Goal: Communication & Community: Answer question/provide support

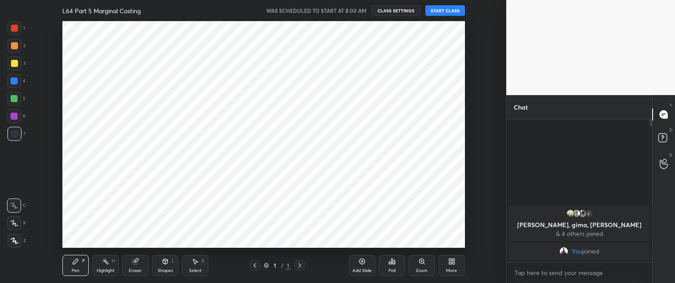
scroll to position [43739, 43494]
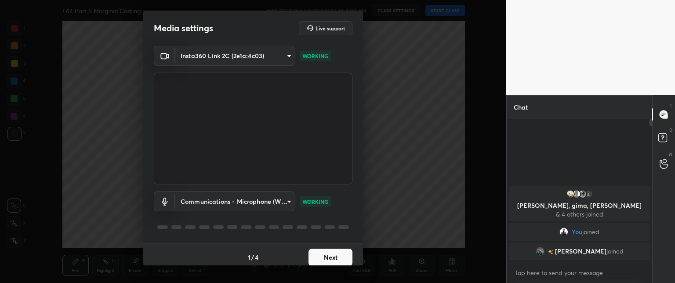
click at [320, 258] on button "Next" at bounding box center [331, 257] width 44 height 18
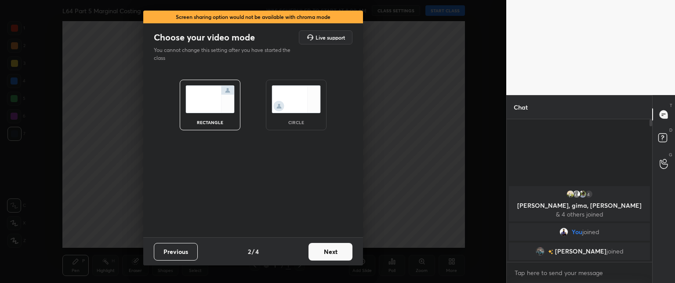
click at [321, 256] on button "Next" at bounding box center [331, 252] width 44 height 18
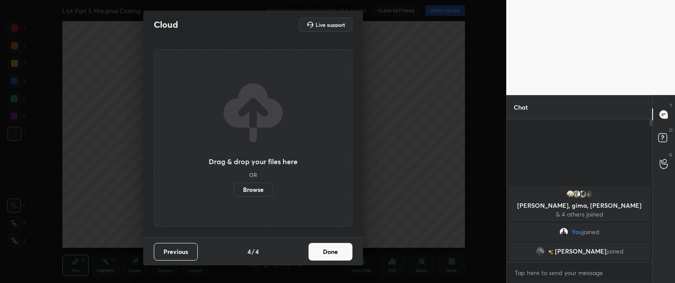
click at [322, 258] on button "Done" at bounding box center [331, 252] width 44 height 18
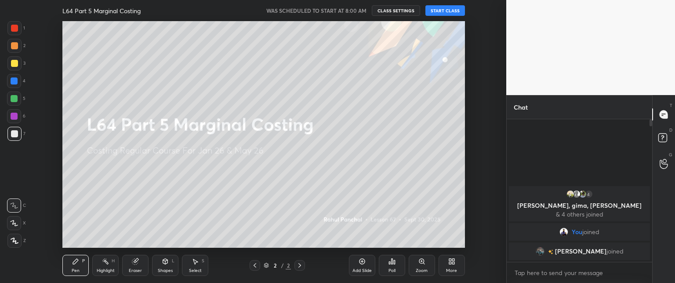
click at [432, 12] on button "START CLASS" at bounding box center [446, 10] width 40 height 11
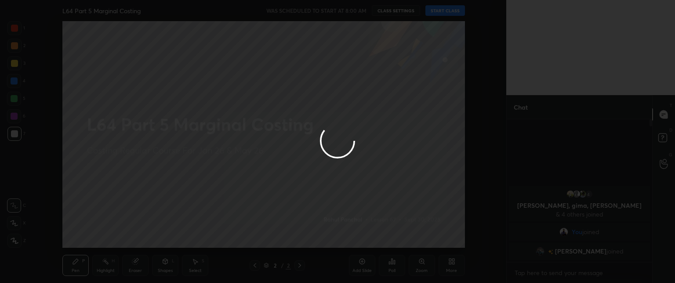
type textarea "x"
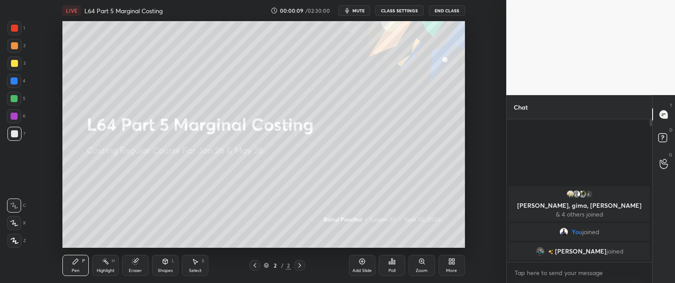
click at [451, 262] on icon at bounding box center [450, 263] width 2 height 2
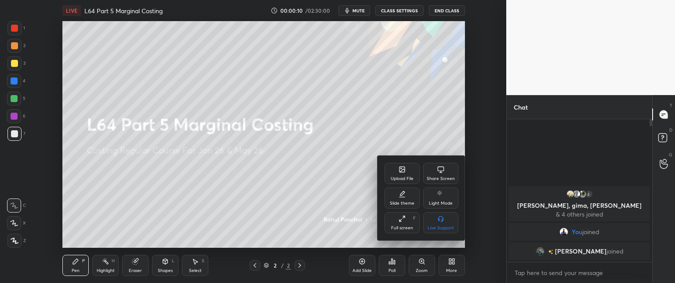
click at [393, 167] on div "Upload File" at bounding box center [402, 173] width 35 height 21
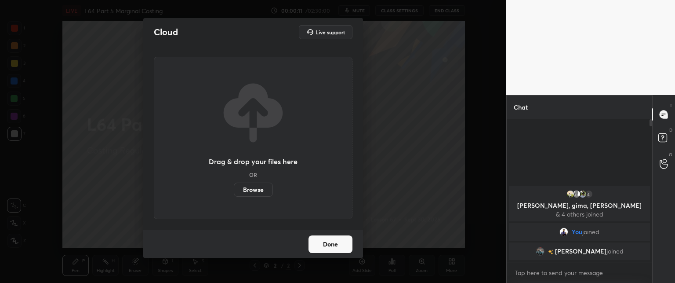
click at [253, 186] on label "Browse" at bounding box center [253, 189] width 39 height 14
click at [234, 186] on input "Browse" at bounding box center [234, 189] width 0 height 14
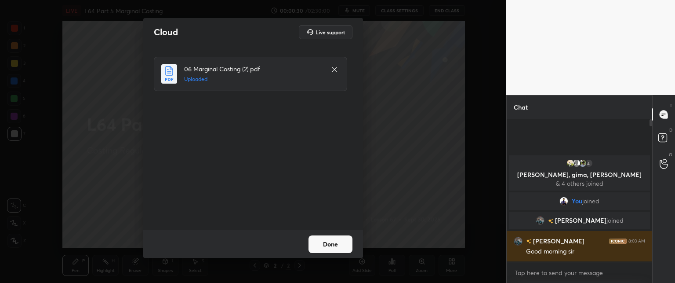
click at [328, 252] on button "Done" at bounding box center [331, 244] width 44 height 18
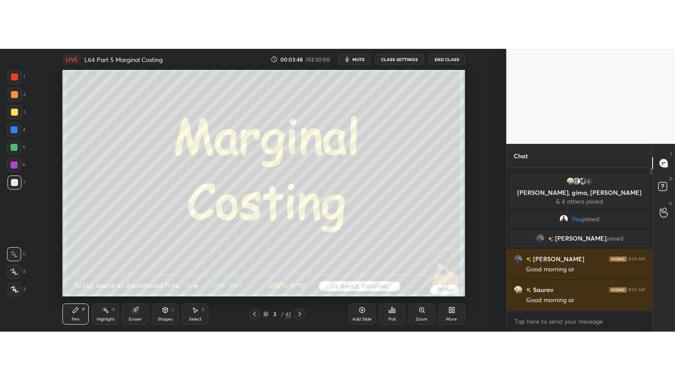
scroll to position [43739, 43494]
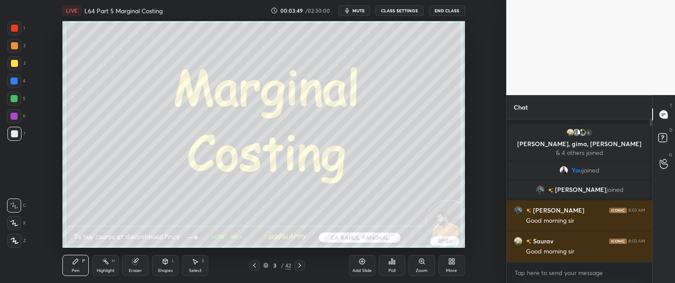
click at [441, 266] on div "More" at bounding box center [452, 265] width 26 height 21
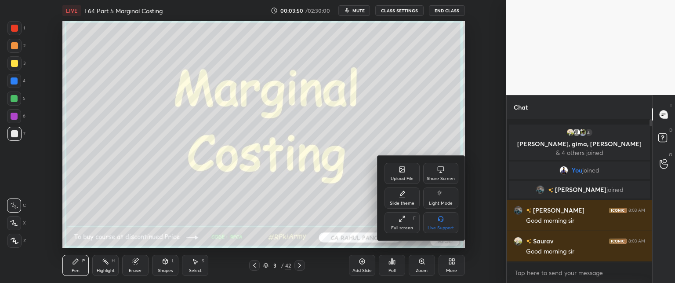
click at [395, 224] on div "Full screen F" at bounding box center [402, 222] width 35 height 21
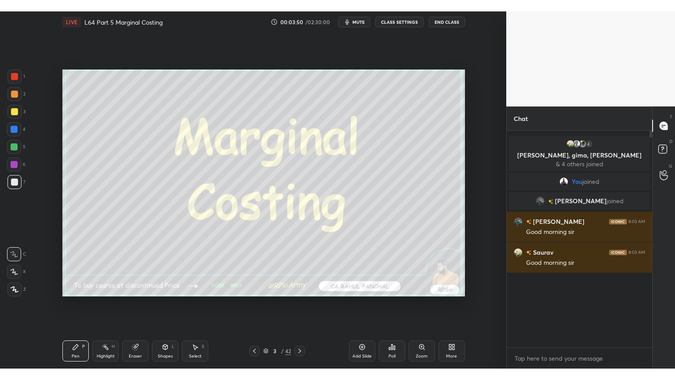
scroll to position [164, 143]
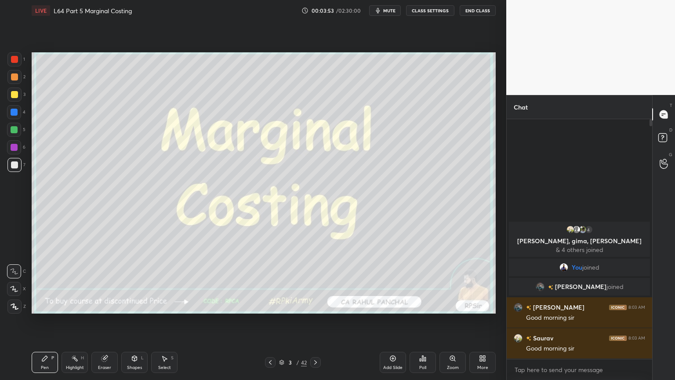
click at [103, 282] on div "Eraser" at bounding box center [104, 362] width 26 height 21
click at [14, 282] on div "Erase all" at bounding box center [14, 306] width 14 height 14
click at [271, 282] on icon at bounding box center [270, 362] width 7 height 7
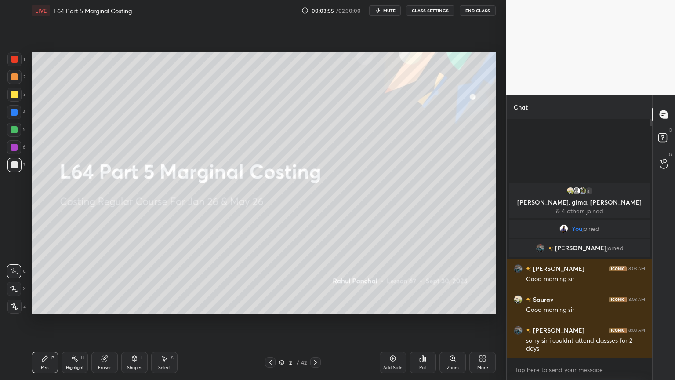
click at [268, 282] on icon at bounding box center [270, 362] width 7 height 7
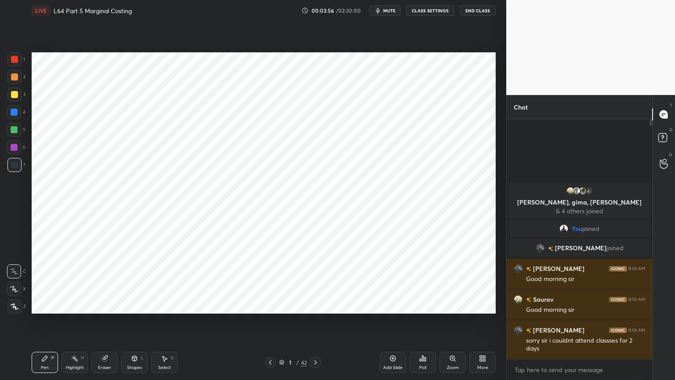
click at [17, 77] on div at bounding box center [14, 76] width 7 height 7
click at [15, 60] on div at bounding box center [14, 59] width 7 height 7
click at [14, 282] on div at bounding box center [14, 306] width 14 height 14
click at [12, 116] on div at bounding box center [14, 112] width 14 height 14
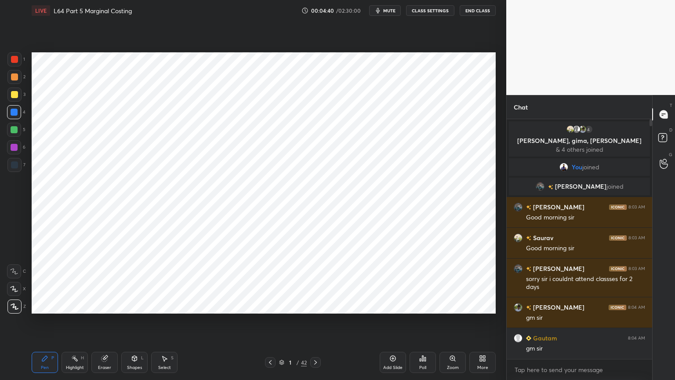
click at [314, 282] on icon at bounding box center [315, 362] width 7 height 7
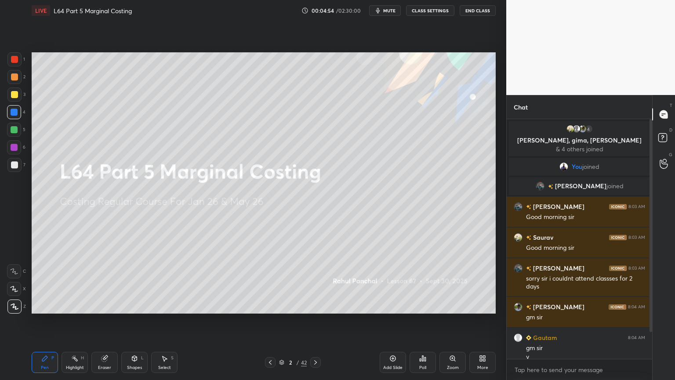
click at [393, 282] on icon at bounding box center [393, 358] width 7 height 7
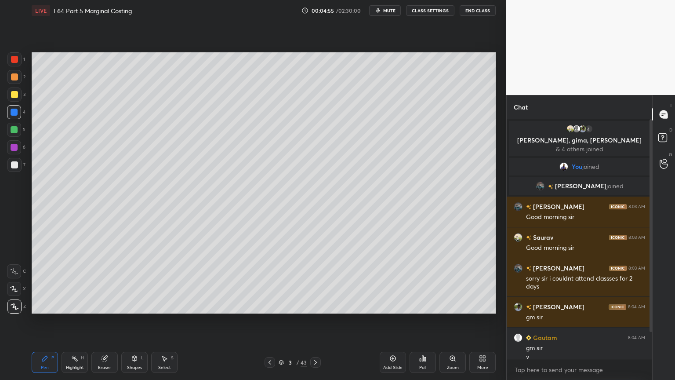
click at [489, 282] on div "More" at bounding box center [483, 362] width 26 height 21
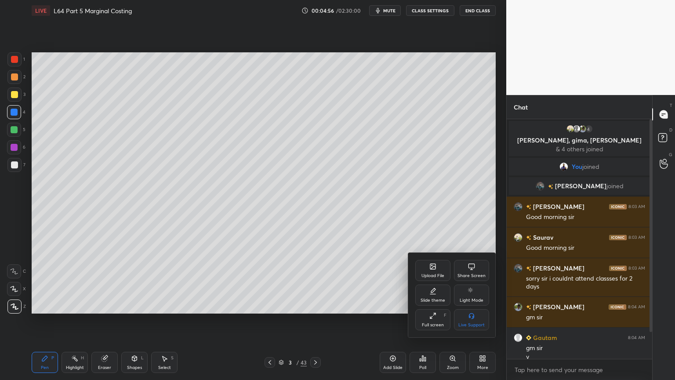
click at [432, 282] on icon at bounding box center [433, 290] width 4 height 4
click at [468, 282] on rect at bounding box center [471, 316] width 7 height 4
click at [421, 267] on div "Slide theme" at bounding box center [452, 265] width 74 height 9
click at [371, 282] on div at bounding box center [337, 190] width 675 height 380
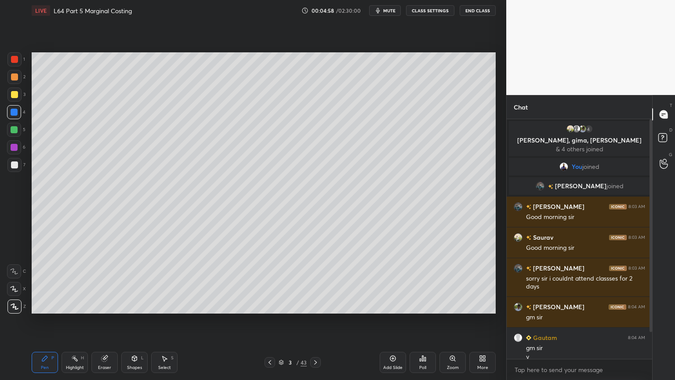
click at [391, 282] on div "Add Slide" at bounding box center [393, 362] width 26 height 21
click at [18, 120] on div "4" at bounding box center [16, 114] width 18 height 18
click at [130, 282] on div "Shapes L" at bounding box center [134, 362] width 26 height 21
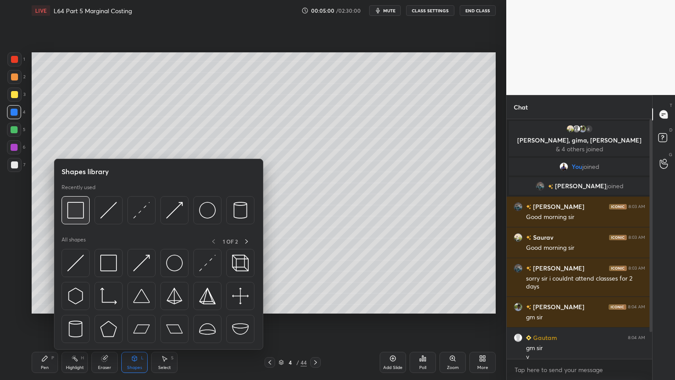
click at [73, 214] on img at bounding box center [75, 210] width 17 height 17
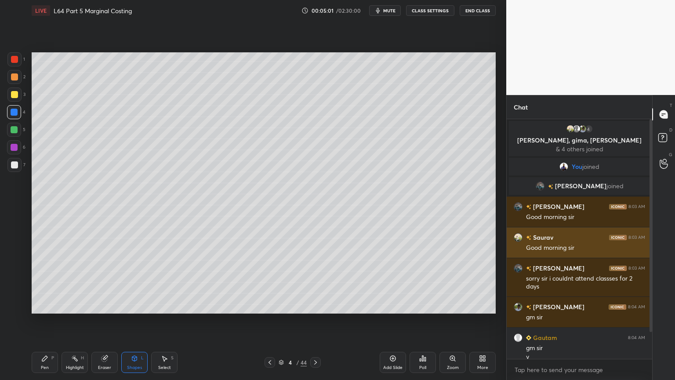
scroll to position [39, 0]
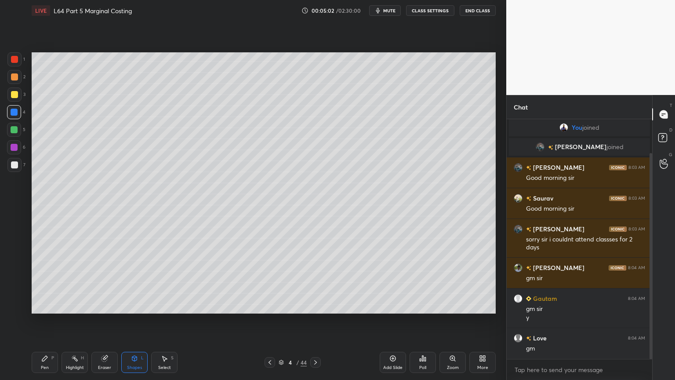
click at [135, 282] on div "Shapes" at bounding box center [134, 367] width 15 height 4
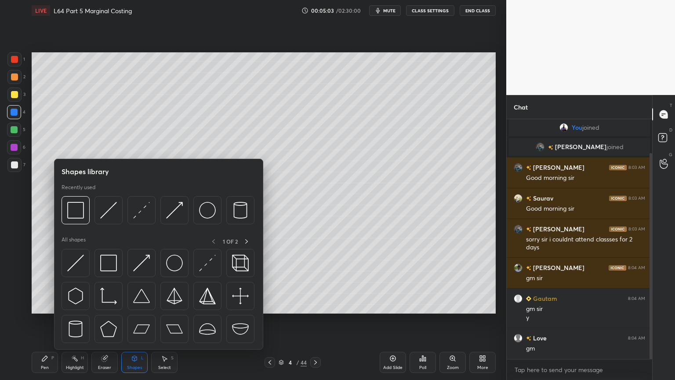
click at [80, 215] on img at bounding box center [75, 210] width 17 height 17
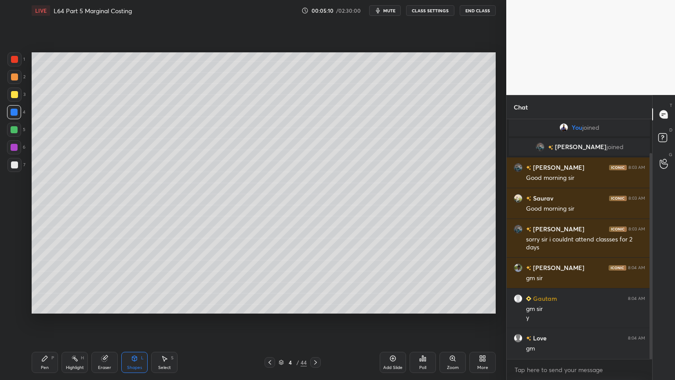
click at [42, 282] on icon at bounding box center [44, 358] width 7 height 7
click at [28, 276] on div "1 2 3 4 5 6 7 C X Z C X Z E E Erase all H H" at bounding box center [14, 182] width 28 height 261
click at [16, 274] on div at bounding box center [14, 271] width 14 height 14
click at [7, 91] on div at bounding box center [14, 94] width 14 height 14
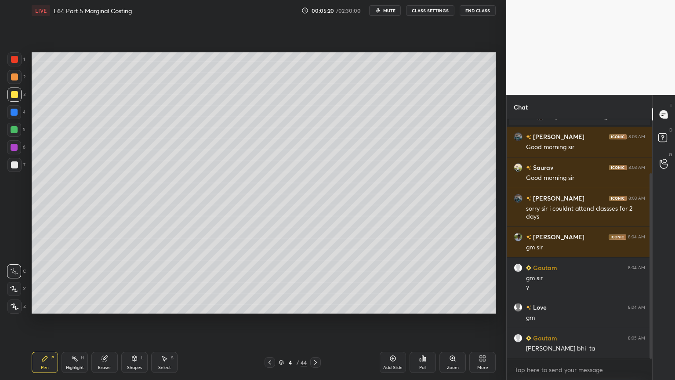
click at [14, 282] on div at bounding box center [14, 289] width 14 height 14
click at [16, 269] on icon at bounding box center [14, 271] width 8 height 6
click at [19, 82] on div at bounding box center [14, 77] width 14 height 14
click at [14, 90] on div at bounding box center [14, 94] width 14 height 14
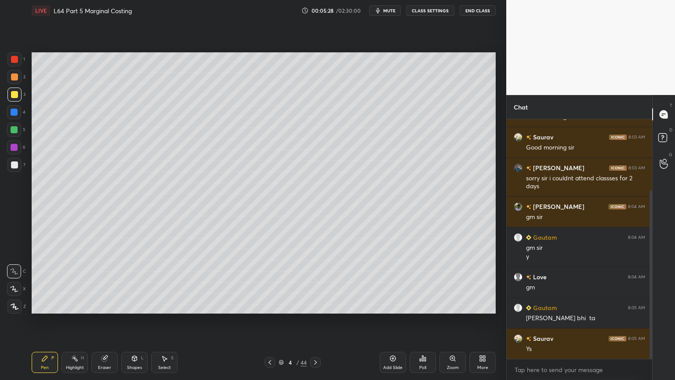
click at [13, 63] on div at bounding box center [14, 59] width 14 height 14
click at [134, 282] on div "Shapes" at bounding box center [134, 367] width 15 height 4
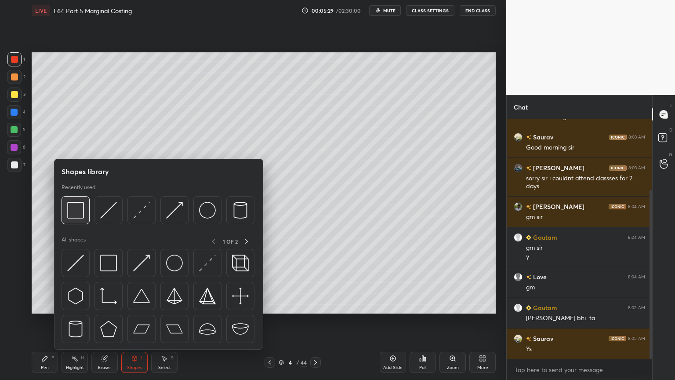
click at [79, 216] on img at bounding box center [75, 210] width 17 height 17
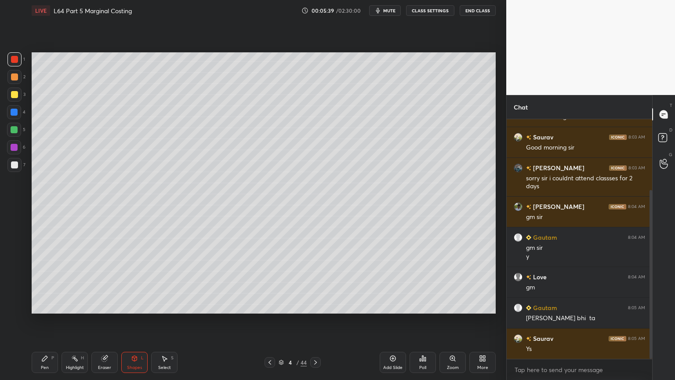
click at [43, 282] on icon at bounding box center [44, 358] width 5 height 5
click at [15, 83] on div at bounding box center [14, 77] width 14 height 14
click at [41, 282] on icon at bounding box center [44, 358] width 7 height 7
click at [14, 98] on div at bounding box center [14, 94] width 7 height 7
click at [19, 118] on div at bounding box center [14, 112] width 14 height 14
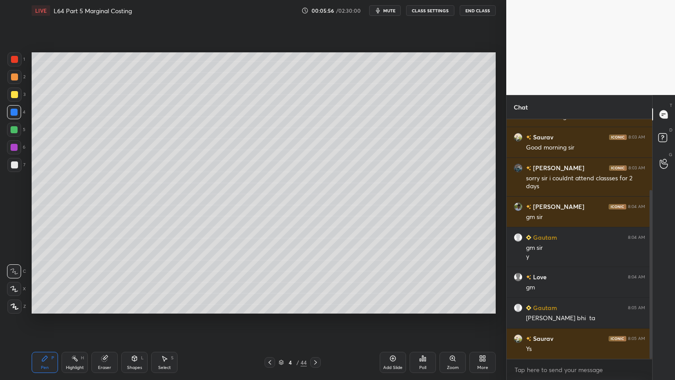
click at [135, 282] on icon at bounding box center [134, 357] width 5 height 1
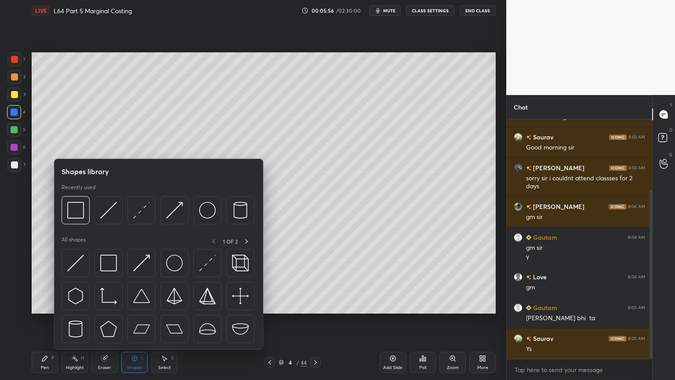
click at [111, 208] on img at bounding box center [108, 210] width 17 height 17
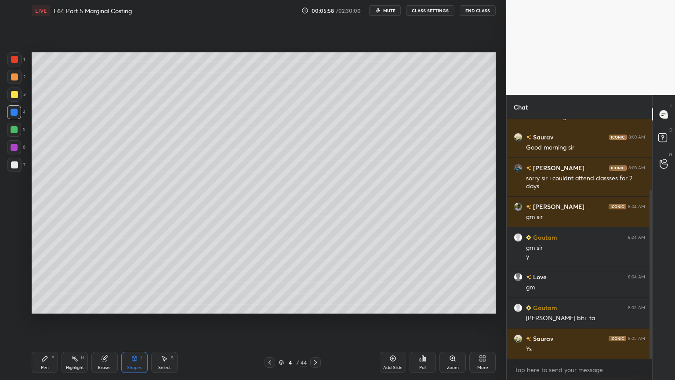
click at [17, 167] on div at bounding box center [14, 164] width 7 height 7
click at [11, 99] on div at bounding box center [14, 94] width 14 height 14
click at [46, 282] on div "Pen P" at bounding box center [45, 362] width 26 height 21
click at [16, 169] on div at bounding box center [14, 165] width 14 height 14
click at [45, 282] on icon at bounding box center [44, 358] width 7 height 7
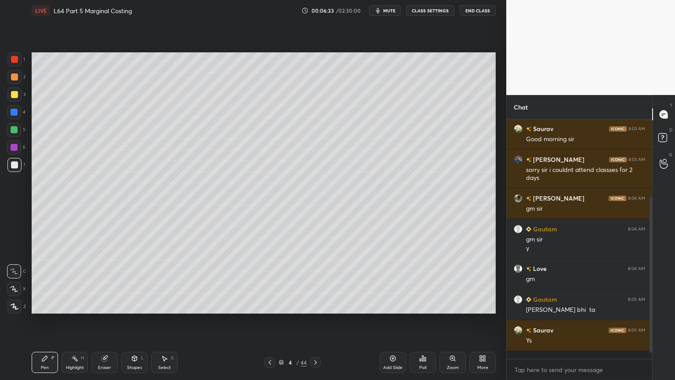
scroll to position [101, 0]
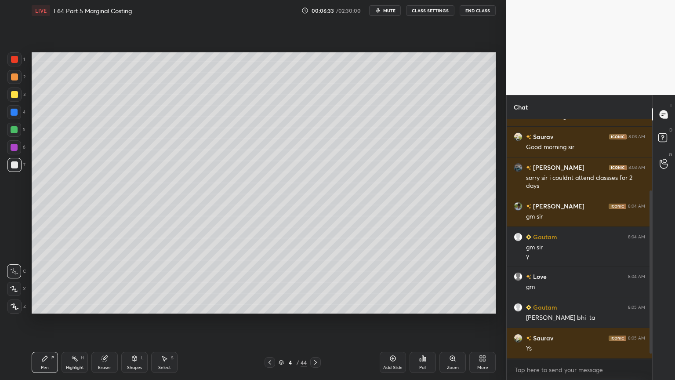
click at [18, 110] on div at bounding box center [14, 112] width 14 height 14
click at [130, 282] on div "Shapes" at bounding box center [134, 367] width 15 height 4
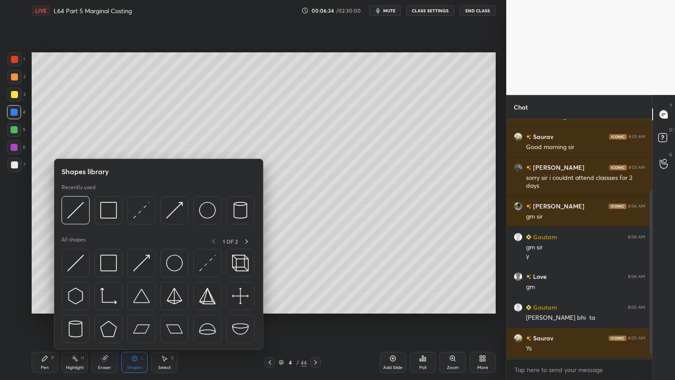
click at [178, 213] on img at bounding box center [174, 210] width 17 height 17
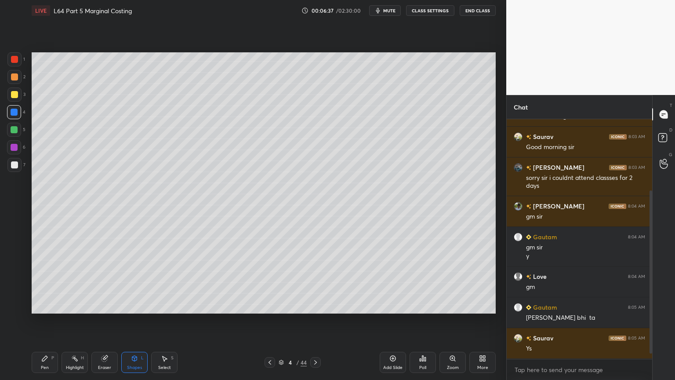
click at [44, 282] on icon at bounding box center [44, 358] width 5 height 5
click at [7, 138] on div "5" at bounding box center [16, 132] width 18 height 18
click at [12, 169] on div at bounding box center [14, 165] width 14 height 14
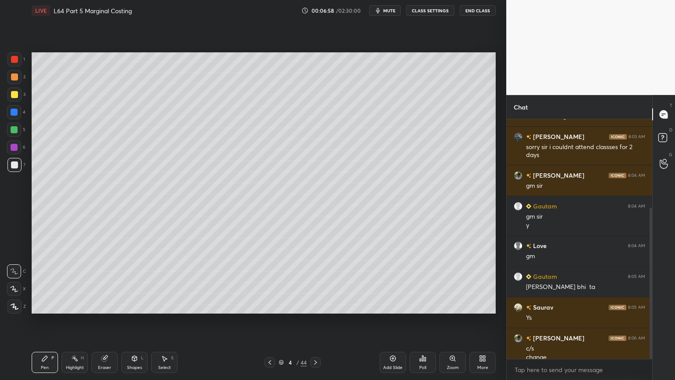
scroll to position [140, 0]
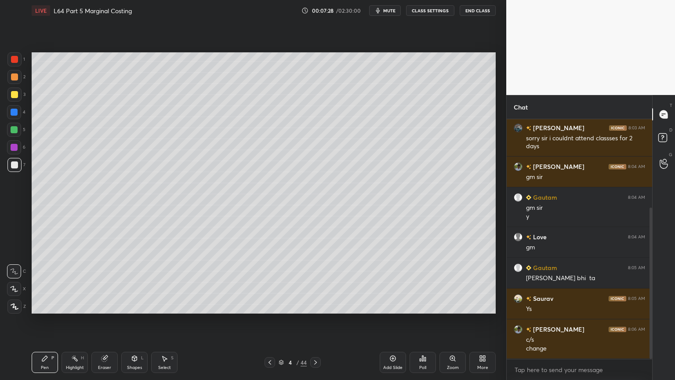
click at [19, 82] on div at bounding box center [14, 77] width 14 height 14
click at [135, 282] on icon at bounding box center [134, 358] width 7 height 7
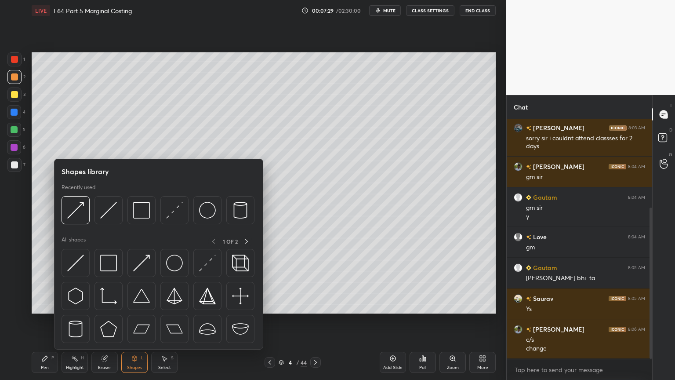
click at [146, 211] on img at bounding box center [141, 210] width 17 height 17
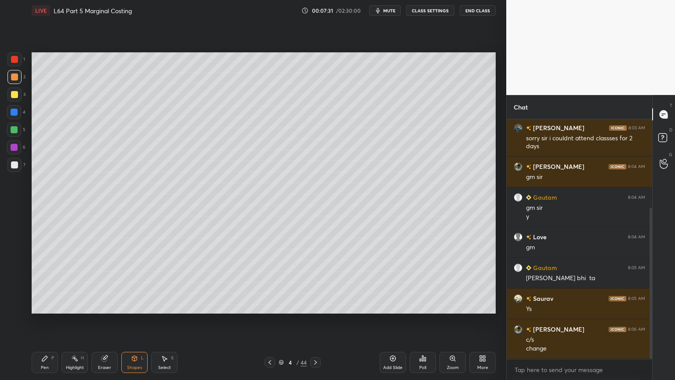
click at [11, 113] on div at bounding box center [14, 112] width 7 height 7
click at [109, 282] on div "Eraser" at bounding box center [104, 362] width 26 height 21
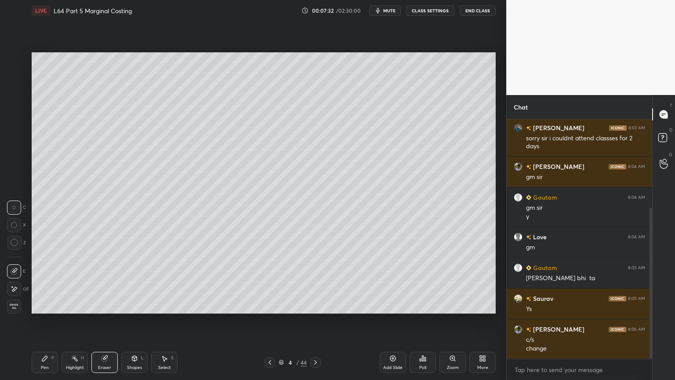
click at [139, 282] on div "Shapes L" at bounding box center [134, 362] width 26 height 21
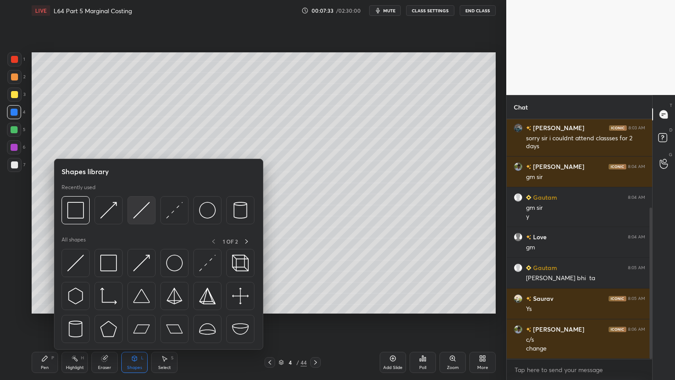
click at [141, 215] on img at bounding box center [141, 210] width 17 height 17
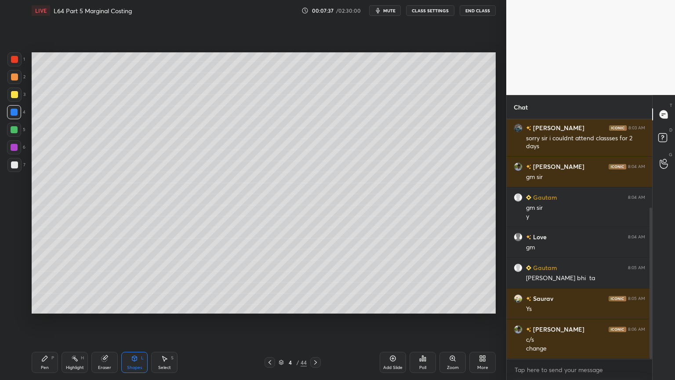
click at [40, 282] on div "Pen P" at bounding box center [45, 362] width 26 height 21
click at [9, 162] on div at bounding box center [14, 165] width 14 height 14
click at [46, 282] on div "Pen" at bounding box center [45, 367] width 8 height 4
click at [15, 117] on div at bounding box center [14, 112] width 14 height 14
click at [135, 282] on div "Shapes L" at bounding box center [134, 362] width 26 height 21
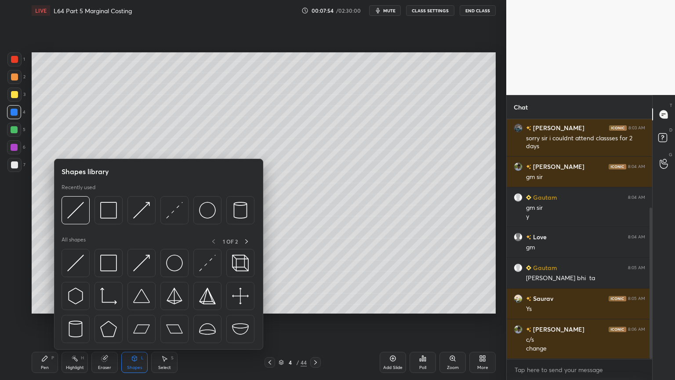
click at [80, 213] on img at bounding box center [75, 210] width 17 height 17
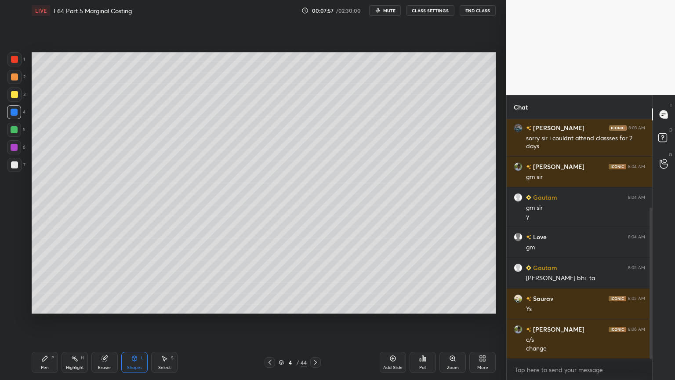
click at [44, 282] on icon at bounding box center [44, 358] width 5 height 5
click at [10, 165] on div at bounding box center [14, 165] width 14 height 14
click at [18, 64] on div at bounding box center [14, 59] width 14 height 14
click at [132, 282] on icon at bounding box center [134, 358] width 7 height 7
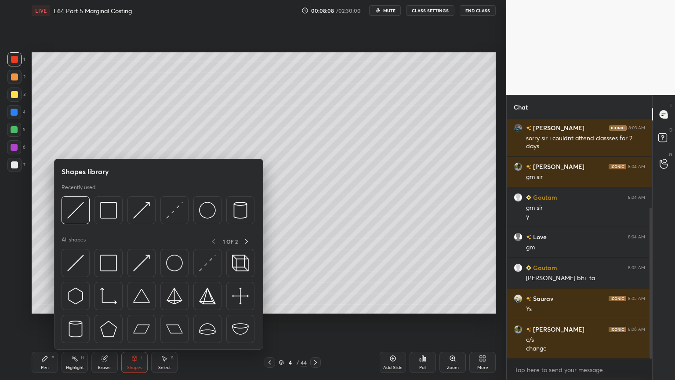
click at [205, 211] on img at bounding box center [207, 210] width 17 height 17
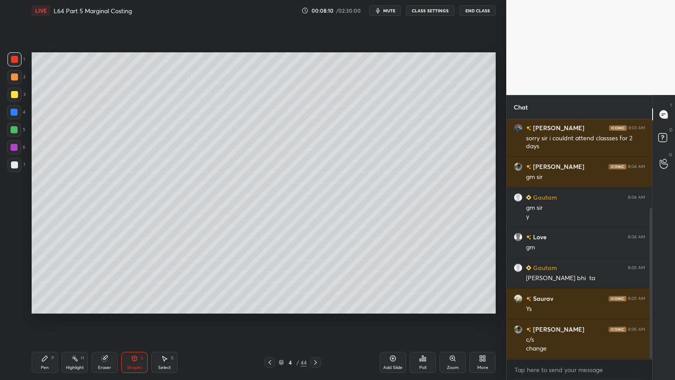
click at [49, 282] on div "Pen P" at bounding box center [45, 362] width 26 height 21
click at [14, 98] on div at bounding box center [14, 94] width 14 height 14
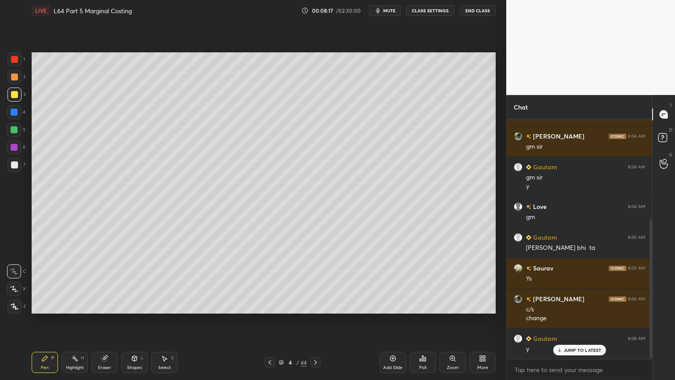
click at [46, 282] on icon at bounding box center [44, 358] width 7 height 7
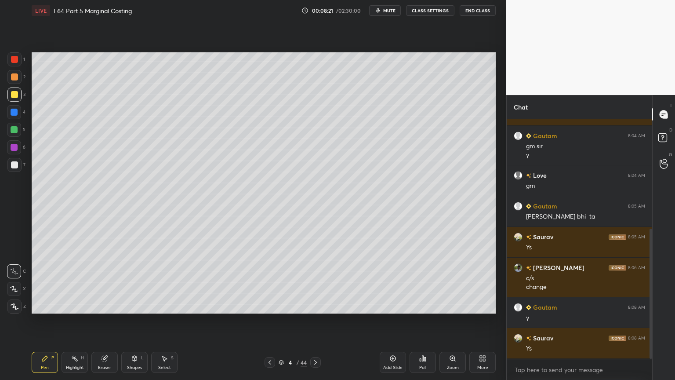
click at [14, 131] on div at bounding box center [14, 129] width 7 height 7
click at [158, 282] on div "Select S" at bounding box center [164, 362] width 26 height 21
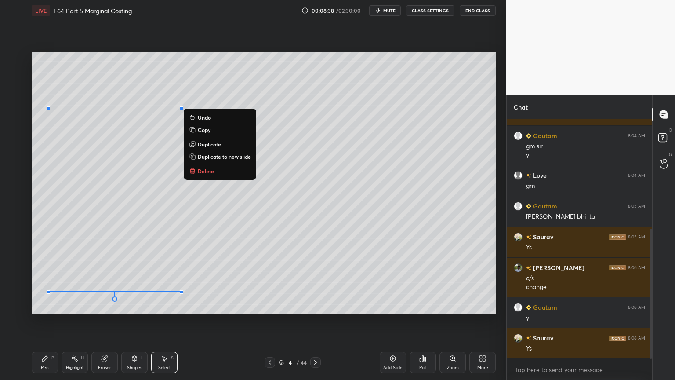
click at [264, 264] on div "0 ° Undo Copy Duplicate Duplicate to new slide Delete" at bounding box center [264, 182] width 464 height 261
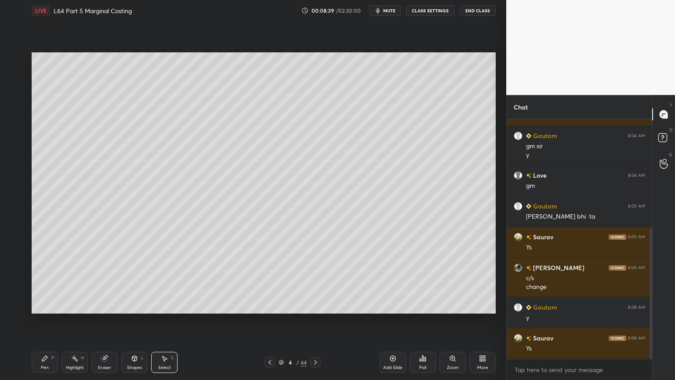
click at [47, 282] on icon at bounding box center [44, 358] width 7 height 7
click at [11, 163] on div at bounding box center [14, 164] width 7 height 7
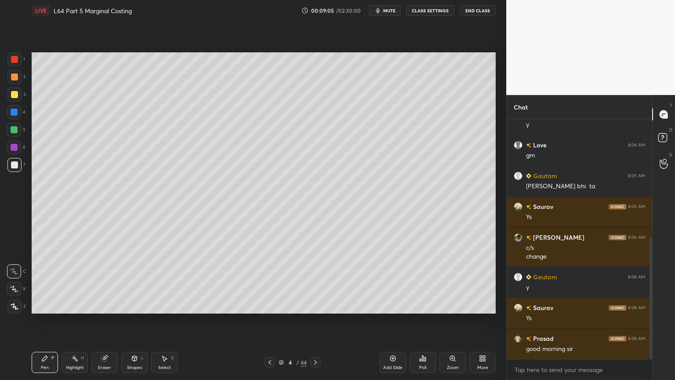
click at [103, 282] on icon at bounding box center [104, 358] width 7 height 7
click at [40, 282] on div "Pen P" at bounding box center [45, 362] width 26 height 21
click at [16, 113] on div at bounding box center [14, 112] width 7 height 7
click at [135, 282] on icon at bounding box center [135, 359] width 0 height 3
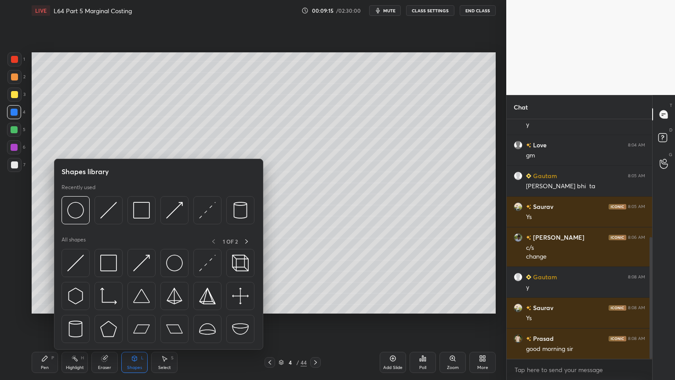
click at [112, 208] on img at bounding box center [108, 210] width 17 height 17
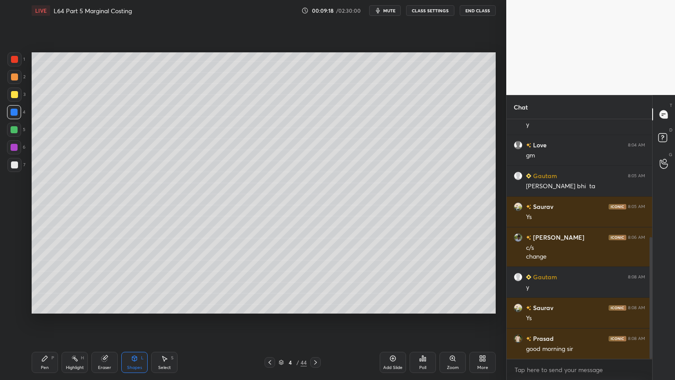
click at [133, 282] on div "Shapes L" at bounding box center [134, 362] width 26 height 21
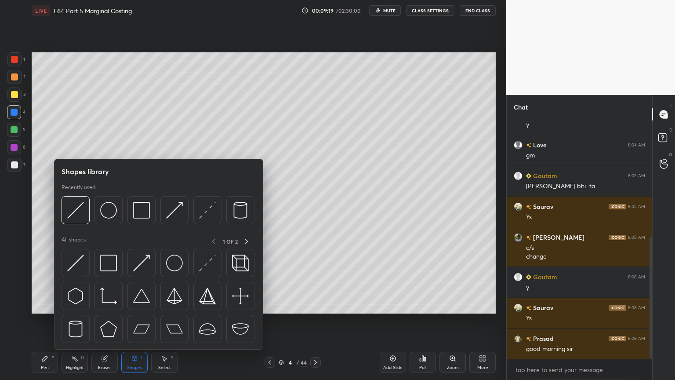
click at [199, 214] on img at bounding box center [207, 210] width 17 height 17
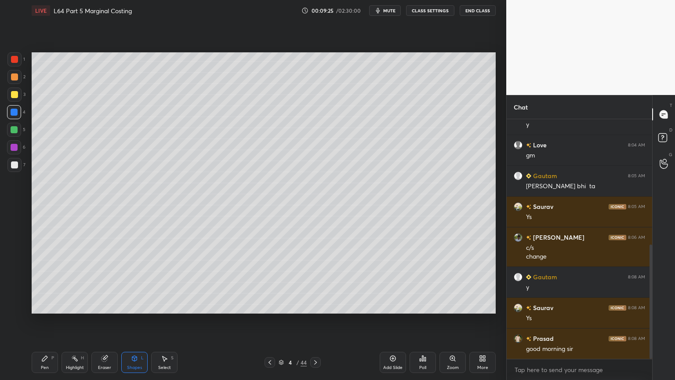
scroll to position [263, 0]
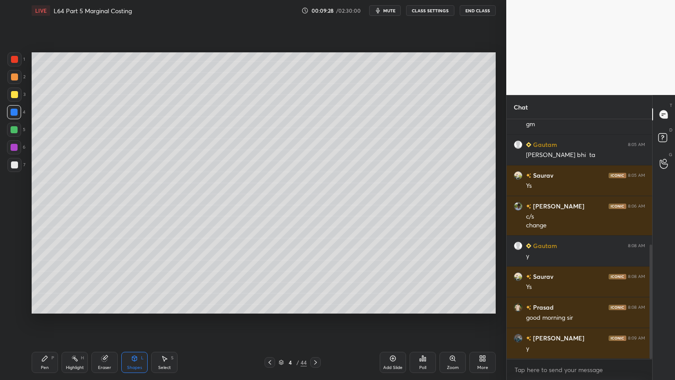
click at [49, 282] on div "Pen P" at bounding box center [45, 362] width 26 height 21
click at [13, 168] on div at bounding box center [14, 164] width 7 height 7
click at [40, 282] on div "Pen P" at bounding box center [45, 362] width 26 height 21
click at [10, 98] on div at bounding box center [14, 94] width 14 height 14
click at [138, 282] on div "Shapes L" at bounding box center [134, 362] width 26 height 21
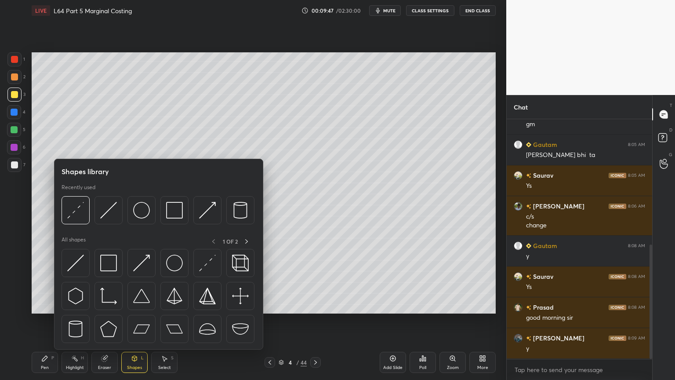
click at [110, 208] on img at bounding box center [108, 210] width 17 height 17
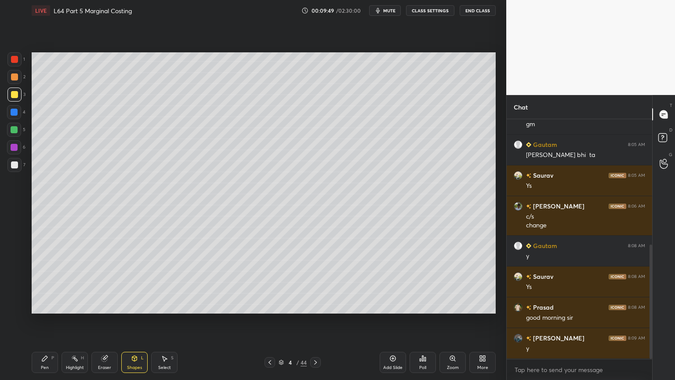
click at [18, 158] on div at bounding box center [14, 165] width 14 height 14
click at [41, 282] on div "Pen P Highlight H Eraser Shapes L Select S 4 / 44 Add Slide Poll Zoom More" at bounding box center [264, 362] width 464 height 35
click at [34, 282] on div "Pen P" at bounding box center [45, 362] width 26 height 21
click at [9, 96] on div at bounding box center [14, 94] width 14 height 14
click at [139, 282] on div "Shapes L" at bounding box center [134, 362] width 26 height 21
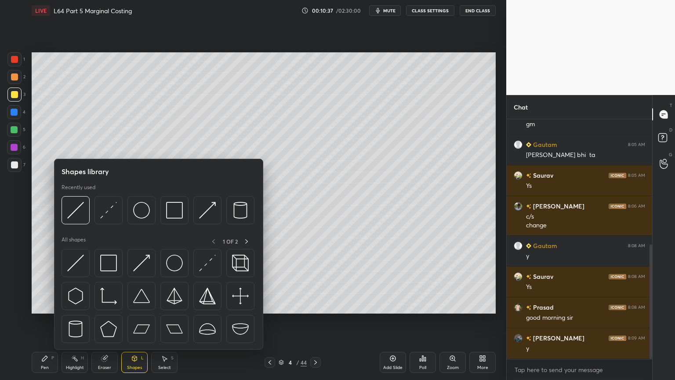
click at [81, 204] on img at bounding box center [75, 210] width 17 height 17
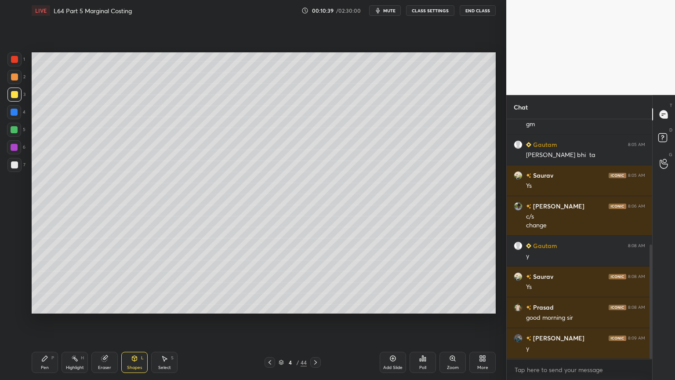
click at [19, 166] on div at bounding box center [14, 165] width 14 height 14
click at [47, 282] on div "Pen P" at bounding box center [45, 362] width 26 height 21
click at [15, 132] on div at bounding box center [14, 129] width 7 height 7
click at [17, 114] on div at bounding box center [14, 112] width 7 height 7
click at [134, 282] on div "Shapes L" at bounding box center [134, 362] width 26 height 21
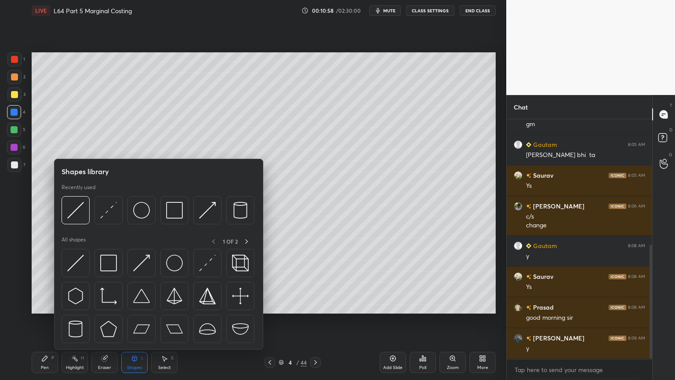
click at [76, 215] on img at bounding box center [75, 210] width 17 height 17
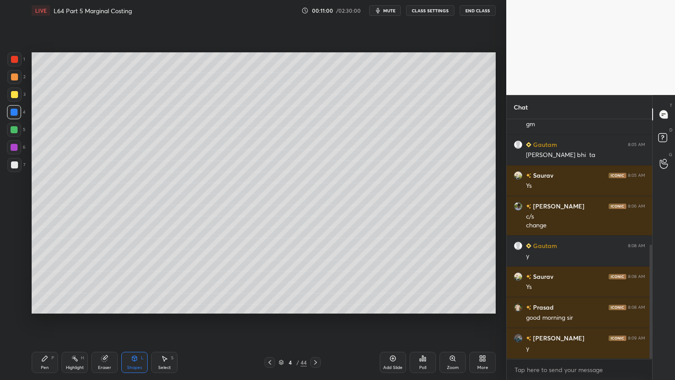
click at [15, 171] on div at bounding box center [14, 165] width 14 height 14
click at [45, 282] on icon at bounding box center [44, 358] width 7 height 7
click at [16, 115] on div at bounding box center [14, 112] width 7 height 7
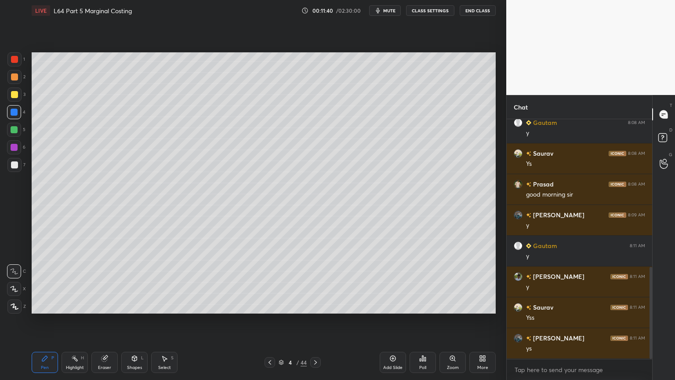
scroll to position [417, 0]
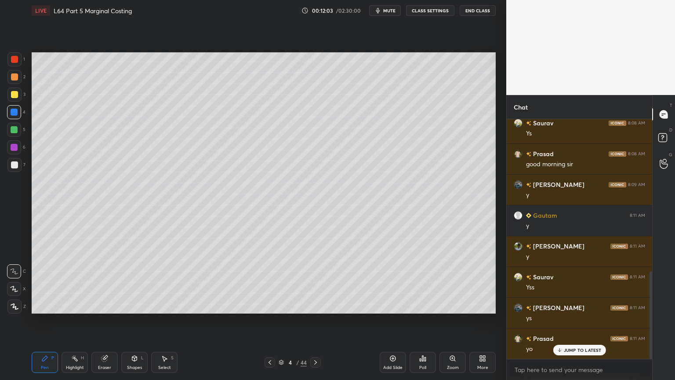
click at [313, 282] on icon at bounding box center [315, 362] width 7 height 7
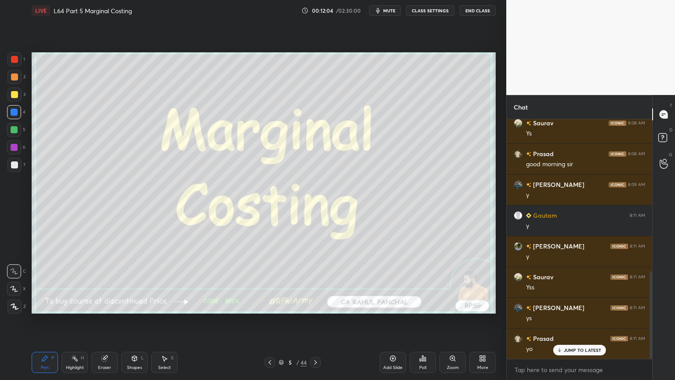
click at [311, 282] on div at bounding box center [315, 362] width 11 height 11
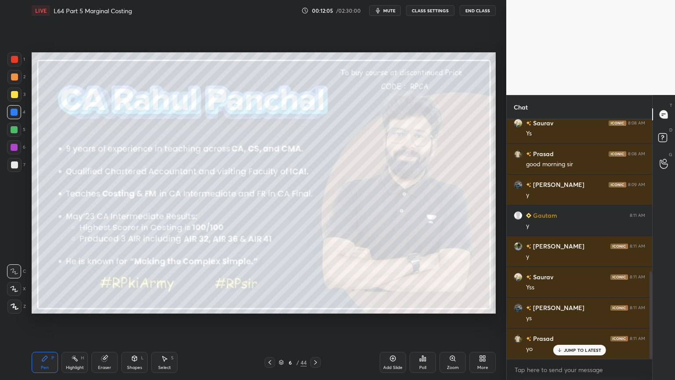
click at [312, 282] on icon at bounding box center [315, 362] width 7 height 7
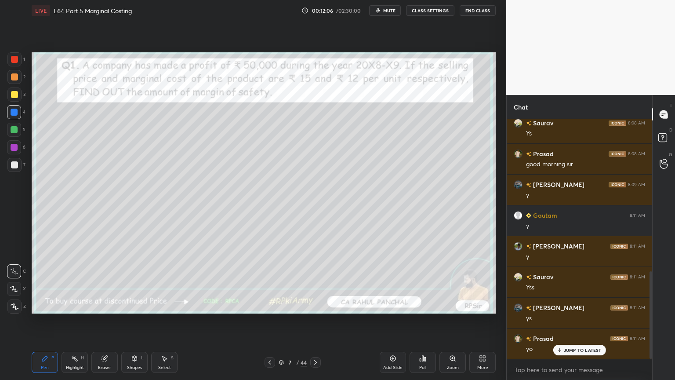
click at [282, 282] on icon at bounding box center [281, 363] width 4 height 1
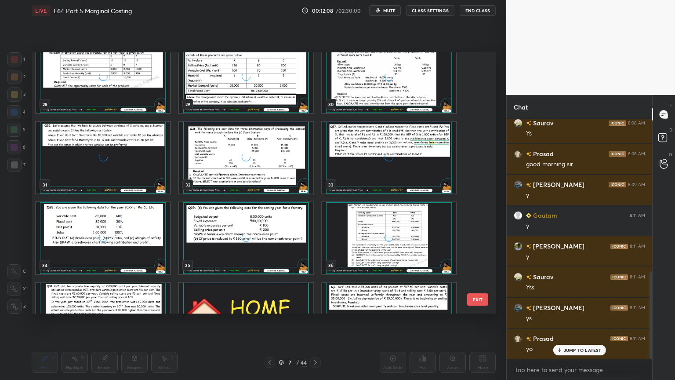
scroll to position [812, 0]
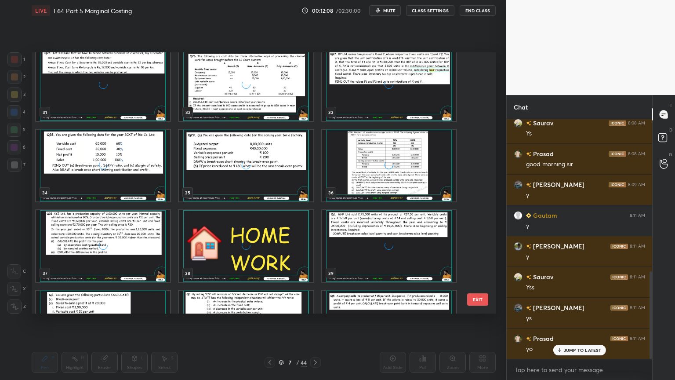
click at [281, 200] on div "28 29 30 31 32 33 34 35 36 37 38 39 40 41 42" at bounding box center [256, 182] width 449 height 261
click at [278, 197] on div "grid" at bounding box center [246, 166] width 134 height 72
click at [270, 196] on div "grid" at bounding box center [246, 166] width 134 height 72
click at [269, 194] on div "grid" at bounding box center [246, 166] width 134 height 72
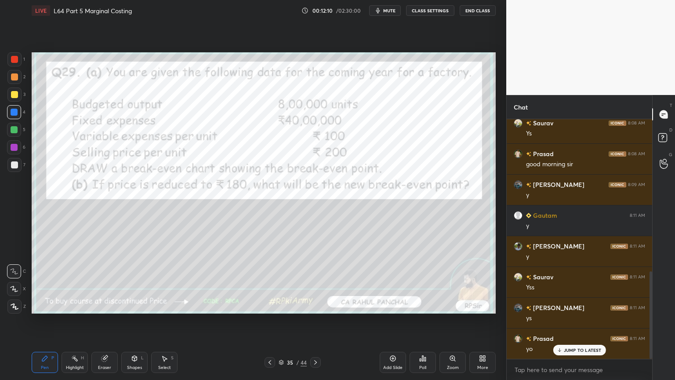
click at [320, 282] on div at bounding box center [315, 362] width 11 height 11
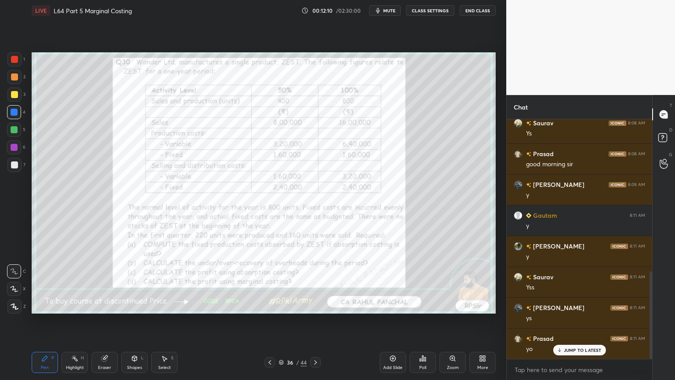
click at [320, 282] on div at bounding box center [315, 362] width 11 height 11
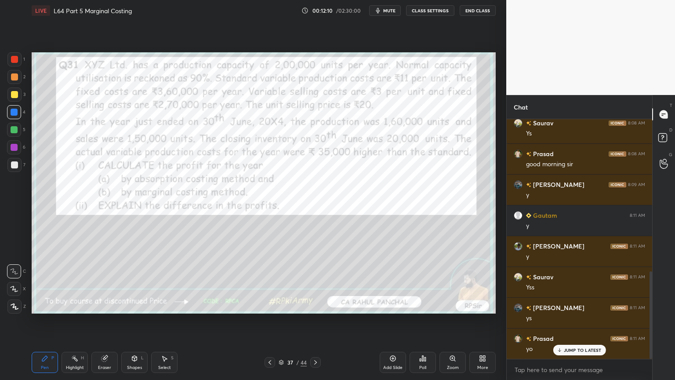
click at [319, 282] on div at bounding box center [315, 362] width 11 height 11
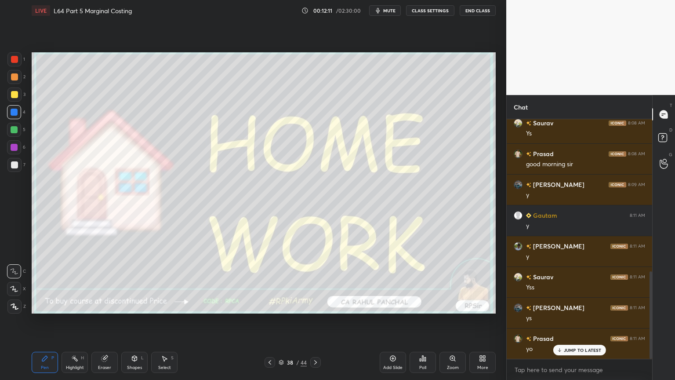
click at [319, 282] on icon at bounding box center [315, 362] width 7 height 7
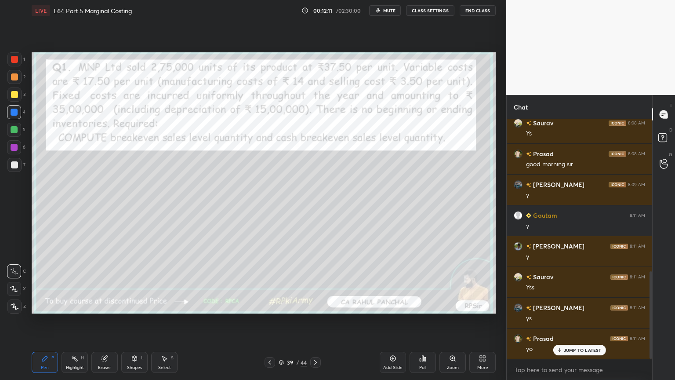
click at [317, 282] on icon at bounding box center [315, 362] width 7 height 7
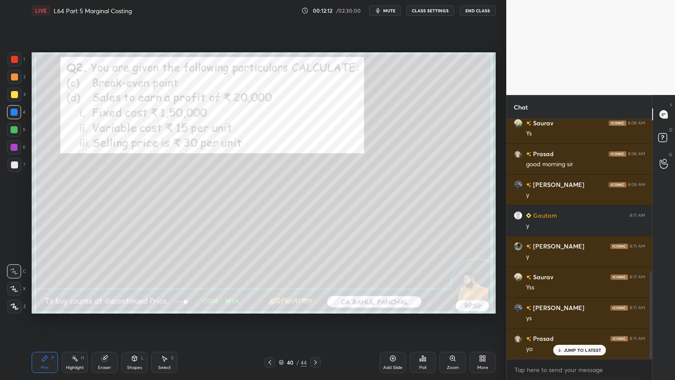
click at [270, 282] on icon at bounding box center [269, 362] width 7 height 7
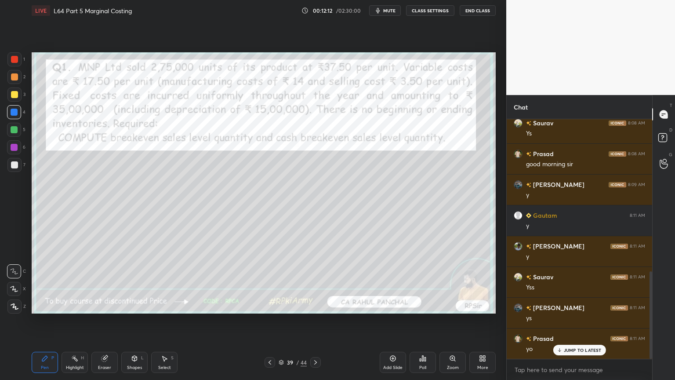
click at [271, 282] on icon at bounding box center [269, 362] width 7 height 7
click at [272, 282] on icon at bounding box center [269, 362] width 7 height 7
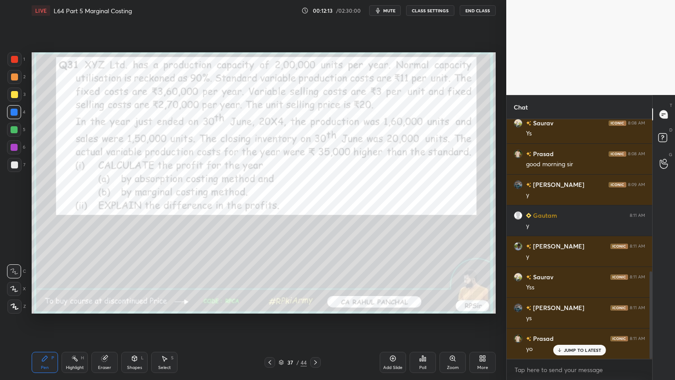
click at [273, 282] on icon at bounding box center [269, 362] width 7 height 7
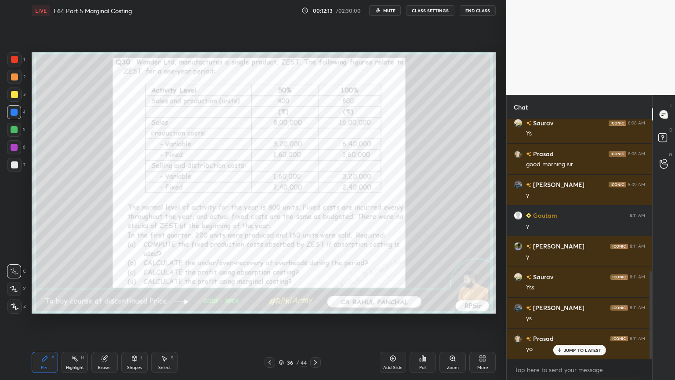
click at [272, 282] on icon at bounding box center [269, 362] width 7 height 7
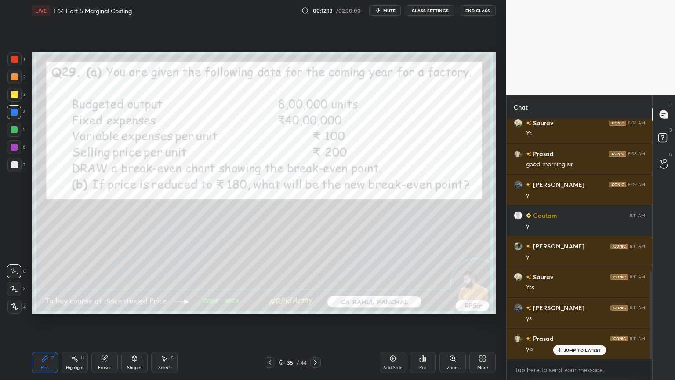
click at [272, 282] on icon at bounding box center [269, 362] width 7 height 7
click at [273, 282] on icon at bounding box center [269, 362] width 7 height 7
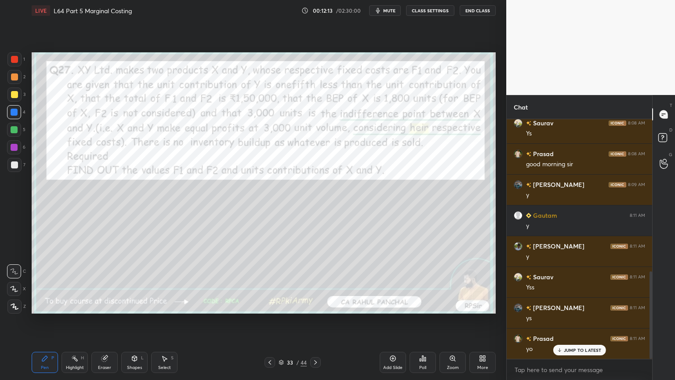
click at [273, 282] on icon at bounding box center [269, 362] width 7 height 7
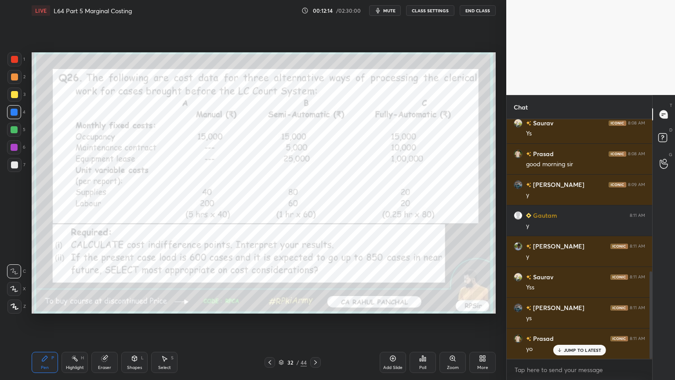
click at [273, 282] on icon at bounding box center [269, 362] width 7 height 7
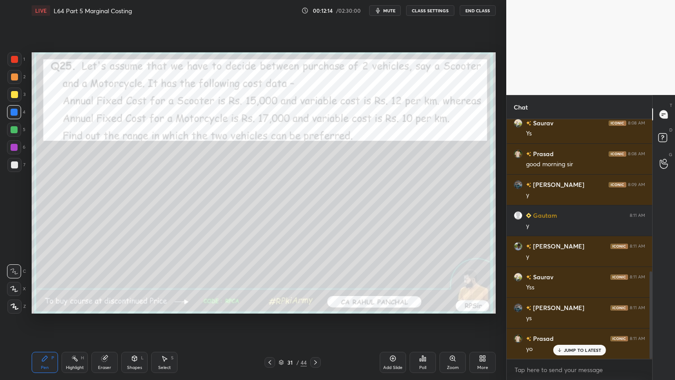
click at [284, 282] on icon at bounding box center [281, 362] width 5 height 5
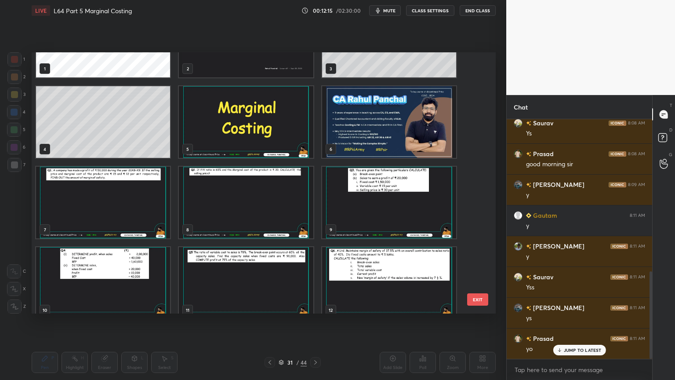
scroll to position [0, 0]
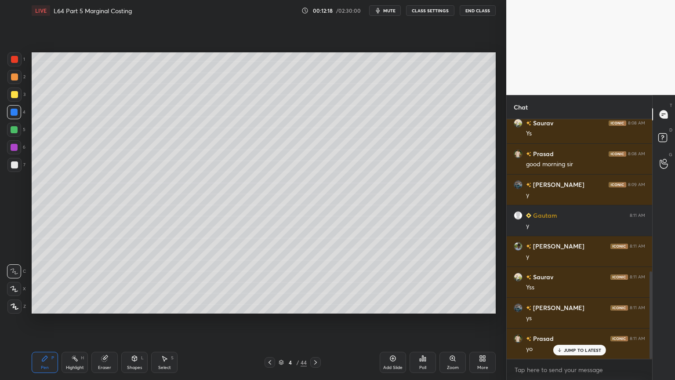
click at [42, 282] on icon at bounding box center [44, 358] width 7 height 7
click at [12, 97] on div at bounding box center [14, 94] width 7 height 7
click at [10, 159] on div at bounding box center [14, 165] width 14 height 14
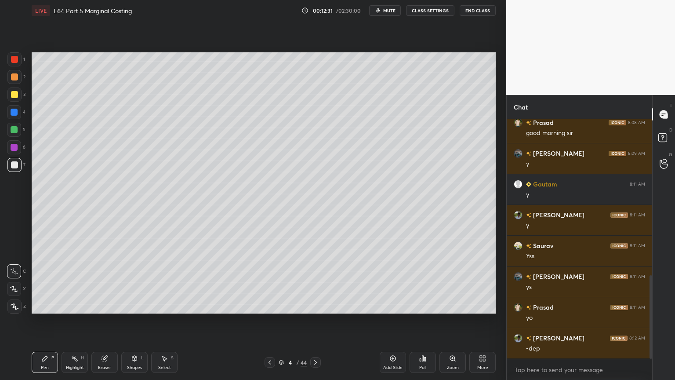
click at [429, 282] on div "Poll" at bounding box center [423, 362] width 26 height 21
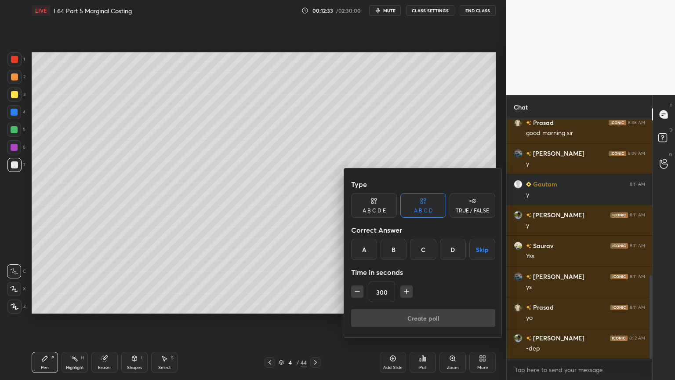
click at [315, 282] on div at bounding box center [337, 190] width 675 height 380
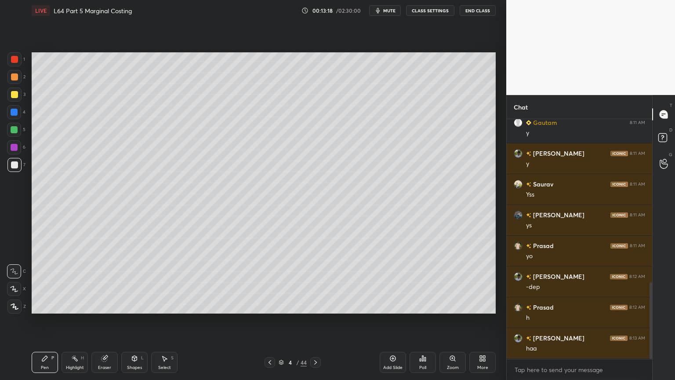
scroll to position [540, 0]
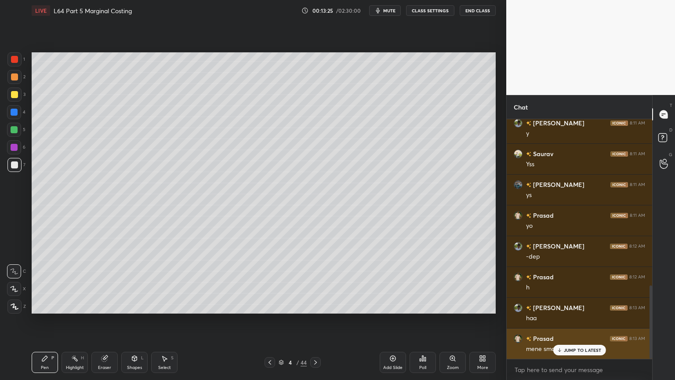
click at [566, 282] on p "JUMP TO LATEST" at bounding box center [583, 349] width 38 height 5
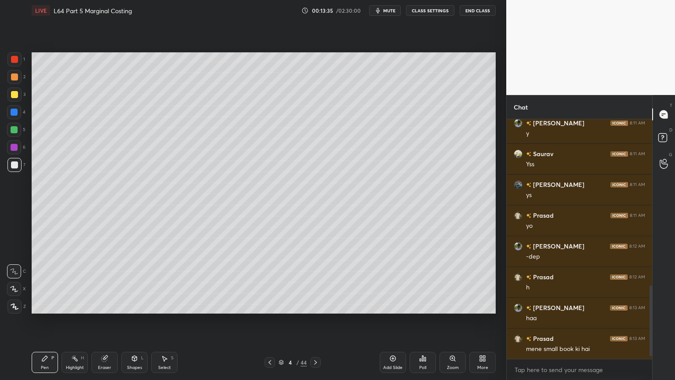
scroll to position [571, 0]
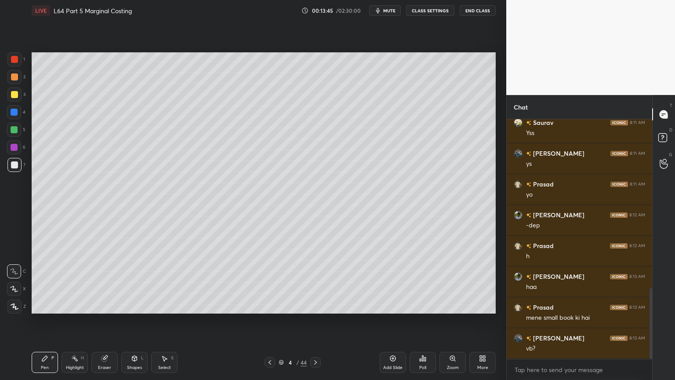
click at [279, 282] on icon at bounding box center [281, 362] width 5 height 5
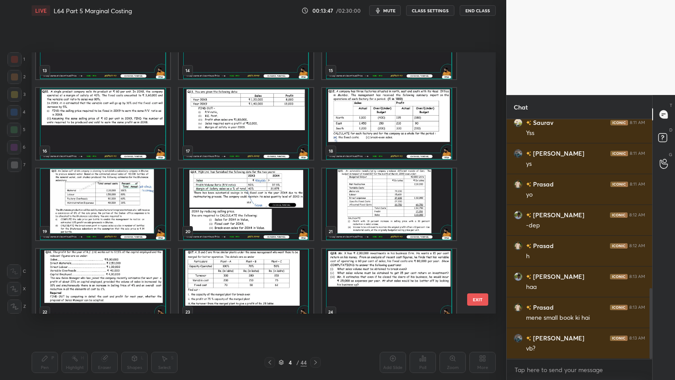
scroll to position [372, 0]
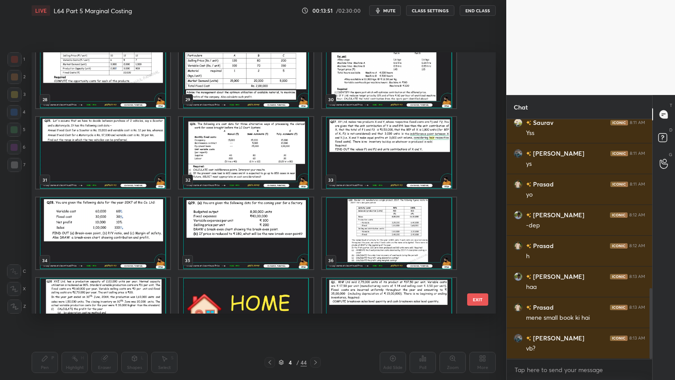
click at [242, 244] on div "25 26 27 28 29 30 31 32 33 34 35 36 37 38 39" at bounding box center [256, 182] width 449 height 261
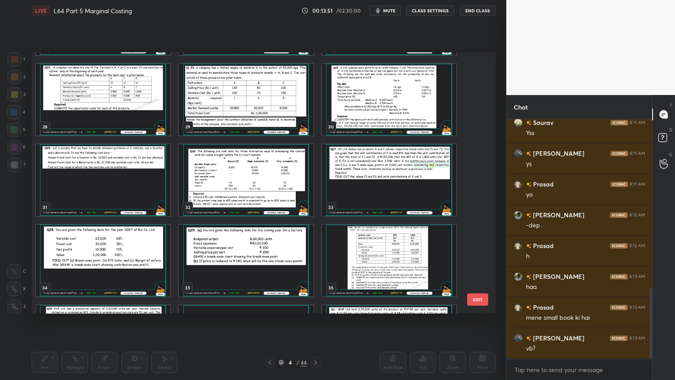
scroll to position [703, 0]
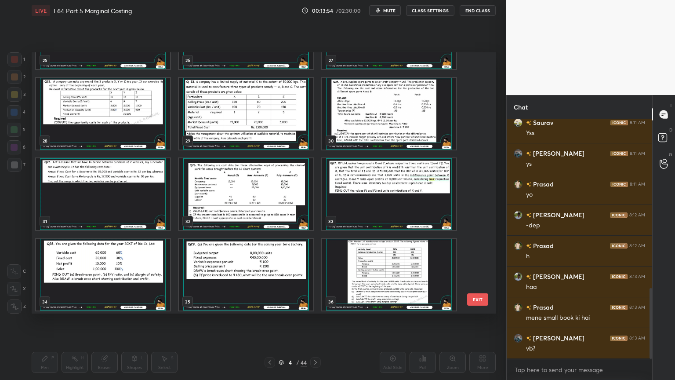
click at [95, 203] on img "grid" at bounding box center [103, 194] width 134 height 72
click at [93, 203] on img "grid" at bounding box center [103, 194] width 134 height 72
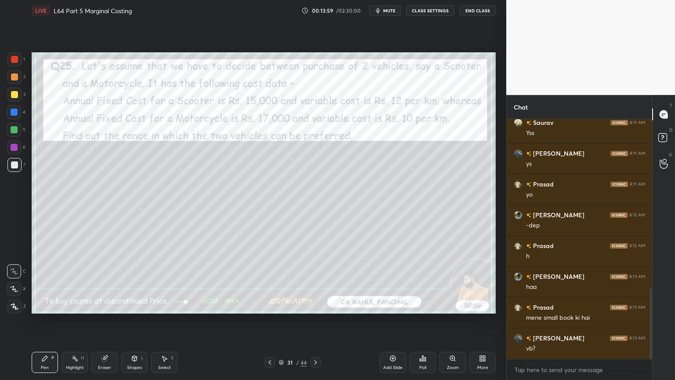
click at [269, 282] on icon at bounding box center [269, 362] width 7 height 7
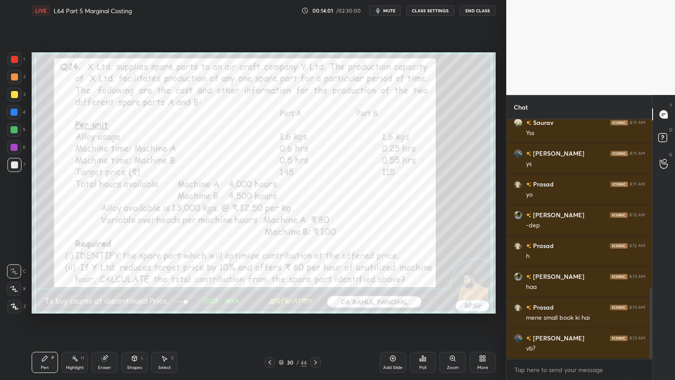
click at [383, 282] on div "Add Slide" at bounding box center [393, 362] width 26 height 21
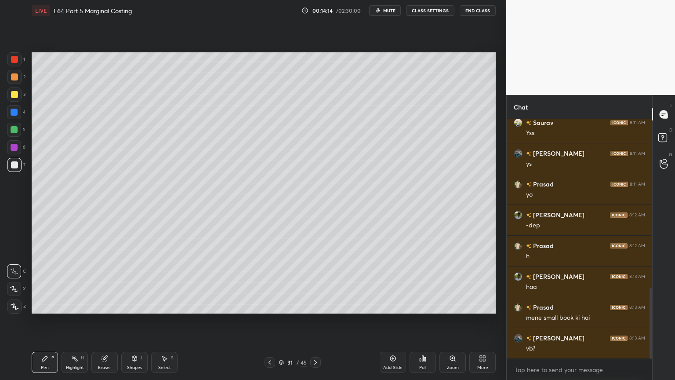
click at [11, 113] on div at bounding box center [14, 112] width 7 height 7
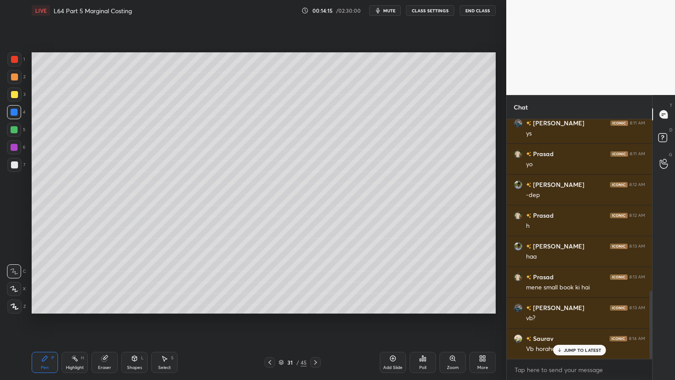
click at [129, 282] on div "Shapes L" at bounding box center [134, 362] width 26 height 21
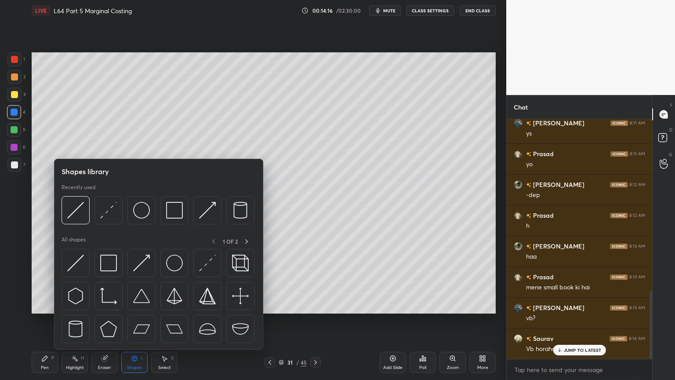
click at [176, 209] on img at bounding box center [174, 210] width 17 height 17
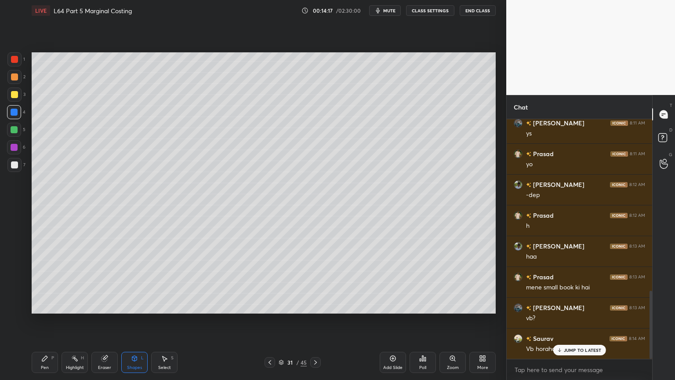
scroll to position [633, 0]
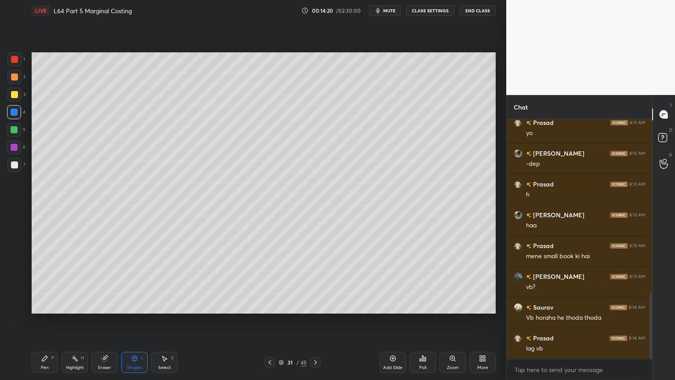
click at [37, 282] on div "Pen P" at bounding box center [45, 362] width 26 height 21
click at [13, 87] on div "2" at bounding box center [16, 79] width 18 height 18
click at [16, 96] on div at bounding box center [14, 94] width 7 height 7
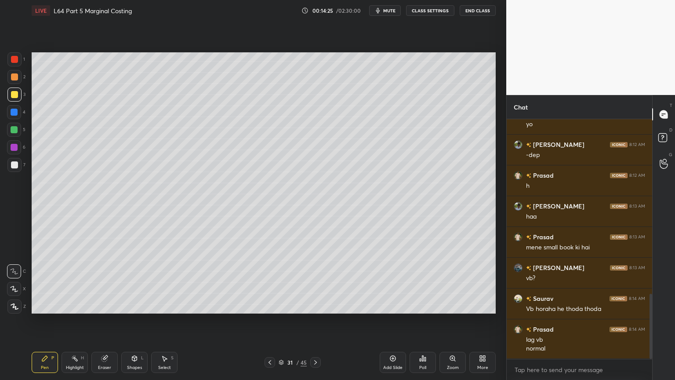
click at [16, 282] on icon at bounding box center [14, 289] width 8 height 6
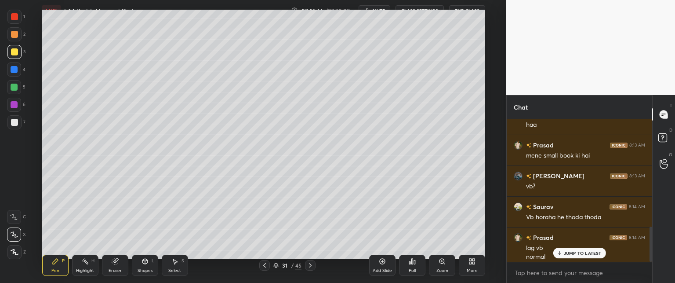
scroll to position [2, 3]
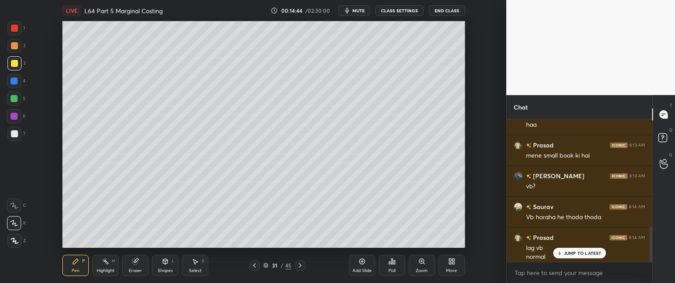
type textarea "x"
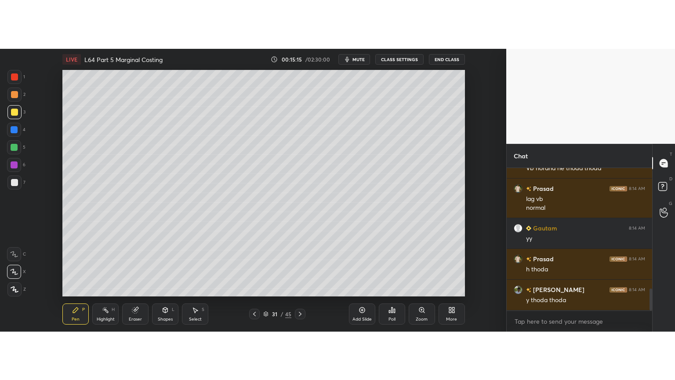
scroll to position [43739, 43494]
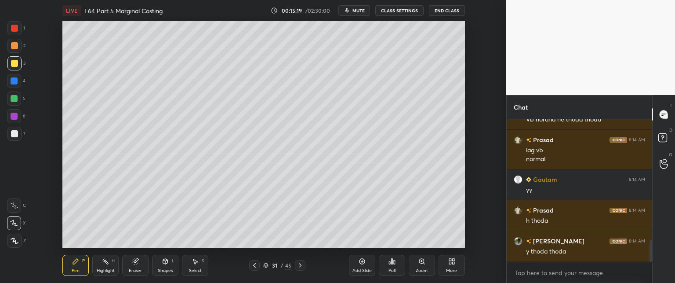
click at [395, 15] on button "CLASS SETTINGS" at bounding box center [399, 10] width 48 height 11
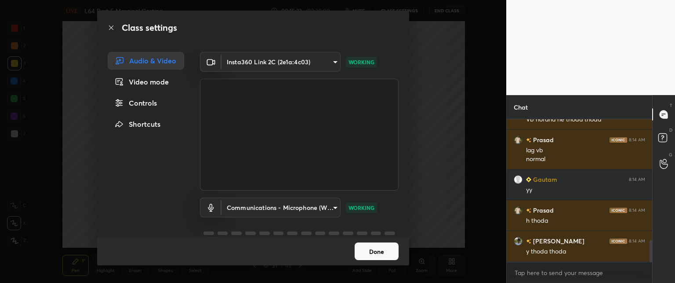
click at [331, 207] on body "1 2 3 4 5 6 7 C X Z C X Z E E Erase all H H LIVE L64 Part 5 Marginal Costing 00…" at bounding box center [337, 141] width 675 height 283
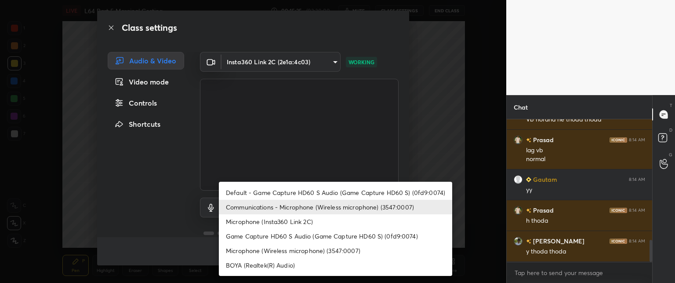
click at [331, 209] on li "Communications - Microphone (Wireless microphone) (3547:0007)" at bounding box center [335, 207] width 233 height 15
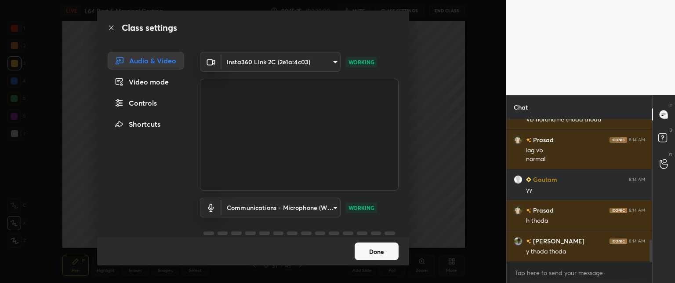
click at [370, 251] on button "Done" at bounding box center [377, 251] width 44 height 18
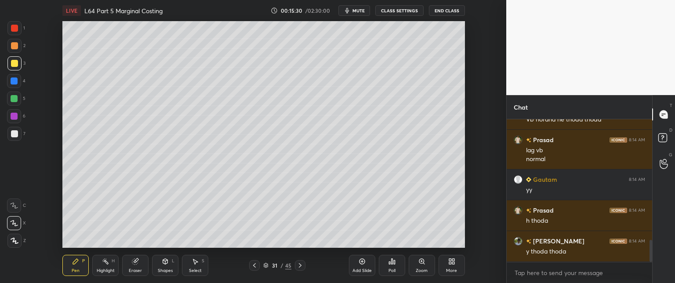
click at [448, 265] on div "More" at bounding box center [452, 265] width 26 height 21
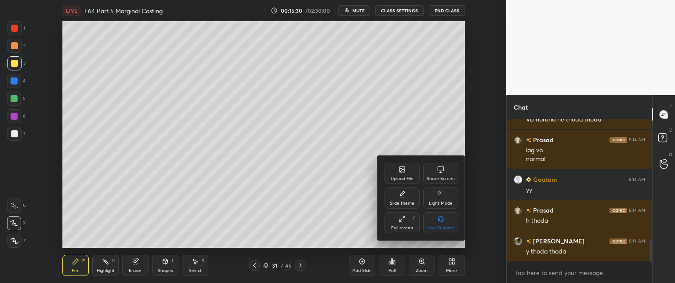
click at [397, 222] on div "Full screen F" at bounding box center [402, 222] width 35 height 21
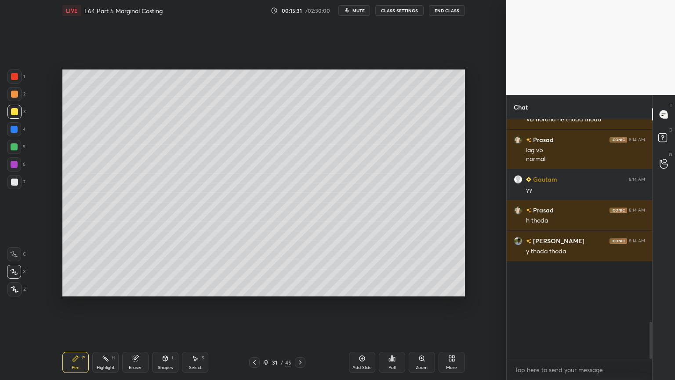
scroll to position [704, 0]
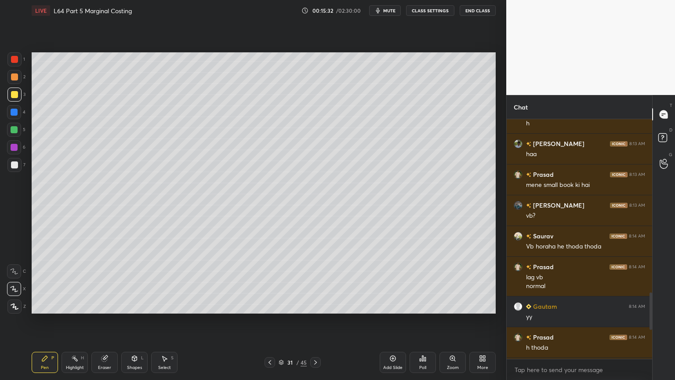
click at [113, 282] on div "Eraser" at bounding box center [104, 362] width 26 height 21
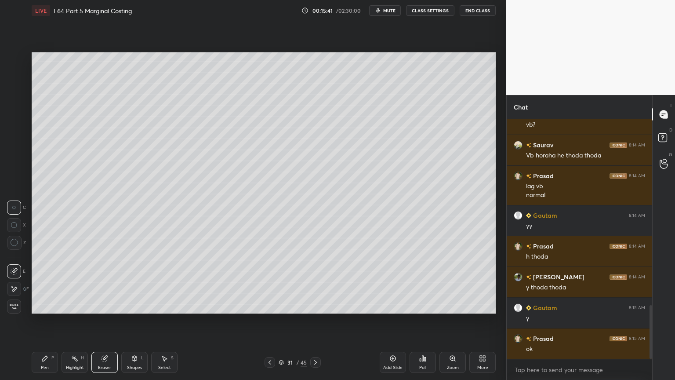
scroll to position [826, 0]
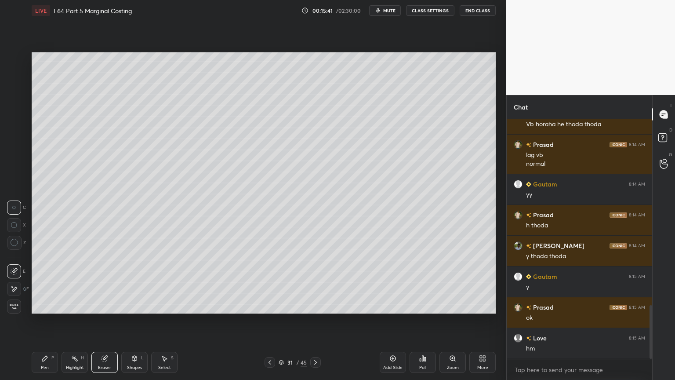
click at [266, 282] on icon at bounding box center [269, 362] width 7 height 7
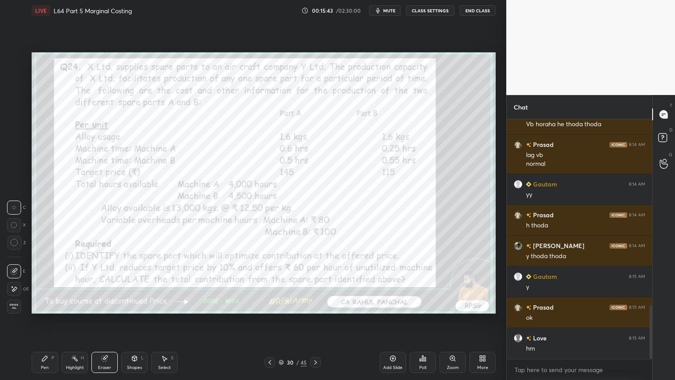
click at [313, 282] on icon at bounding box center [315, 362] width 7 height 7
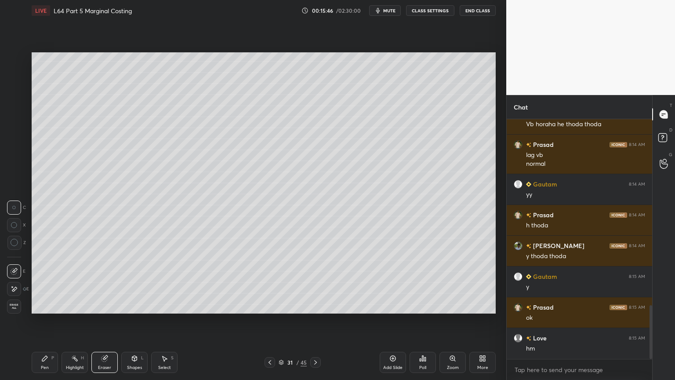
click at [46, 282] on icon at bounding box center [44, 358] width 5 height 5
click at [13, 78] on div at bounding box center [14, 76] width 7 height 7
click at [130, 282] on div "Shapes L" at bounding box center [134, 362] width 26 height 21
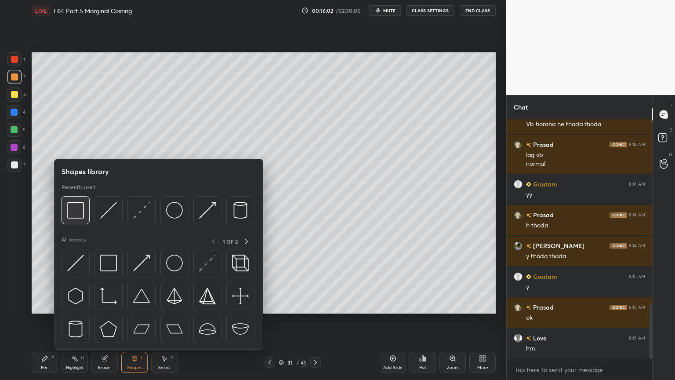
click at [78, 218] on img at bounding box center [75, 210] width 17 height 17
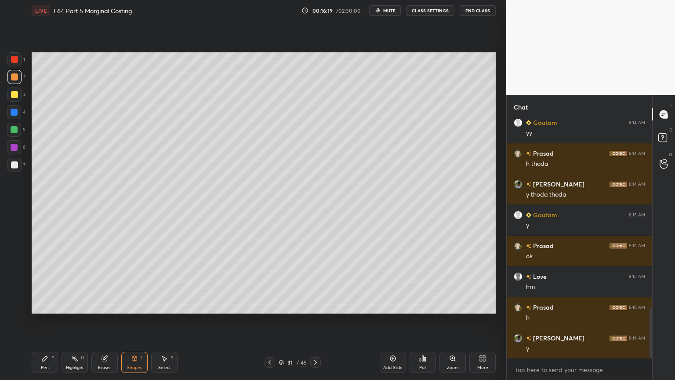
scroll to position [918, 0]
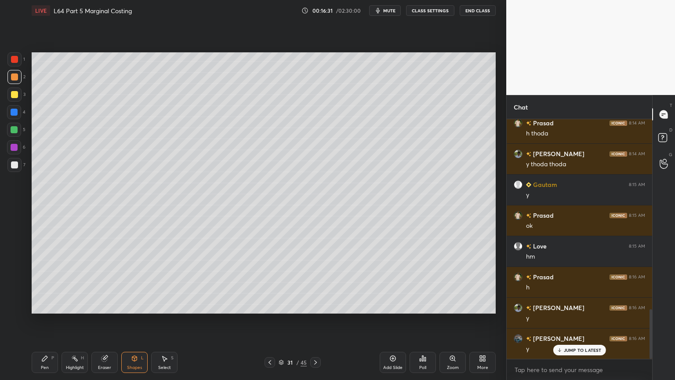
click at [39, 282] on div "Pen P" at bounding box center [45, 362] width 26 height 21
click at [11, 95] on div at bounding box center [14, 94] width 7 height 7
click at [12, 274] on div at bounding box center [14, 271] width 14 height 14
click at [102, 282] on div "Eraser" at bounding box center [104, 362] width 26 height 21
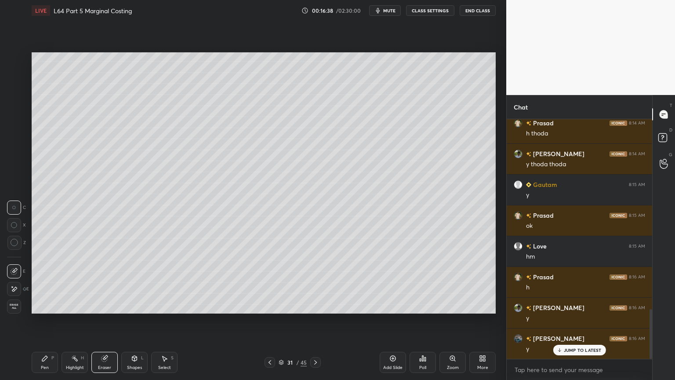
click at [45, 282] on div "Pen P" at bounding box center [45, 362] width 26 height 21
click at [39, 282] on div "Pen P" at bounding box center [45, 362] width 26 height 21
click at [137, 282] on icon at bounding box center [134, 358] width 7 height 7
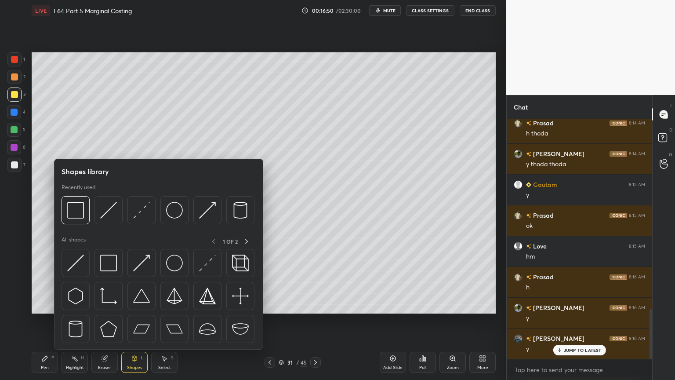
click at [112, 210] on img at bounding box center [108, 210] width 17 height 17
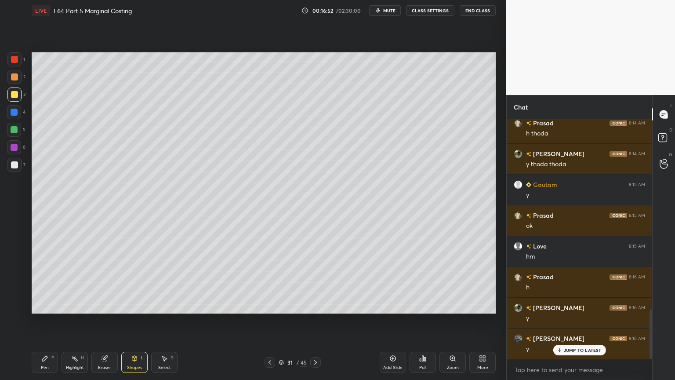
click at [16, 82] on div at bounding box center [14, 77] width 14 height 14
click at [45, 282] on div "Pen" at bounding box center [45, 367] width 8 height 4
click at [105, 282] on icon at bounding box center [105, 359] width 6 height 6
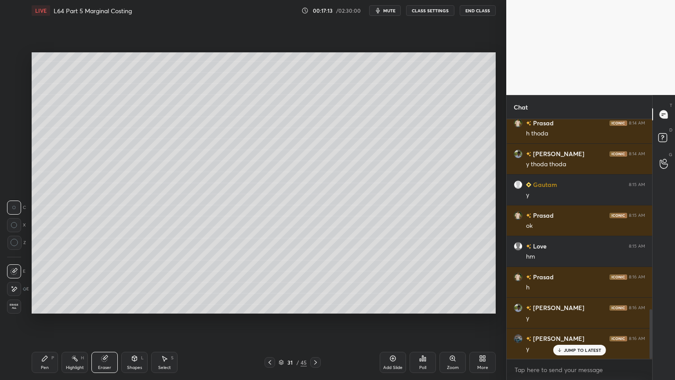
click at [46, 282] on icon at bounding box center [44, 358] width 7 height 7
click at [98, 282] on div "Eraser" at bounding box center [104, 362] width 26 height 21
click at [42, 282] on icon at bounding box center [44, 358] width 5 height 5
click at [12, 132] on div at bounding box center [14, 129] width 7 height 7
click at [47, 282] on div "Pen P" at bounding box center [45, 362] width 26 height 21
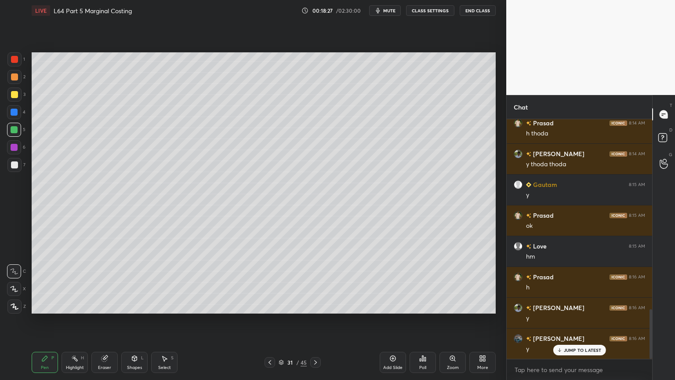
click at [18, 102] on div "3" at bounding box center [16, 96] width 18 height 18
click at [136, 282] on icon at bounding box center [134, 358] width 5 height 5
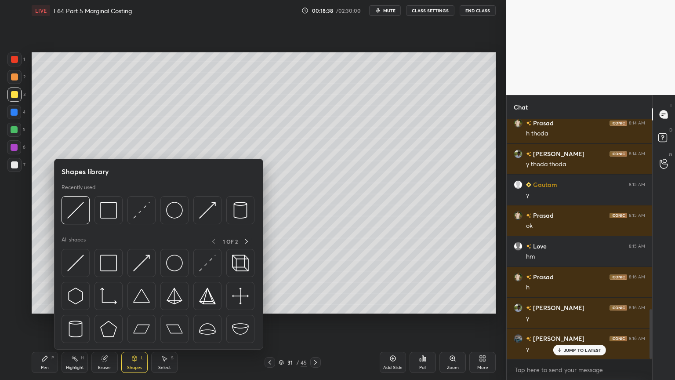
click at [76, 216] on img at bounding box center [75, 210] width 17 height 17
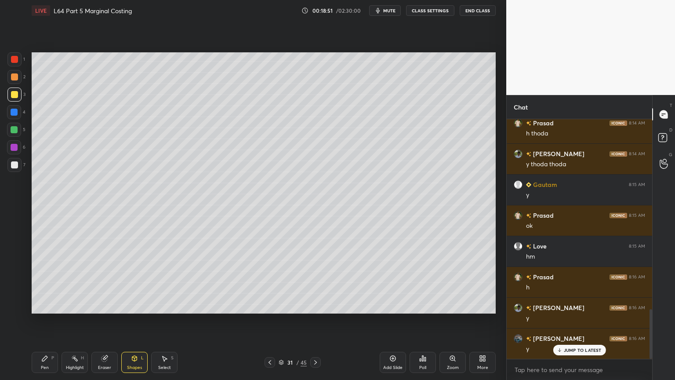
click at [44, 282] on icon at bounding box center [44, 358] width 5 height 5
click at [12, 82] on div at bounding box center [14, 77] width 14 height 14
click at [138, 282] on div "Shapes L" at bounding box center [134, 362] width 26 height 21
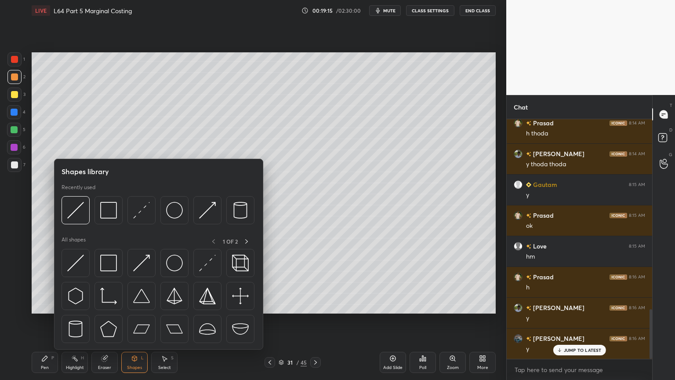
click at [75, 218] on img at bounding box center [75, 210] width 17 height 17
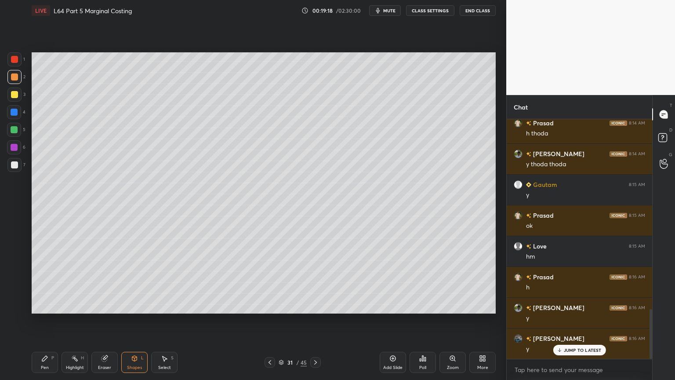
click at [44, 282] on div "Pen" at bounding box center [45, 367] width 8 height 4
click at [15, 92] on div at bounding box center [14, 94] width 7 height 7
click at [135, 282] on div "Shapes L" at bounding box center [134, 362] width 26 height 21
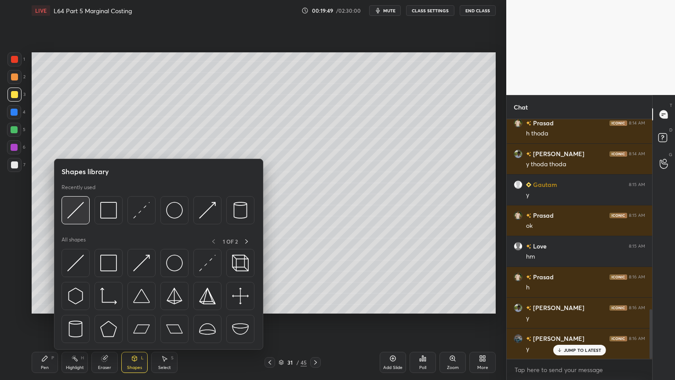
click at [81, 211] on img at bounding box center [75, 210] width 17 height 17
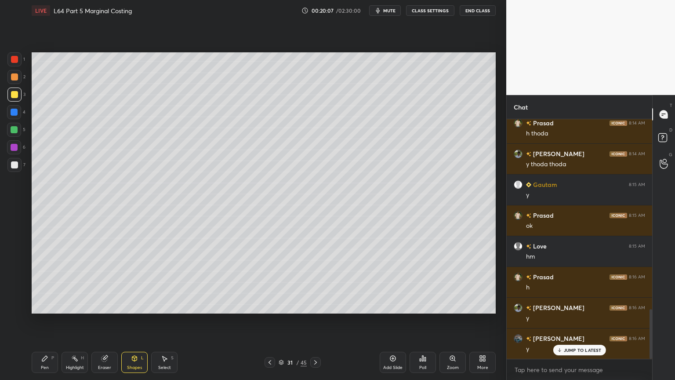
click at [44, 282] on icon at bounding box center [44, 358] width 7 height 7
click at [12, 79] on div at bounding box center [14, 76] width 7 height 7
click at [135, 282] on icon at bounding box center [135, 359] width 0 height 3
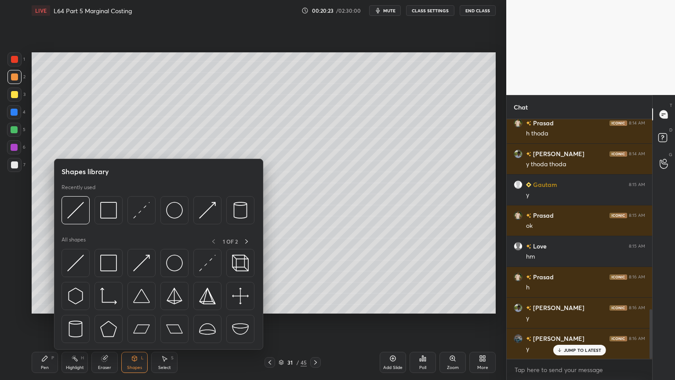
click at [79, 215] on img at bounding box center [75, 210] width 17 height 17
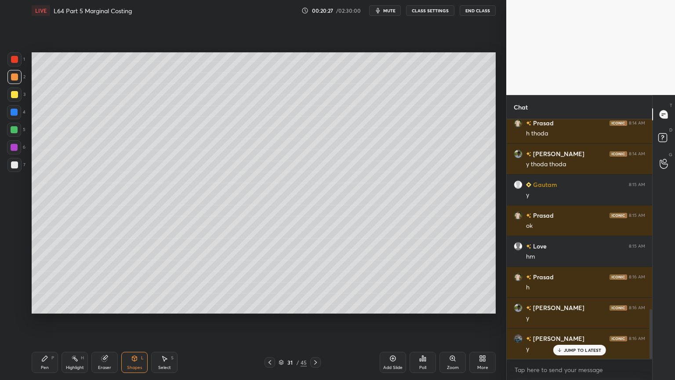
click at [37, 282] on div "Pen P" at bounding box center [45, 362] width 26 height 21
click at [14, 164] on div at bounding box center [14, 164] width 7 height 7
click at [166, 282] on icon at bounding box center [164, 358] width 7 height 7
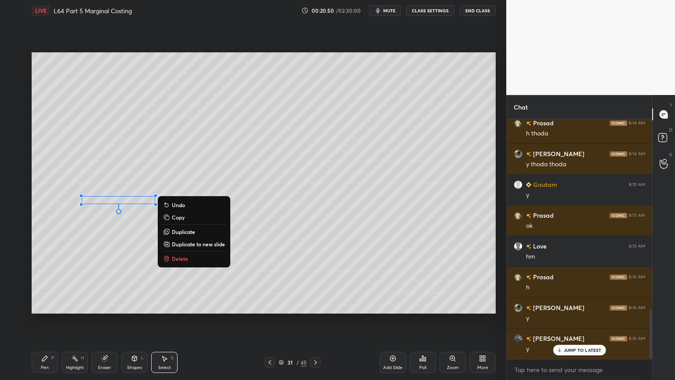
click at [177, 233] on p "Duplicate" at bounding box center [183, 231] width 23 height 7
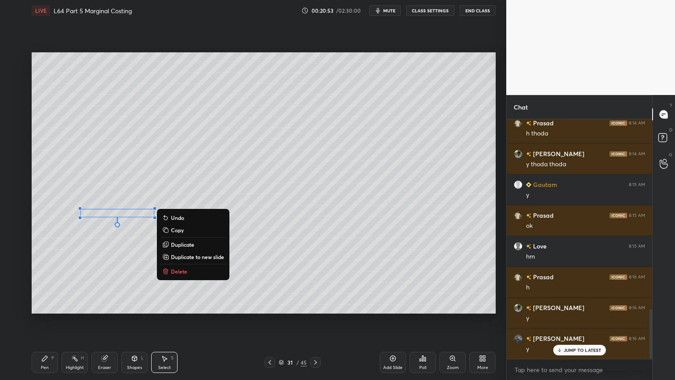
click at [181, 246] on p "Duplicate" at bounding box center [182, 244] width 23 height 7
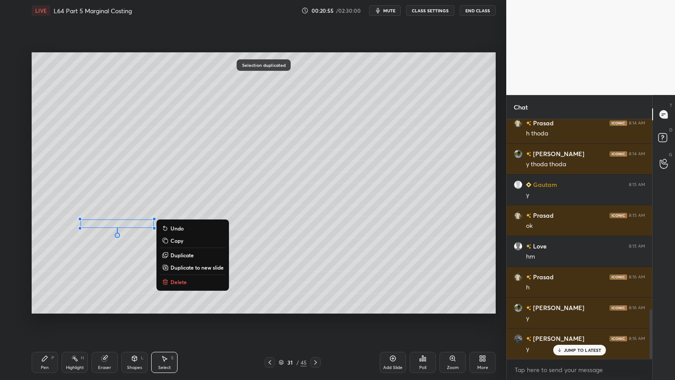
click at [38, 282] on div "Pen P" at bounding box center [45, 362] width 26 height 21
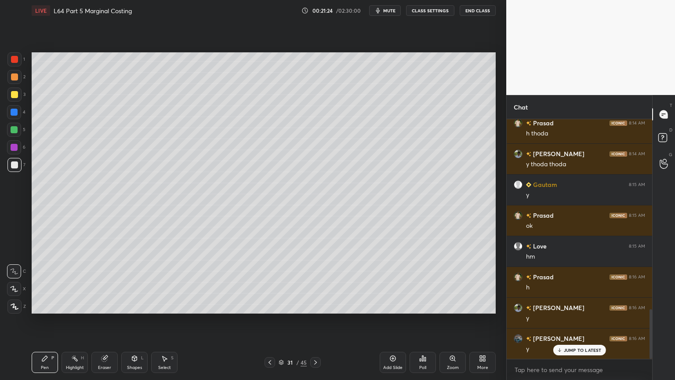
click at [167, 282] on div "Select S" at bounding box center [164, 362] width 26 height 21
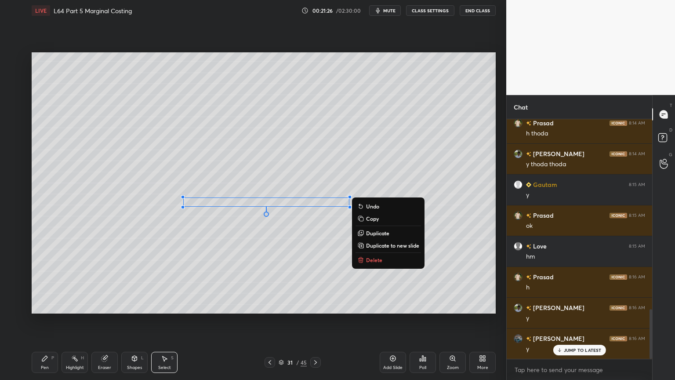
click at [372, 236] on p "Duplicate" at bounding box center [377, 232] width 23 height 7
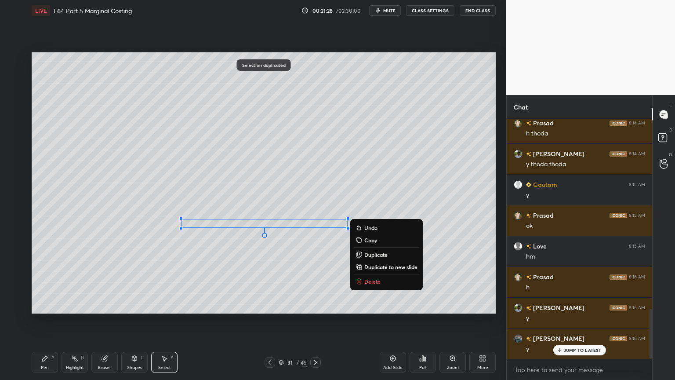
click at [217, 282] on div "0 ° Undo Copy Duplicate Duplicate to new slide Delete" at bounding box center [264, 182] width 464 height 261
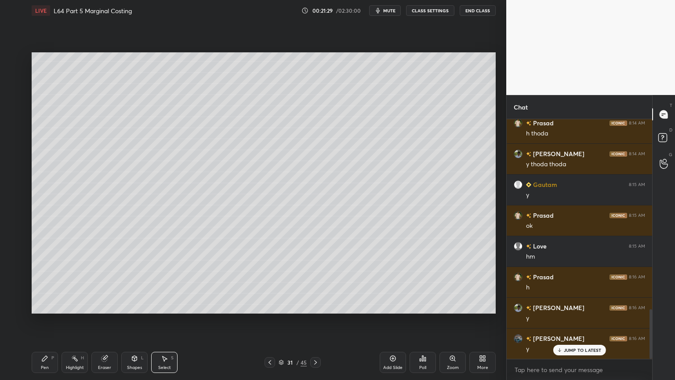
click at [76, 282] on div "Highlight H" at bounding box center [75, 362] width 26 height 21
click at [107, 282] on div "Eraser" at bounding box center [104, 362] width 26 height 21
click at [44, 282] on div "Pen" at bounding box center [45, 367] width 8 height 4
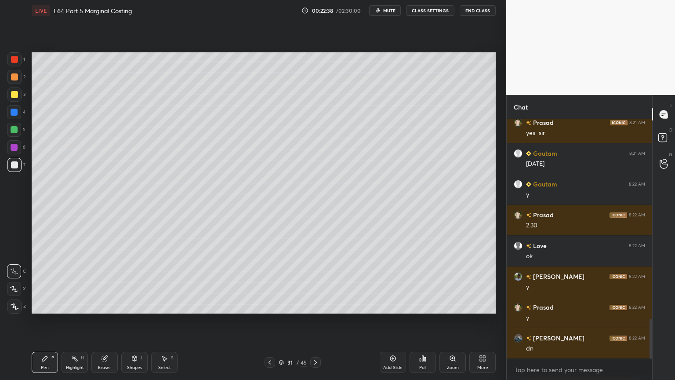
scroll to position [1226, 0]
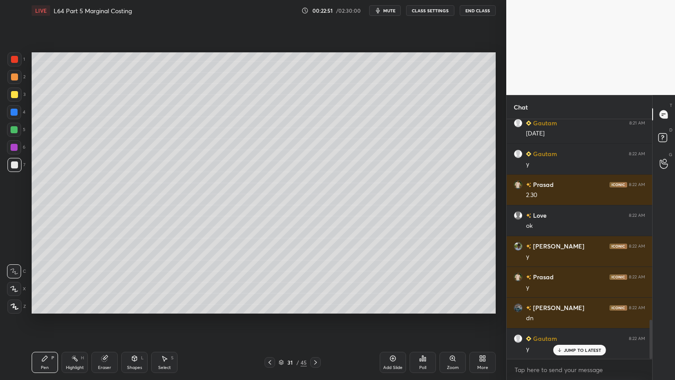
click at [315, 282] on icon at bounding box center [315, 362] width 7 height 7
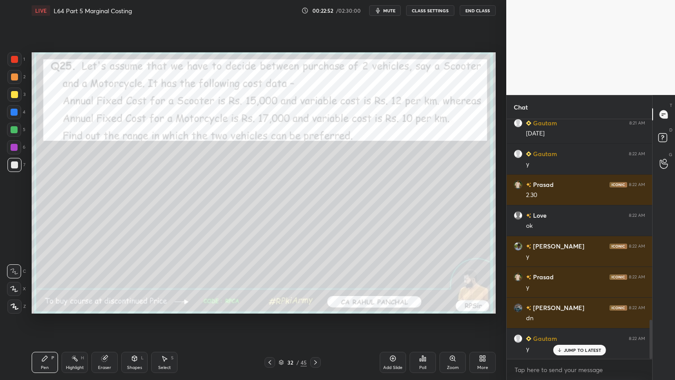
scroll to position [1257, 0]
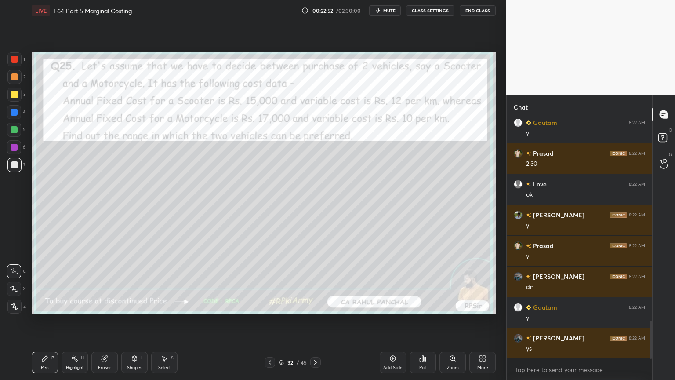
click at [266, 282] on div at bounding box center [270, 362] width 11 height 11
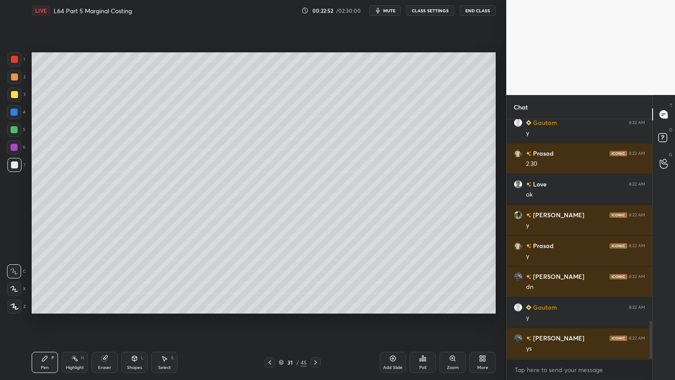
click at [384, 282] on div "Add Slide" at bounding box center [393, 362] width 26 height 21
click at [14, 114] on div at bounding box center [14, 112] width 7 height 7
click at [132, 282] on div "Shapes L" at bounding box center [134, 362] width 26 height 21
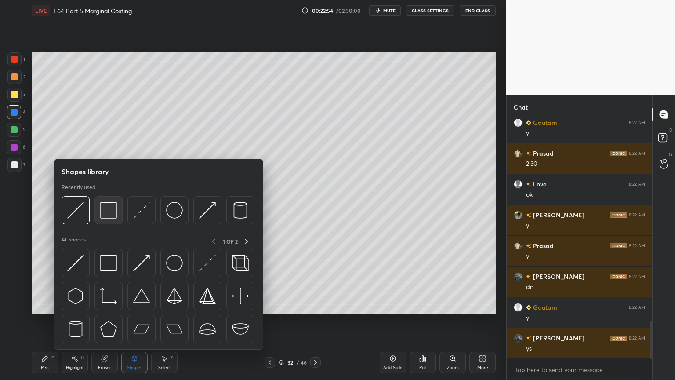
click at [111, 220] on div at bounding box center [109, 210] width 28 height 28
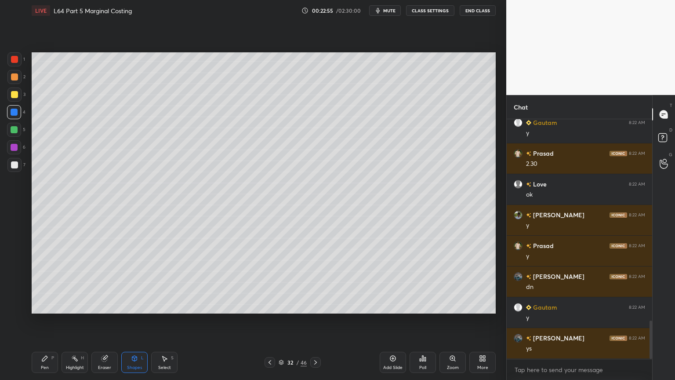
scroll to position [1287, 0]
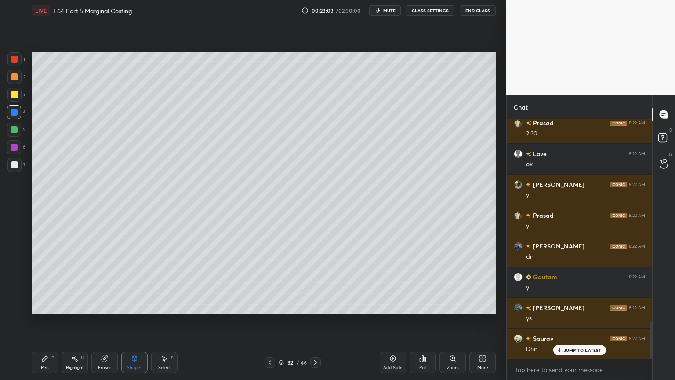
click at [267, 282] on icon at bounding box center [269, 362] width 7 height 7
click at [319, 282] on icon at bounding box center [315, 362] width 7 height 7
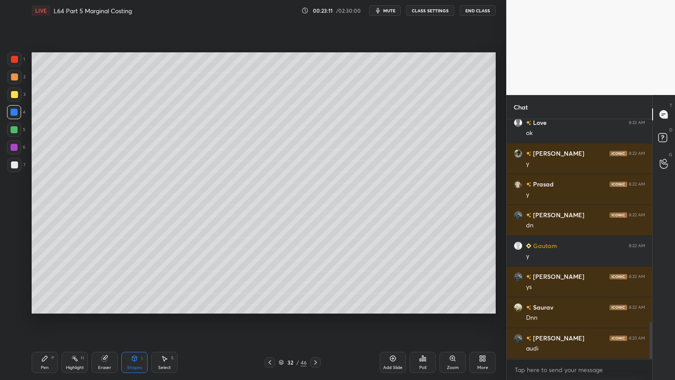
click at [44, 282] on div "Pen P" at bounding box center [45, 362] width 26 height 21
click at [18, 131] on div at bounding box center [14, 130] width 14 height 14
click at [163, 282] on div "Select" at bounding box center [164, 367] width 13 height 4
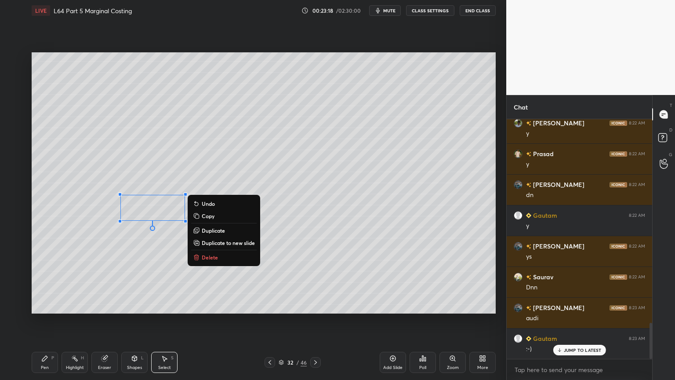
click at [210, 262] on button "Delete" at bounding box center [224, 257] width 66 height 11
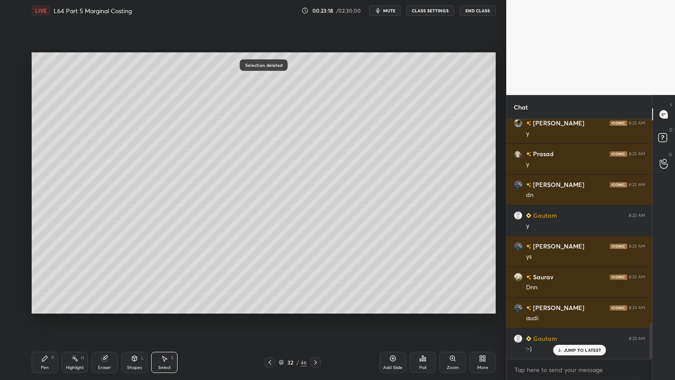
scroll to position [1380, 0]
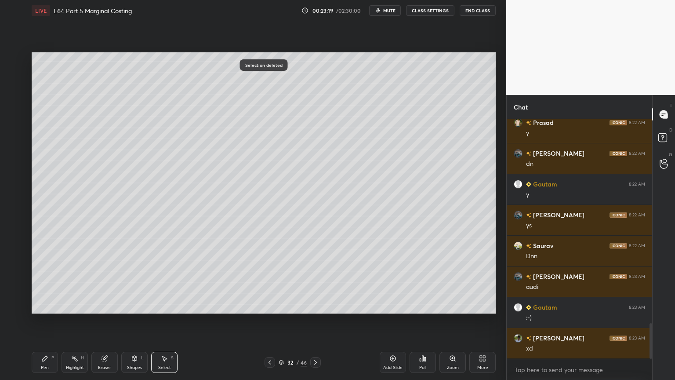
click at [43, 282] on div "Pen" at bounding box center [45, 367] width 8 height 4
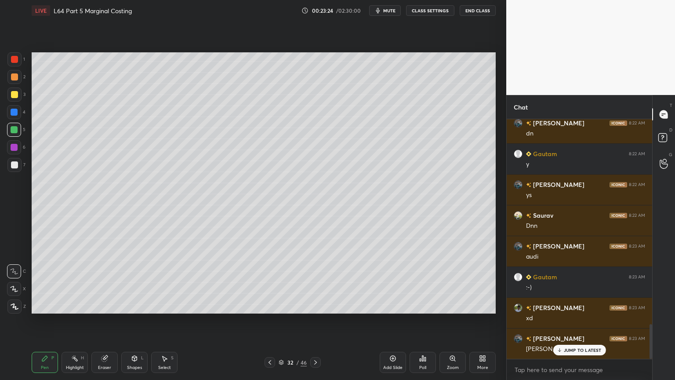
scroll to position [1442, 0]
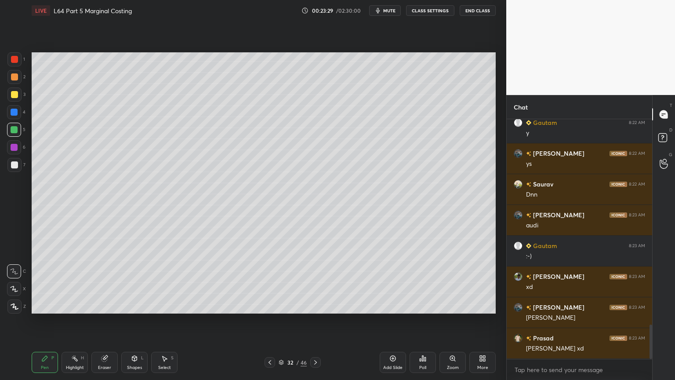
click at [36, 282] on div "Pen P" at bounding box center [45, 362] width 26 height 21
click at [14, 98] on div at bounding box center [14, 94] width 14 height 14
click at [138, 282] on div "Shapes L" at bounding box center [134, 362] width 26 height 21
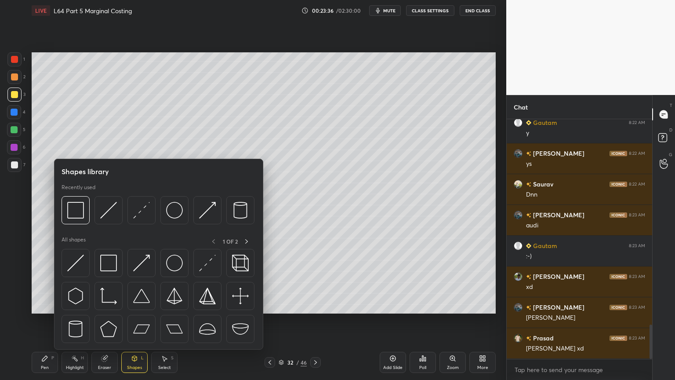
click at [108, 210] on img at bounding box center [108, 210] width 17 height 17
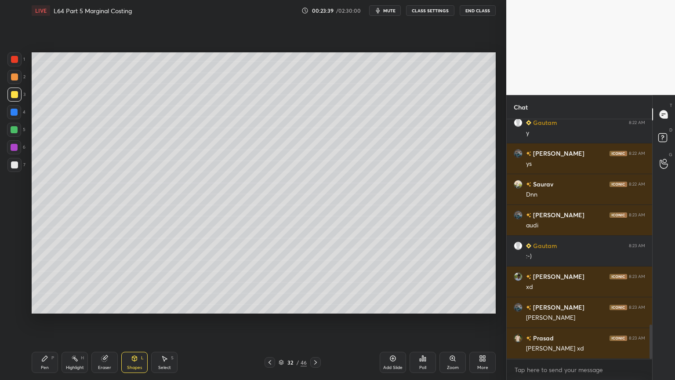
click at [44, 282] on icon at bounding box center [44, 358] width 7 height 7
click at [16, 81] on div at bounding box center [14, 77] width 14 height 14
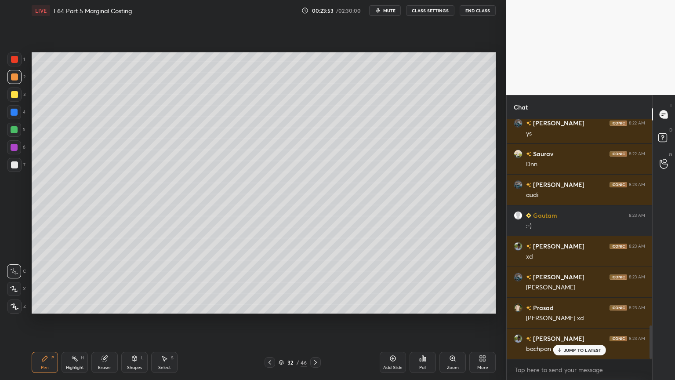
click at [137, 282] on div "Shapes L" at bounding box center [134, 362] width 26 height 21
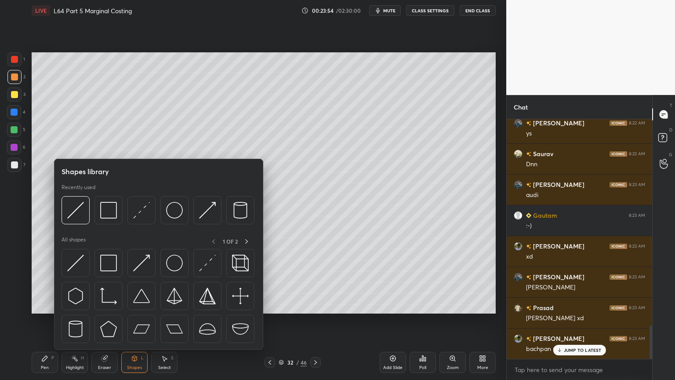
click at [76, 211] on img at bounding box center [75, 210] width 17 height 17
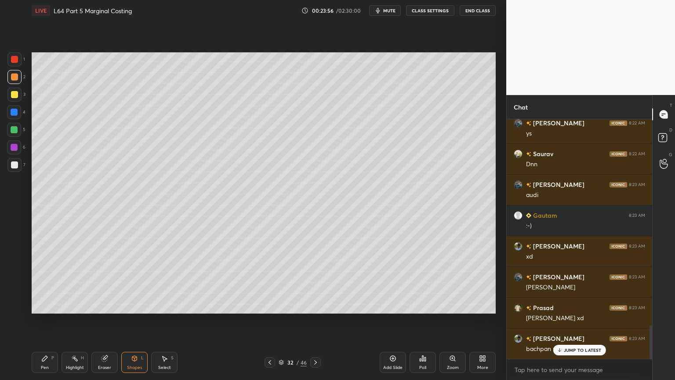
click at [546, 282] on div "x" at bounding box center [580, 369] width 146 height 21
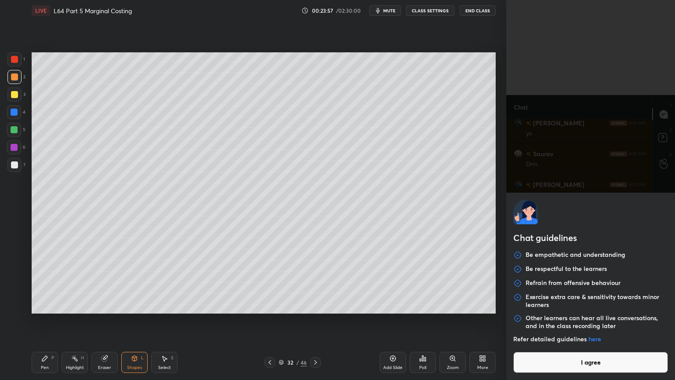
click at [15, 168] on div at bounding box center [14, 164] width 7 height 7
click at [42, 282] on div "Pen" at bounding box center [45, 367] width 8 height 4
click at [559, 282] on button "I agree" at bounding box center [591, 362] width 155 height 21
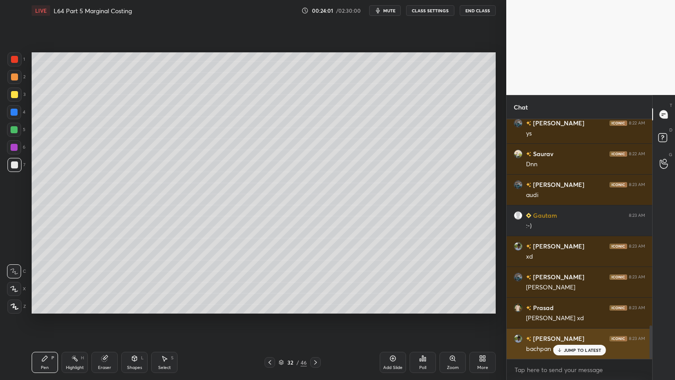
click at [565, 282] on p "JUMP TO LATEST" at bounding box center [583, 349] width 38 height 5
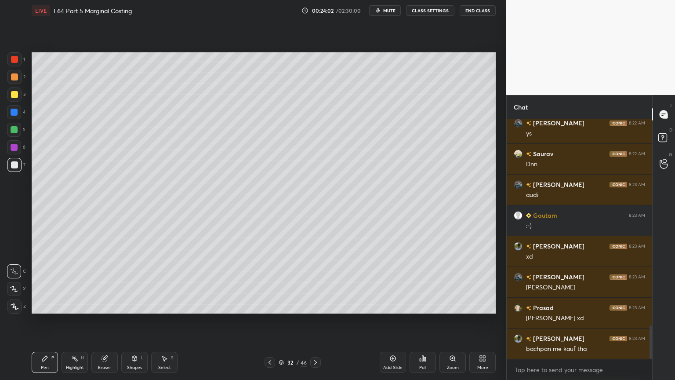
click at [44, 282] on icon at bounding box center [44, 358] width 5 height 5
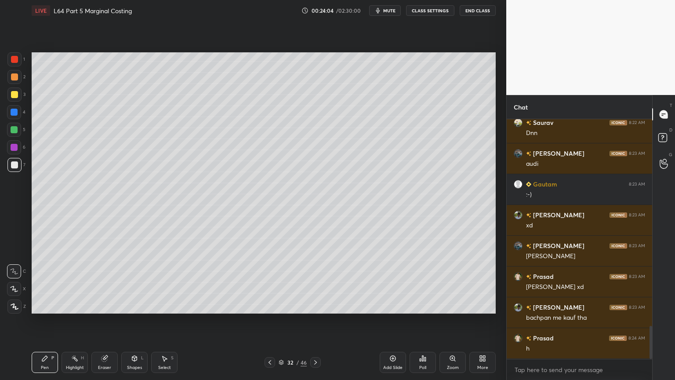
click at [44, 282] on icon at bounding box center [44, 358] width 5 height 5
click at [42, 282] on div "Pen P" at bounding box center [45, 362] width 26 height 21
click at [44, 282] on div "Pen" at bounding box center [45, 367] width 8 height 4
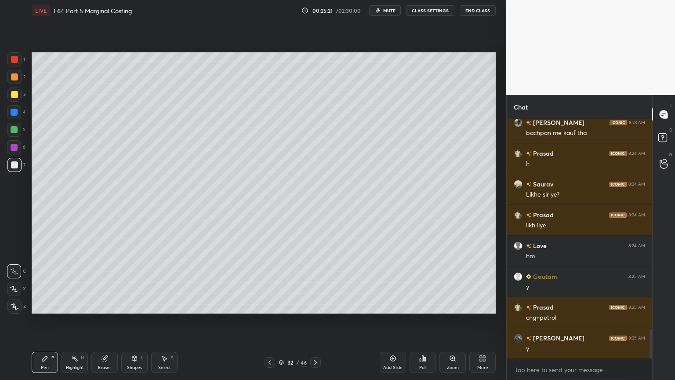
scroll to position [1718, 0]
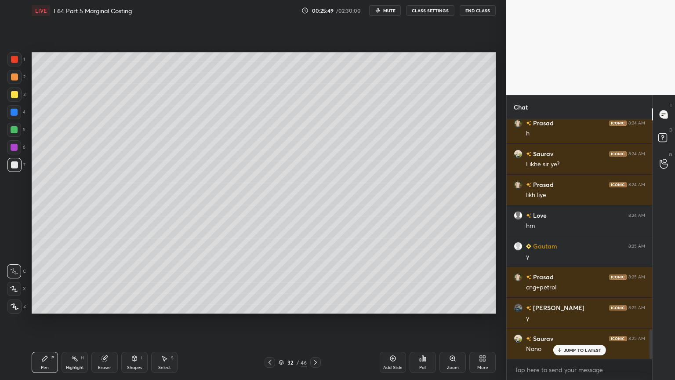
click at [167, 282] on div "Select S" at bounding box center [164, 362] width 26 height 21
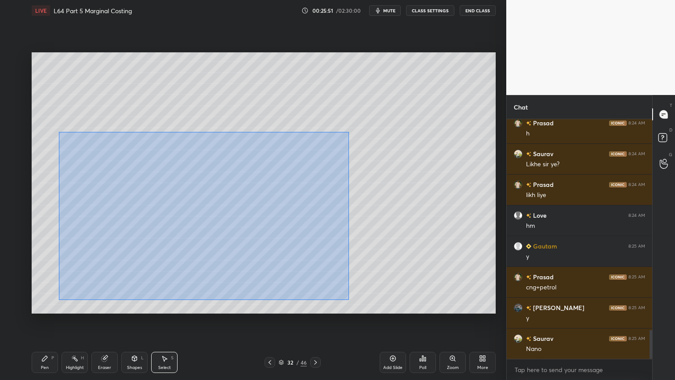
scroll to position [1749, 0]
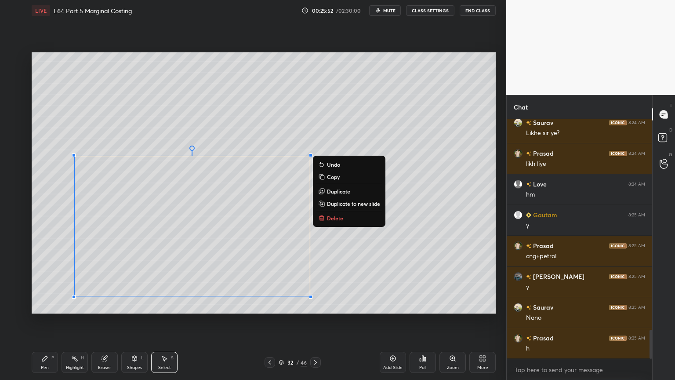
click at [338, 219] on p "Delete" at bounding box center [335, 218] width 16 height 7
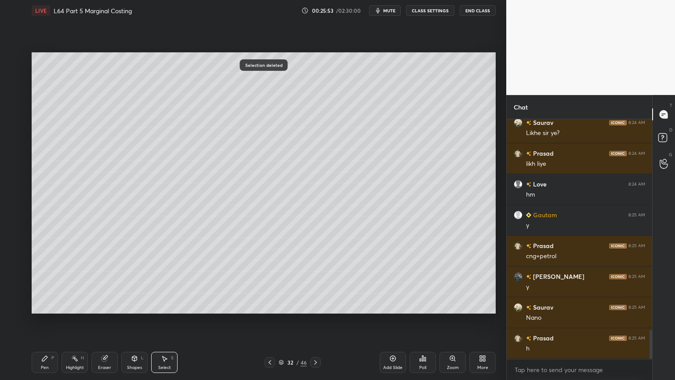
click at [53, 282] on div "Pen P" at bounding box center [45, 362] width 26 height 21
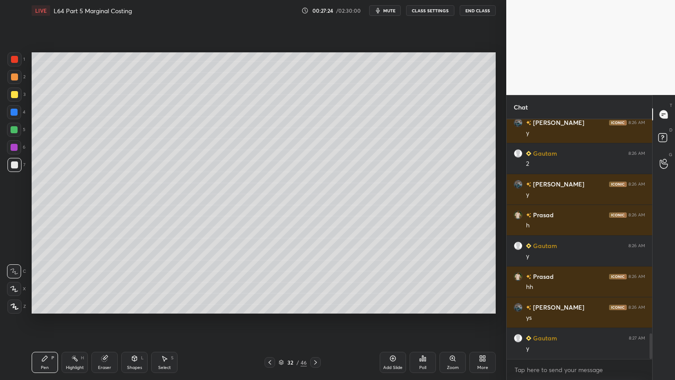
scroll to position [2026, 0]
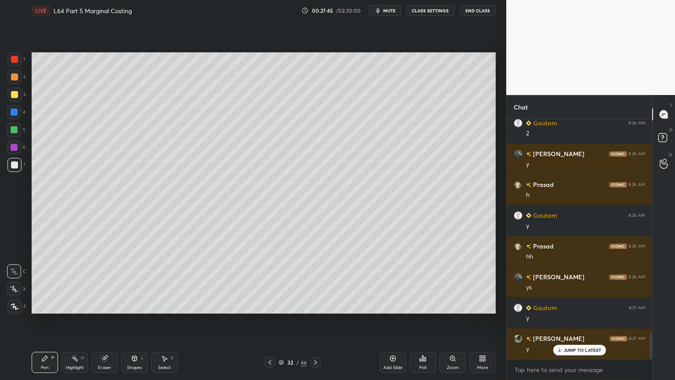
click at [156, 282] on div "Select S" at bounding box center [164, 362] width 26 height 21
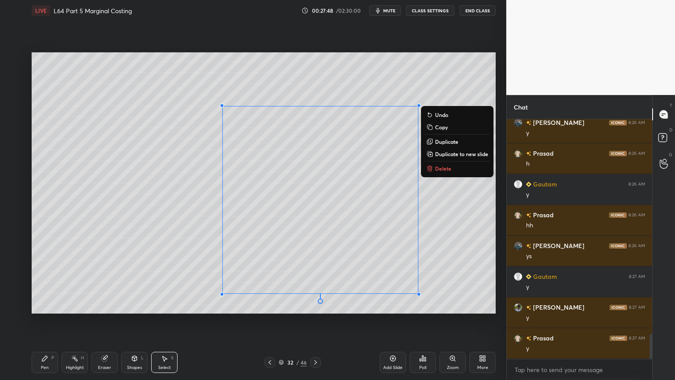
click at [442, 167] on p "Delete" at bounding box center [443, 168] width 16 height 7
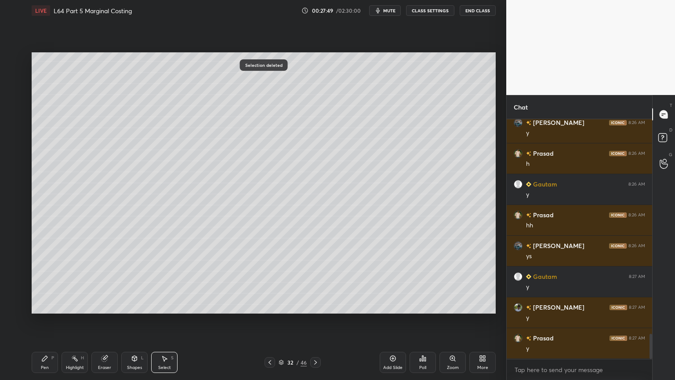
scroll to position [2087, 0]
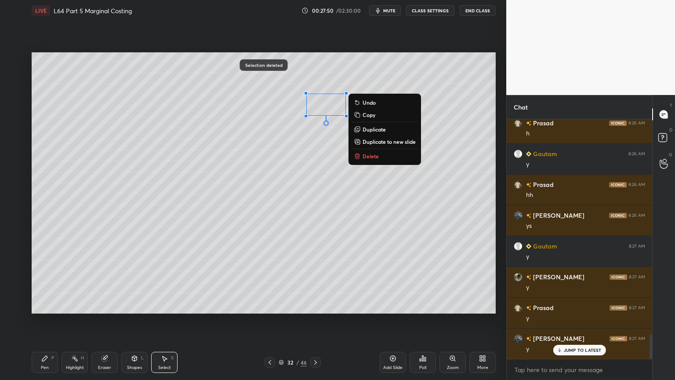
click at [361, 154] on button "Delete" at bounding box center [385, 156] width 66 height 11
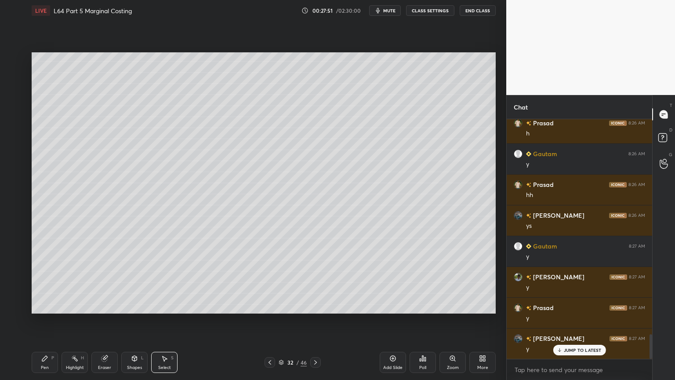
click at [44, 282] on icon at bounding box center [44, 358] width 5 height 5
click at [74, 282] on rect at bounding box center [75, 359] width 4 height 4
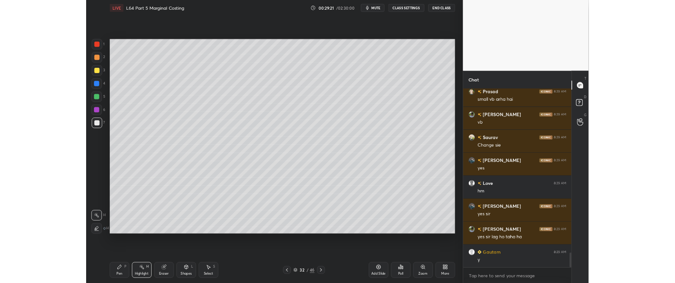
scroll to position [2673, 0]
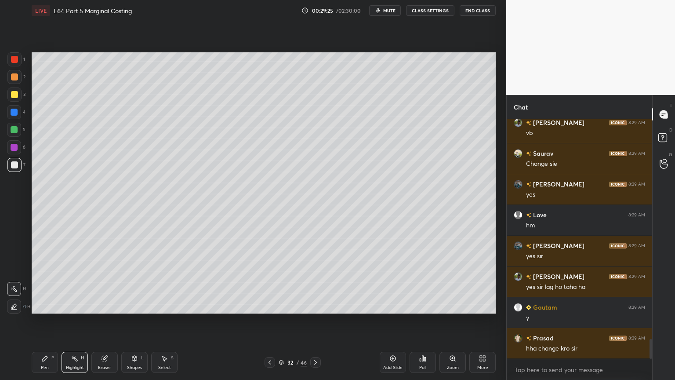
click at [489, 282] on div "More" at bounding box center [483, 362] width 26 height 21
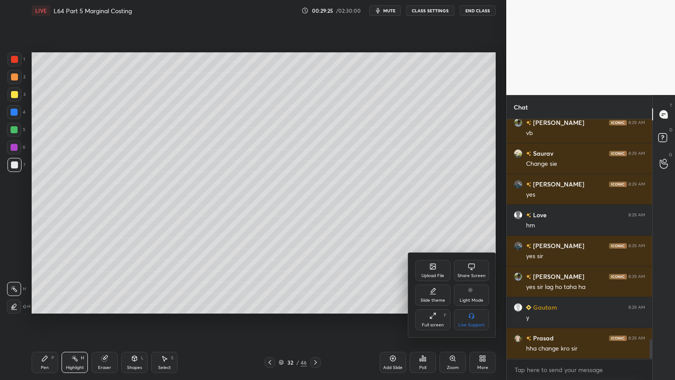
click at [430, 282] on div "Full screen F" at bounding box center [432, 319] width 35 height 21
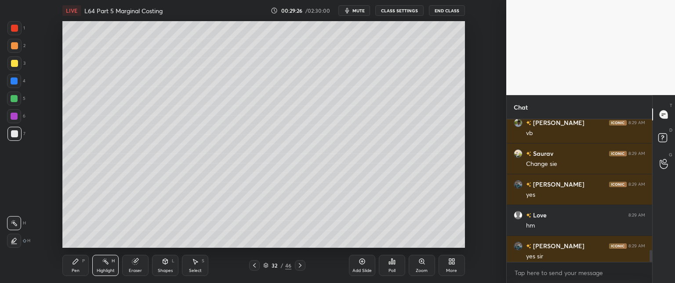
scroll to position [2, 3]
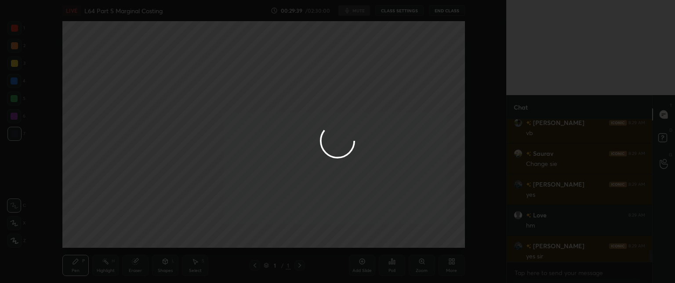
click at [459, 142] on div at bounding box center [337, 141] width 675 height 283
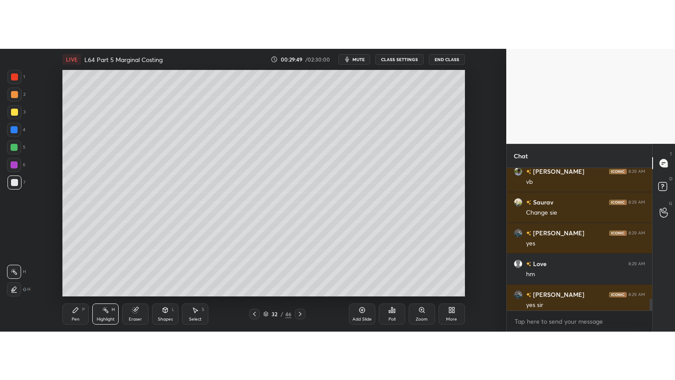
scroll to position [2779, 0]
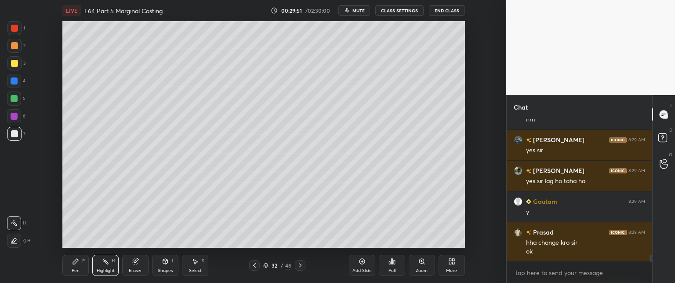
click at [450, 265] on div "More" at bounding box center [452, 265] width 26 height 21
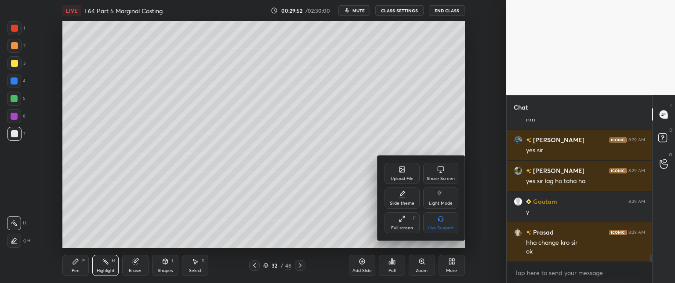
click at [401, 221] on icon at bounding box center [401, 220] width 2 height 2
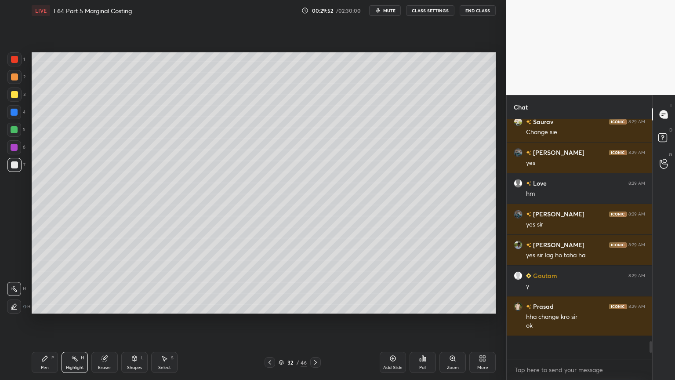
scroll to position [2681, 0]
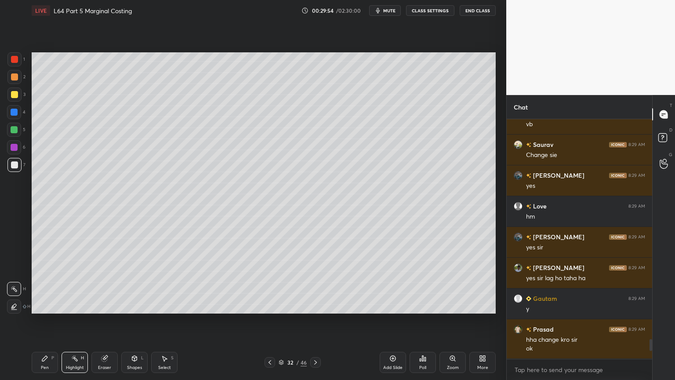
click at [40, 282] on div "Pen P" at bounding box center [45, 362] width 26 height 21
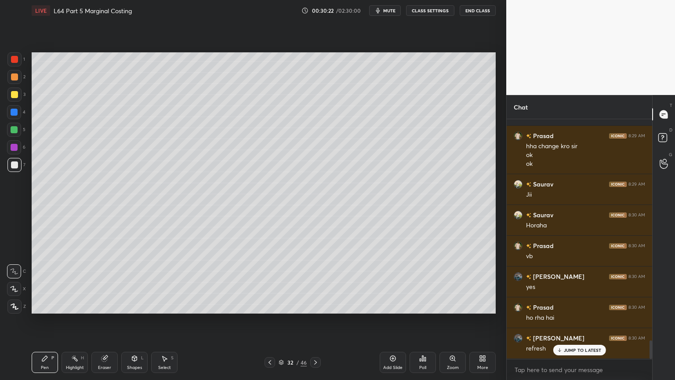
scroll to position [2905, 0]
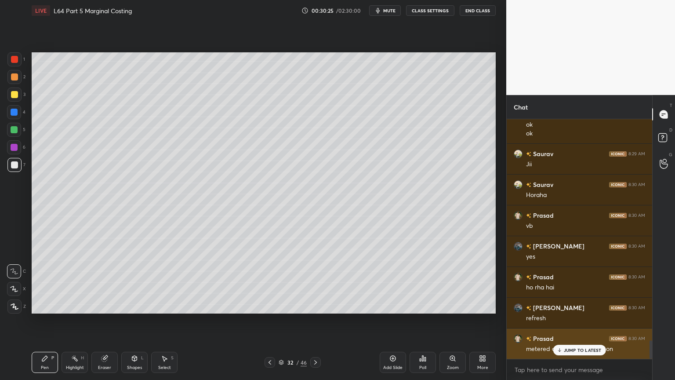
click at [561, 282] on icon at bounding box center [560, 349] width 6 height 5
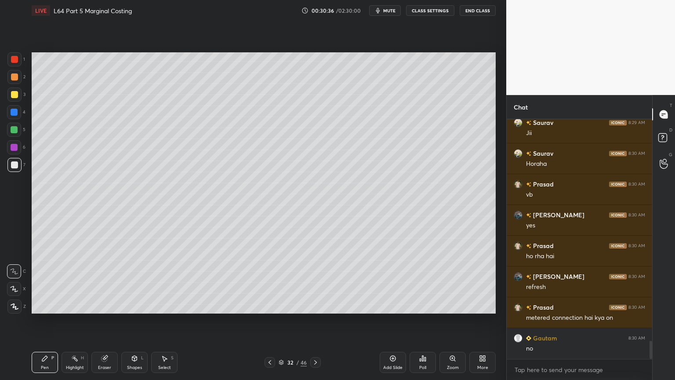
scroll to position [2967, 0]
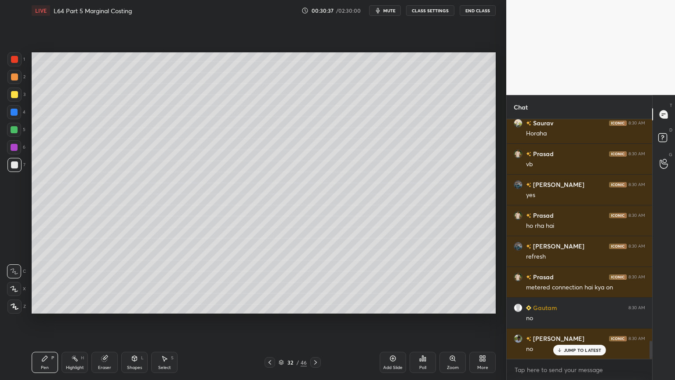
click at [485, 282] on icon at bounding box center [482, 358] width 7 height 7
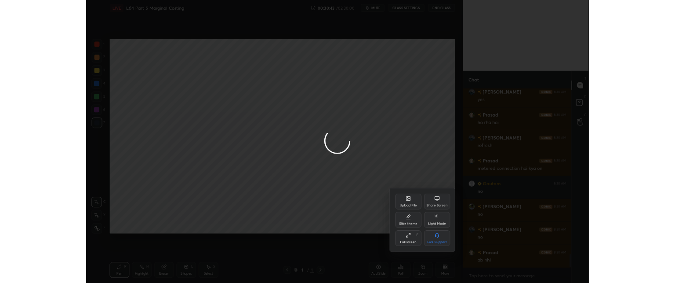
scroll to position [3060, 0]
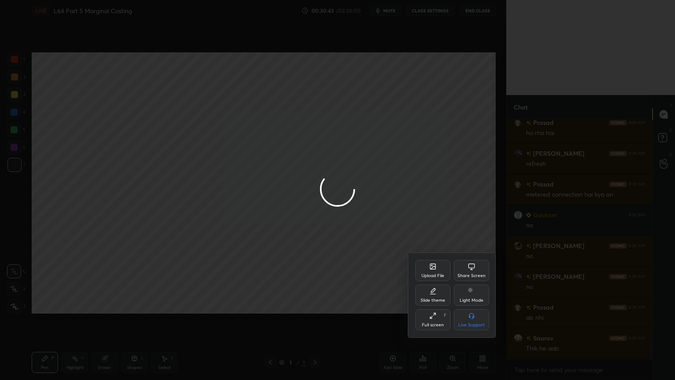
click at [340, 282] on div at bounding box center [337, 190] width 675 height 380
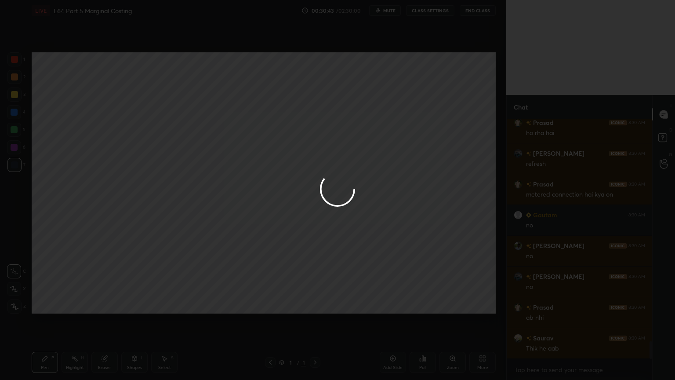
click at [478, 282] on div "More" at bounding box center [483, 362] width 26 height 21
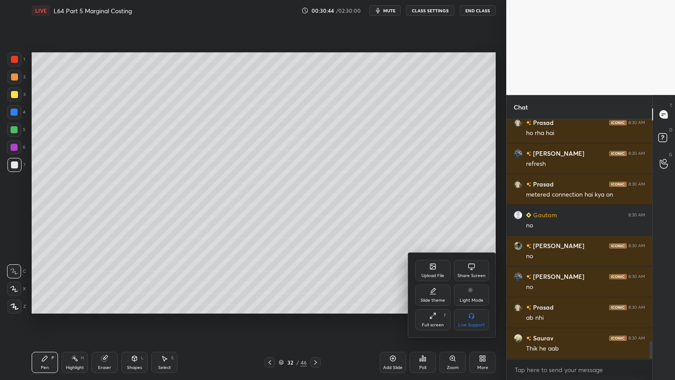
click at [433, 282] on div "Full screen" at bounding box center [433, 325] width 22 height 4
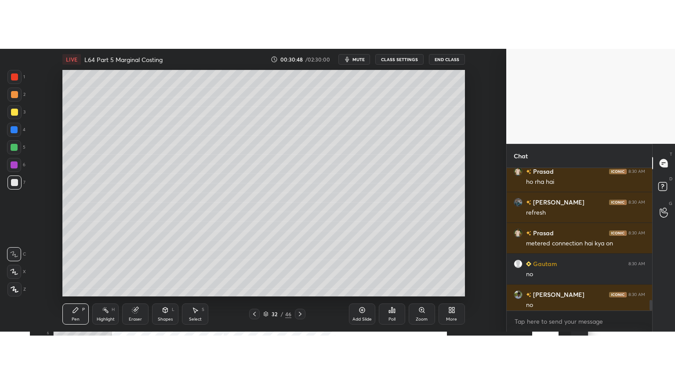
scroll to position [3187, 0]
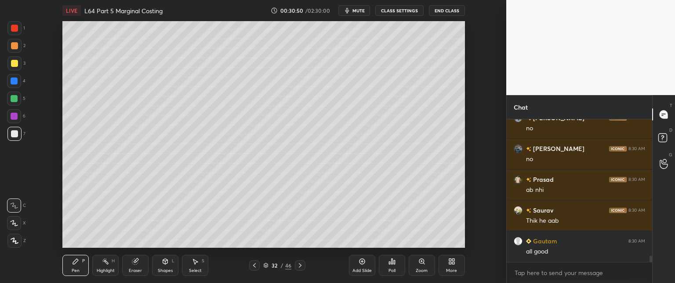
click at [452, 264] on icon at bounding box center [453, 263] width 2 height 2
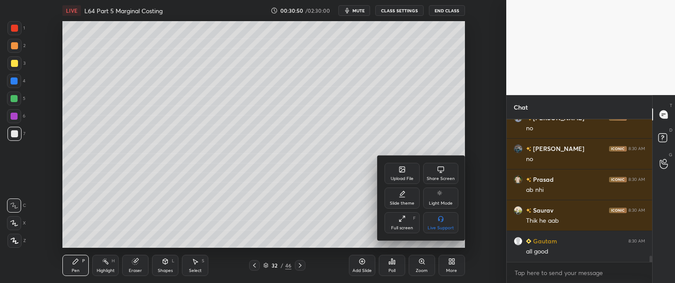
click at [401, 226] on div "Full screen" at bounding box center [402, 228] width 22 height 4
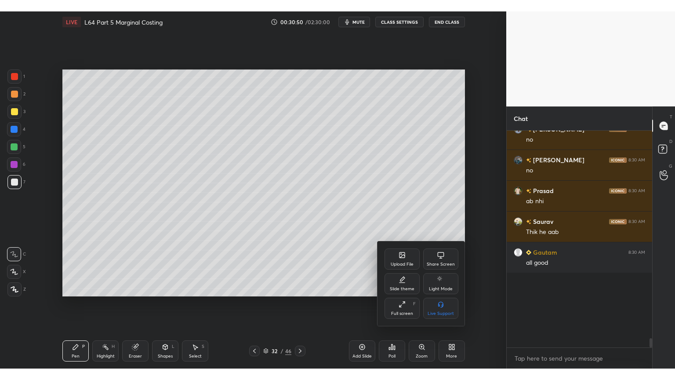
scroll to position [0, 0]
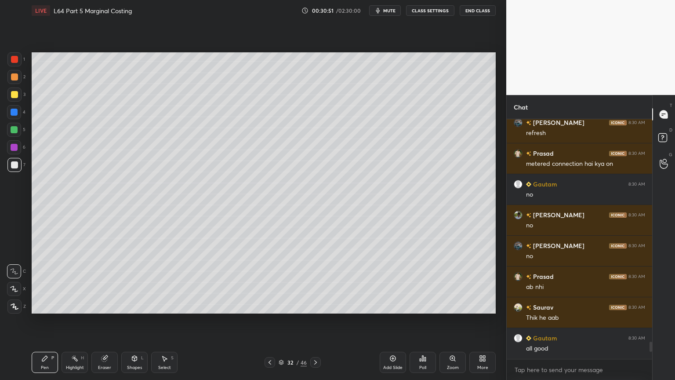
type textarea "x"
click at [43, 282] on div "Pen P" at bounding box center [45, 362] width 26 height 21
click at [106, 282] on div "Eraser" at bounding box center [104, 367] width 13 height 4
click at [43, 282] on div "Pen" at bounding box center [45, 367] width 8 height 4
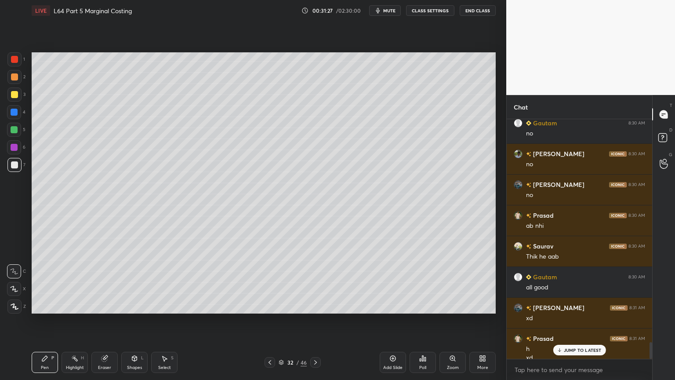
scroll to position [3160, 0]
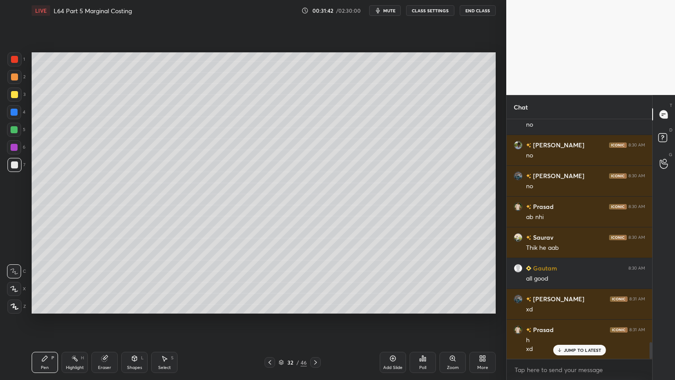
click at [45, 282] on icon at bounding box center [44, 358] width 5 height 5
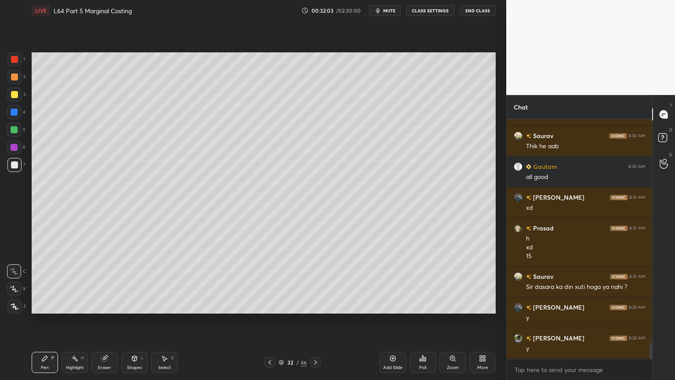
scroll to position [3292, 0]
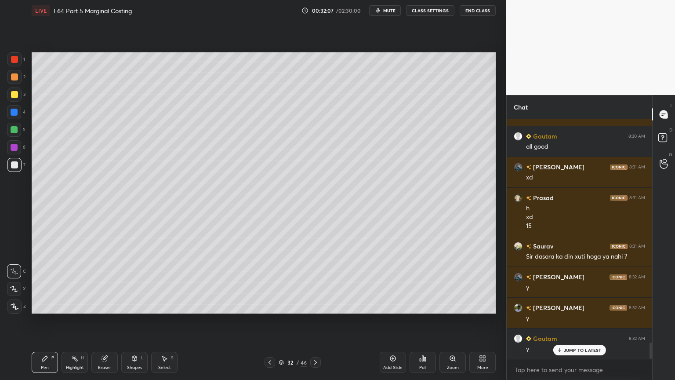
click at [162, 282] on icon at bounding box center [164, 358] width 7 height 7
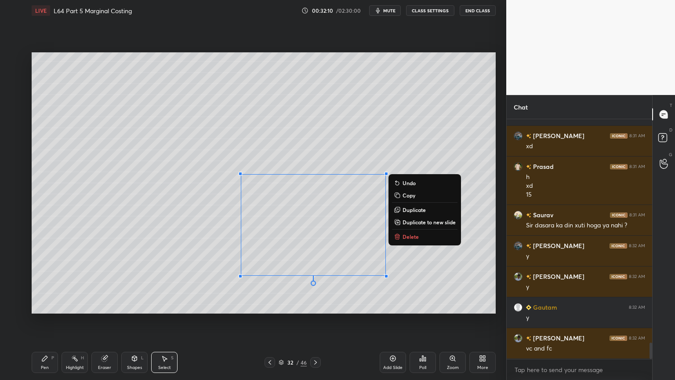
click at [407, 236] on p "Delete" at bounding box center [411, 236] width 16 height 7
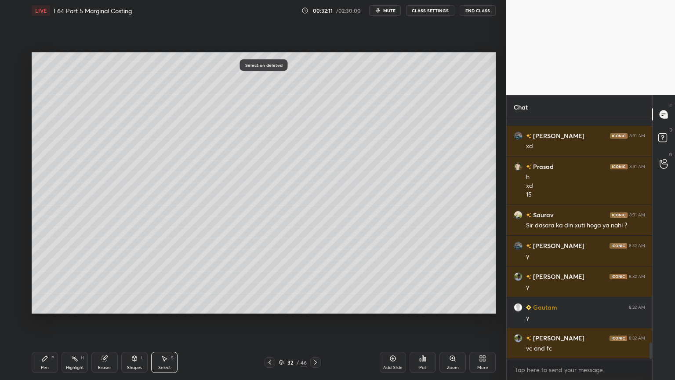
click at [36, 282] on div "Pen P" at bounding box center [45, 362] width 26 height 21
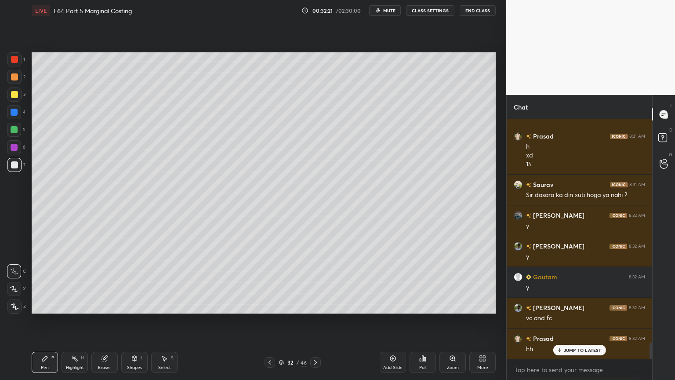
scroll to position [3362, 0]
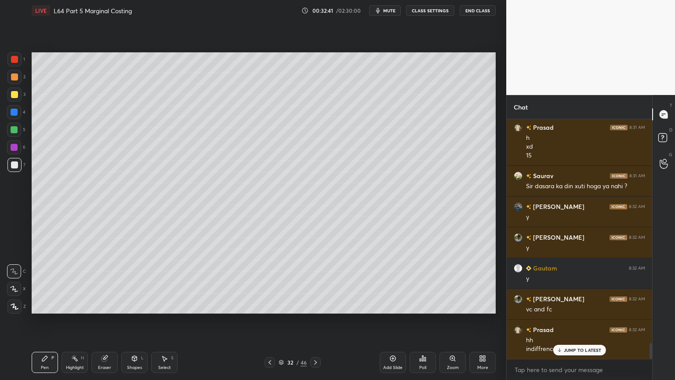
click at [12, 99] on div at bounding box center [14, 94] width 14 height 14
click at [132, 282] on icon at bounding box center [134, 358] width 7 height 7
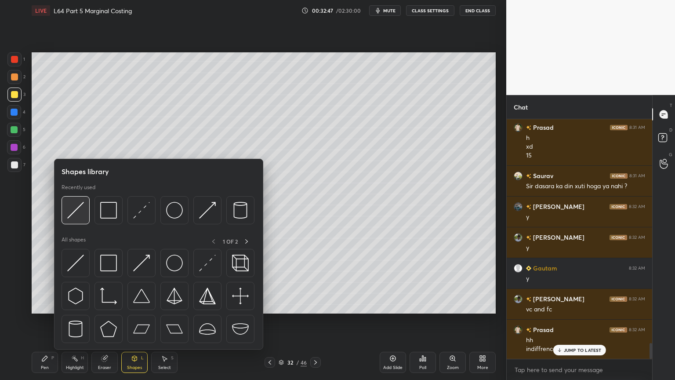
click at [76, 216] on img at bounding box center [75, 210] width 17 height 17
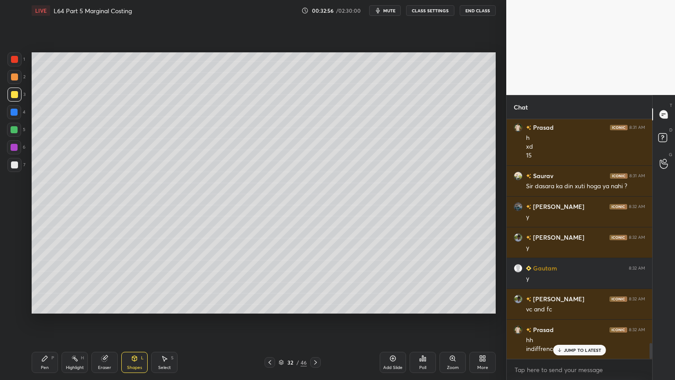
click at [46, 282] on div "Pen P" at bounding box center [45, 362] width 26 height 21
click at [46, 282] on icon at bounding box center [44, 358] width 7 height 7
click at [8, 167] on div at bounding box center [14, 165] width 14 height 14
click at [47, 282] on icon at bounding box center [44, 358] width 7 height 7
click at [9, 92] on div at bounding box center [14, 94] width 14 height 14
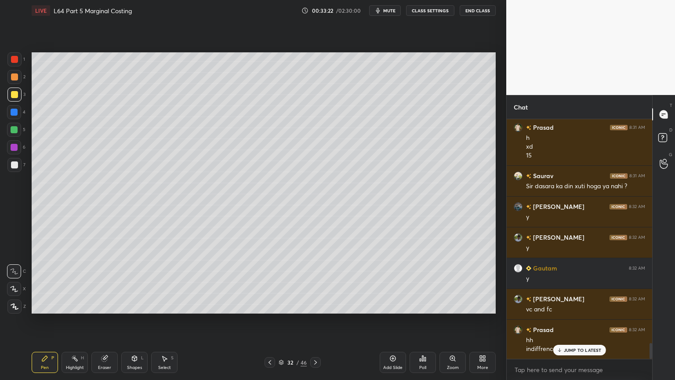
click at [16, 165] on div at bounding box center [14, 164] width 7 height 7
click at [270, 282] on icon at bounding box center [269, 362] width 7 height 7
click at [317, 282] on icon at bounding box center [315, 362] width 7 height 7
click at [137, 282] on icon at bounding box center [134, 358] width 7 height 7
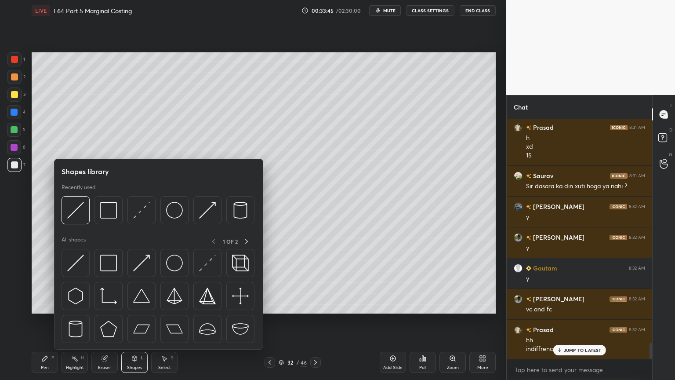
click at [80, 218] on img at bounding box center [75, 210] width 17 height 17
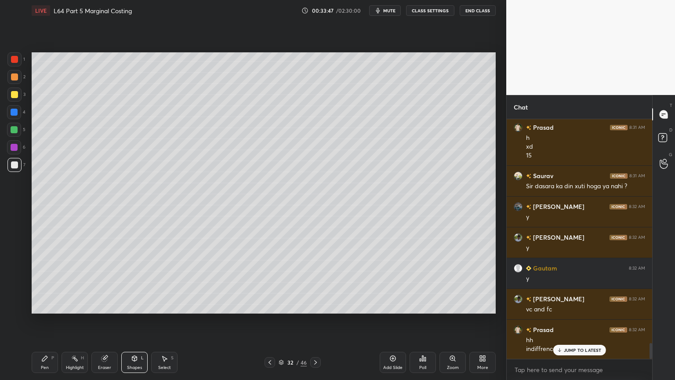
click at [45, 282] on icon at bounding box center [44, 358] width 7 height 7
click at [140, 282] on div "Shapes L" at bounding box center [134, 362] width 26 height 21
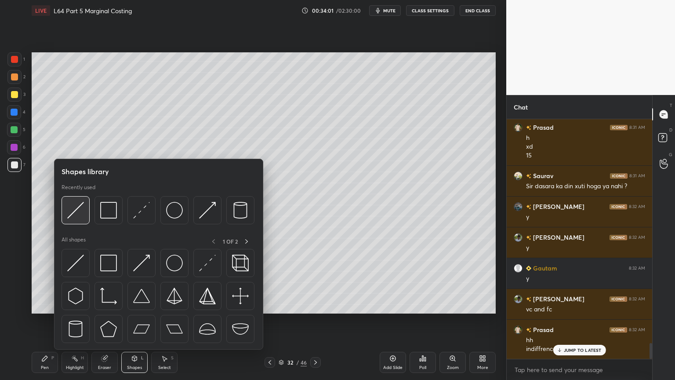
click at [72, 213] on img at bounding box center [75, 210] width 17 height 17
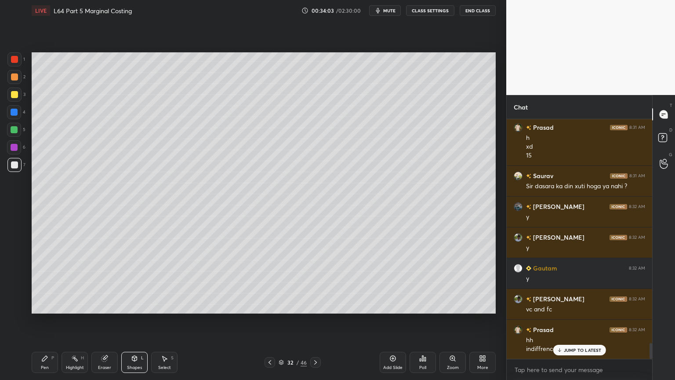
click at [43, 282] on div "Pen P" at bounding box center [45, 362] width 26 height 21
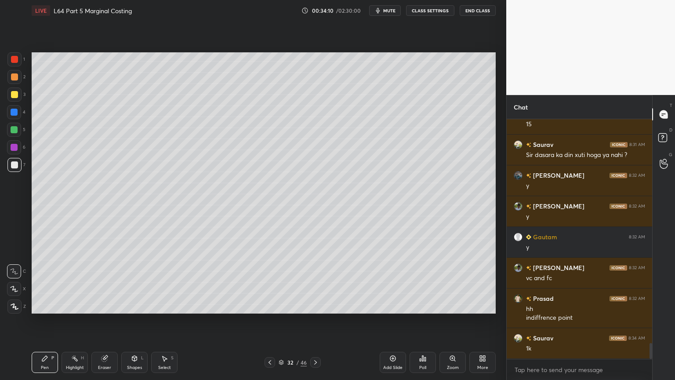
scroll to position [3424, 0]
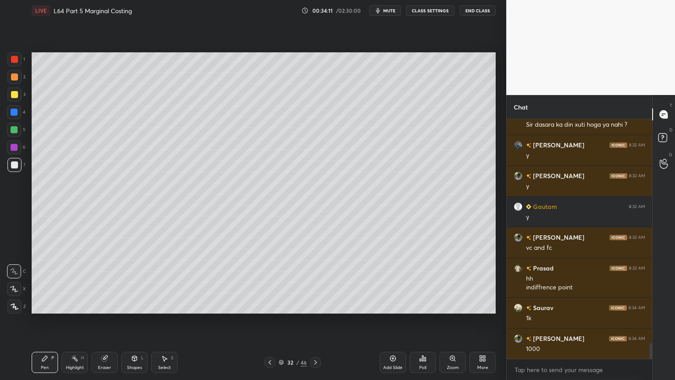
click at [135, 282] on icon at bounding box center [134, 358] width 5 height 5
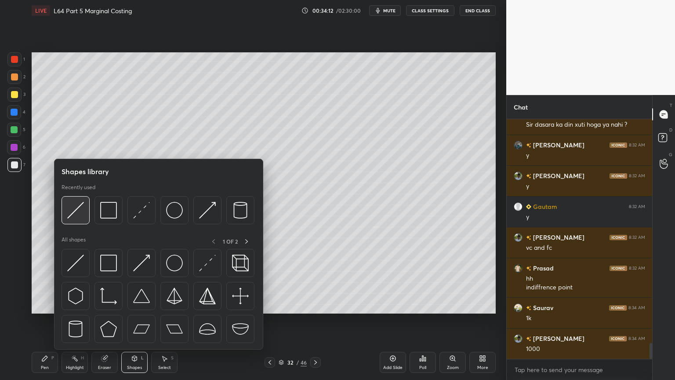
click at [74, 217] on img at bounding box center [75, 210] width 17 height 17
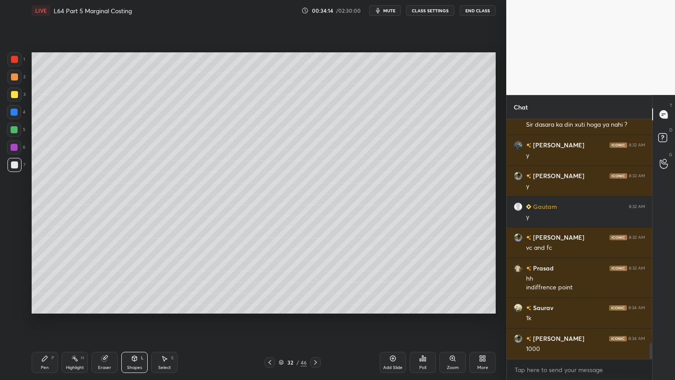
click at [43, 282] on div "Pen" at bounding box center [45, 367] width 8 height 4
click at [107, 282] on icon at bounding box center [104, 358] width 7 height 7
click at [40, 282] on div "Pen P" at bounding box center [45, 362] width 26 height 21
click at [7, 129] on div at bounding box center [14, 130] width 14 height 14
click at [14, 83] on div at bounding box center [14, 77] width 14 height 14
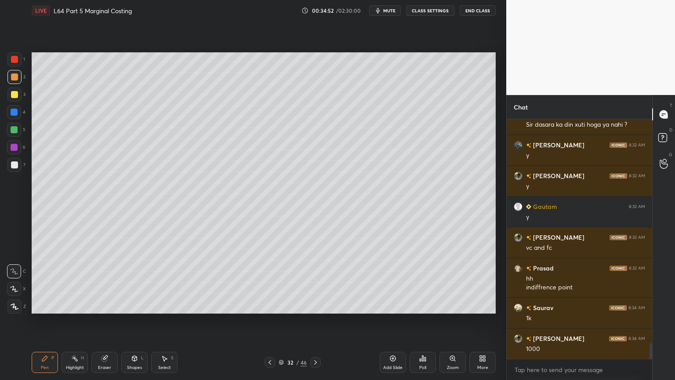
click at [16, 171] on div at bounding box center [14, 165] width 14 height 14
click at [11, 80] on div at bounding box center [14, 76] width 7 height 7
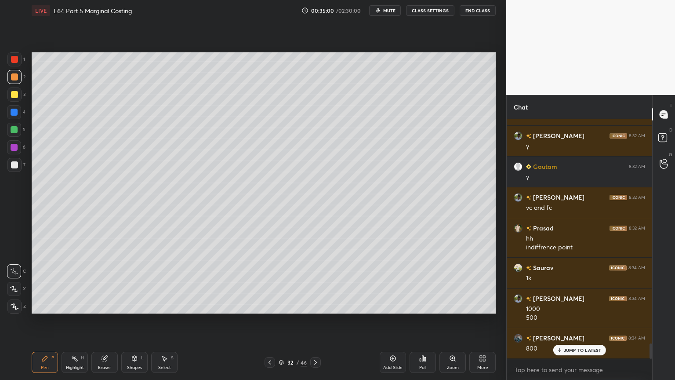
scroll to position [3494, 0]
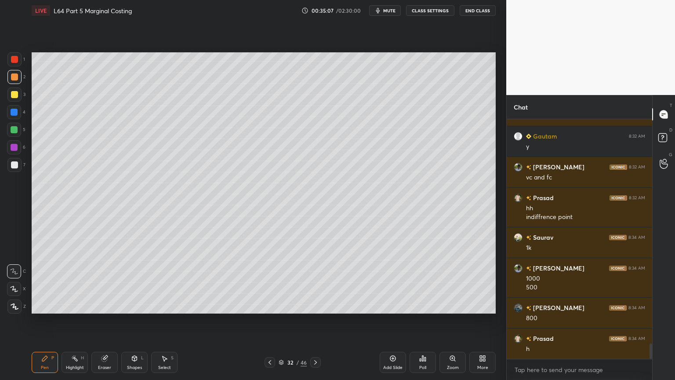
click at [132, 282] on div "Shapes L" at bounding box center [134, 362] width 26 height 21
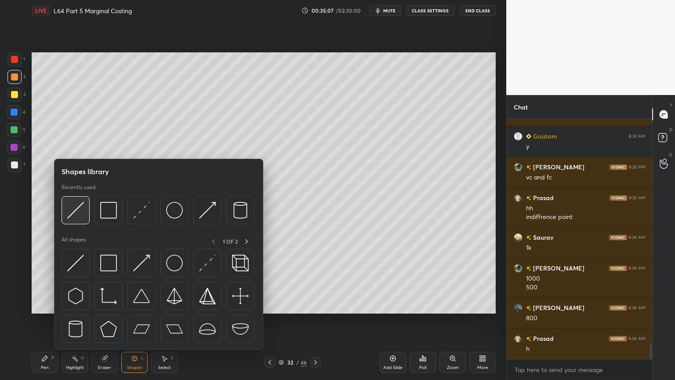
click at [75, 214] on img at bounding box center [75, 210] width 17 height 17
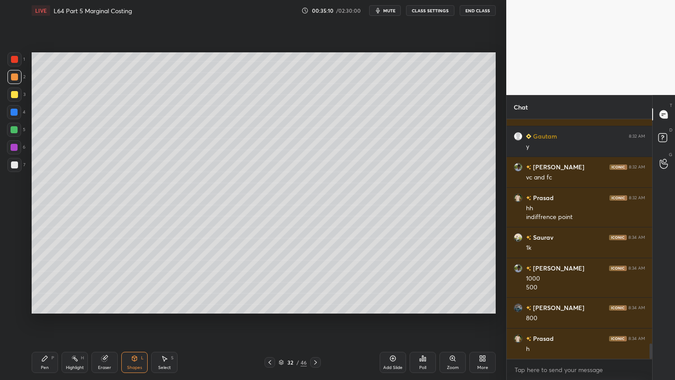
click at [43, 282] on div "Pen" at bounding box center [45, 367] width 8 height 4
click at [19, 169] on div at bounding box center [14, 165] width 14 height 14
click at [12, 97] on div at bounding box center [14, 94] width 7 height 7
click at [135, 282] on div "Shapes L" at bounding box center [134, 362] width 26 height 21
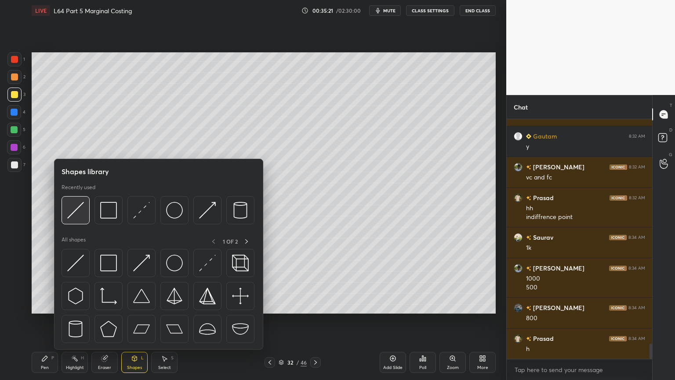
click at [76, 221] on div at bounding box center [76, 210] width 28 height 28
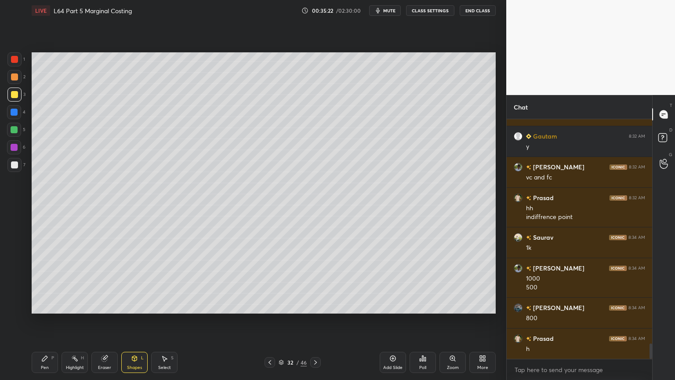
click at [40, 282] on div "Pen P" at bounding box center [45, 362] width 26 height 21
click at [12, 166] on div at bounding box center [14, 164] width 7 height 7
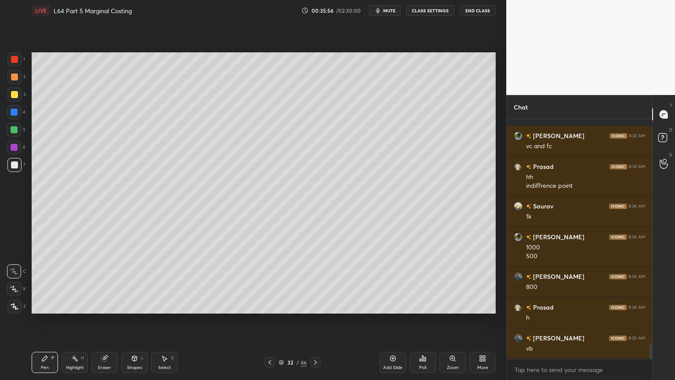
click at [14, 110] on div at bounding box center [14, 112] width 7 height 7
click at [120, 282] on div "Pen P Highlight H Eraser Shapes L Select S" at bounding box center [119, 362] width 174 height 21
click at [139, 282] on div "Shapes L" at bounding box center [134, 362] width 26 height 21
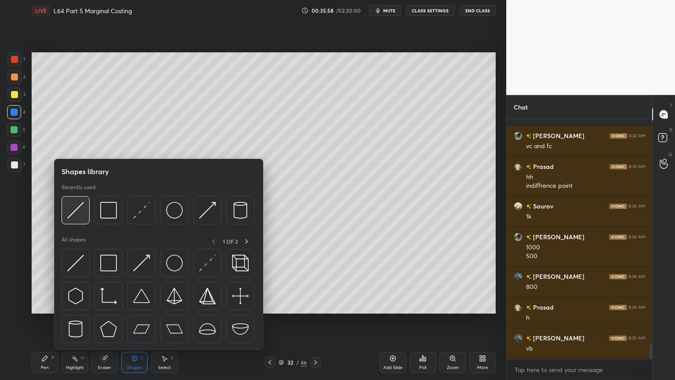
click at [76, 216] on img at bounding box center [75, 210] width 17 height 17
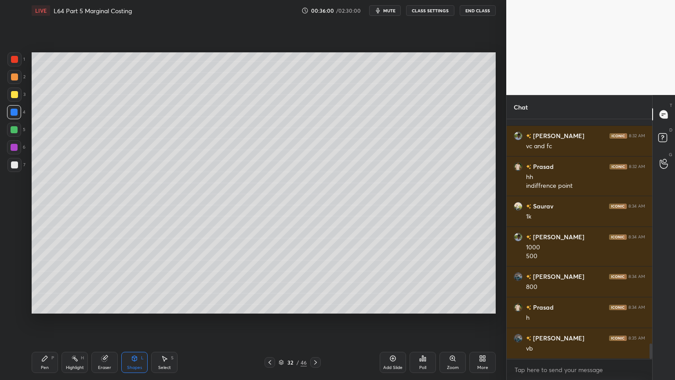
click at [7, 167] on div at bounding box center [14, 165] width 14 height 14
click at [36, 282] on div "Pen P" at bounding box center [45, 362] width 26 height 21
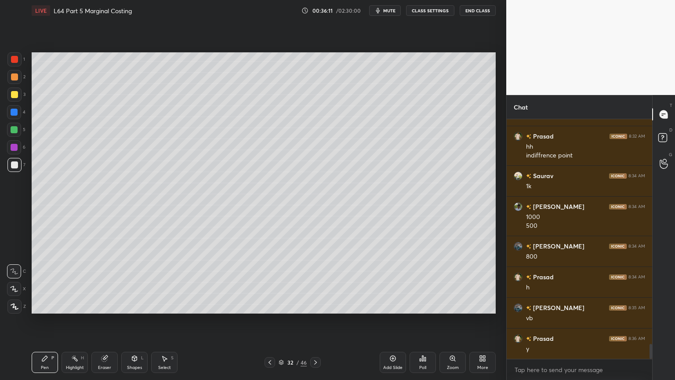
click at [170, 282] on div "Select" at bounding box center [164, 367] width 13 height 4
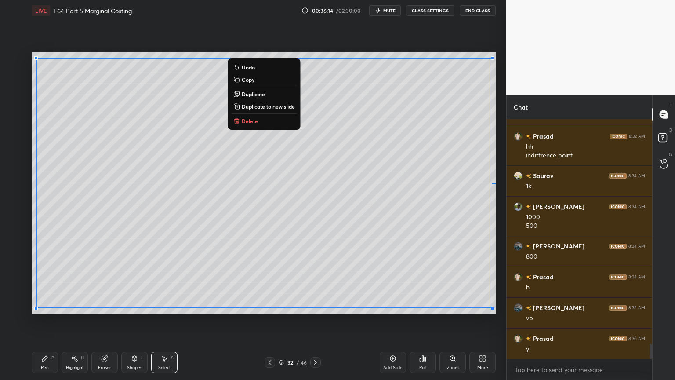
click at [37, 282] on div "Pen P" at bounding box center [45, 362] width 26 height 21
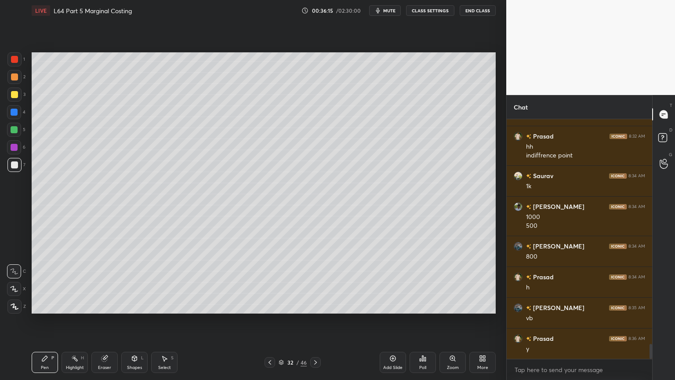
click at [162, 282] on icon at bounding box center [164, 358] width 7 height 7
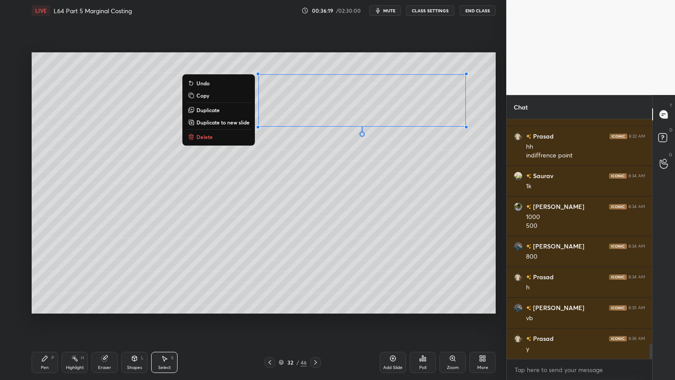
click at [250, 219] on div "0 ° Undo Copy Duplicate Duplicate to new slide Delete" at bounding box center [264, 182] width 464 height 261
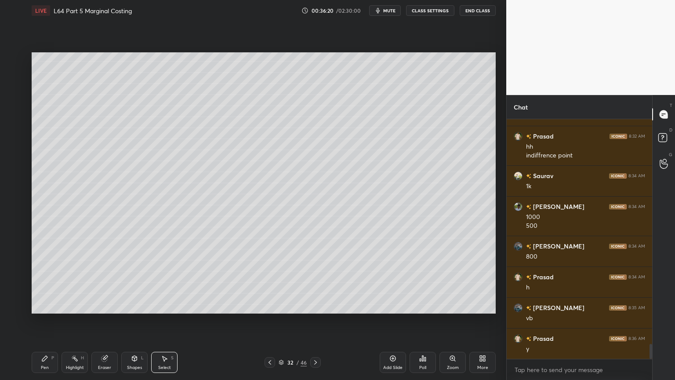
click at [45, 282] on icon at bounding box center [44, 358] width 5 height 5
click at [14, 98] on div at bounding box center [14, 94] width 7 height 7
click at [131, 282] on icon at bounding box center [134, 358] width 7 height 7
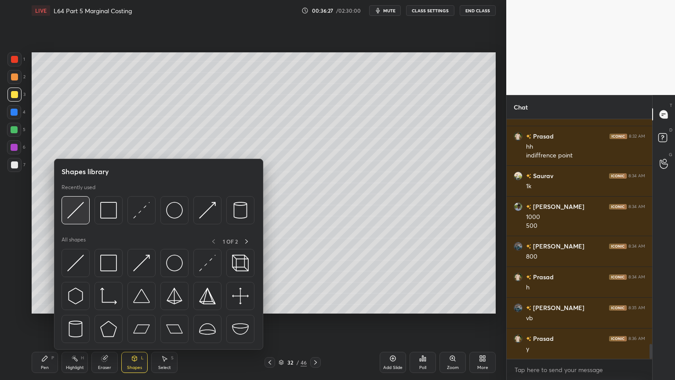
click at [79, 219] on div at bounding box center [76, 210] width 28 height 28
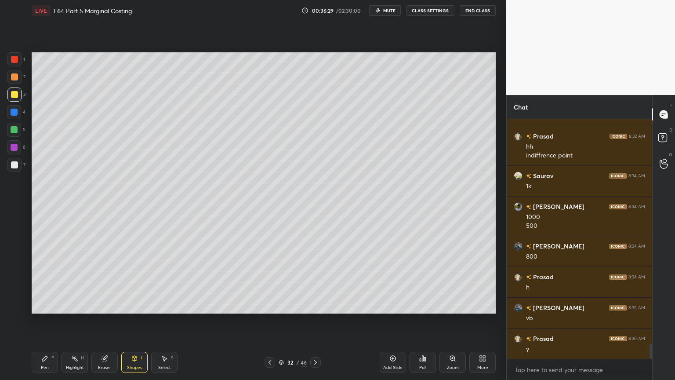
click at [7, 160] on div "1 2 3 4 5 6 7 C X Z C X Z E E Erase all H H" at bounding box center [14, 182] width 28 height 261
click at [15, 163] on div at bounding box center [14, 164] width 7 height 7
click at [48, 282] on div "Pen" at bounding box center [45, 367] width 8 height 4
click at [16, 112] on div at bounding box center [14, 112] width 7 height 7
click at [135, 282] on icon at bounding box center [134, 358] width 5 height 5
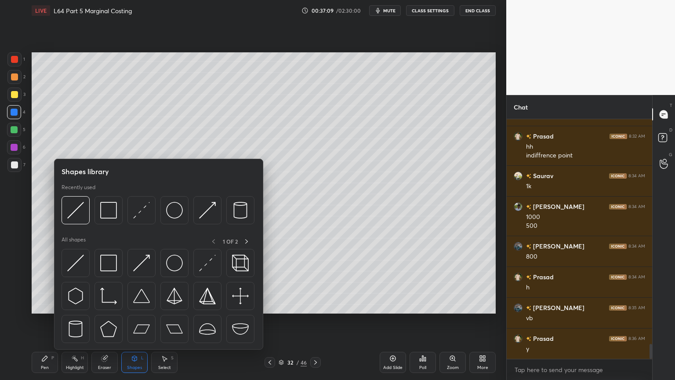
click at [77, 213] on img at bounding box center [75, 210] width 17 height 17
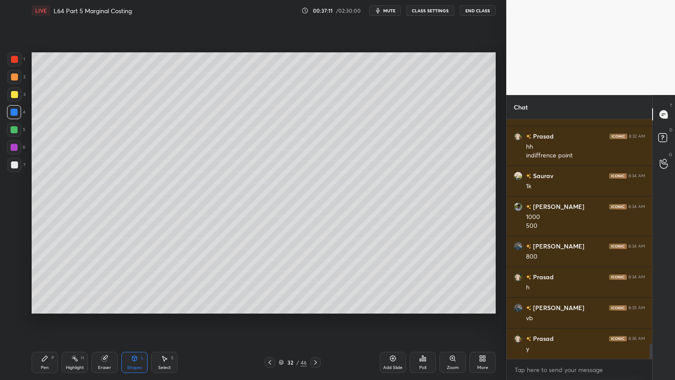
click at [13, 166] on div at bounding box center [14, 164] width 7 height 7
click at [45, 282] on div "Pen P" at bounding box center [45, 362] width 26 height 21
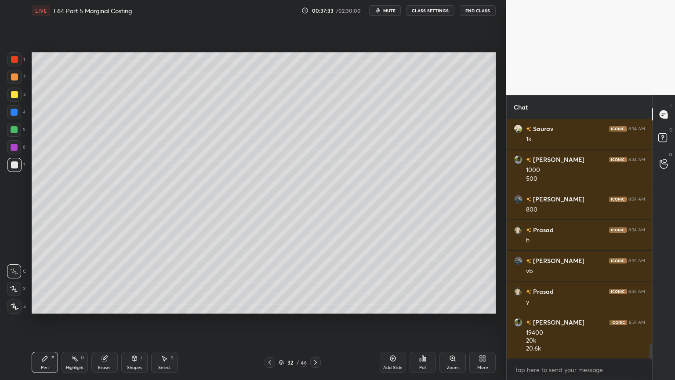
click at [10, 63] on div at bounding box center [14, 59] width 14 height 14
click at [130, 282] on div "Shapes L" at bounding box center [134, 362] width 26 height 21
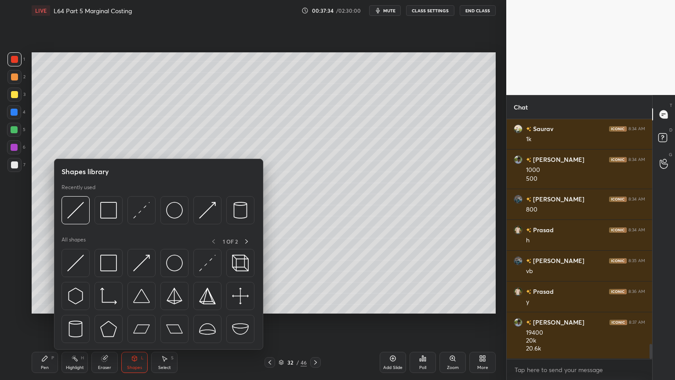
click at [46, 282] on icon at bounding box center [44, 358] width 5 height 5
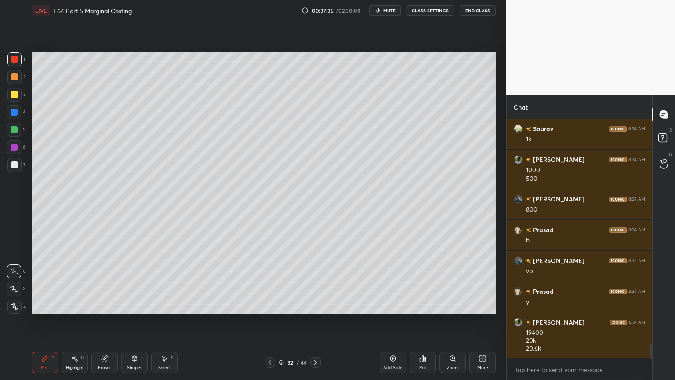
click at [11, 169] on div at bounding box center [14, 165] width 14 height 14
click at [14, 94] on div at bounding box center [14, 94] width 7 height 7
click at [15, 62] on div at bounding box center [14, 59] width 7 height 7
click at [14, 168] on div at bounding box center [14, 164] width 7 height 7
click at [15, 98] on div at bounding box center [14, 94] width 14 height 14
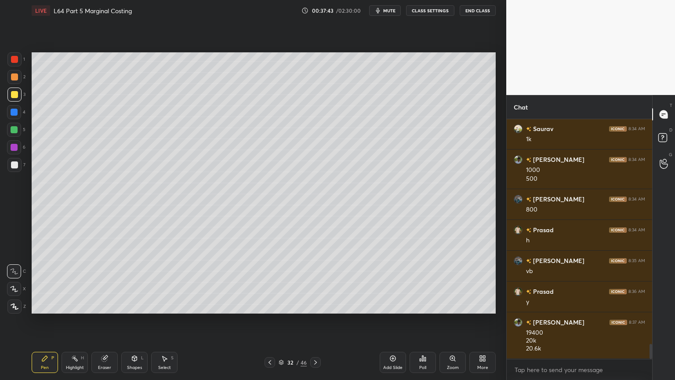
click at [130, 282] on div "Shapes L" at bounding box center [134, 362] width 26 height 21
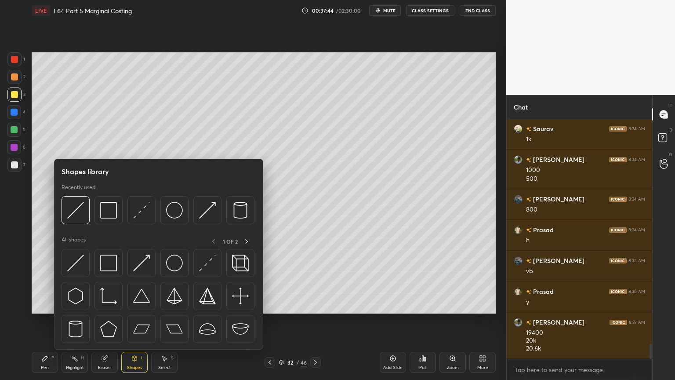
click at [110, 211] on img at bounding box center [108, 210] width 17 height 17
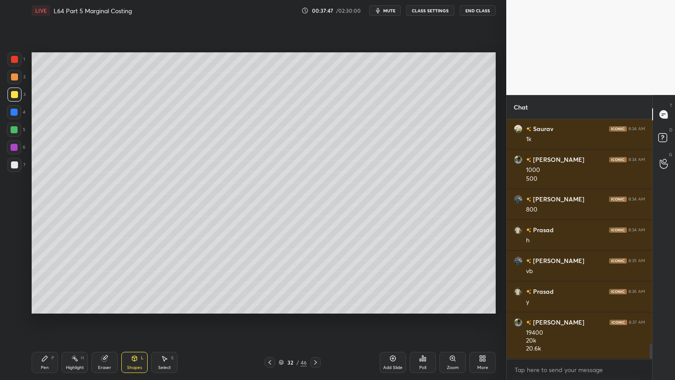
scroll to position [3633, 0]
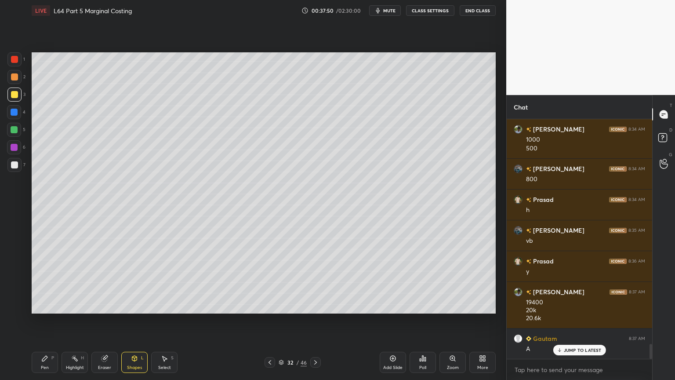
click at [42, 282] on icon at bounding box center [44, 358] width 5 height 5
click at [17, 135] on div at bounding box center [14, 130] width 14 height 14
click at [134, 282] on div "Shapes L" at bounding box center [134, 362] width 26 height 21
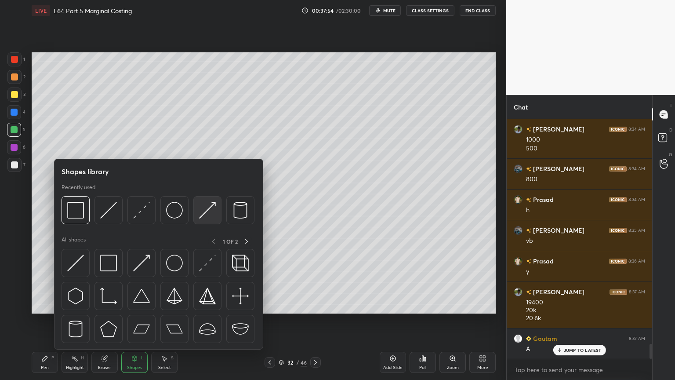
click at [215, 211] on img at bounding box center [207, 210] width 17 height 17
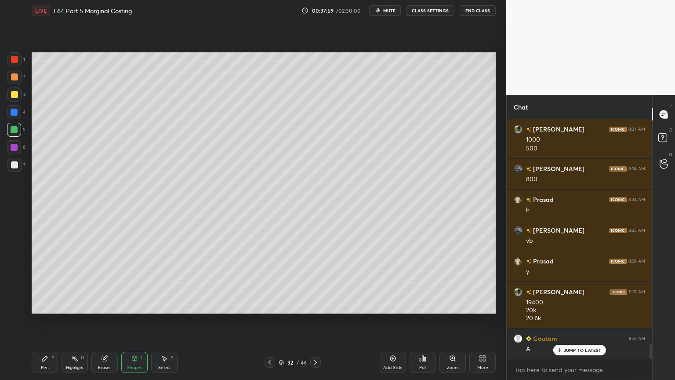
click at [40, 282] on div "Pen P" at bounding box center [45, 362] width 26 height 21
click at [12, 60] on div at bounding box center [14, 59] width 7 height 7
click at [12, 166] on div at bounding box center [14, 164] width 7 height 7
click at [17, 98] on div at bounding box center [14, 94] width 14 height 14
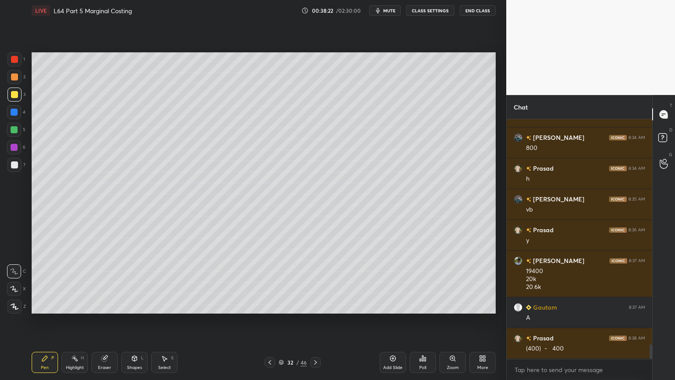
click at [135, 282] on div "Shapes L" at bounding box center [134, 362] width 26 height 21
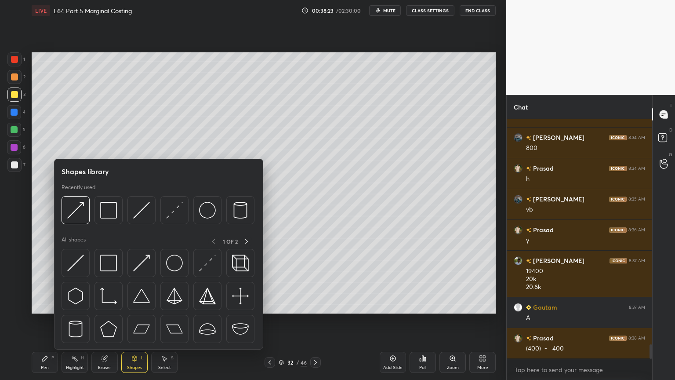
click at [125, 213] on div at bounding box center [158, 212] width 193 height 33
click at [138, 209] on img at bounding box center [141, 210] width 17 height 17
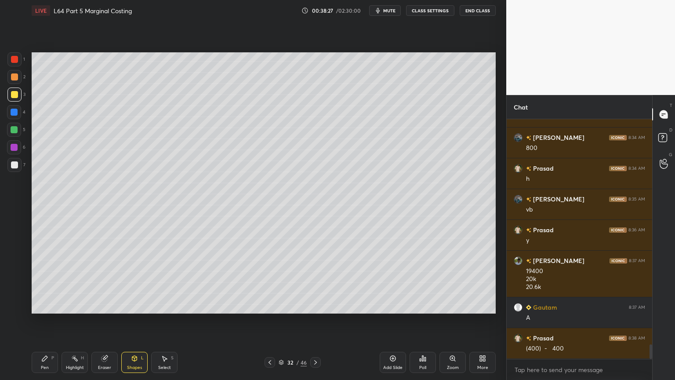
click at [16, 169] on div at bounding box center [14, 165] width 14 height 14
click at [38, 282] on div "Pen P" at bounding box center [45, 362] width 26 height 21
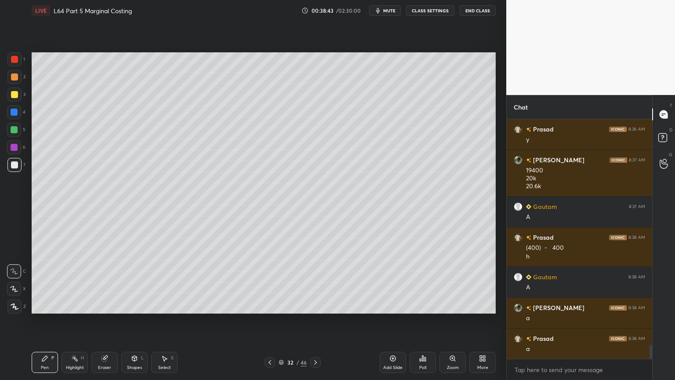
scroll to position [3796, 0]
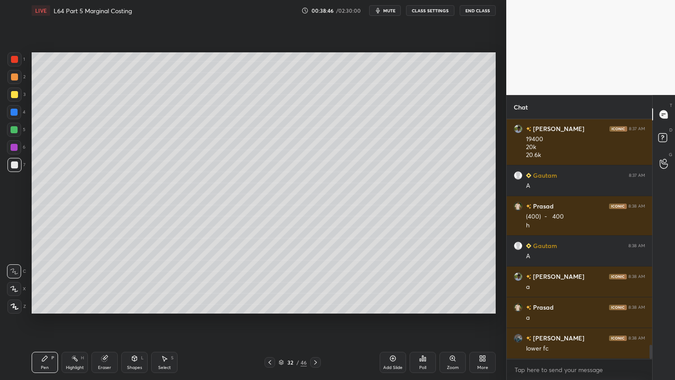
click at [14, 131] on div at bounding box center [14, 129] width 7 height 7
click at [11, 165] on div at bounding box center [14, 164] width 7 height 7
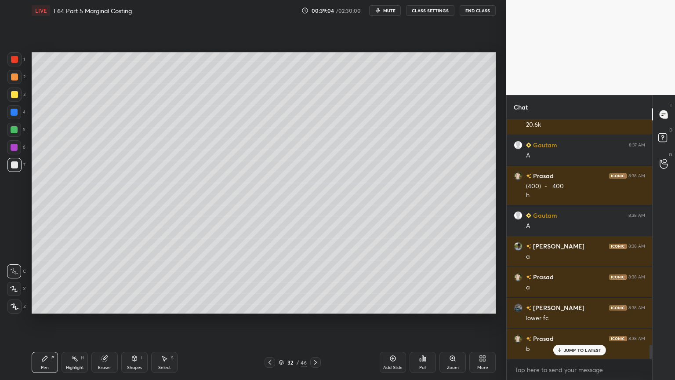
click at [15, 132] on div at bounding box center [14, 129] width 7 height 7
click at [15, 81] on div at bounding box center [14, 77] width 14 height 14
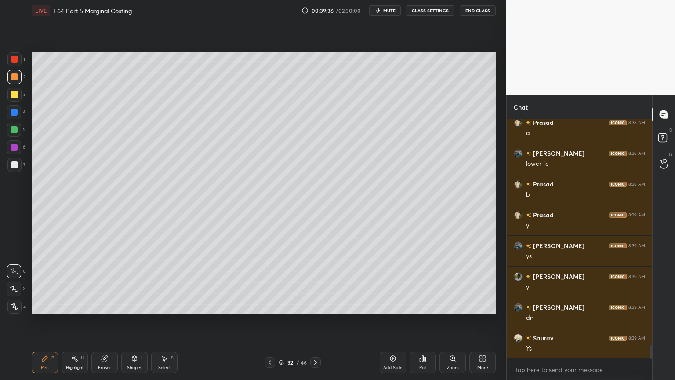
scroll to position [4011, 0]
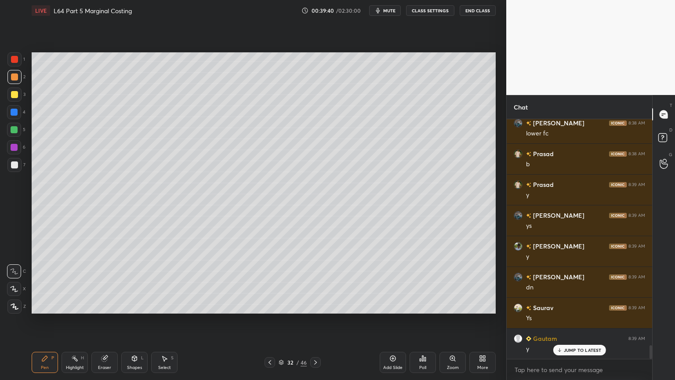
click at [10, 169] on div at bounding box center [14, 165] width 14 height 14
click at [71, 282] on div "Highlight" at bounding box center [75, 367] width 18 height 4
click at [44, 282] on div "Pen" at bounding box center [45, 367] width 8 height 4
click at [7, 81] on div at bounding box center [14, 77] width 14 height 14
click at [12, 167] on div at bounding box center [14, 164] width 7 height 7
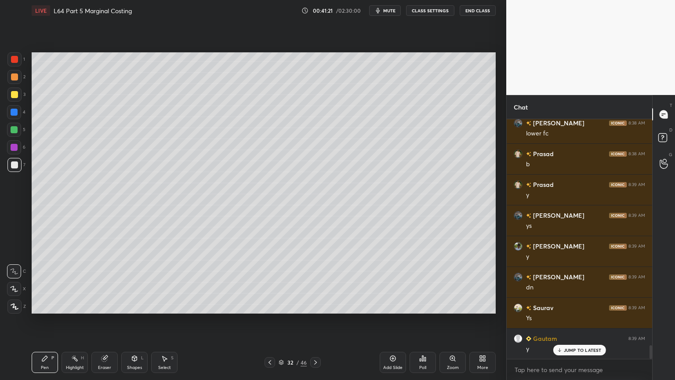
scroll to position [4043, 0]
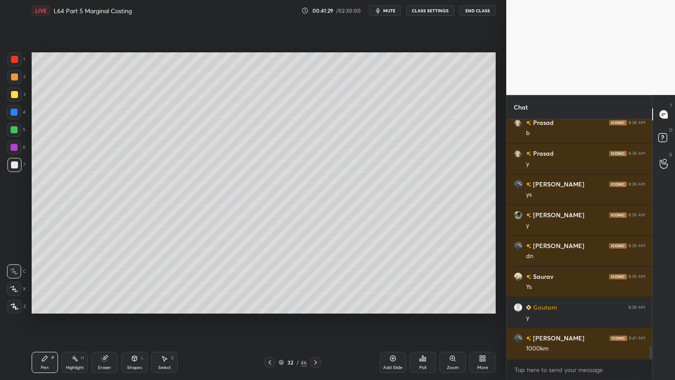
click at [16, 97] on div at bounding box center [14, 94] width 7 height 7
click at [132, 282] on div "Shapes L" at bounding box center [134, 362] width 26 height 21
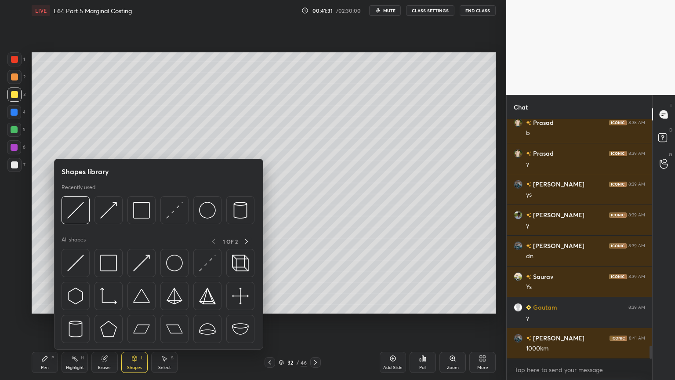
click at [140, 211] on img at bounding box center [141, 210] width 17 height 17
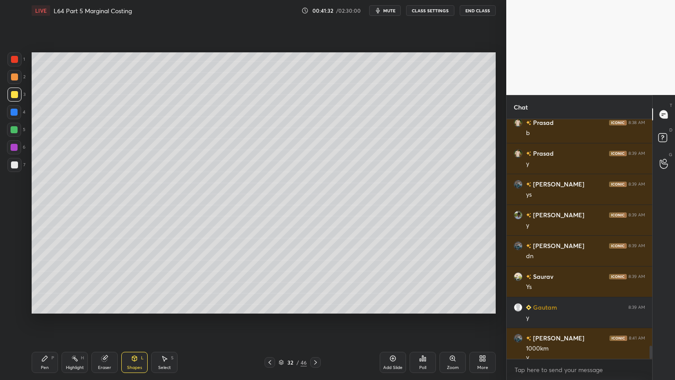
scroll to position [4051, 0]
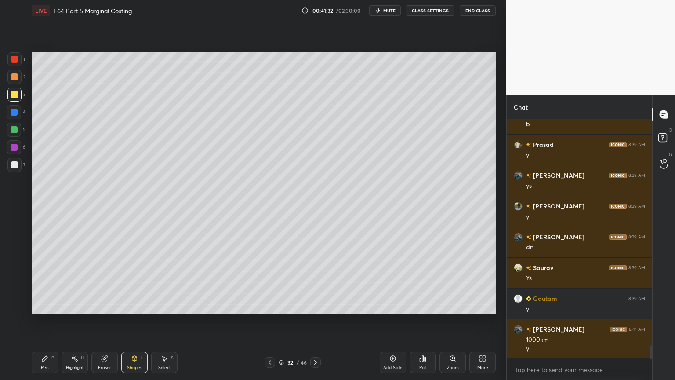
click at [44, 282] on div "Pen" at bounding box center [45, 367] width 8 height 4
click at [77, 282] on div "Highlight" at bounding box center [75, 367] width 18 height 4
click at [18, 119] on div at bounding box center [14, 112] width 14 height 14
click at [135, 282] on div "Shapes L" at bounding box center [134, 362] width 26 height 21
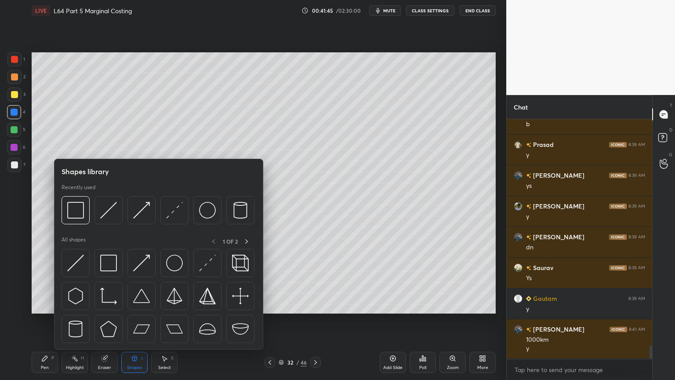
click at [73, 215] on img at bounding box center [75, 210] width 17 height 17
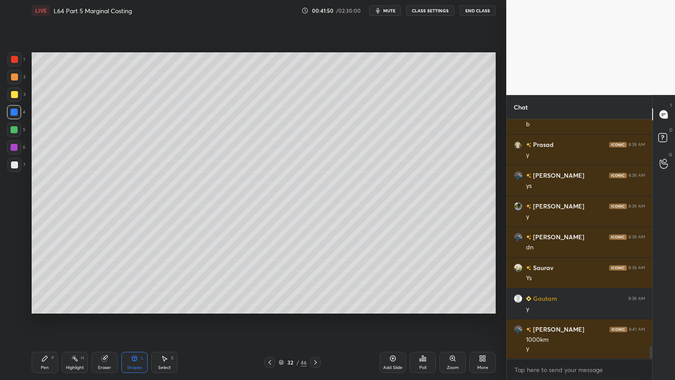
click at [33, 282] on div "Pen P" at bounding box center [45, 362] width 26 height 21
click at [4, 165] on div "1 2 3 4 5 6 7 C X Z C X Z E E Erase all H H" at bounding box center [14, 182] width 28 height 261
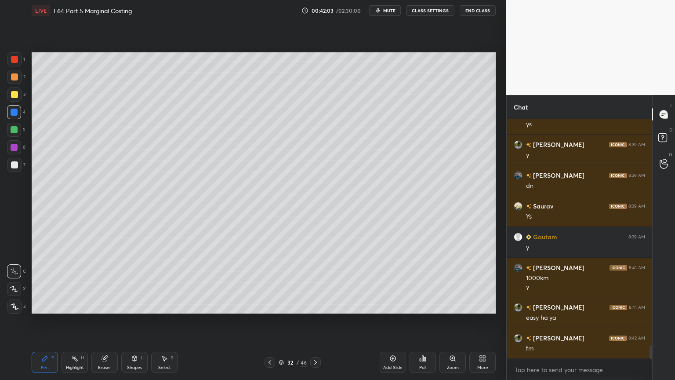
scroll to position [4175, 0]
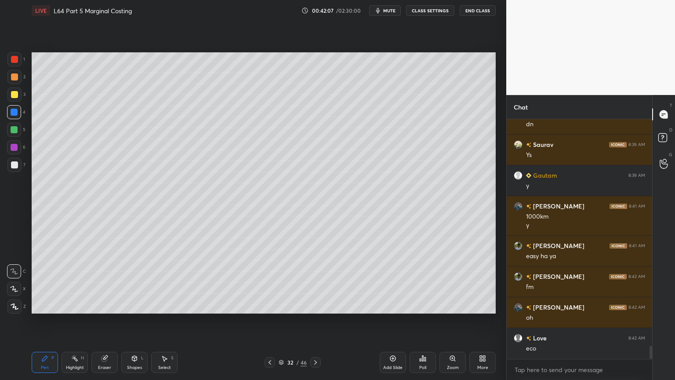
click at [21, 76] on div at bounding box center [14, 77] width 14 height 14
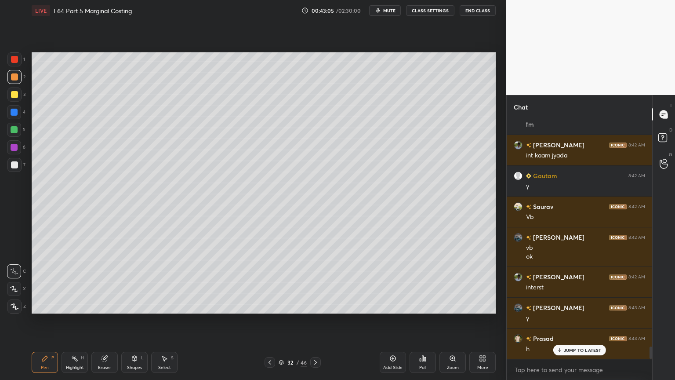
scroll to position [4491, 0]
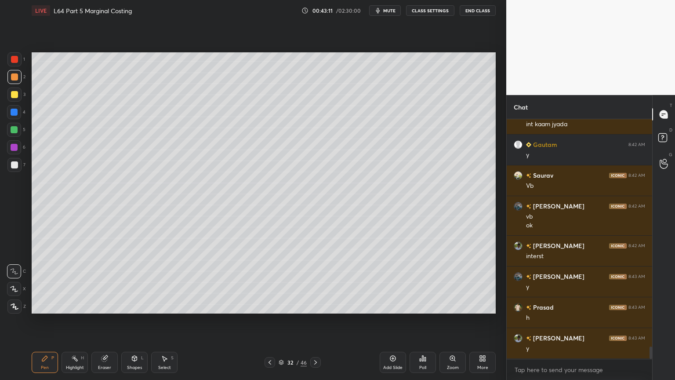
click at [160, 282] on div "Select S" at bounding box center [164, 362] width 26 height 21
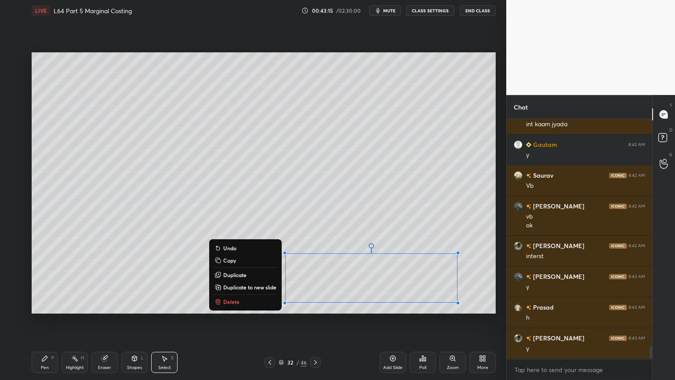
click at [225, 282] on p "Delete" at bounding box center [231, 301] width 16 height 7
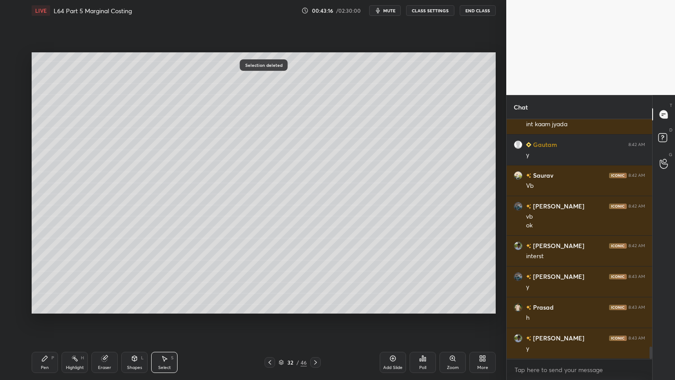
click at [267, 282] on icon at bounding box center [269, 362] width 7 height 7
click at [318, 282] on div at bounding box center [315, 362] width 11 height 11
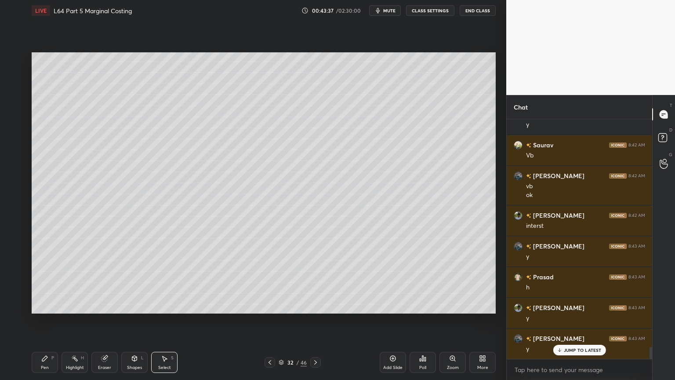
scroll to position [4583, 0]
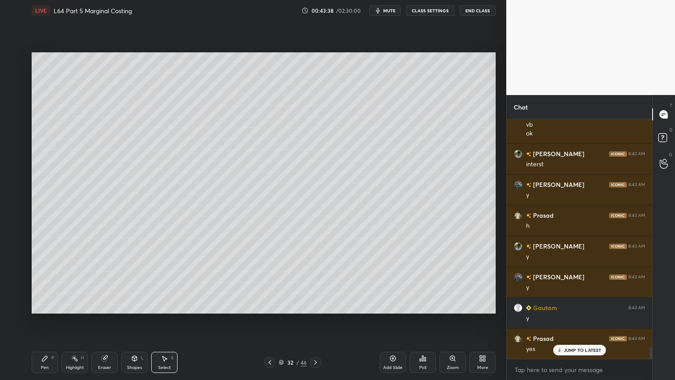
click at [70, 282] on div "Highlight H" at bounding box center [75, 362] width 26 height 21
click at [47, 282] on div "Pen" at bounding box center [45, 367] width 8 height 4
click at [18, 168] on div at bounding box center [14, 165] width 14 height 14
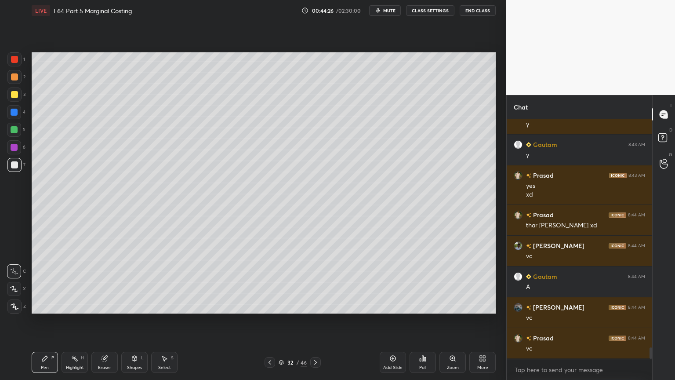
scroll to position [4776, 0]
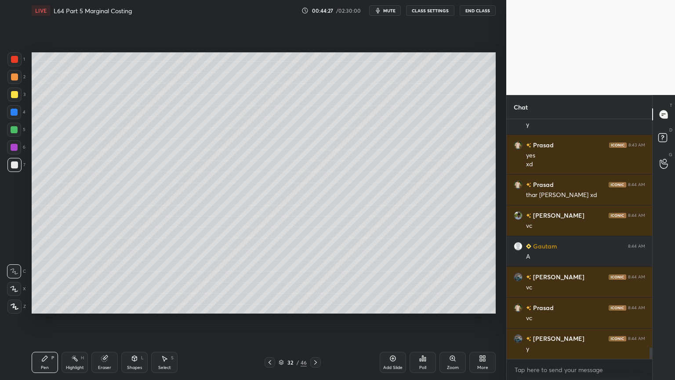
click at [70, 282] on div "Highlight H" at bounding box center [75, 362] width 26 height 21
click at [105, 282] on div "Eraser" at bounding box center [104, 367] width 13 height 4
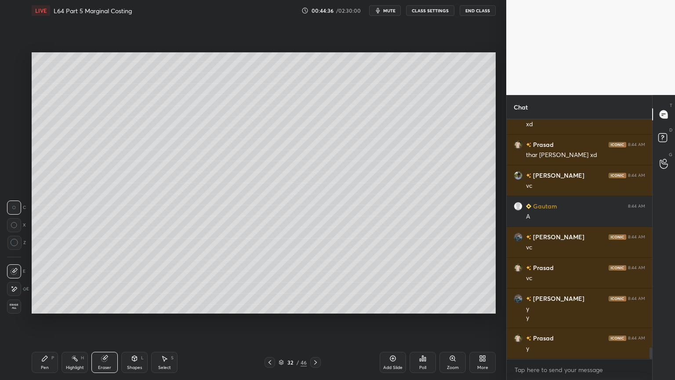
scroll to position [4847, 0]
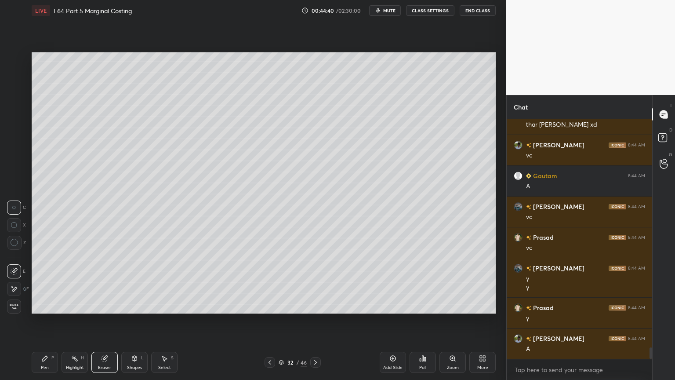
click at [273, 282] on div at bounding box center [270, 362] width 11 height 11
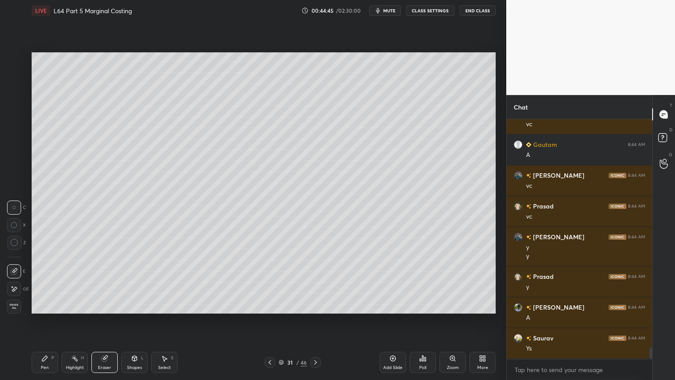
click at [38, 282] on div "Pen P" at bounding box center [45, 362] width 26 height 21
click at [98, 282] on div "Eraser" at bounding box center [104, 362] width 26 height 21
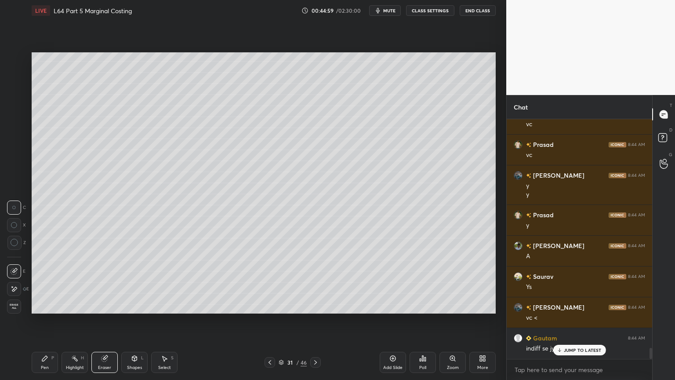
scroll to position [4970, 0]
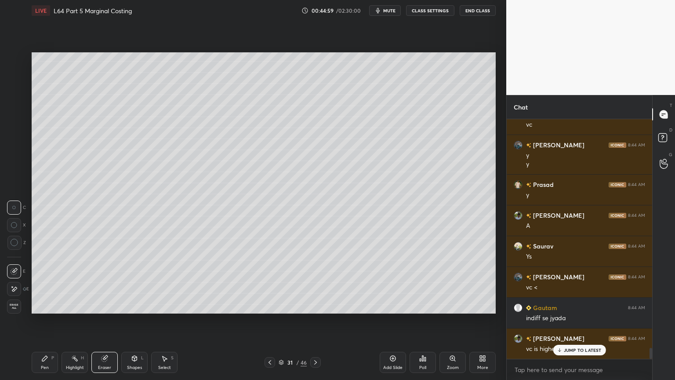
click at [49, 282] on div "Pen P" at bounding box center [45, 362] width 26 height 21
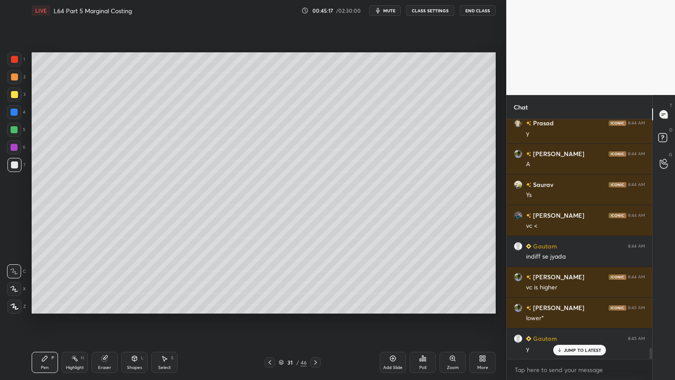
scroll to position [5063, 0]
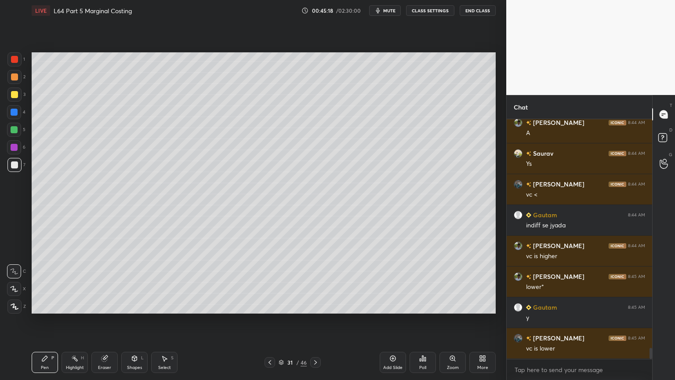
click at [109, 282] on div "Eraser" at bounding box center [104, 367] width 13 height 4
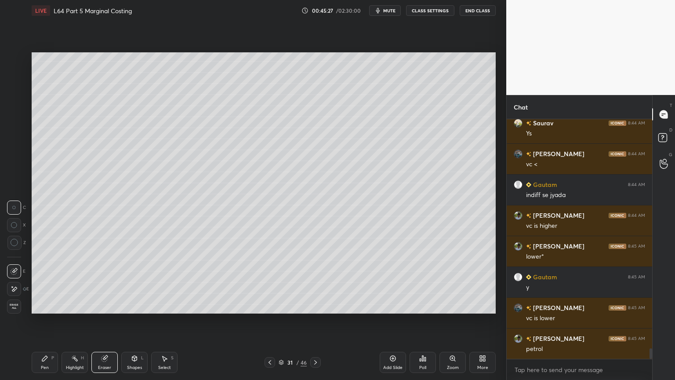
click at [47, 282] on div "Pen P" at bounding box center [45, 362] width 26 height 21
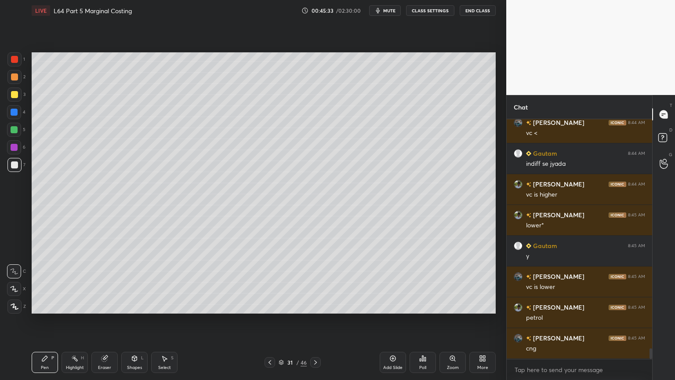
scroll to position [5155, 0]
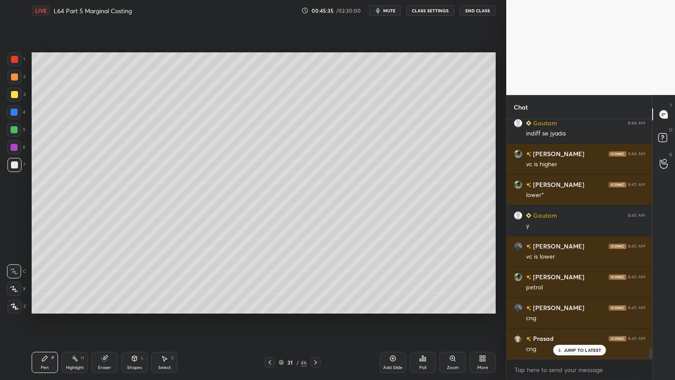
click at [103, 282] on icon at bounding box center [104, 358] width 7 height 7
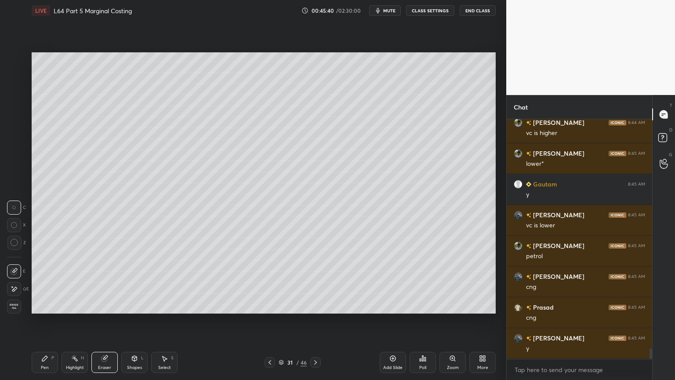
click at [317, 282] on icon at bounding box center [315, 362] width 7 height 7
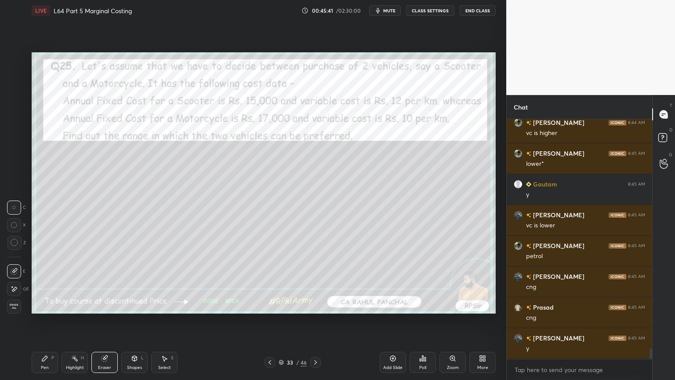
click at [273, 282] on div at bounding box center [270, 362] width 11 height 11
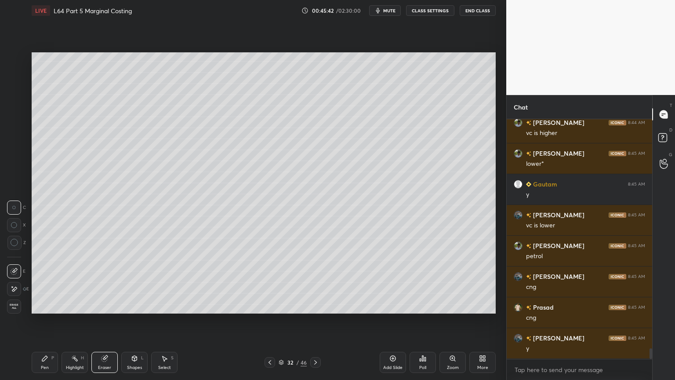
click at [271, 282] on icon at bounding box center [269, 362] width 7 height 7
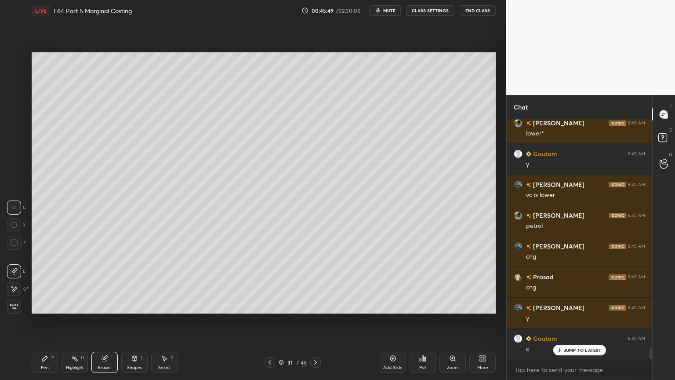
scroll to position [5247, 0]
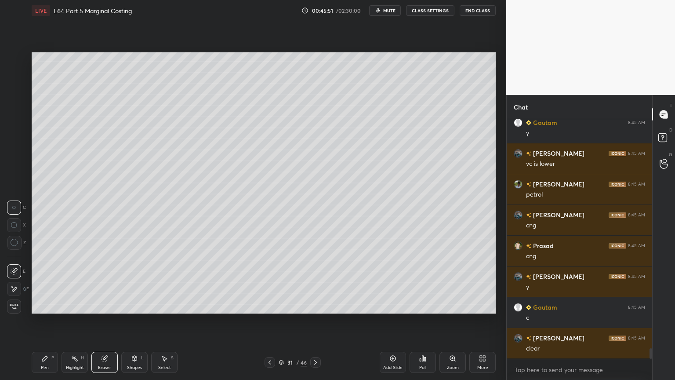
click at [317, 282] on icon at bounding box center [315, 362] width 7 height 7
click at [316, 282] on icon at bounding box center [315, 362] width 7 height 7
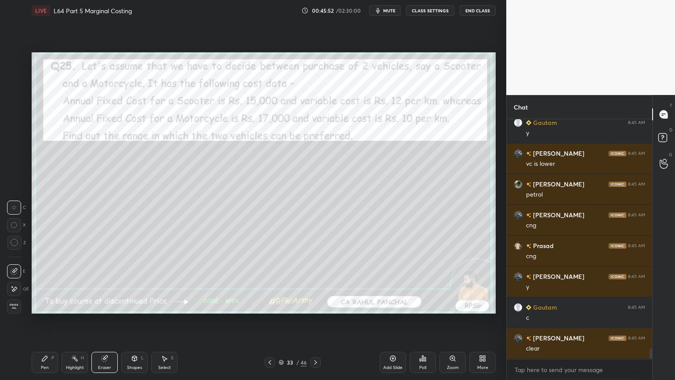
click at [269, 282] on icon at bounding box center [269, 362] width 7 height 7
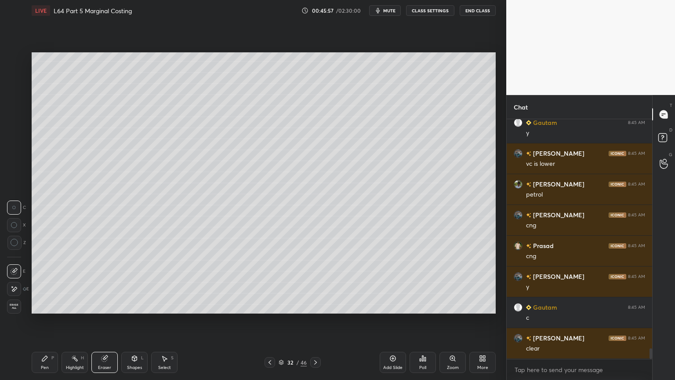
click at [318, 282] on icon at bounding box center [315, 362] width 7 height 7
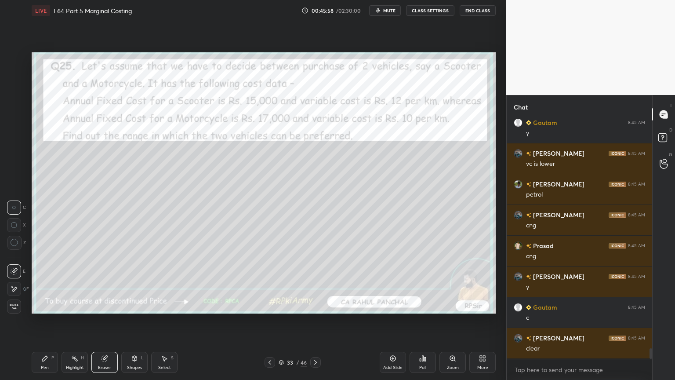
click at [319, 282] on icon at bounding box center [315, 362] width 7 height 7
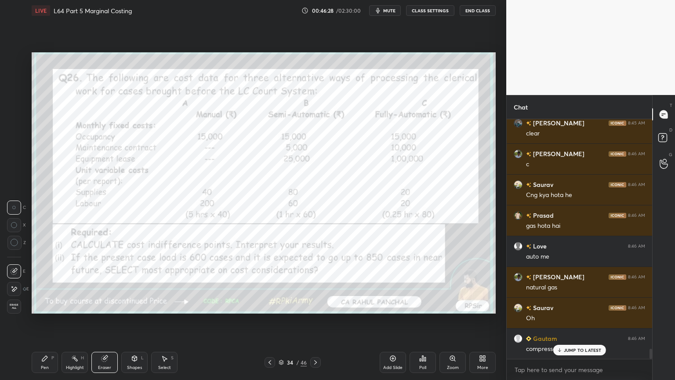
scroll to position [5515, 0]
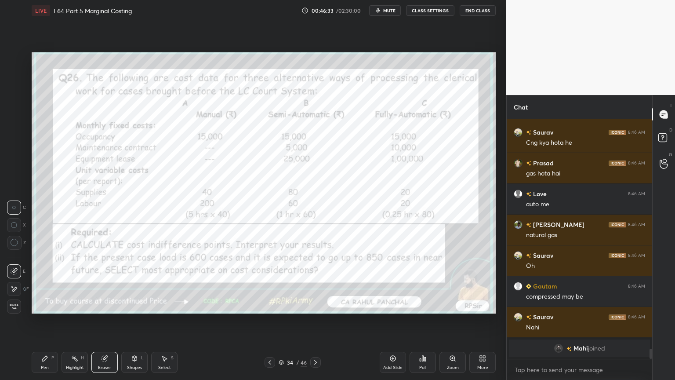
click at [46, 282] on div "Pen" at bounding box center [45, 367] width 8 height 4
click at [20, 63] on div at bounding box center [14, 59] width 14 height 14
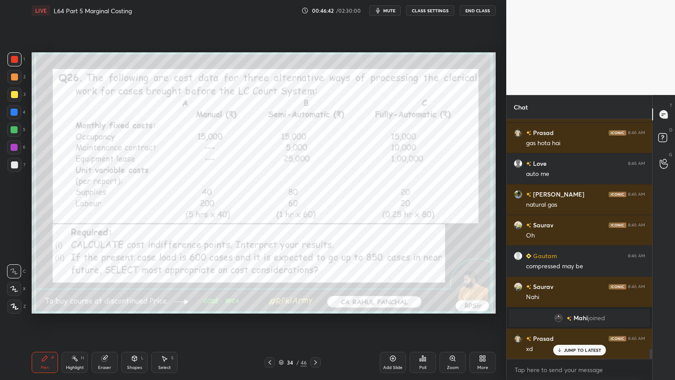
scroll to position [5576, 0]
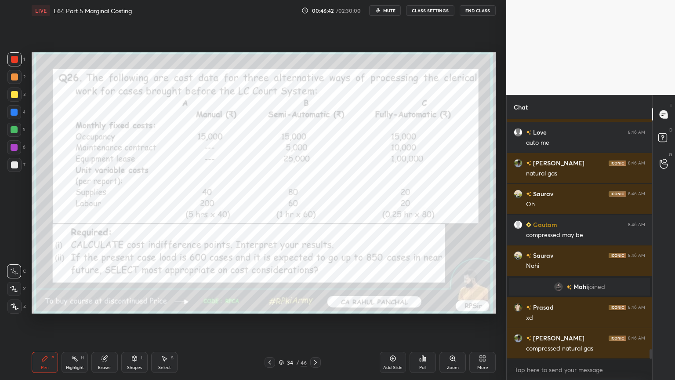
click at [104, 282] on div "Eraser" at bounding box center [104, 362] width 26 height 21
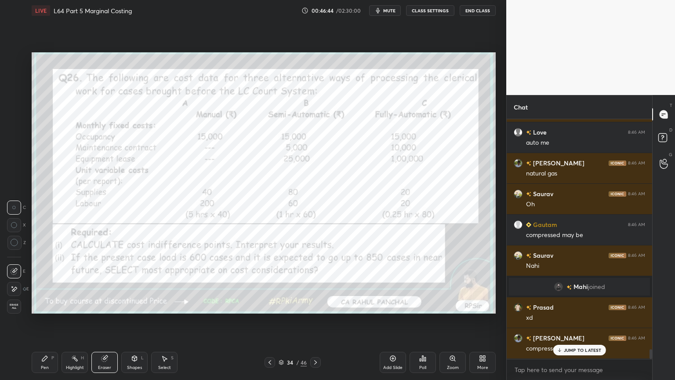
scroll to position [5606, 0]
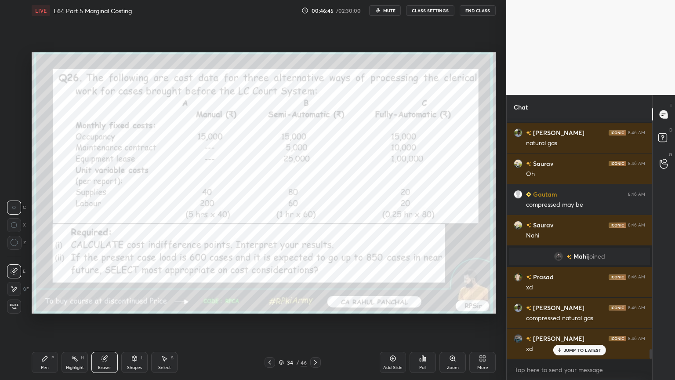
click at [9, 282] on div "Erase all" at bounding box center [14, 306] width 14 height 14
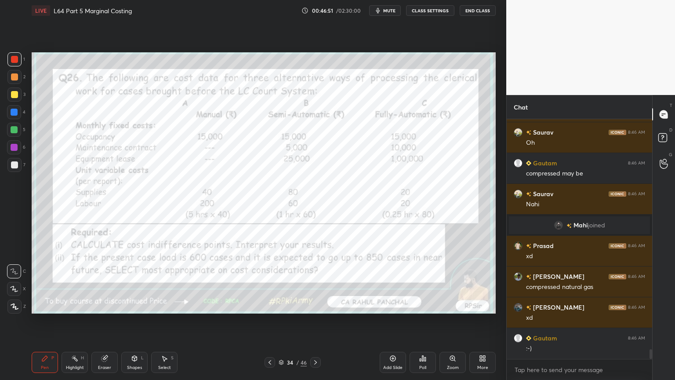
scroll to position [5668, 0]
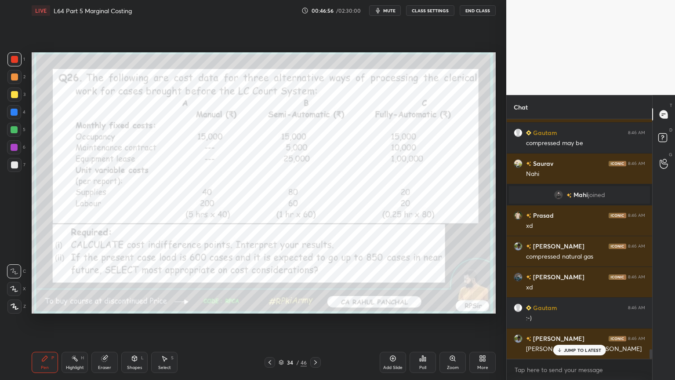
click at [316, 282] on icon at bounding box center [315, 362] width 3 height 4
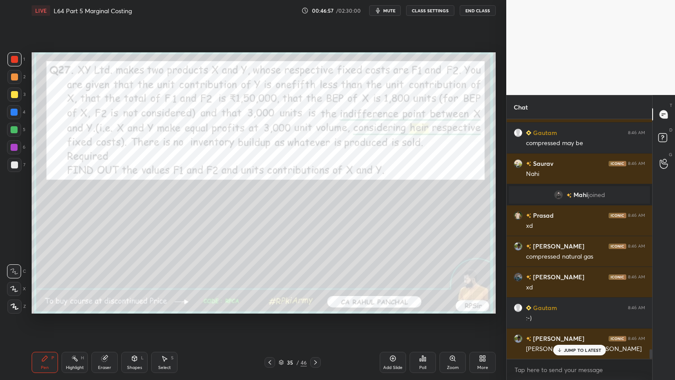
scroll to position [5699, 0]
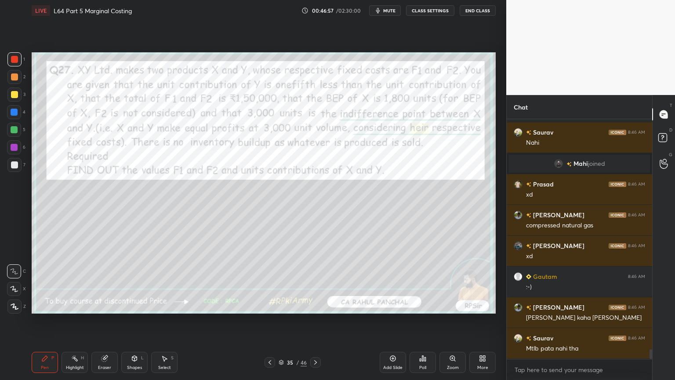
click at [269, 282] on icon at bounding box center [269, 362] width 7 height 7
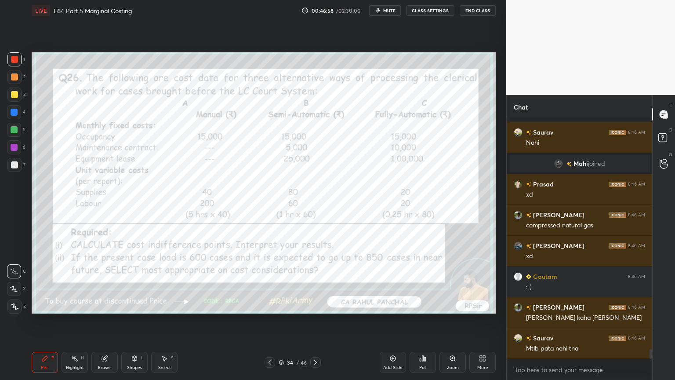
click at [386, 282] on div "Add Slide" at bounding box center [393, 362] width 26 height 21
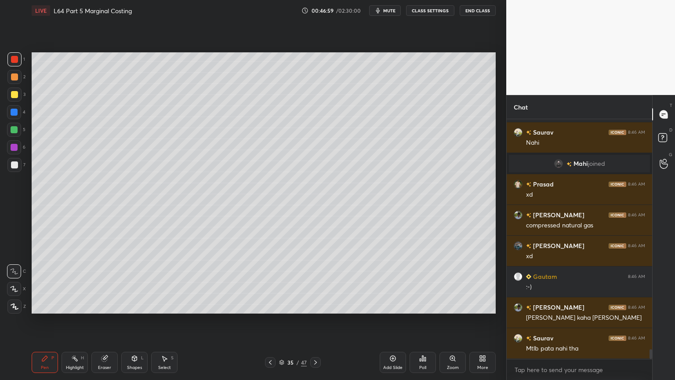
click at [16, 111] on div at bounding box center [14, 112] width 7 height 7
click at [133, 282] on div "Shapes L" at bounding box center [134, 362] width 26 height 21
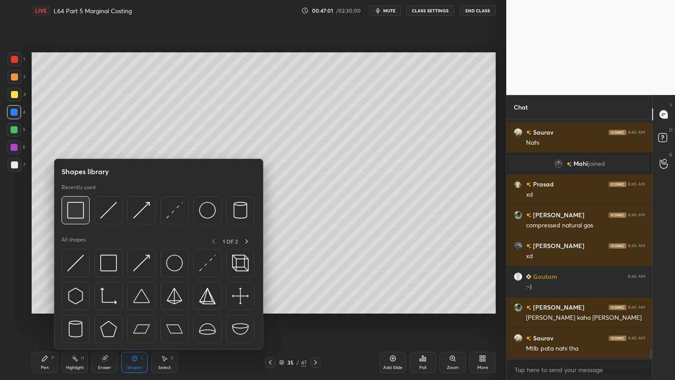
click at [69, 214] on img at bounding box center [75, 210] width 17 height 17
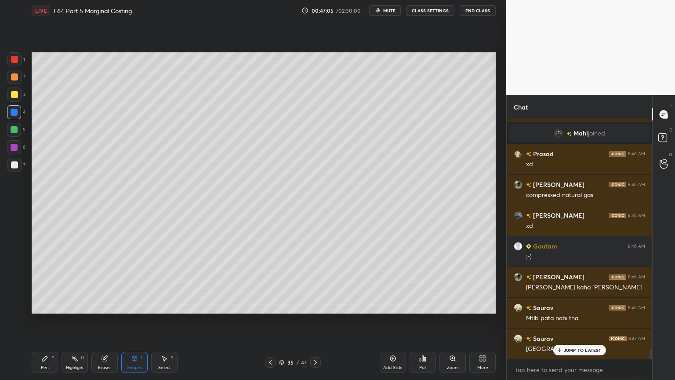
scroll to position [5761, 0]
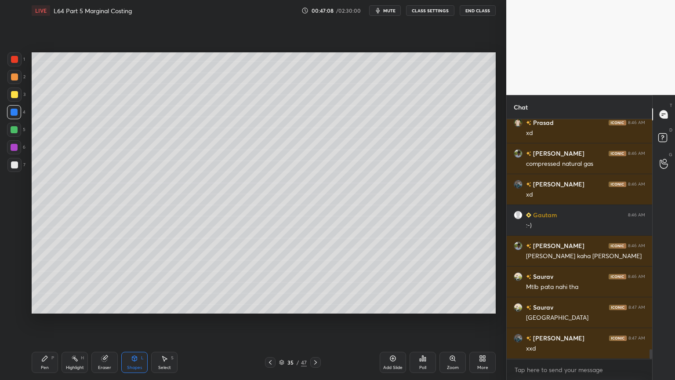
click at [267, 282] on icon at bounding box center [270, 362] width 7 height 7
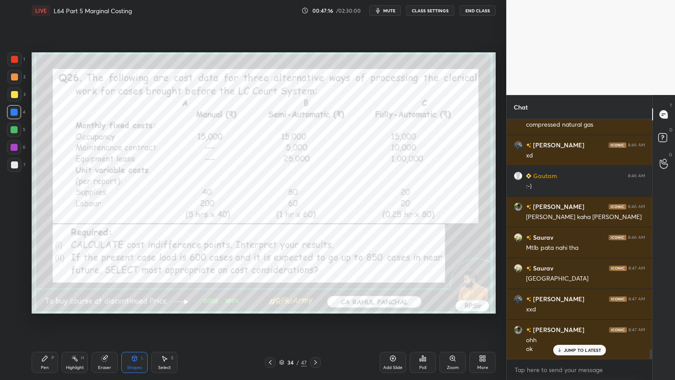
scroll to position [5831, 0]
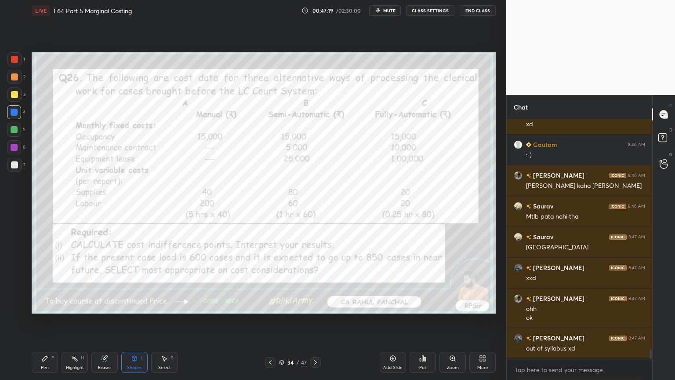
click at [44, 282] on div "Pen P" at bounding box center [45, 362] width 26 height 21
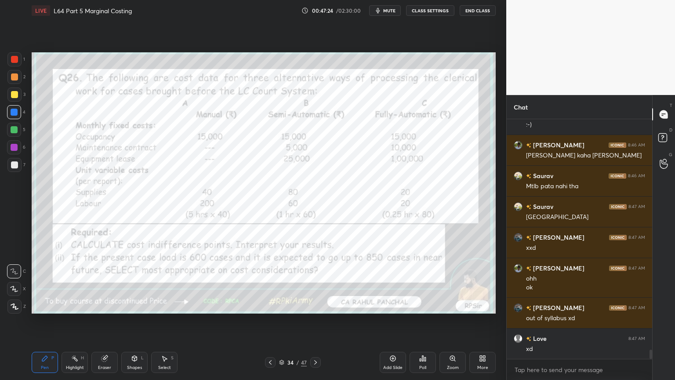
scroll to position [5893, 0]
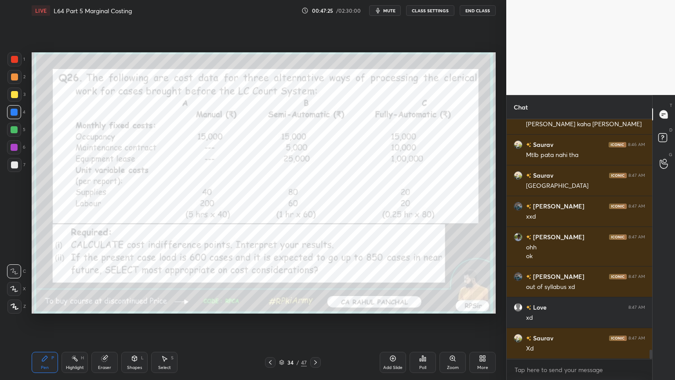
click at [36, 282] on div "Pen P" at bounding box center [45, 362] width 26 height 21
click at [16, 282] on div at bounding box center [14, 306] width 14 height 14
click at [38, 282] on div "Pen P" at bounding box center [45, 362] width 26 height 21
click at [77, 282] on div "Highlight H" at bounding box center [75, 362] width 26 height 21
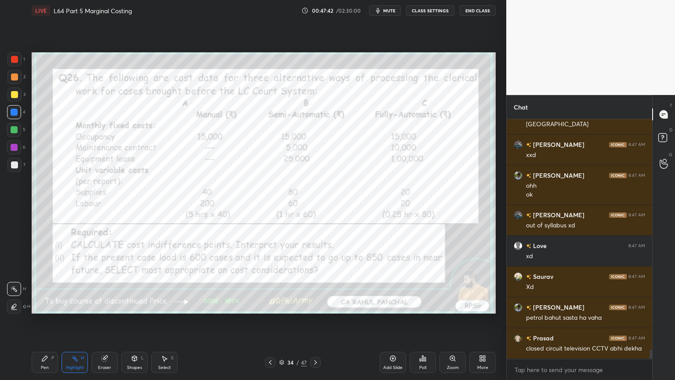
scroll to position [5985, 0]
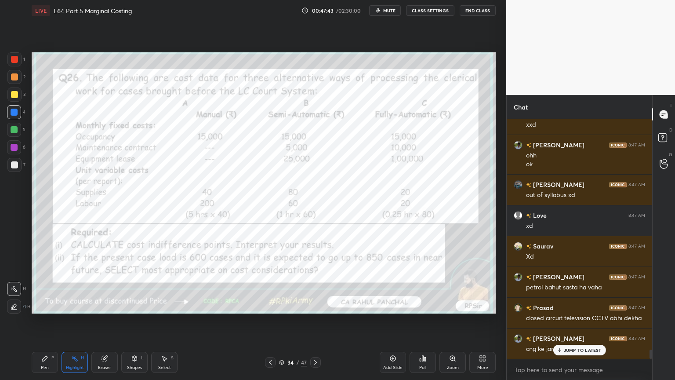
click at [313, 282] on icon at bounding box center [315, 362] width 7 height 7
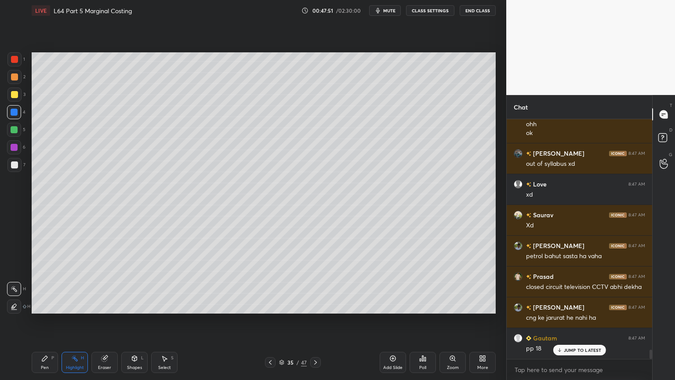
scroll to position [6046, 0]
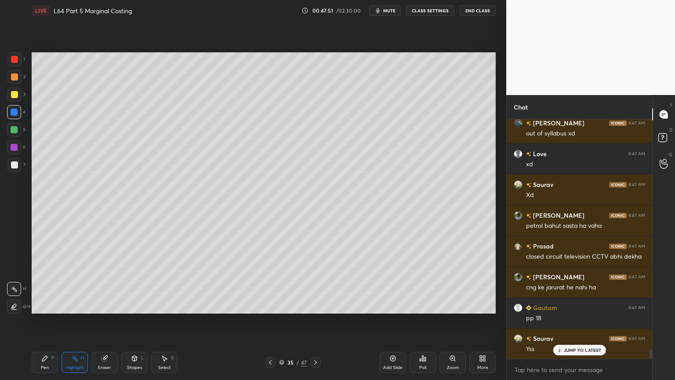
click at [315, 282] on icon at bounding box center [315, 362] width 7 height 7
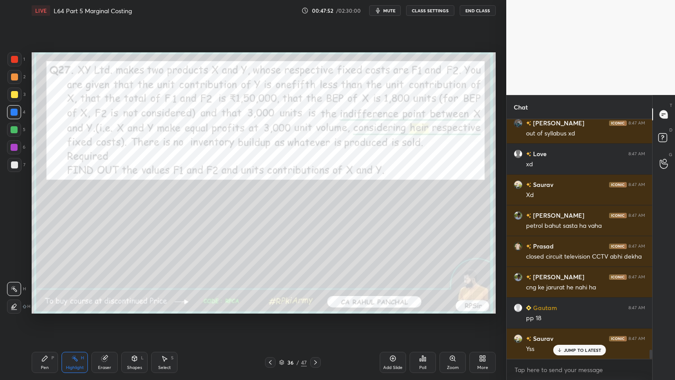
click at [273, 282] on icon at bounding box center [270, 362] width 7 height 7
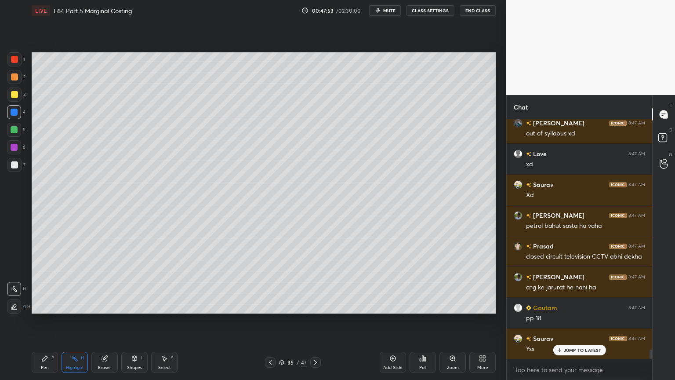
click at [44, 282] on icon at bounding box center [44, 358] width 5 height 5
click at [9, 97] on div at bounding box center [14, 94] width 14 height 14
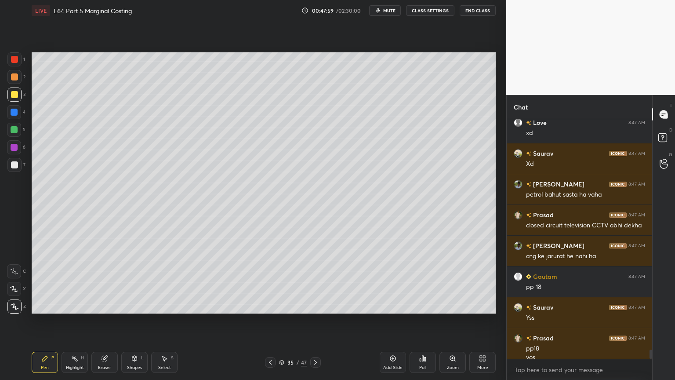
scroll to position [6086, 0]
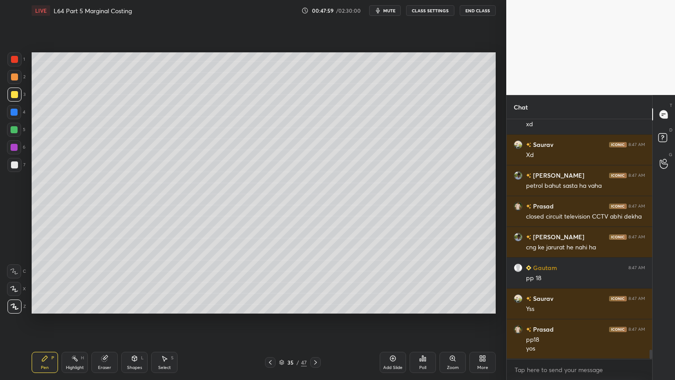
click at [16, 61] on div at bounding box center [14, 59] width 7 height 7
click at [135, 282] on icon at bounding box center [135, 359] width 0 height 3
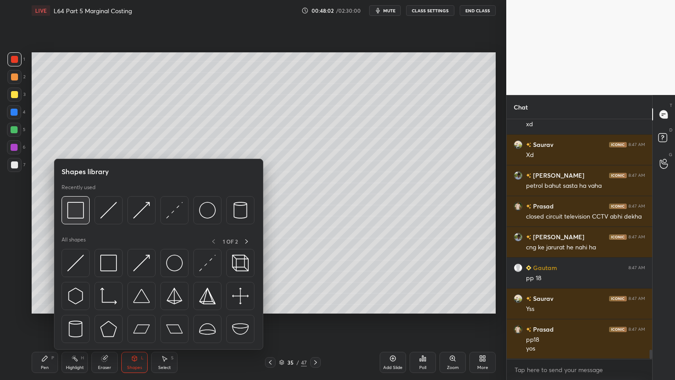
click at [72, 201] on div at bounding box center [76, 210] width 28 height 28
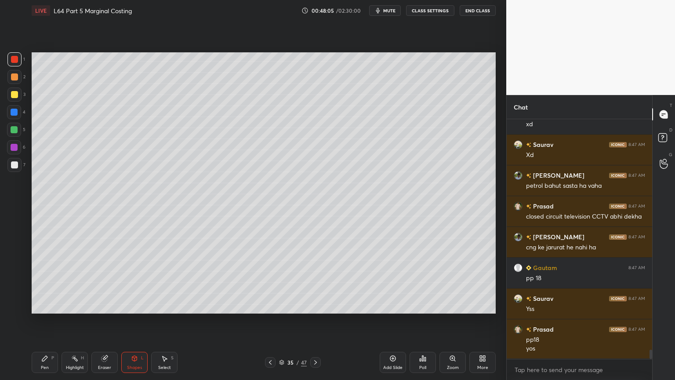
click at [272, 282] on div "Pen P Highlight H Eraser Shapes L Select S 35 / 47 Add Slide Poll Zoom More" at bounding box center [264, 362] width 464 height 35
click at [270, 282] on icon at bounding box center [270, 362] width 7 height 7
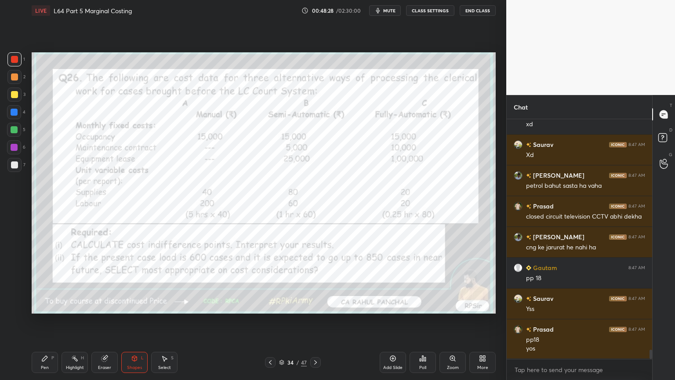
click at [44, 282] on div "Pen" at bounding box center [45, 367] width 8 height 4
click at [9, 93] on div at bounding box center [14, 94] width 14 height 14
click at [7, 54] on div "1 2 3 4 5 6 7" at bounding box center [16, 113] width 18 height 123
click at [16, 60] on div at bounding box center [14, 59] width 7 height 7
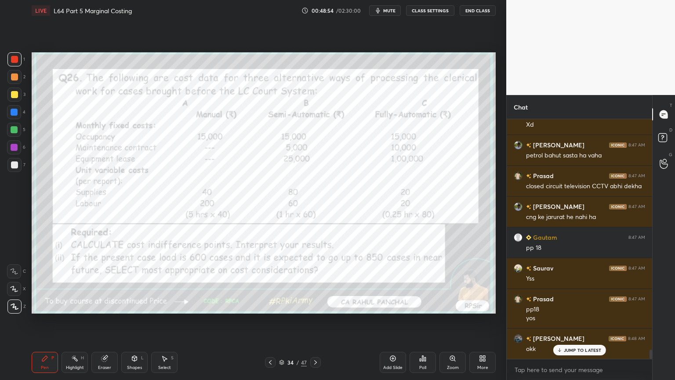
click at [106, 282] on div "Eraser" at bounding box center [104, 367] width 13 height 4
click at [17, 282] on span "Erase all" at bounding box center [13, 306] width 13 height 6
click at [39, 282] on div "Pen P Highlight H Eraser Shapes L Select S 34 / 47 Add Slide Poll Zoom More" at bounding box center [264, 362] width 464 height 35
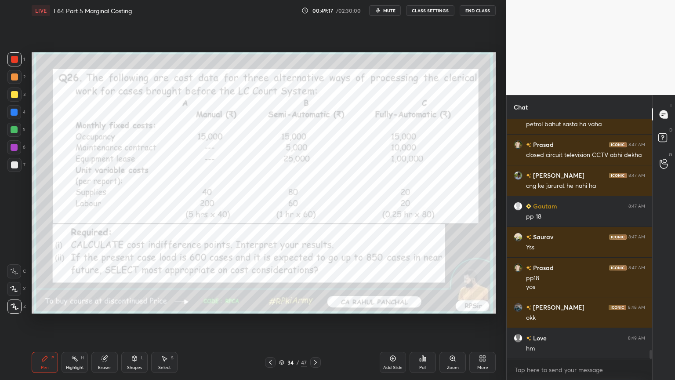
scroll to position [6178, 0]
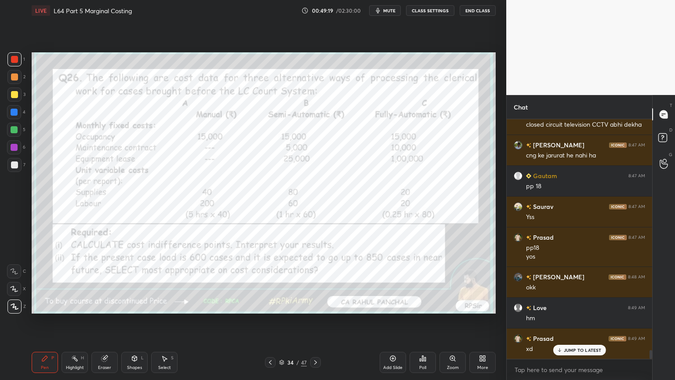
click at [134, 282] on div "Shapes L" at bounding box center [134, 362] width 26 height 21
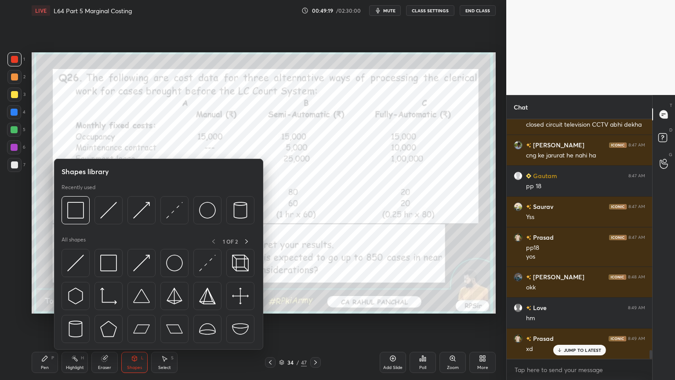
click at [70, 210] on img at bounding box center [75, 210] width 17 height 17
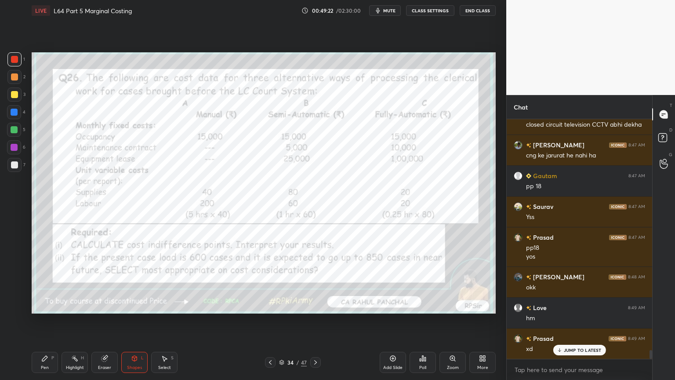
scroll to position [6187, 0]
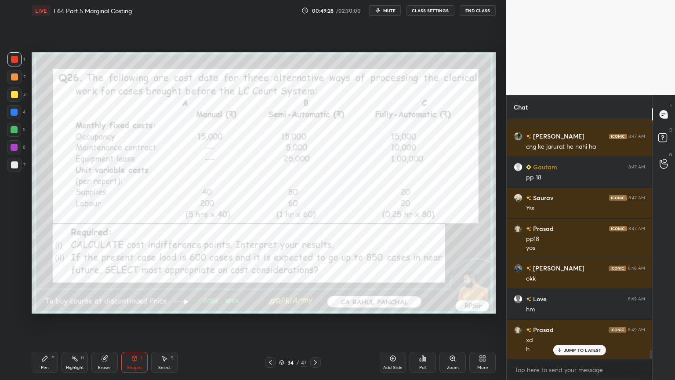
click at [42, 282] on div "Pen" at bounding box center [45, 367] width 8 height 4
click at [315, 282] on icon at bounding box center [315, 362] width 7 height 7
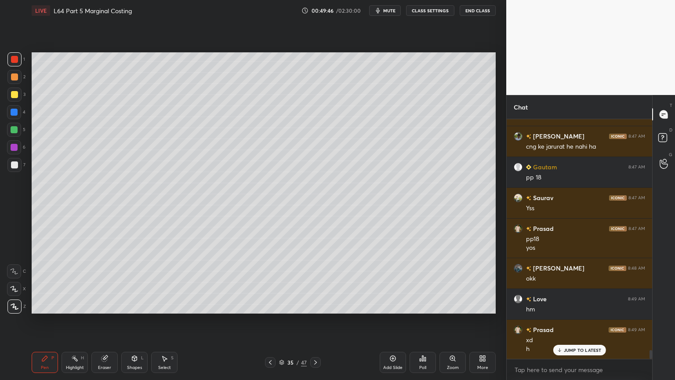
click at [42, 282] on icon at bounding box center [44, 358] width 7 height 7
click at [18, 98] on div at bounding box center [14, 94] width 14 height 14
click at [13, 271] on icon at bounding box center [14, 271] width 7 height 5
click at [45, 282] on div "Pen" at bounding box center [45, 367] width 8 height 4
click at [135, 282] on icon at bounding box center [134, 357] width 5 height 1
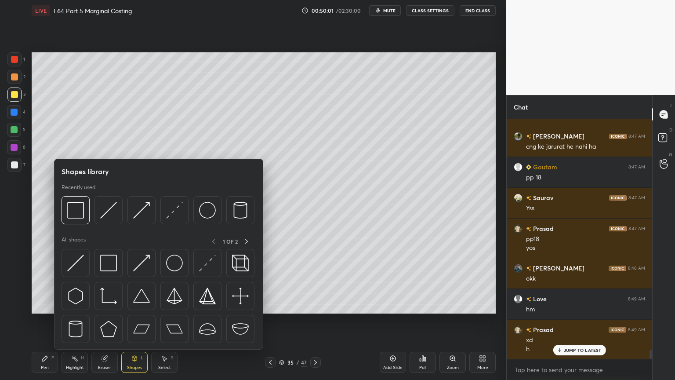
click at [108, 211] on img at bounding box center [108, 210] width 17 height 17
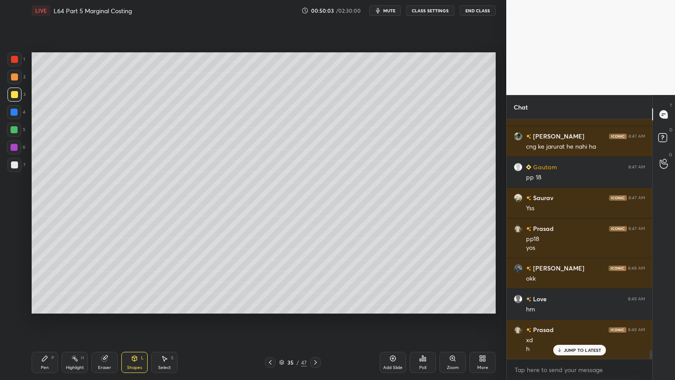
click at [14, 81] on div at bounding box center [14, 77] width 14 height 14
click at [40, 282] on div "Pen P" at bounding box center [45, 362] width 26 height 21
click at [134, 282] on div "Shapes L" at bounding box center [134, 362] width 26 height 21
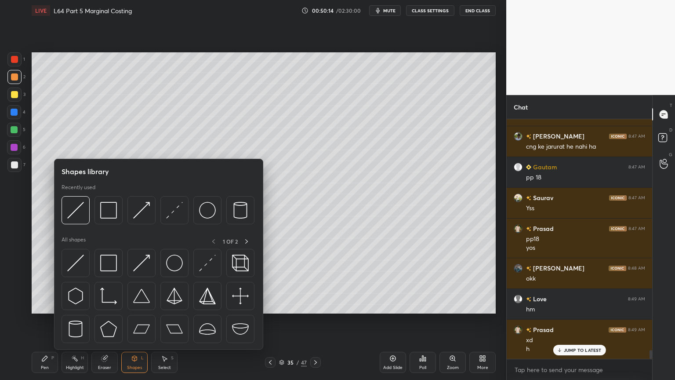
click at [80, 213] on img at bounding box center [75, 210] width 17 height 17
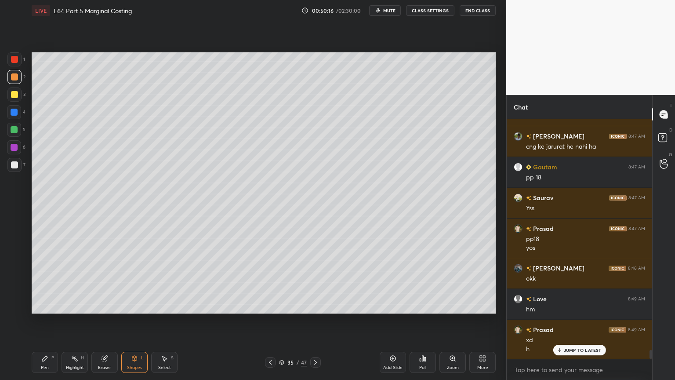
click at [13, 160] on div at bounding box center [14, 165] width 14 height 14
click at [45, 282] on icon at bounding box center [44, 358] width 5 height 5
click at [268, 282] on icon at bounding box center [270, 362] width 7 height 7
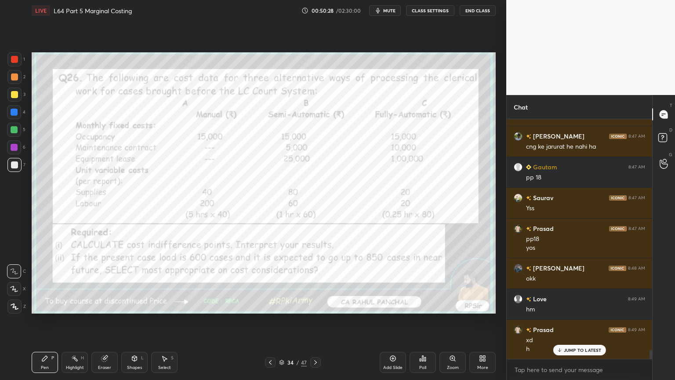
click at [317, 282] on icon at bounding box center [315, 362] width 7 height 7
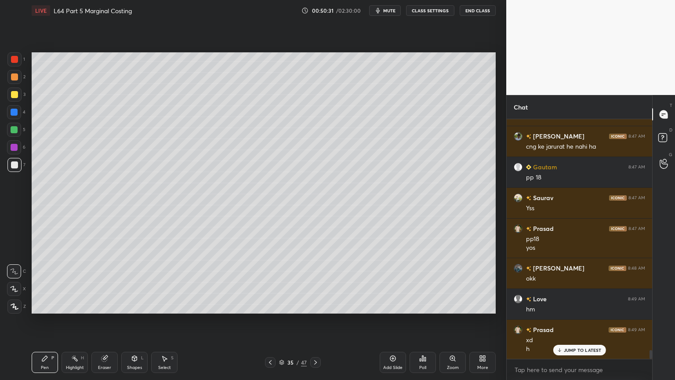
click at [271, 282] on icon at bounding box center [270, 362] width 3 height 4
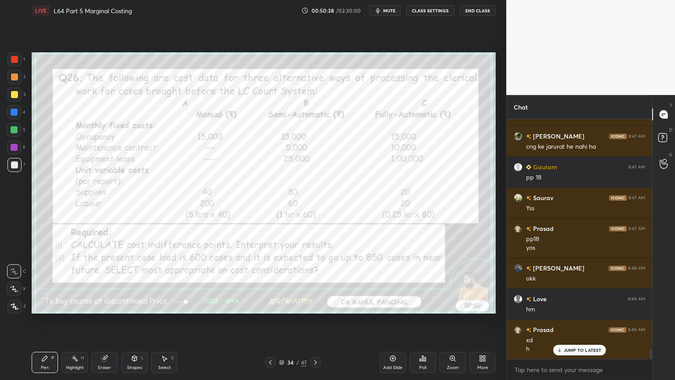
click at [317, 282] on icon at bounding box center [315, 362] width 7 height 7
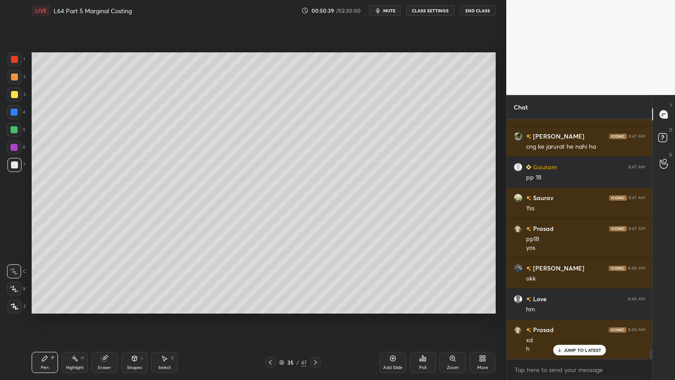
scroll to position [6218, 0]
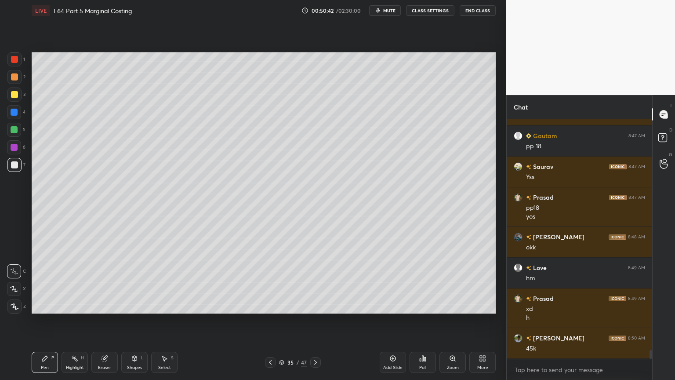
click at [268, 282] on icon at bounding box center [270, 362] width 7 height 7
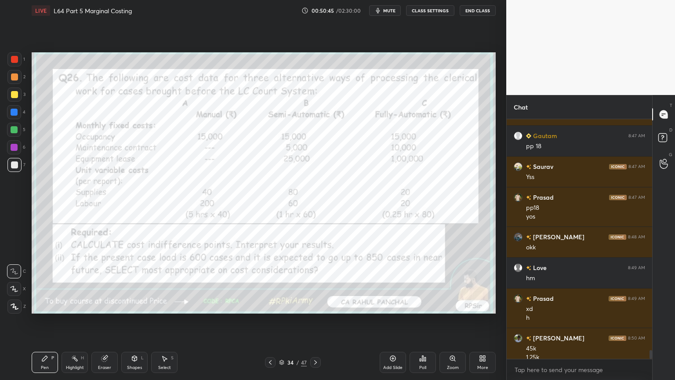
scroll to position [6227, 0]
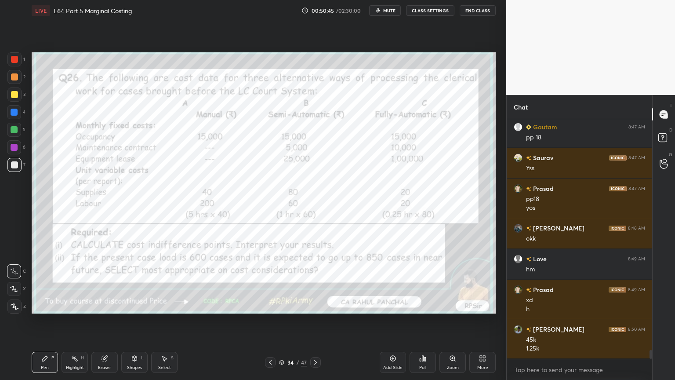
click at [319, 282] on div at bounding box center [315, 362] width 11 height 11
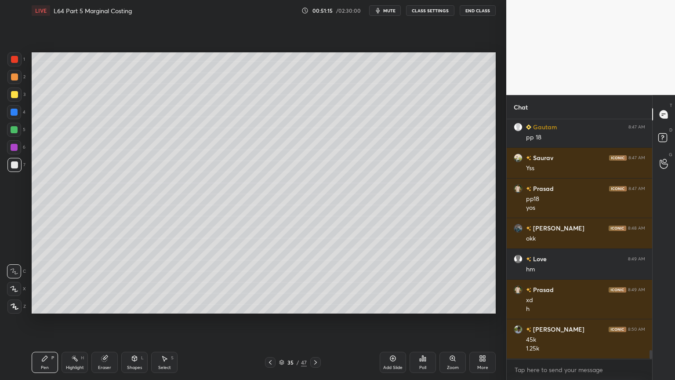
click at [271, 282] on icon at bounding box center [270, 362] width 7 height 7
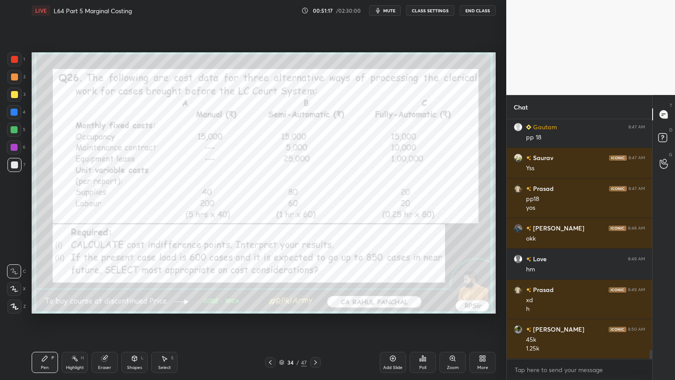
click at [14, 58] on div at bounding box center [14, 59] width 7 height 7
click at [135, 282] on div "Shapes L" at bounding box center [134, 362] width 26 height 21
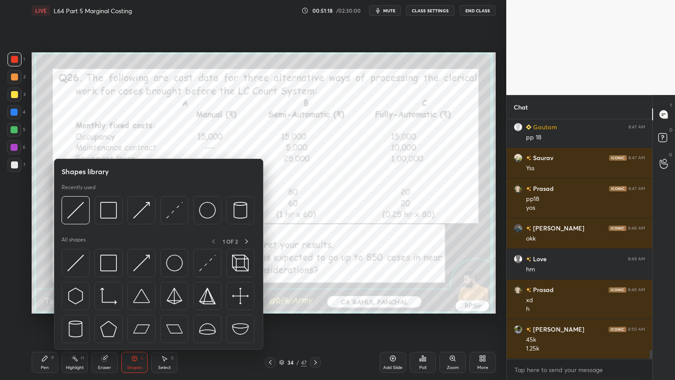
click at [109, 209] on img at bounding box center [108, 210] width 17 height 17
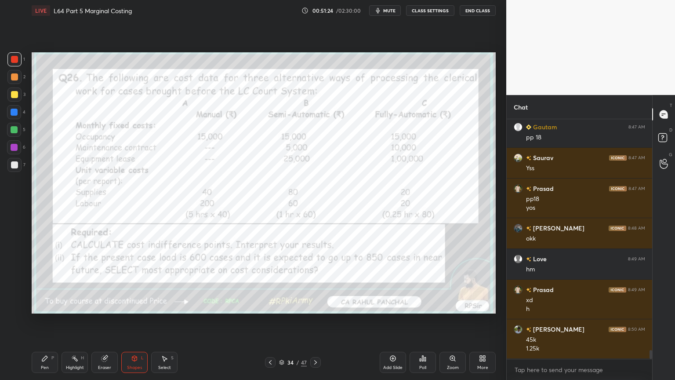
click at [19, 167] on div at bounding box center [14, 165] width 14 height 14
click at [314, 282] on icon at bounding box center [315, 362] width 7 height 7
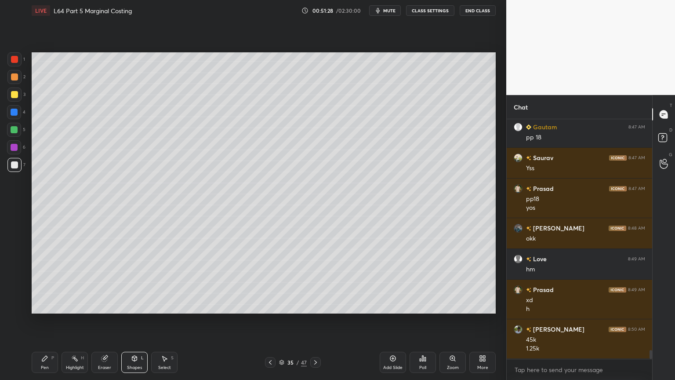
click at [47, 282] on div "Pen P" at bounding box center [45, 362] width 26 height 21
click at [271, 282] on icon at bounding box center [270, 362] width 7 height 7
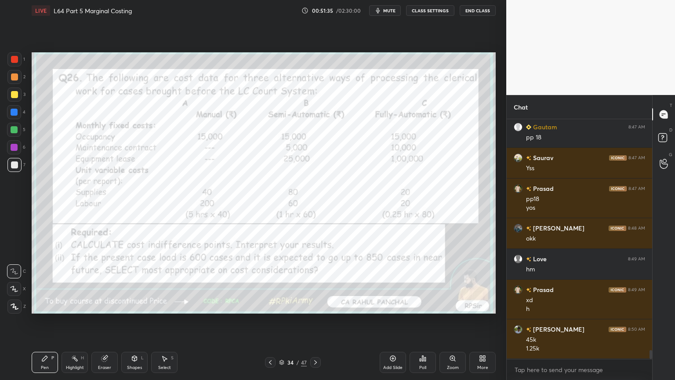
click at [316, 282] on icon at bounding box center [315, 362] width 7 height 7
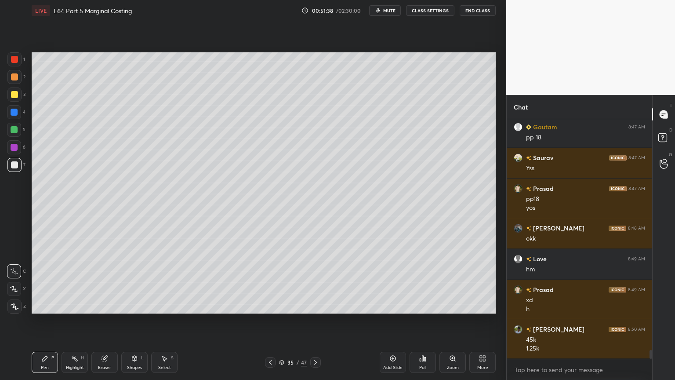
click at [271, 282] on icon at bounding box center [270, 362] width 7 height 7
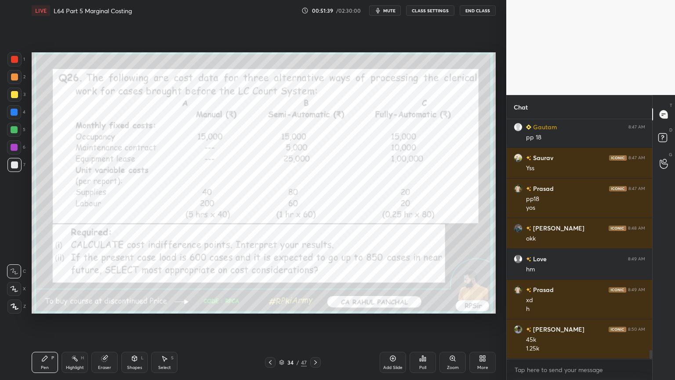
click at [317, 282] on icon at bounding box center [315, 362] width 7 height 7
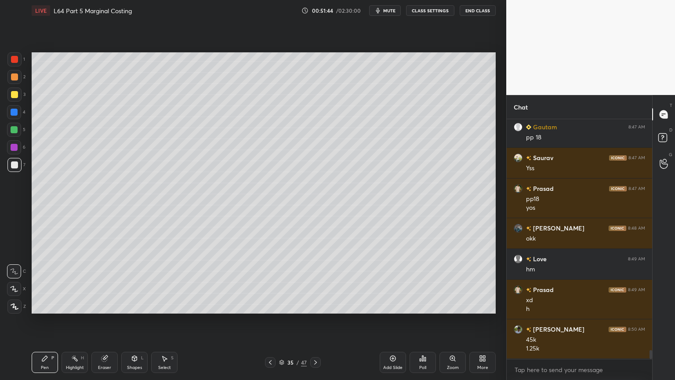
click at [12, 99] on div at bounding box center [14, 94] width 14 height 14
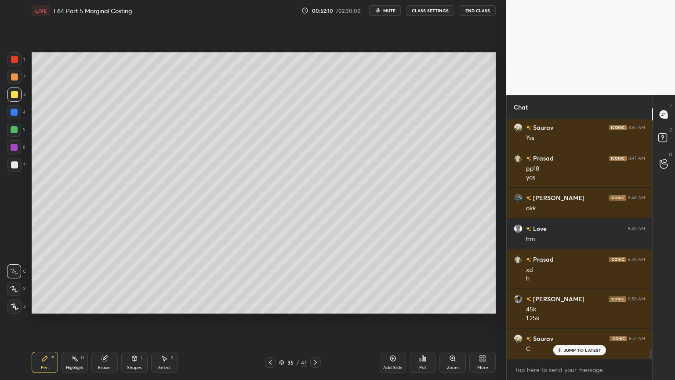
click at [141, 282] on div "Shapes L" at bounding box center [134, 362] width 26 height 21
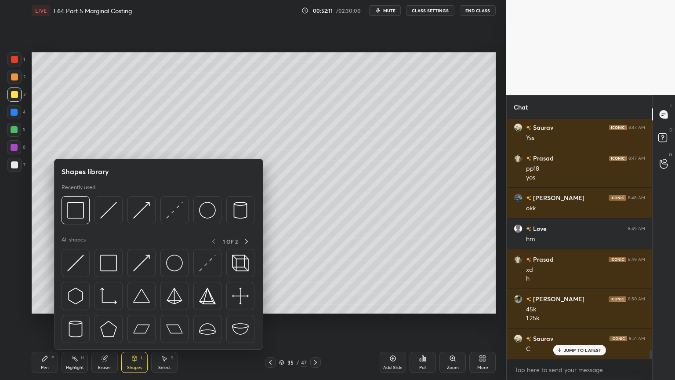
click at [114, 215] on img at bounding box center [108, 210] width 17 height 17
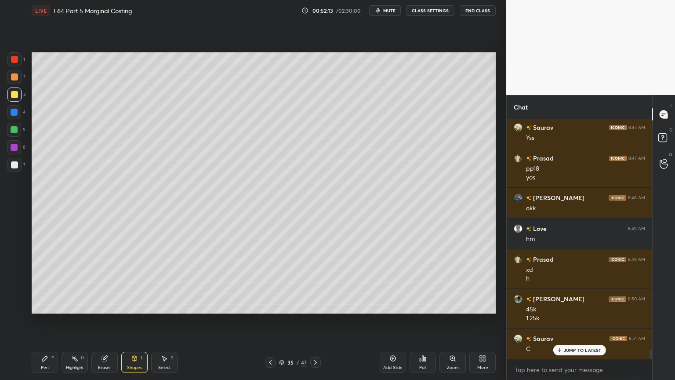
click at [15, 83] on div at bounding box center [14, 77] width 14 height 14
click at [62, 282] on div "Highlight H" at bounding box center [75, 362] width 26 height 21
click at [47, 282] on icon at bounding box center [44, 358] width 5 height 5
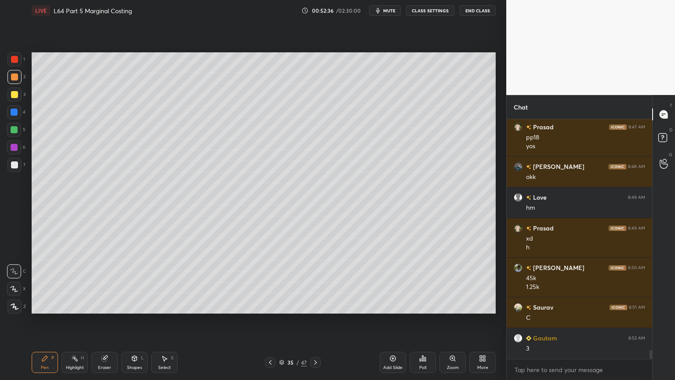
click at [133, 282] on div "Shapes L" at bounding box center [134, 362] width 26 height 21
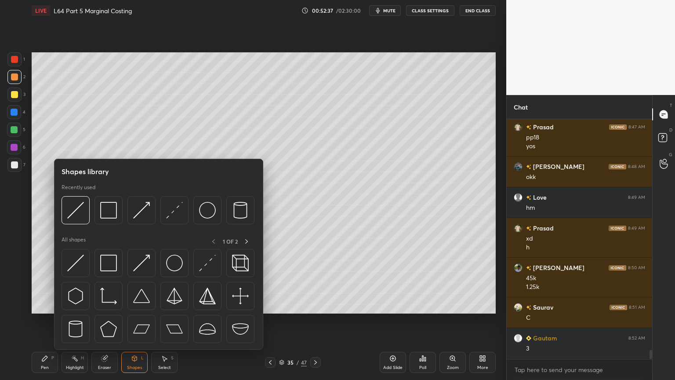
click at [87, 215] on div at bounding box center [76, 210] width 28 height 28
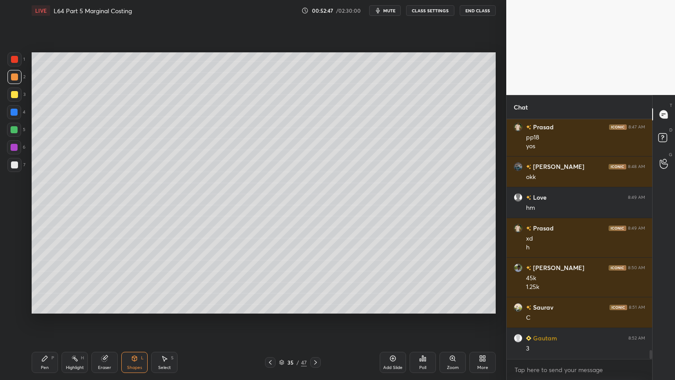
scroll to position [6319, 0]
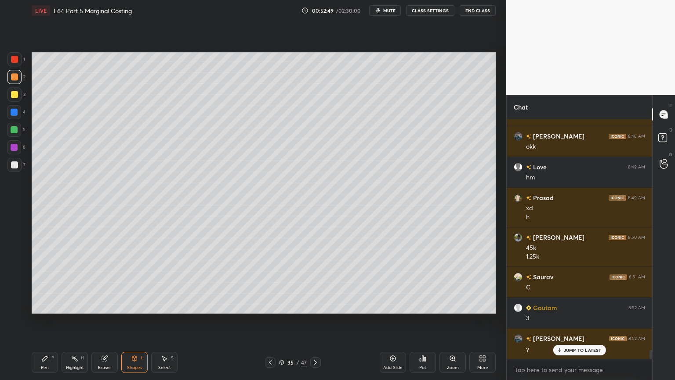
click at [45, 282] on div "Pen P" at bounding box center [45, 362] width 26 height 21
click at [21, 166] on div at bounding box center [14, 165] width 14 height 14
click at [133, 282] on div "Shapes L" at bounding box center [134, 362] width 26 height 21
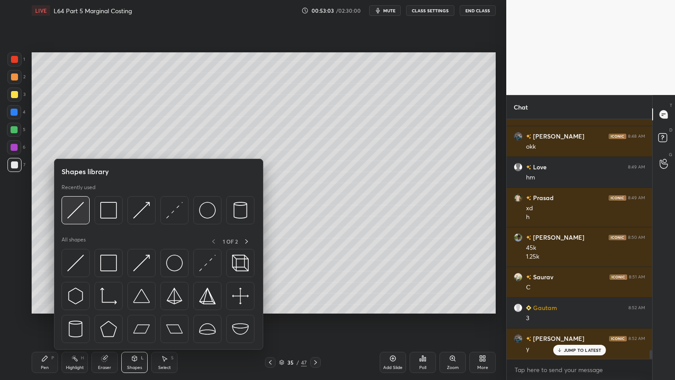
click at [78, 217] on img at bounding box center [75, 210] width 17 height 17
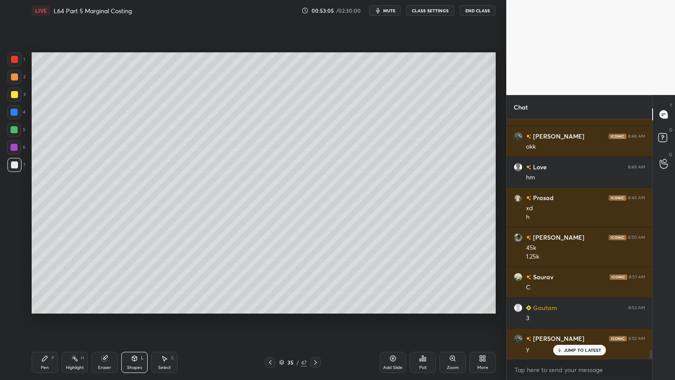
click at [33, 282] on div "Pen P" at bounding box center [45, 362] width 26 height 21
click at [273, 282] on icon at bounding box center [270, 362] width 7 height 7
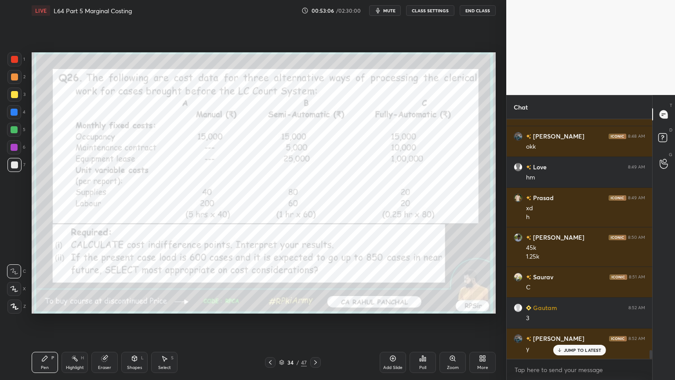
click at [272, 282] on icon at bounding box center [270, 362] width 7 height 7
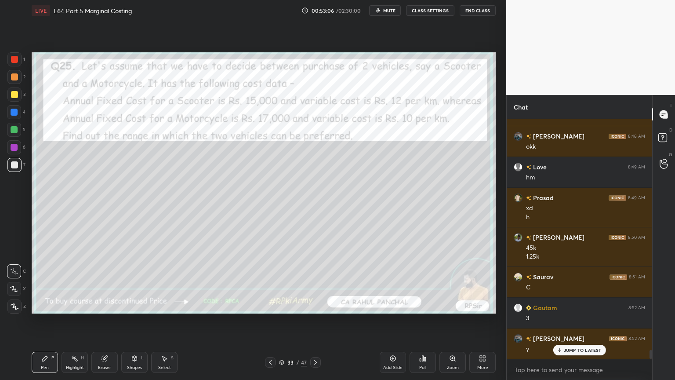
click at [271, 282] on div at bounding box center [270, 362] width 11 height 11
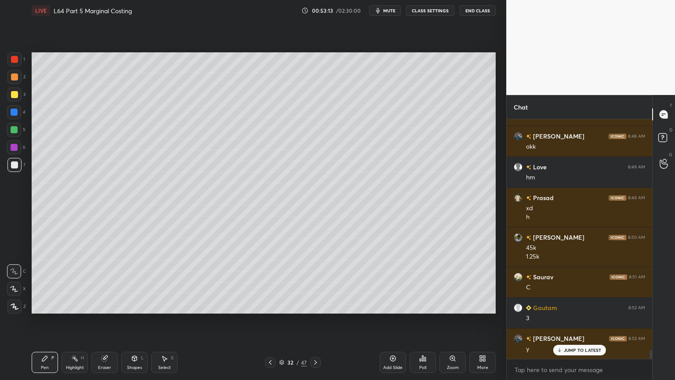
click at [316, 282] on icon at bounding box center [315, 362] width 7 height 7
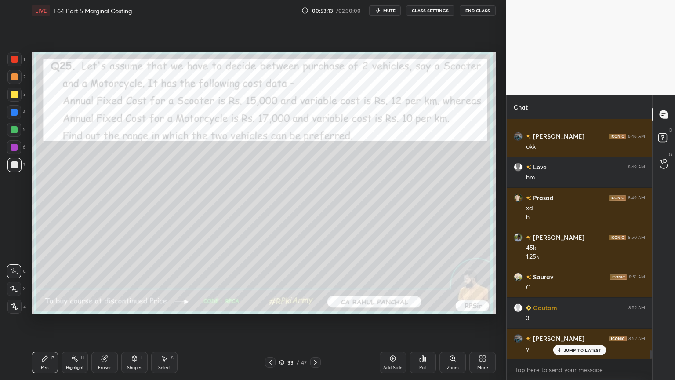
click at [317, 282] on icon at bounding box center [315, 362] width 7 height 7
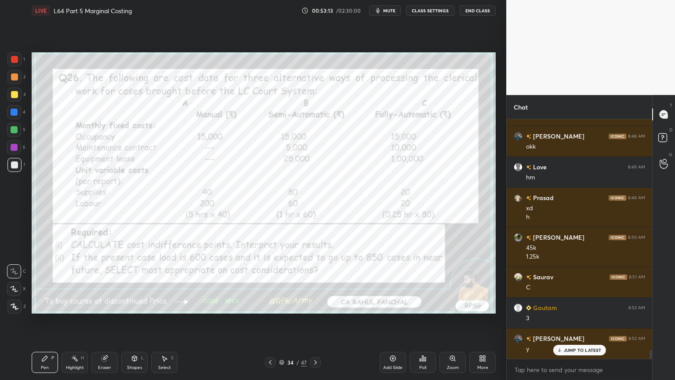
click at [317, 282] on icon at bounding box center [315, 362] width 7 height 7
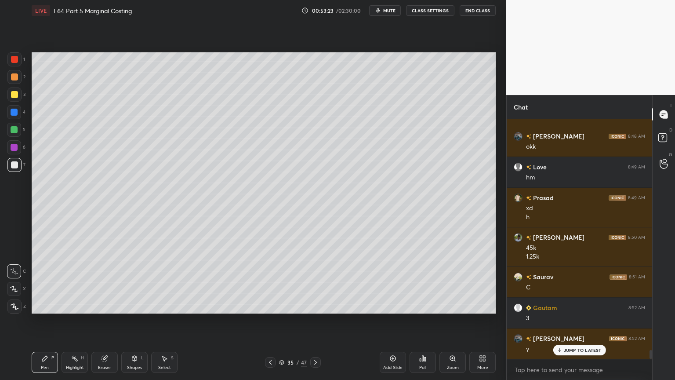
scroll to position [6350, 0]
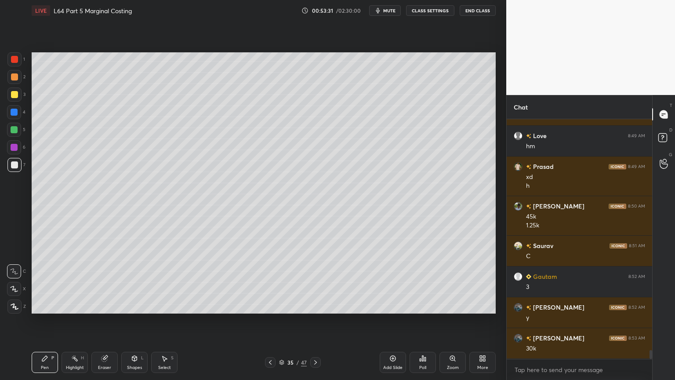
click at [137, 282] on div "Shapes" at bounding box center [134, 367] width 15 height 4
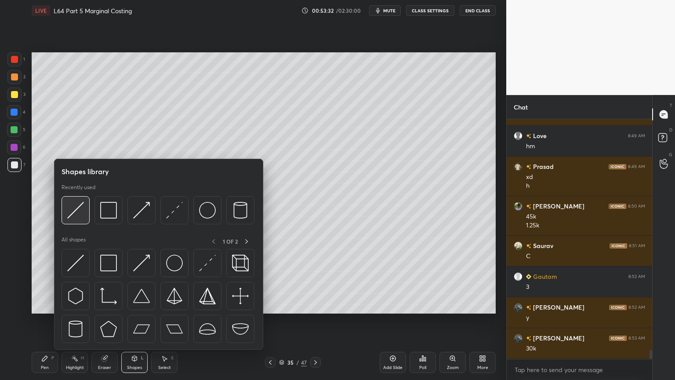
click at [88, 217] on div at bounding box center [76, 210] width 28 height 28
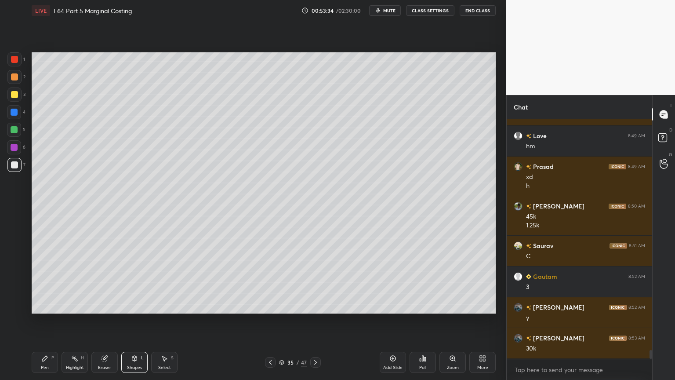
click at [46, 282] on div "Pen" at bounding box center [45, 367] width 8 height 4
click at [134, 282] on icon at bounding box center [134, 358] width 7 height 7
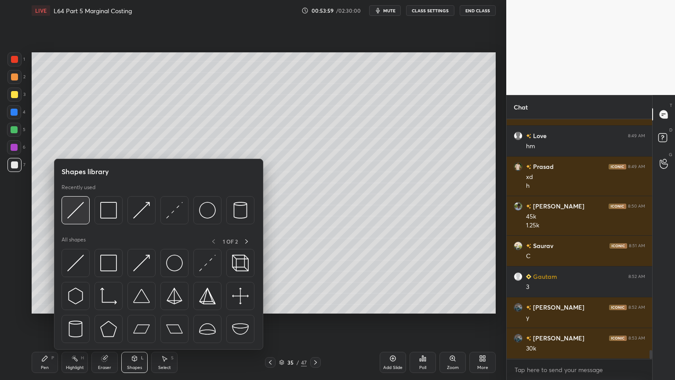
click at [71, 222] on div at bounding box center [76, 210] width 28 height 28
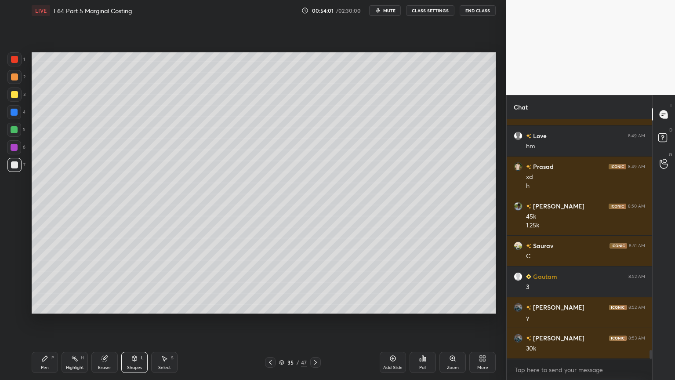
click at [41, 282] on div "Pen" at bounding box center [45, 367] width 8 height 4
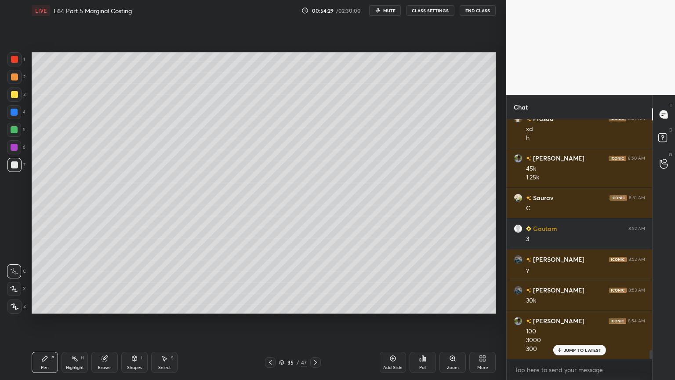
scroll to position [6429, 0]
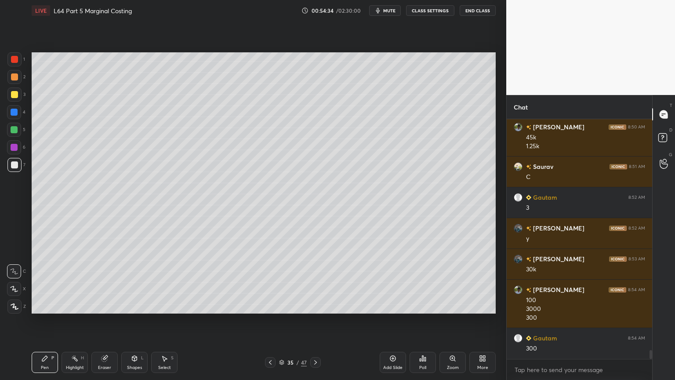
click at [103, 282] on icon at bounding box center [105, 359] width 6 height 6
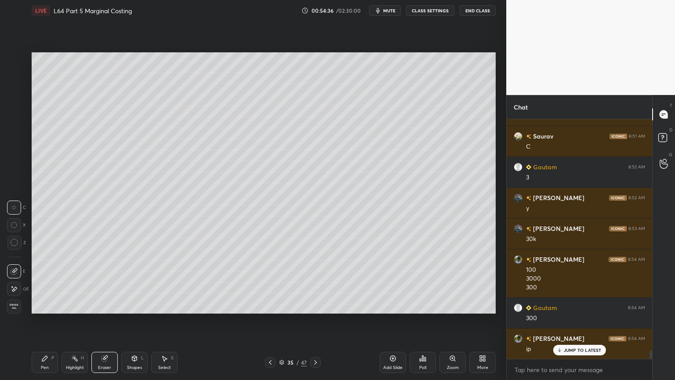
click at [43, 282] on div "Pen P" at bounding box center [45, 362] width 26 height 21
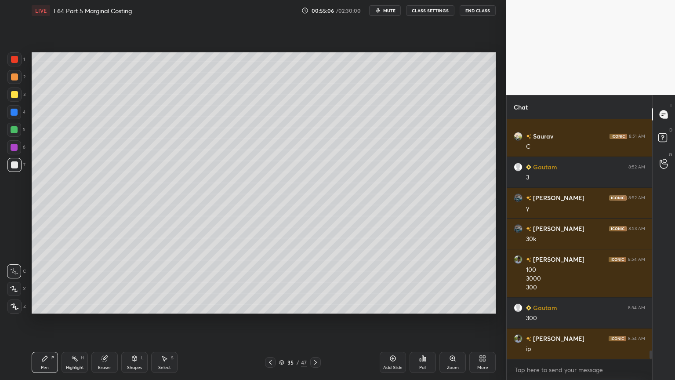
scroll to position [6491, 0]
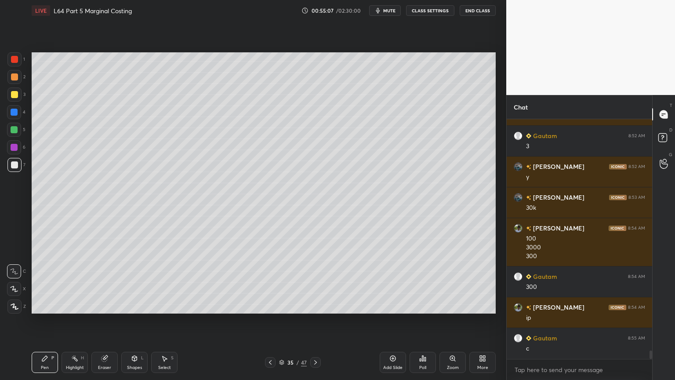
click at [165, 282] on div "Select" at bounding box center [164, 367] width 13 height 4
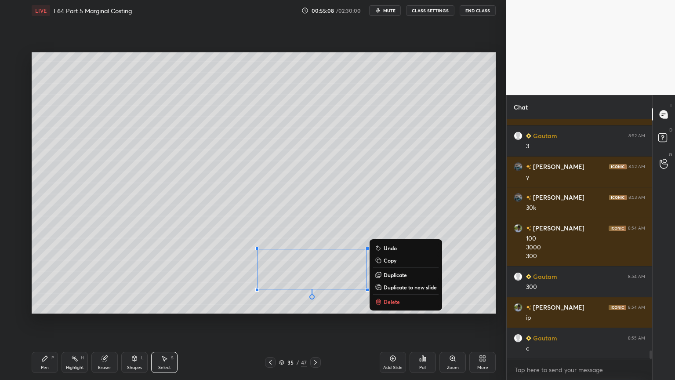
click at [387, 282] on p "Delete" at bounding box center [392, 301] width 16 height 7
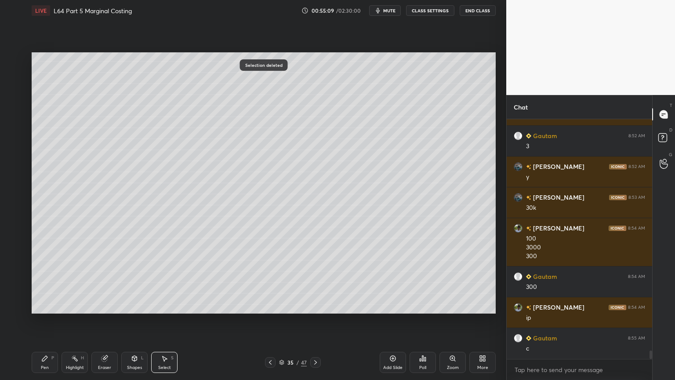
click at [45, 282] on div "Pen P" at bounding box center [45, 362] width 26 height 21
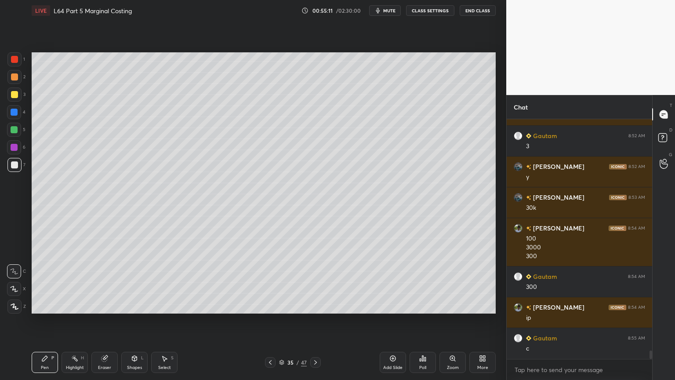
click at [153, 282] on div "Select S" at bounding box center [164, 362] width 26 height 21
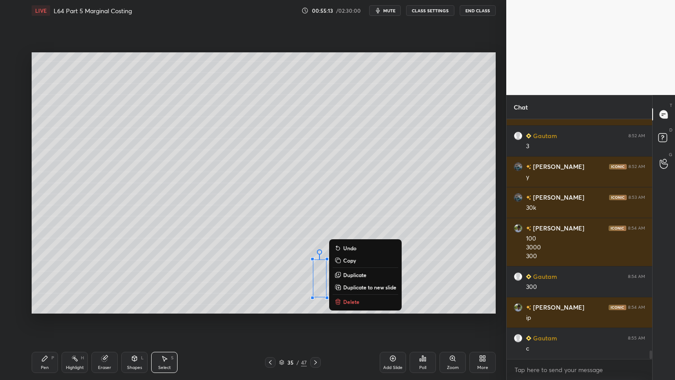
click at [350, 282] on p "Delete" at bounding box center [351, 301] width 16 height 7
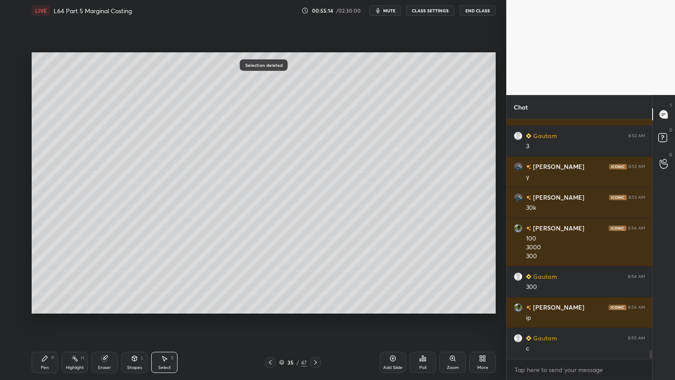
click at [44, 282] on div "Pen P" at bounding box center [45, 362] width 26 height 21
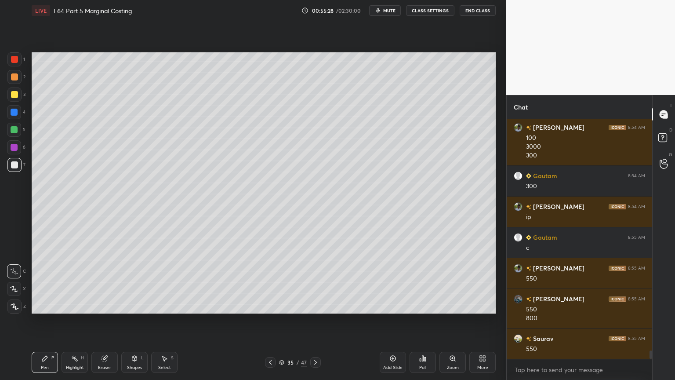
scroll to position [6623, 0]
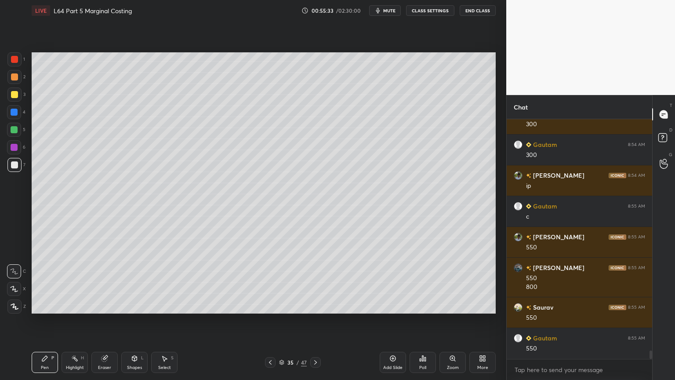
click at [130, 282] on div "Shapes L" at bounding box center [134, 362] width 26 height 21
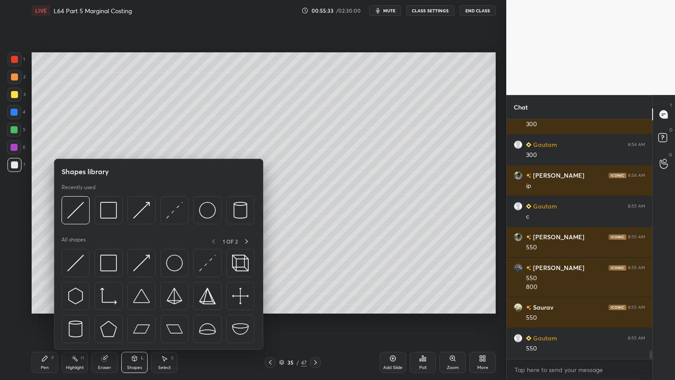
click at [71, 209] on img at bounding box center [75, 210] width 17 height 17
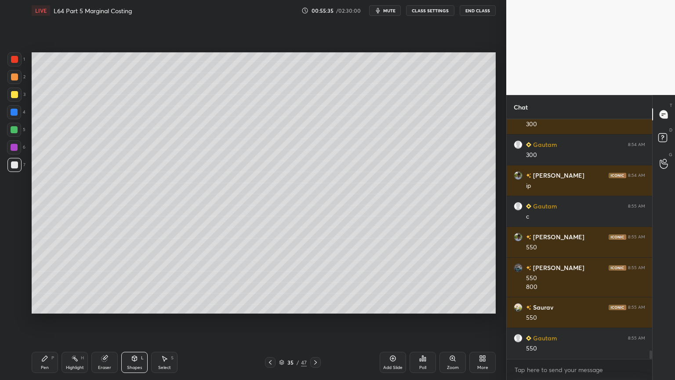
click at [46, 282] on div "Pen P" at bounding box center [45, 362] width 26 height 21
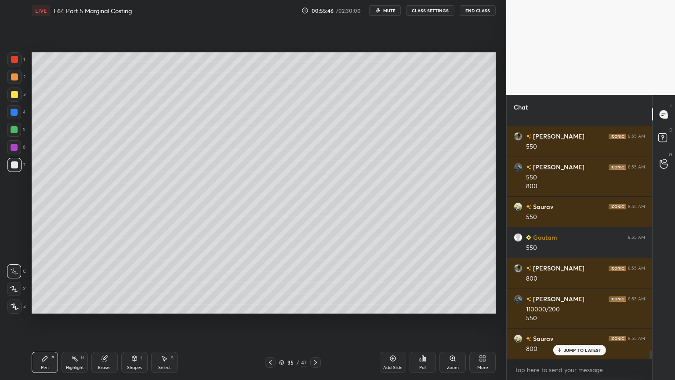
scroll to position [6754, 0]
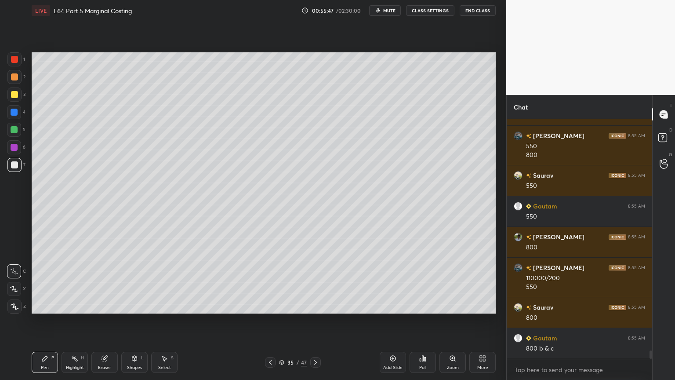
click at [133, 282] on icon at bounding box center [134, 358] width 5 height 5
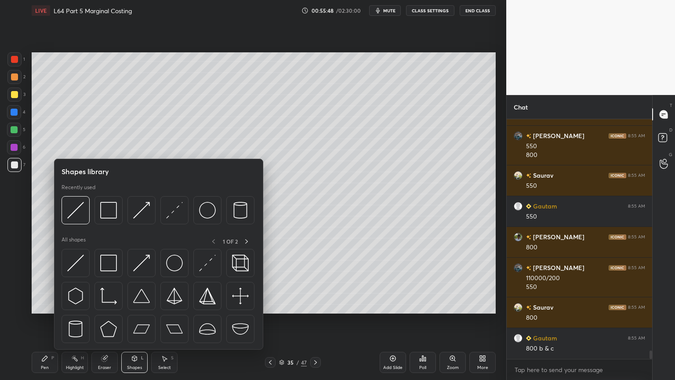
click at [73, 226] on div at bounding box center [158, 212] width 193 height 33
click at [76, 211] on img at bounding box center [75, 210] width 17 height 17
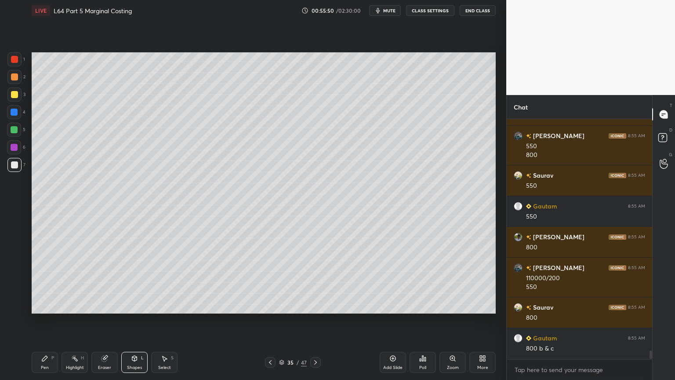
click at [46, 282] on div "Pen P" at bounding box center [45, 362] width 26 height 21
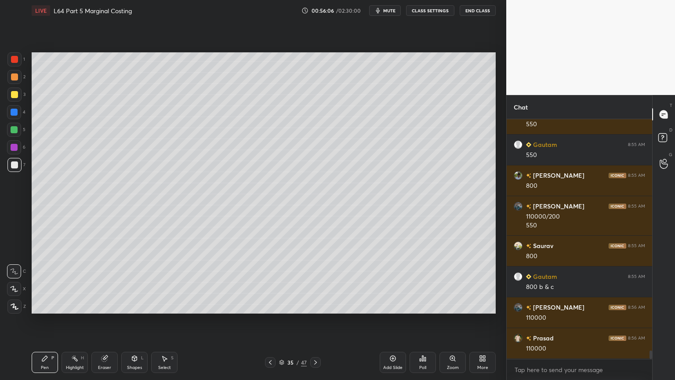
scroll to position [6846, 0]
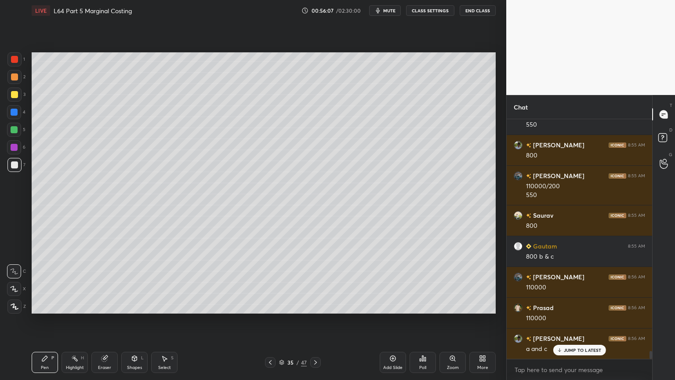
click at [106, 282] on icon at bounding box center [105, 359] width 6 height 6
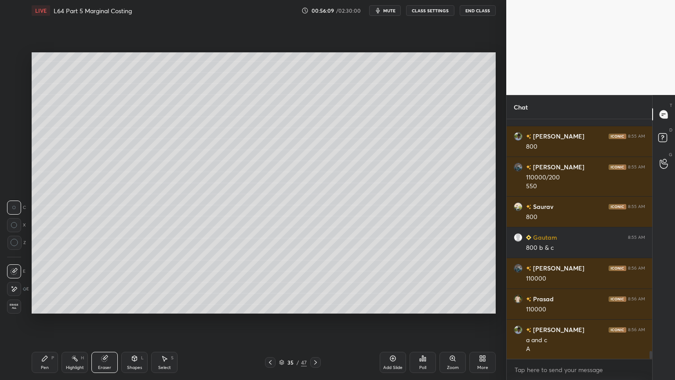
click at [36, 282] on div "Pen P" at bounding box center [45, 362] width 26 height 21
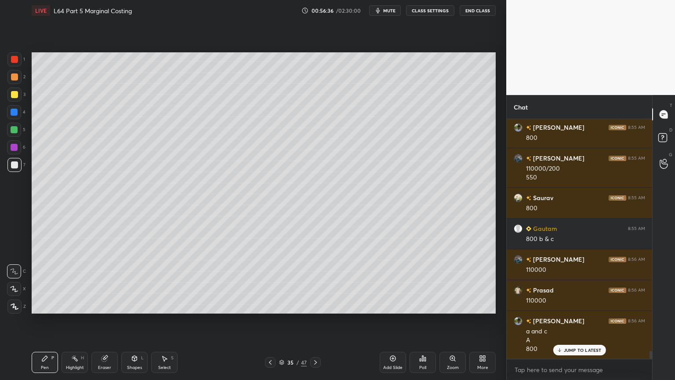
click at [132, 282] on icon at bounding box center [134, 358] width 5 height 5
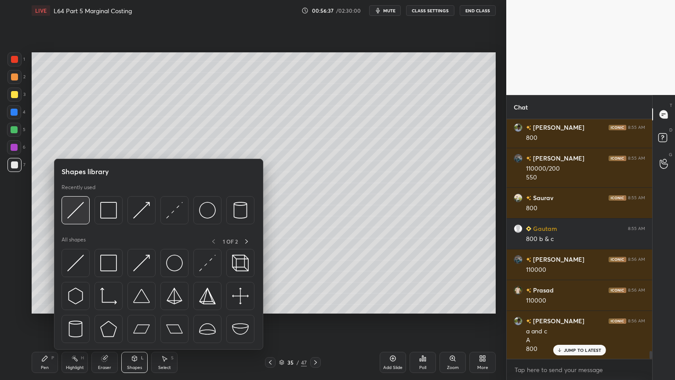
click at [81, 214] on img at bounding box center [75, 210] width 17 height 17
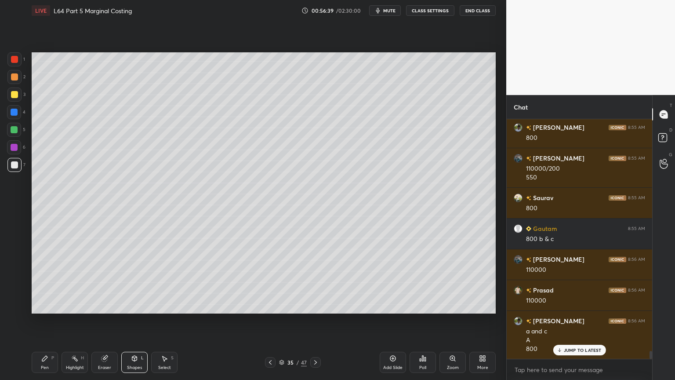
click at [45, 282] on icon at bounding box center [44, 358] width 7 height 7
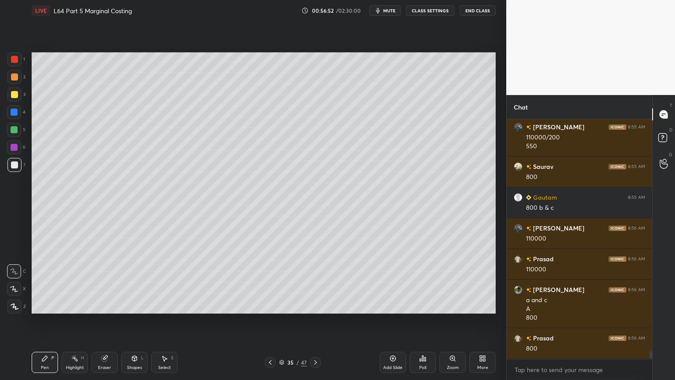
click at [139, 282] on div "Shapes L" at bounding box center [134, 362] width 26 height 21
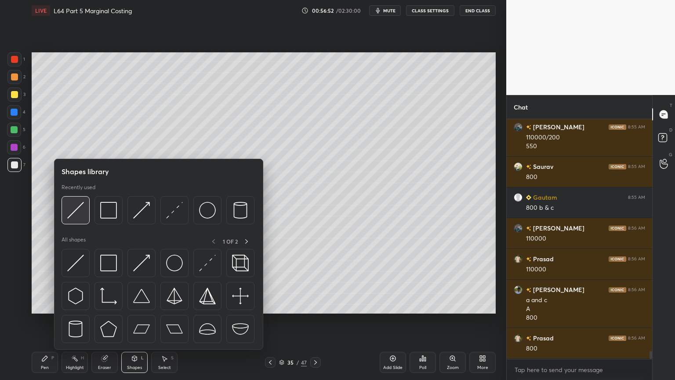
click at [83, 211] on img at bounding box center [75, 210] width 17 height 17
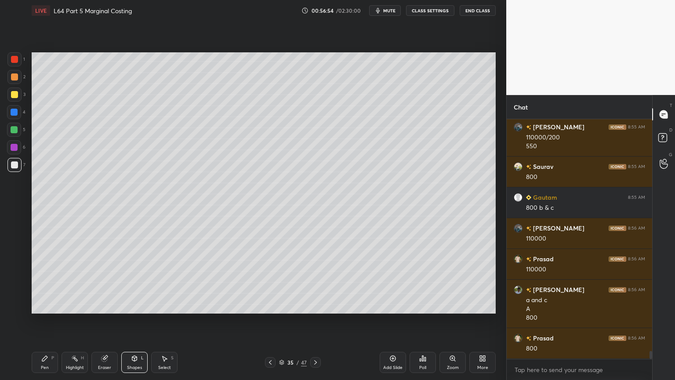
click at [40, 282] on div "Pen P" at bounding box center [45, 362] width 26 height 21
click at [16, 117] on div at bounding box center [14, 112] width 14 height 14
click at [130, 282] on div "Shapes L" at bounding box center [134, 362] width 26 height 21
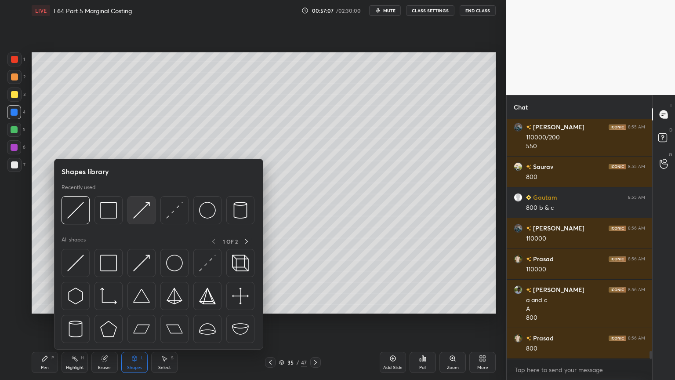
click at [142, 212] on img at bounding box center [141, 210] width 17 height 17
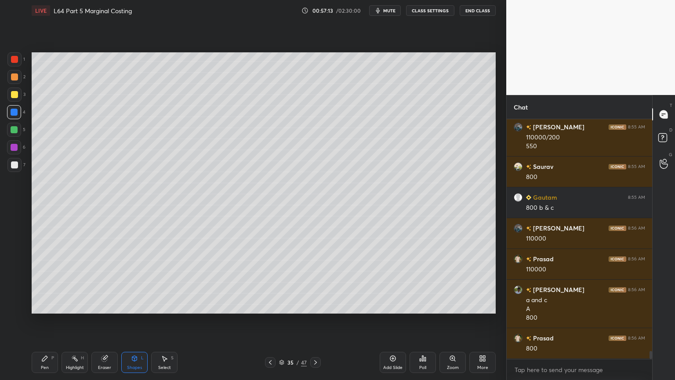
click at [42, 282] on div "Pen" at bounding box center [45, 367] width 8 height 4
click at [15, 168] on div at bounding box center [14, 165] width 14 height 14
click at [16, 82] on div at bounding box center [14, 77] width 14 height 14
click at [127, 282] on div "Shapes L" at bounding box center [134, 362] width 26 height 21
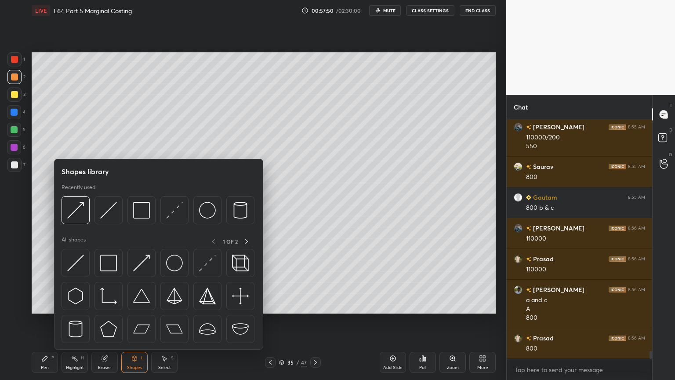
click at [111, 213] on img at bounding box center [108, 210] width 17 height 17
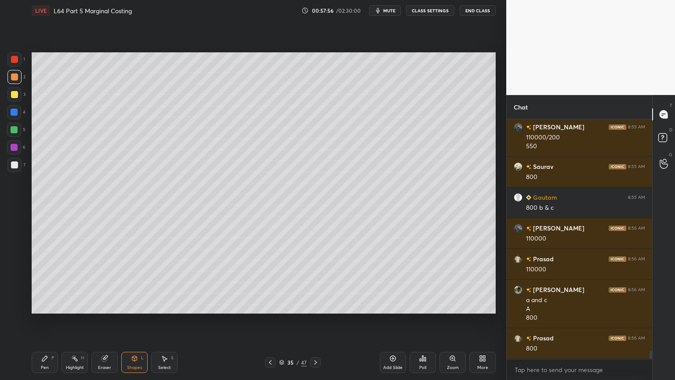
click at [51, 282] on div "Pen P Highlight H Eraser Shapes L Select S 35 / 47 Add Slide Poll Zoom More" at bounding box center [264, 362] width 464 height 35
click at [45, 282] on icon at bounding box center [44, 358] width 5 height 5
click at [14, 164] on div at bounding box center [14, 164] width 7 height 7
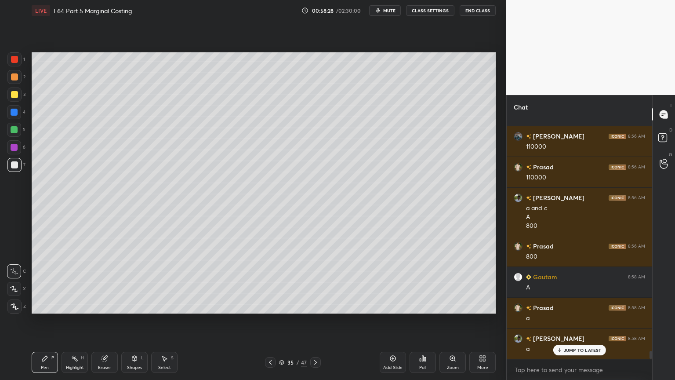
scroll to position [6996, 0]
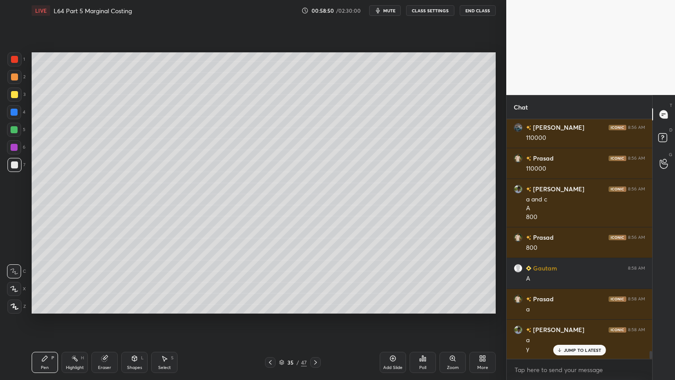
click at [421, 282] on icon at bounding box center [420, 360] width 1 height 2
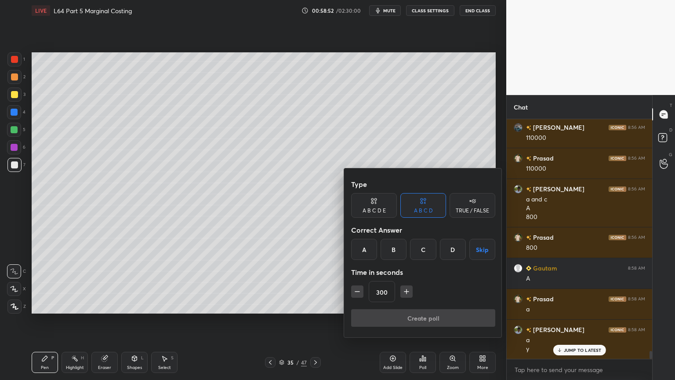
click at [427, 245] on div "C" at bounding box center [423, 249] width 26 height 21
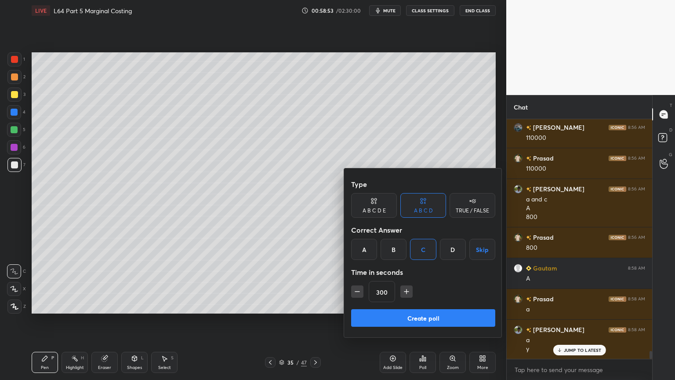
click at [360, 282] on icon "button" at bounding box center [357, 291] width 9 height 9
click at [359, 282] on icon "button" at bounding box center [357, 291] width 4 height 0
click at [357, 282] on icon "button" at bounding box center [357, 291] width 9 height 9
click at [358, 282] on icon "button" at bounding box center [357, 291] width 9 height 9
type input "240"
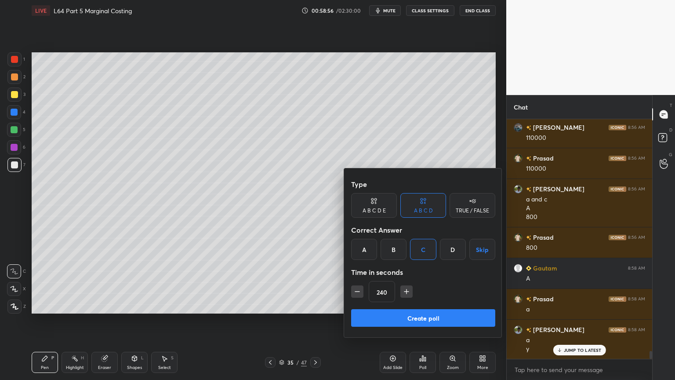
click at [431, 282] on button "Create poll" at bounding box center [423, 318] width 144 height 18
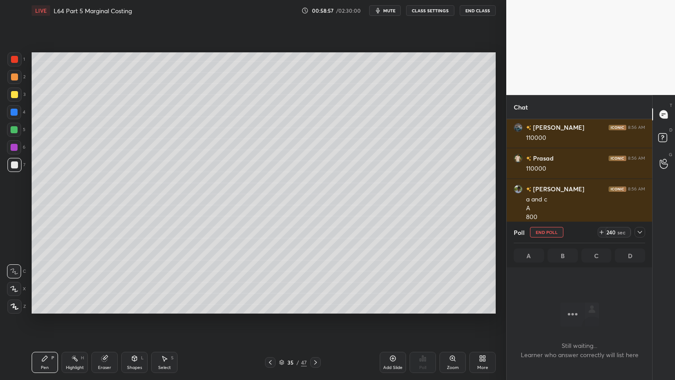
scroll to position [3, 3]
click at [640, 233] on icon at bounding box center [640, 232] width 4 height 3
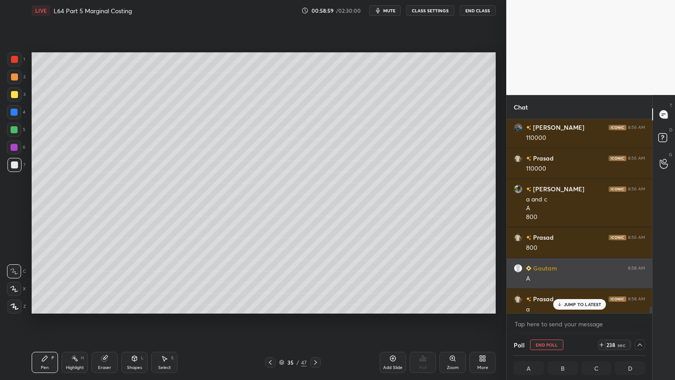
scroll to position [7042, 0]
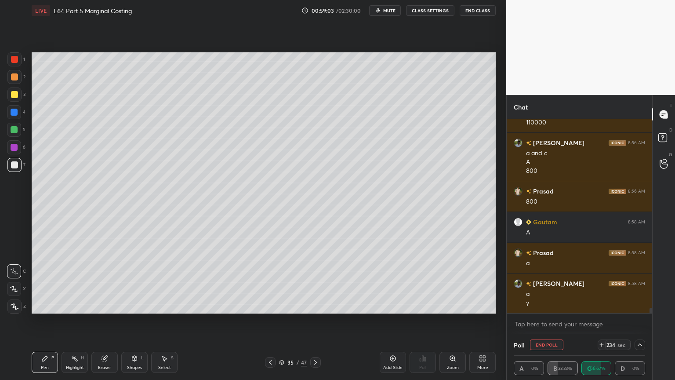
click at [384, 8] on button "mute" at bounding box center [385, 10] width 32 height 11
click at [380, 10] on button "unmute" at bounding box center [385, 10] width 32 height 11
click at [637, 282] on div "Poll" at bounding box center [579, 344] width 131 height 21
click at [640, 282] on icon at bounding box center [640, 344] width 7 height 7
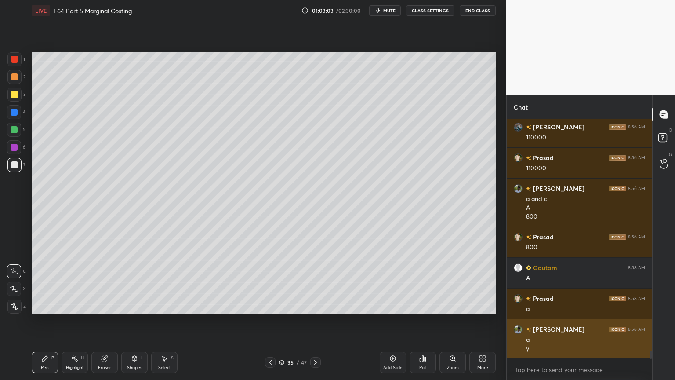
scroll to position [7027, 0]
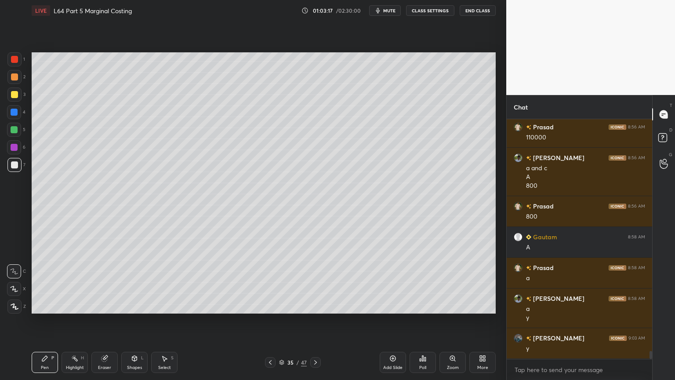
click at [268, 282] on icon at bounding box center [270, 362] width 7 height 7
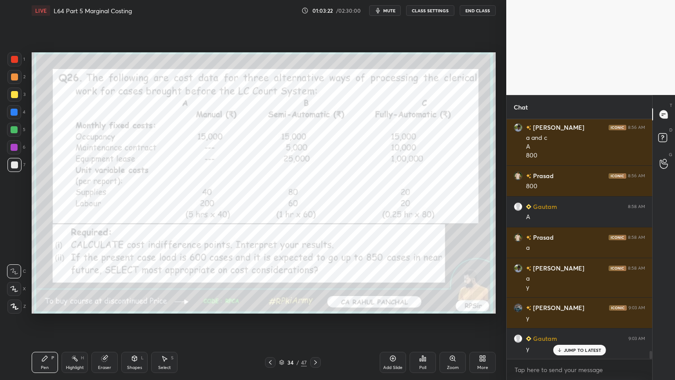
scroll to position [7089, 0]
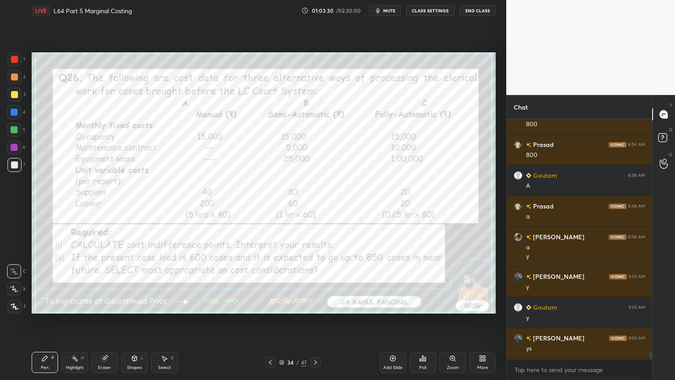
click at [102, 282] on div "Eraser" at bounding box center [104, 367] width 13 height 4
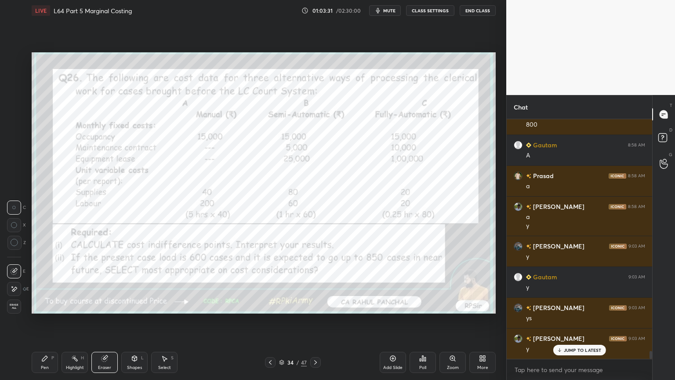
click at [25, 282] on div "E E Erase all" at bounding box center [18, 287] width 22 height 53
click at [53, 282] on div "Pen P" at bounding box center [45, 362] width 26 height 21
click at [79, 282] on div "Highlight H" at bounding box center [75, 362] width 26 height 21
click at [14, 282] on div at bounding box center [14, 306] width 14 height 14
click at [41, 282] on icon at bounding box center [44, 358] width 7 height 7
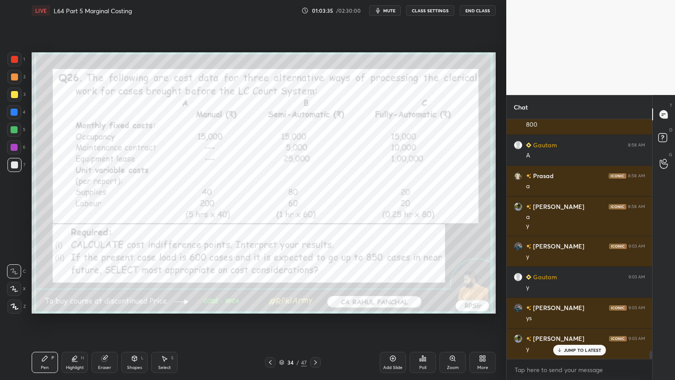
click at [106, 282] on div "Eraser" at bounding box center [104, 362] width 26 height 21
click at [13, 282] on div "Erase all" at bounding box center [14, 306] width 14 height 14
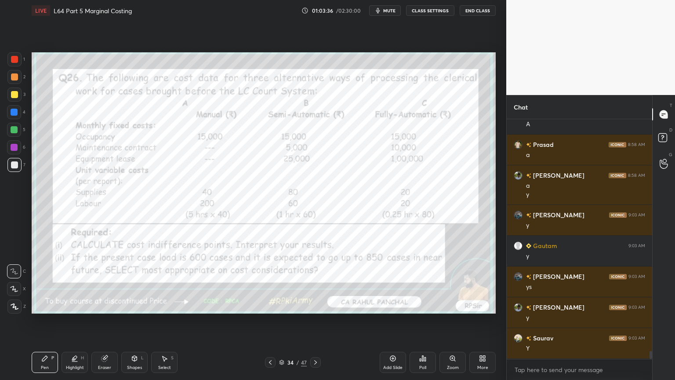
click at [32, 282] on div "Pen P" at bounding box center [45, 362] width 26 height 21
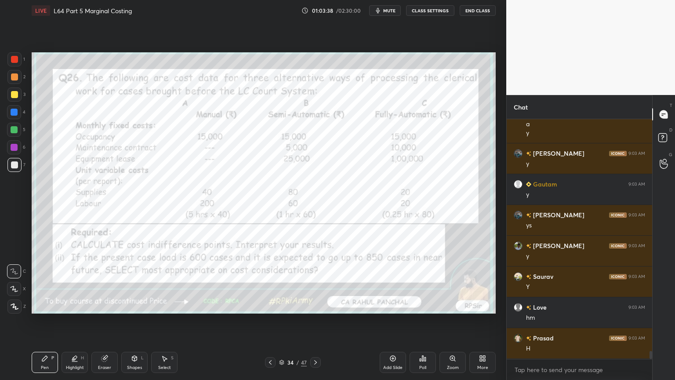
click at [15, 64] on div at bounding box center [14, 59] width 14 height 14
click at [12, 282] on icon at bounding box center [15, 306] width 8 height 6
click at [314, 282] on icon at bounding box center [315, 362] width 7 height 7
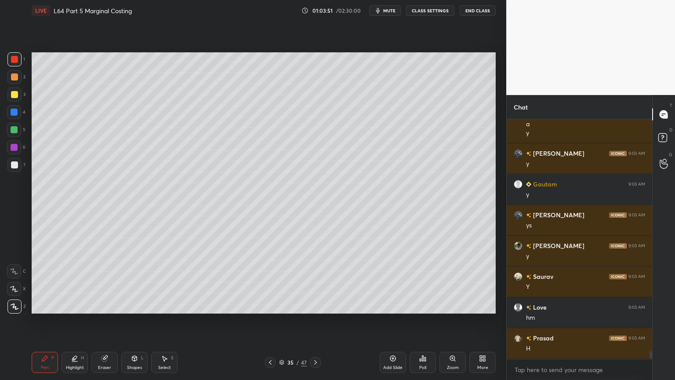
click at [76, 282] on div "Highlight" at bounding box center [75, 367] width 18 height 4
click at [270, 282] on icon at bounding box center [270, 362] width 7 height 7
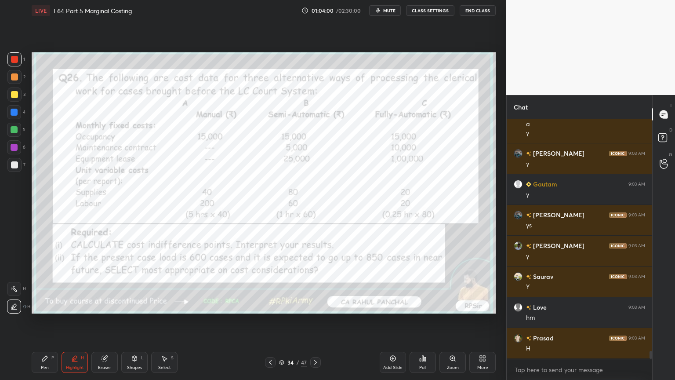
click at [103, 282] on icon at bounding box center [105, 359] width 6 height 6
click at [19, 282] on span "Erase all" at bounding box center [13, 306] width 13 height 6
click at [29, 282] on div "LIVE L64 Part 5 Marginal Costing 01:04:01 / 02:30:00 mute CLASS SETTINGS End Cl…" at bounding box center [263, 190] width 471 height 380
click at [318, 282] on icon at bounding box center [315, 362] width 7 height 7
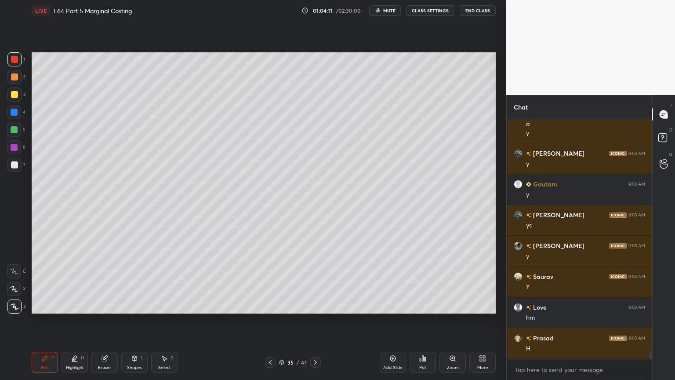
click at [316, 282] on icon at bounding box center [315, 362] width 3 height 4
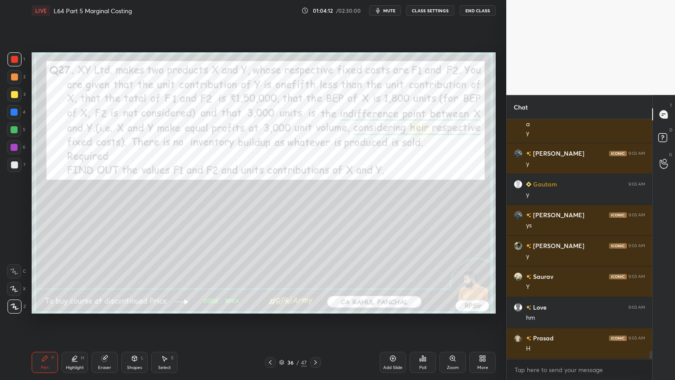
click at [272, 282] on icon at bounding box center [270, 362] width 7 height 7
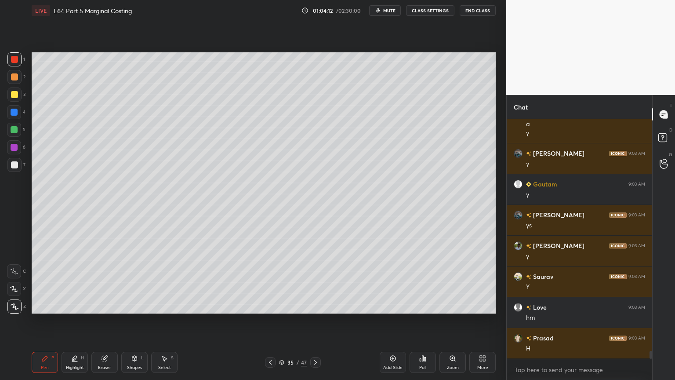
click at [388, 282] on div "Add Slide" at bounding box center [393, 362] width 26 height 21
click at [9, 116] on div at bounding box center [14, 112] width 14 height 14
click at [143, 282] on div "L" at bounding box center [142, 358] width 3 height 4
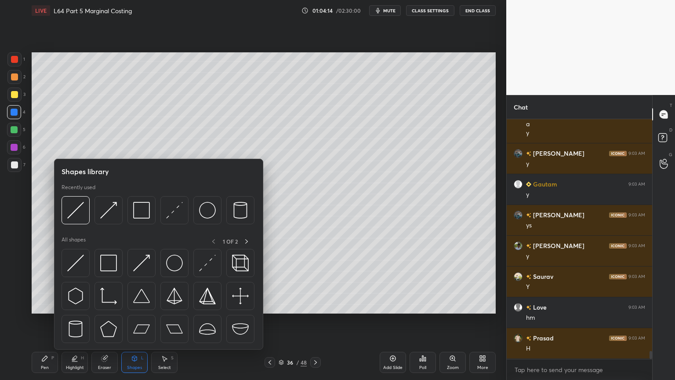
click at [142, 211] on img at bounding box center [141, 210] width 17 height 17
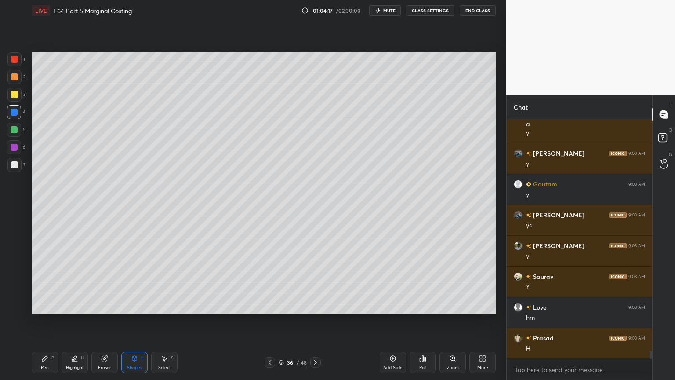
click at [45, 282] on div "Pen P" at bounding box center [45, 362] width 26 height 21
click at [9, 94] on div at bounding box center [14, 94] width 14 height 14
click at [41, 282] on icon at bounding box center [44, 358] width 7 height 7
click at [44, 282] on icon at bounding box center [44, 358] width 7 height 7
click at [14, 268] on icon at bounding box center [14, 271] width 8 height 6
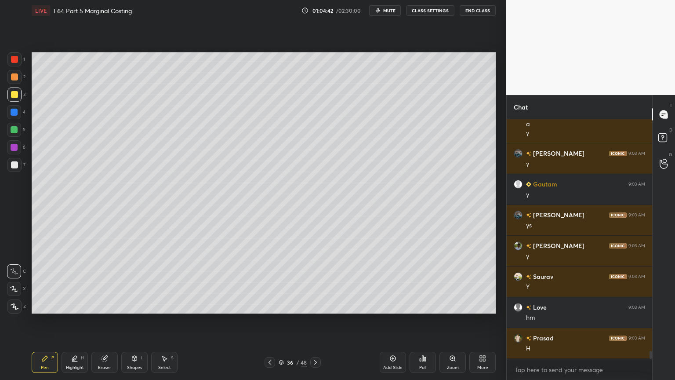
click at [16, 117] on div at bounding box center [14, 112] width 14 height 14
click at [135, 282] on div "Shapes L" at bounding box center [134, 362] width 26 height 21
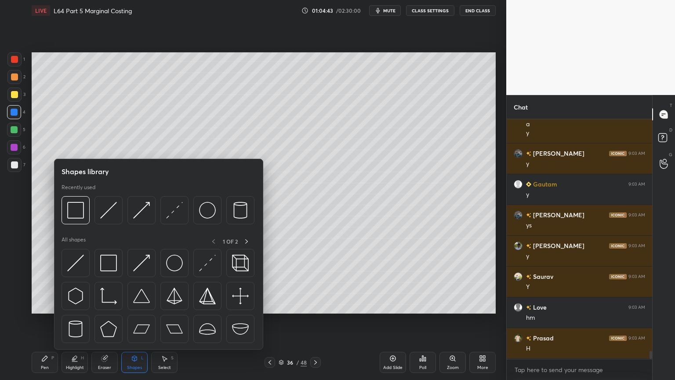
click at [106, 214] on img at bounding box center [108, 210] width 17 height 17
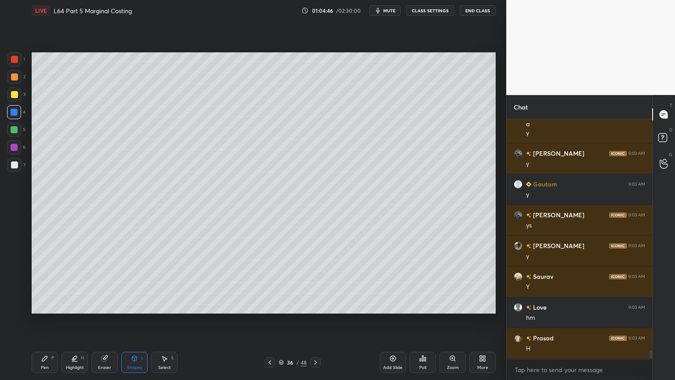
click at [42, 282] on div "Pen" at bounding box center [45, 367] width 8 height 4
click at [14, 83] on div at bounding box center [14, 77] width 14 height 14
click at [269, 282] on icon at bounding box center [269, 362] width 7 height 7
click at [313, 282] on icon at bounding box center [315, 362] width 7 height 7
click at [18, 101] on div at bounding box center [14, 94] width 14 height 14
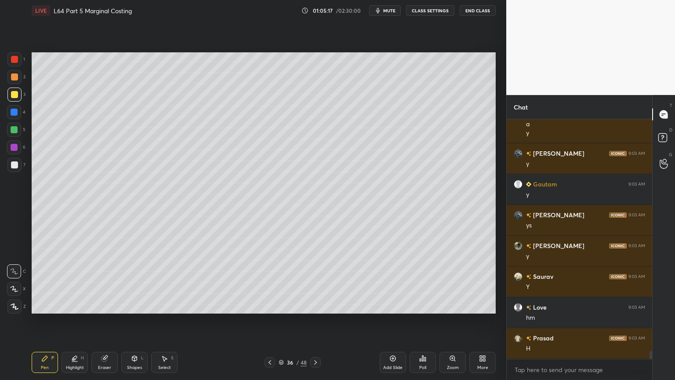
click at [269, 282] on icon at bounding box center [269, 362] width 7 height 7
click at [318, 282] on icon at bounding box center [315, 362] width 7 height 7
click at [269, 282] on icon at bounding box center [270, 362] width 3 height 4
click at [315, 282] on icon at bounding box center [315, 362] width 7 height 7
click at [272, 282] on icon at bounding box center [269, 362] width 7 height 7
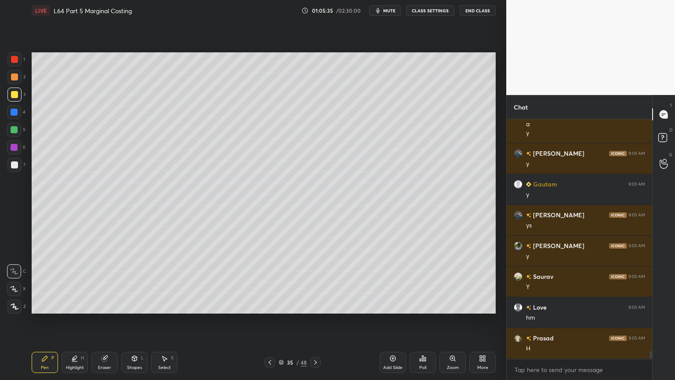
click at [313, 282] on icon at bounding box center [315, 362] width 7 height 7
click at [17, 165] on div at bounding box center [14, 164] width 7 height 7
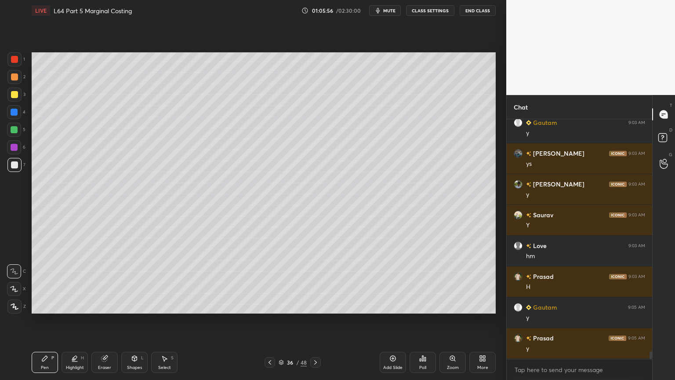
scroll to position [7304, 0]
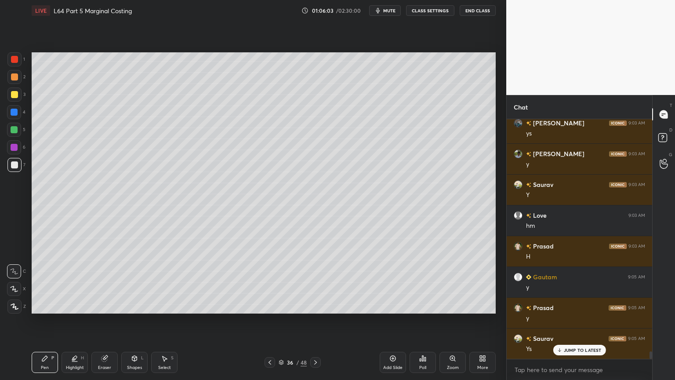
click at [46, 282] on div "Pen" at bounding box center [45, 367] width 8 height 4
click at [16, 79] on div at bounding box center [14, 76] width 7 height 7
click at [268, 282] on icon at bounding box center [269, 362] width 7 height 7
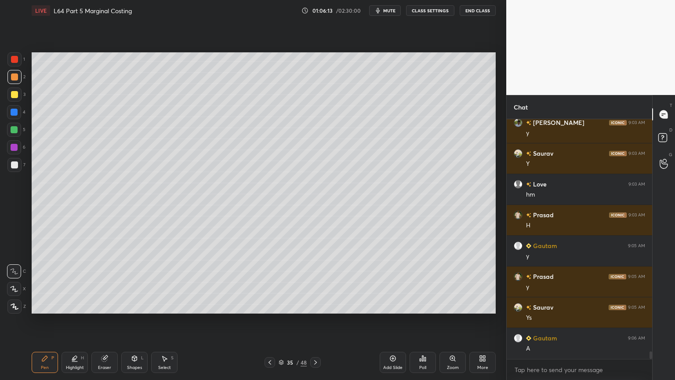
click at [316, 282] on icon at bounding box center [315, 362] width 7 height 7
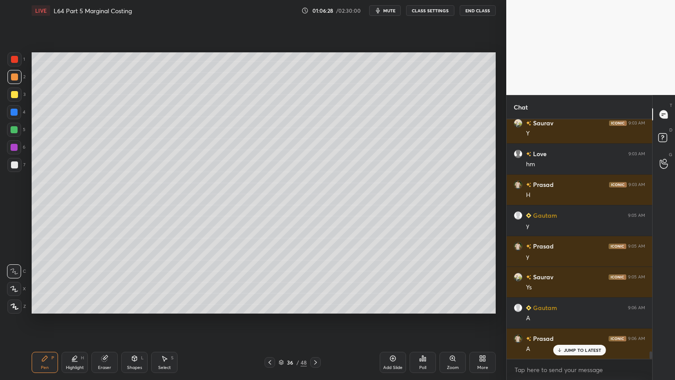
click at [268, 282] on icon at bounding box center [269, 362] width 7 height 7
click at [271, 282] on icon at bounding box center [269, 362] width 7 height 7
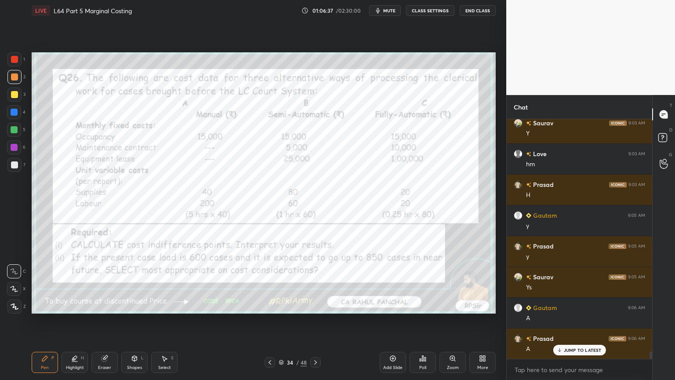
click at [317, 282] on icon at bounding box center [315, 362] width 7 height 7
click at [316, 282] on icon at bounding box center [315, 362] width 3 height 4
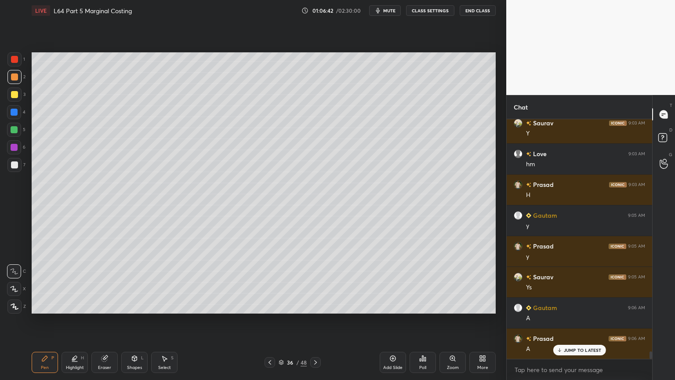
click at [104, 282] on div "Eraser" at bounding box center [104, 362] width 26 height 21
click at [40, 282] on div "Pen P" at bounding box center [45, 362] width 26 height 21
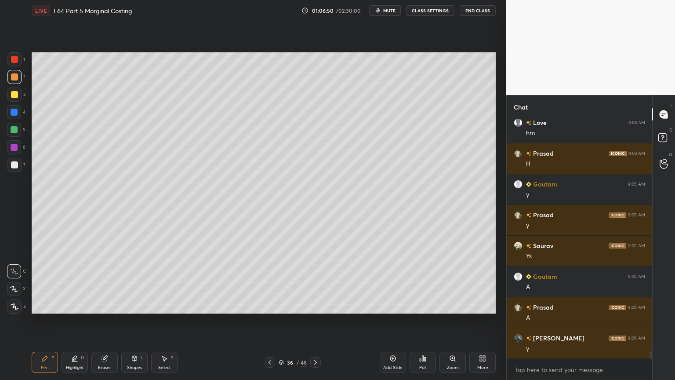
click at [267, 282] on icon at bounding box center [269, 362] width 7 height 7
click at [315, 282] on icon at bounding box center [315, 362] width 7 height 7
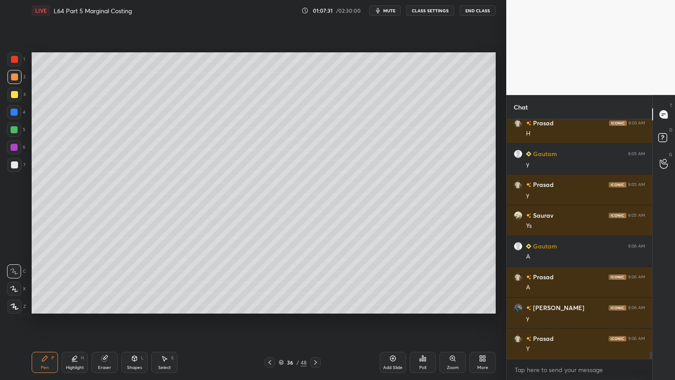
click at [11, 116] on div at bounding box center [14, 112] width 14 height 14
click at [77, 282] on div "Highlight" at bounding box center [75, 367] width 18 height 4
click at [17, 282] on icon at bounding box center [14, 288] width 7 height 7
click at [45, 282] on div "Pen P" at bounding box center [45, 362] width 26 height 21
click at [12, 79] on div at bounding box center [14, 76] width 7 height 7
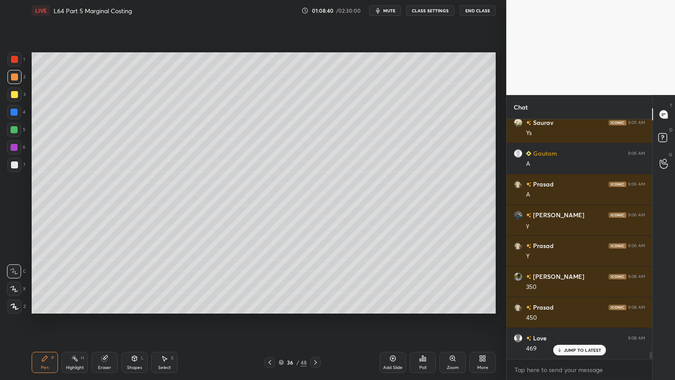
scroll to position [7550, 0]
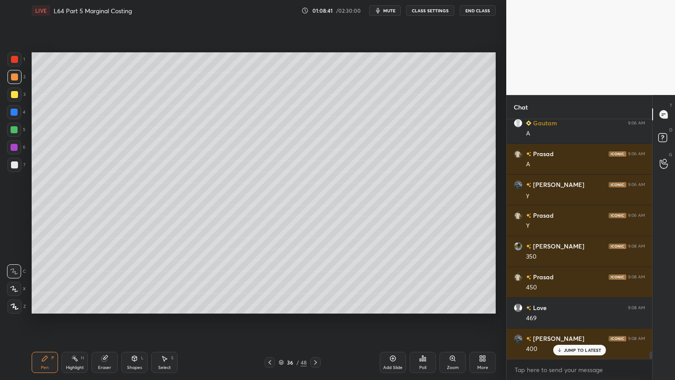
click at [44, 282] on div "Pen" at bounding box center [45, 367] width 8 height 4
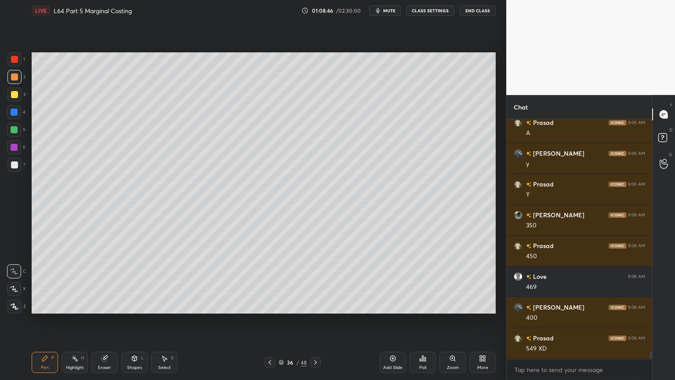
click at [16, 94] on div at bounding box center [14, 94] width 7 height 7
click at [102, 282] on div "Eraser" at bounding box center [104, 362] width 26 height 21
click at [43, 282] on div "Pen P" at bounding box center [45, 362] width 26 height 21
click at [133, 282] on icon at bounding box center [134, 358] width 5 height 5
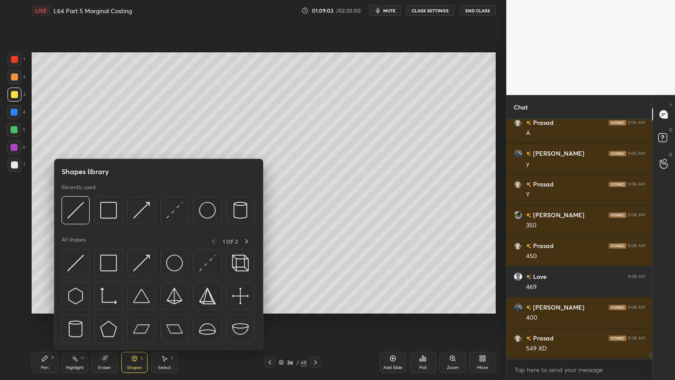
click at [75, 215] on img at bounding box center [75, 210] width 17 height 17
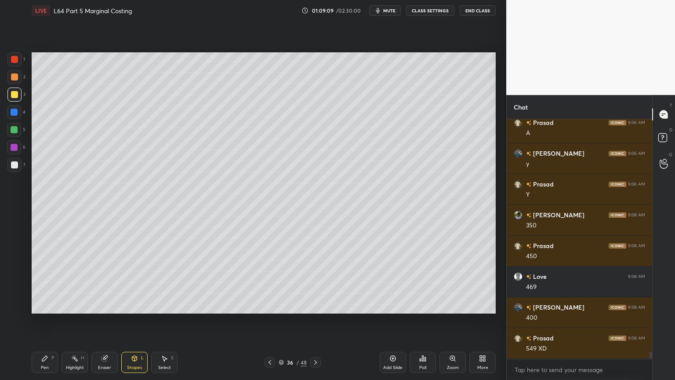
click at [18, 80] on div at bounding box center [14, 77] width 14 height 14
click at [47, 282] on icon at bounding box center [44, 358] width 7 height 7
click at [137, 282] on icon at bounding box center [134, 358] width 7 height 7
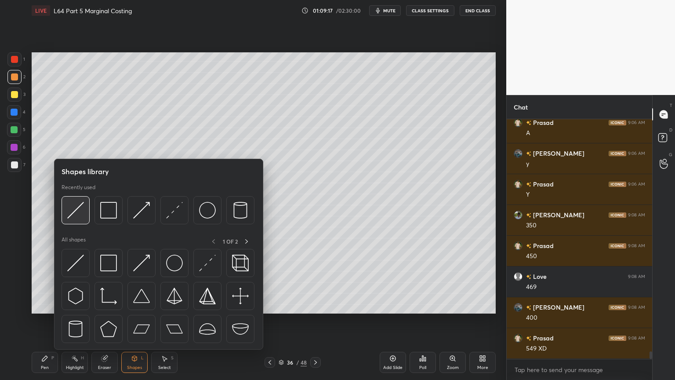
click at [74, 220] on div at bounding box center [76, 210] width 28 height 28
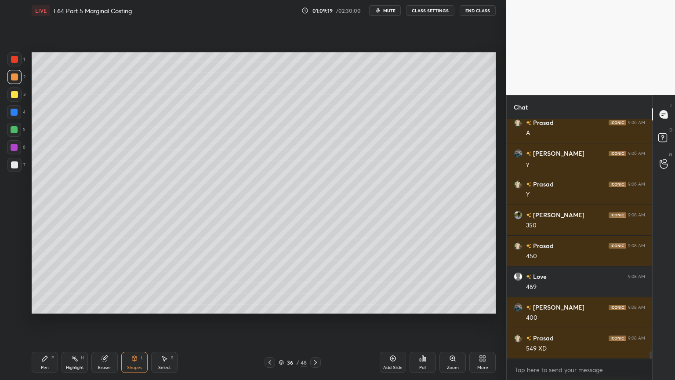
click at [37, 282] on div "Pen P" at bounding box center [45, 362] width 26 height 21
click at [103, 282] on icon at bounding box center [105, 359] width 6 height 6
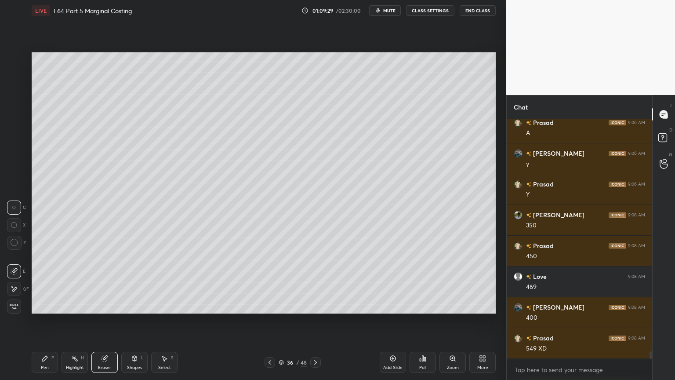
click at [44, 282] on icon at bounding box center [44, 358] width 5 height 5
click at [11, 162] on div at bounding box center [14, 164] width 7 height 7
click at [100, 282] on div "Eraser" at bounding box center [104, 362] width 26 height 21
click at [46, 282] on div "Pen P" at bounding box center [45, 362] width 26 height 21
click at [135, 282] on div "Shapes L" at bounding box center [134, 362] width 26 height 21
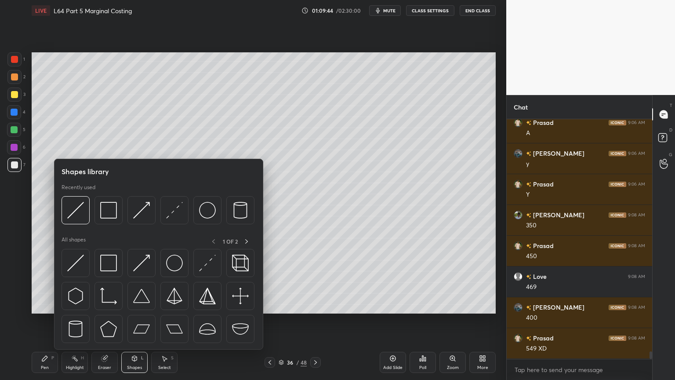
click at [79, 213] on img at bounding box center [75, 210] width 17 height 17
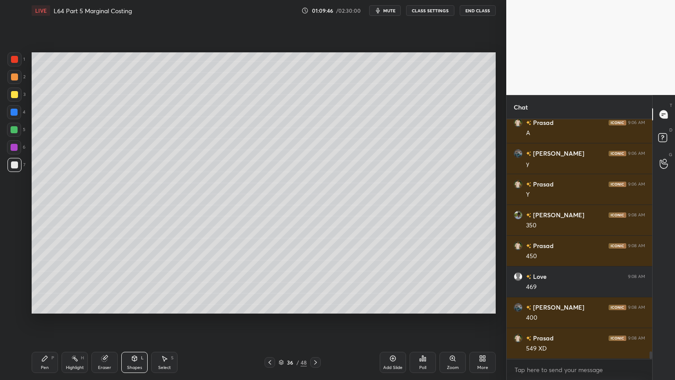
click at [38, 282] on div "Pen P" at bounding box center [45, 362] width 26 height 21
click at [273, 282] on icon at bounding box center [269, 362] width 7 height 7
click at [317, 282] on icon at bounding box center [315, 362] width 7 height 7
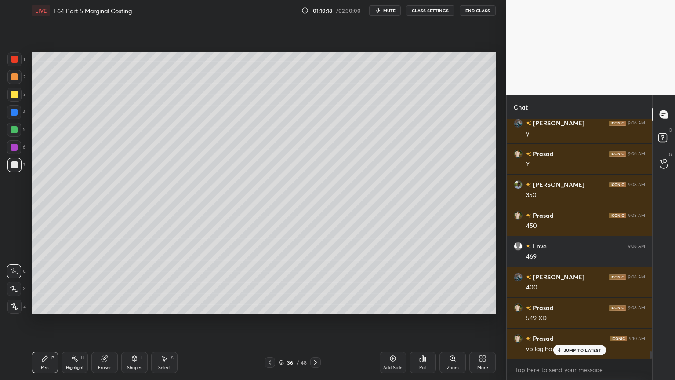
click at [269, 282] on icon at bounding box center [269, 362] width 7 height 7
click at [315, 282] on icon at bounding box center [315, 362] width 7 height 7
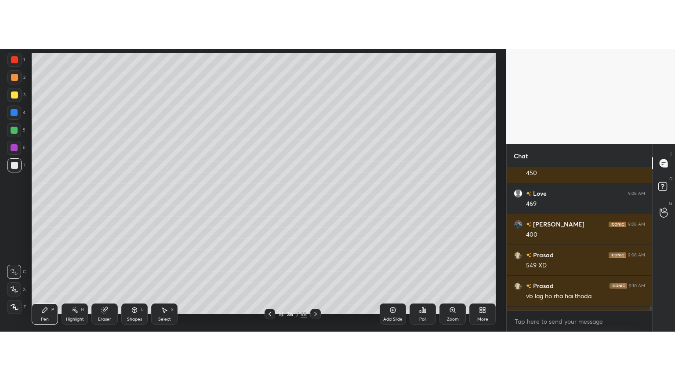
scroll to position [2, 3]
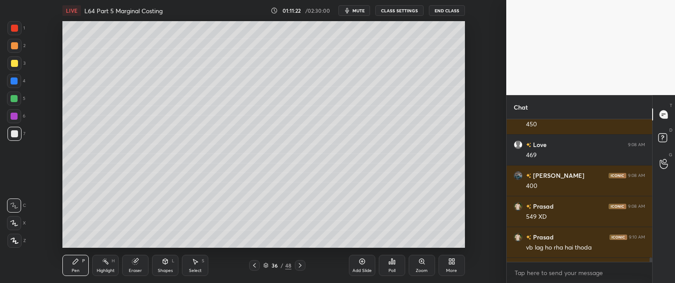
click at [450, 264] on icon at bounding box center [450, 263] width 2 height 2
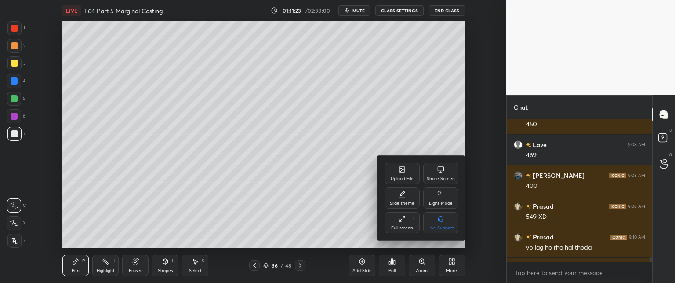
click at [396, 226] on div "Full screen" at bounding box center [402, 228] width 22 height 4
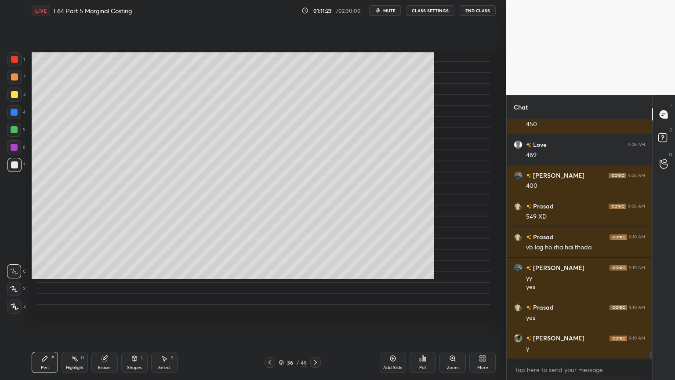
scroll to position [164, 143]
type textarea "x"
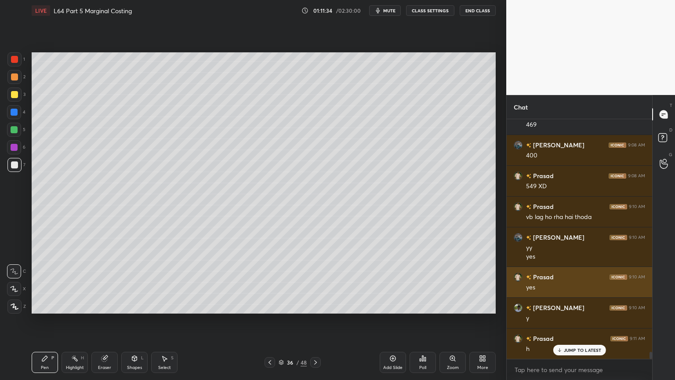
scroll to position [7774, 0]
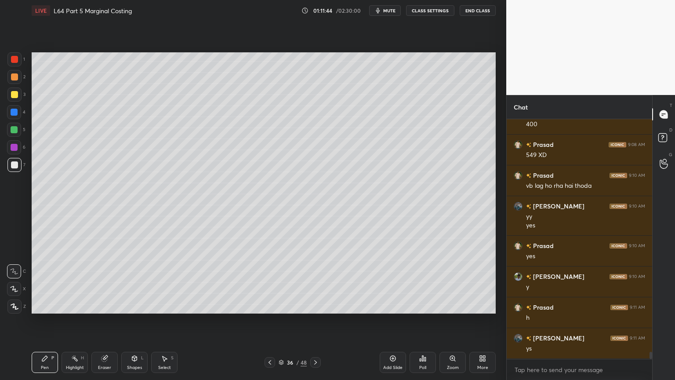
click at [269, 282] on icon at bounding box center [269, 362] width 7 height 7
click at [317, 282] on icon at bounding box center [315, 362] width 7 height 7
click at [106, 282] on div "Eraser" at bounding box center [104, 367] width 13 height 4
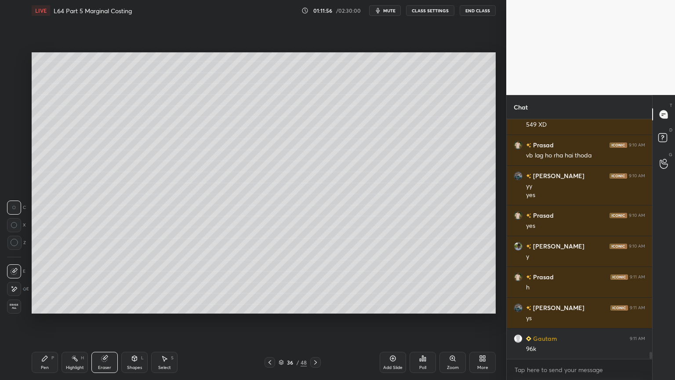
click at [139, 282] on div "Shapes L" at bounding box center [134, 362] width 26 height 21
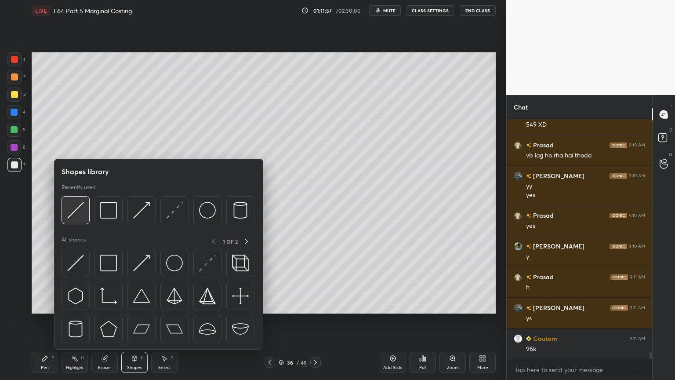
click at [77, 216] on img at bounding box center [75, 210] width 17 height 17
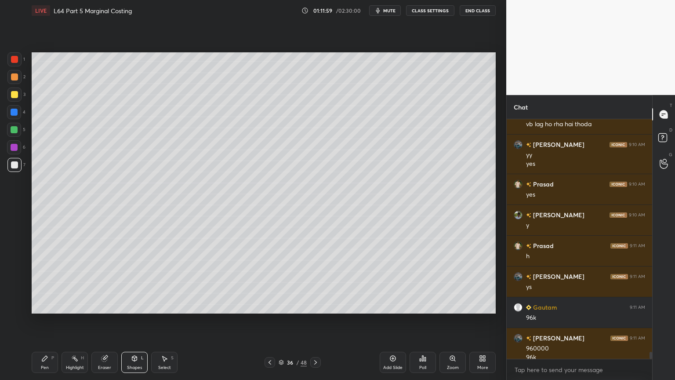
scroll to position [7845, 0]
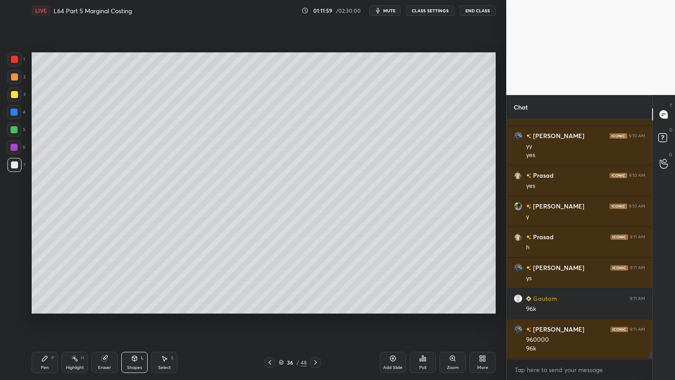
click at [15, 131] on div at bounding box center [14, 129] width 7 height 7
click at [272, 282] on icon at bounding box center [269, 362] width 7 height 7
click at [48, 282] on icon at bounding box center [44, 358] width 7 height 7
click at [315, 282] on icon at bounding box center [315, 362] width 7 height 7
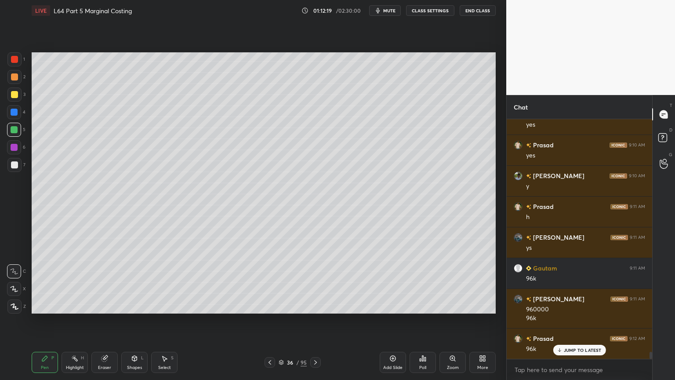
click at [106, 282] on icon at bounding box center [105, 359] width 6 height 6
click at [47, 282] on div "Pen P" at bounding box center [45, 362] width 26 height 21
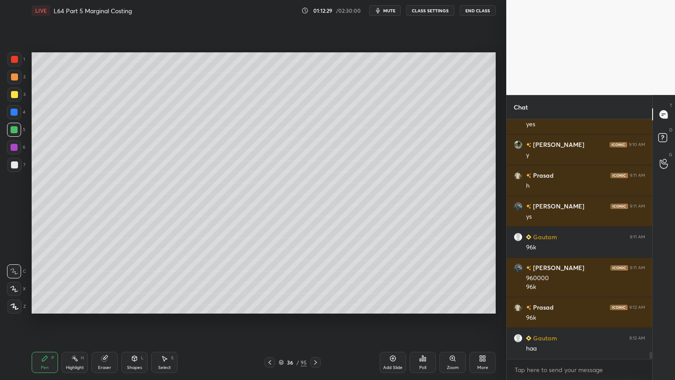
click at [268, 282] on icon at bounding box center [269, 362] width 7 height 7
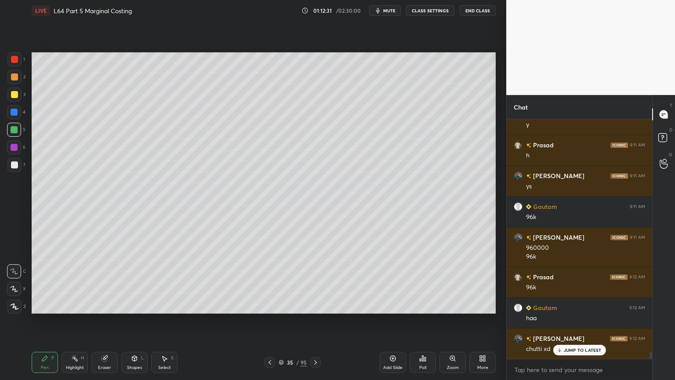
click at [315, 282] on icon at bounding box center [315, 362] width 7 height 7
click at [11, 169] on div at bounding box center [14, 165] width 14 height 14
click at [45, 282] on div "Pen" at bounding box center [45, 367] width 8 height 4
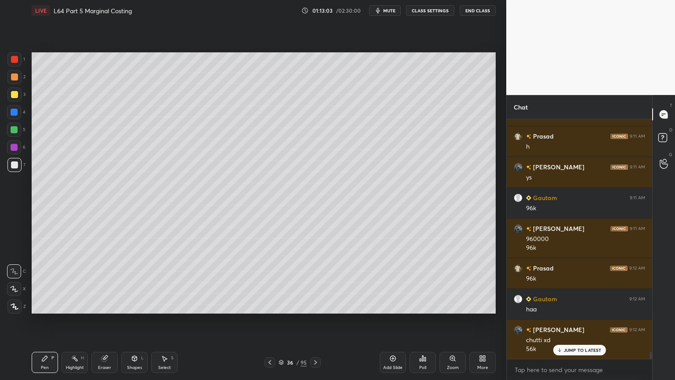
click at [14, 63] on div at bounding box center [14, 59] width 14 height 14
click at [135, 282] on icon at bounding box center [134, 358] width 5 height 5
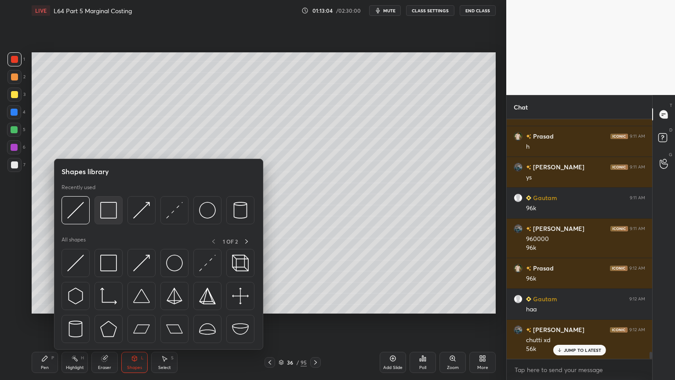
click at [110, 211] on img at bounding box center [108, 210] width 17 height 17
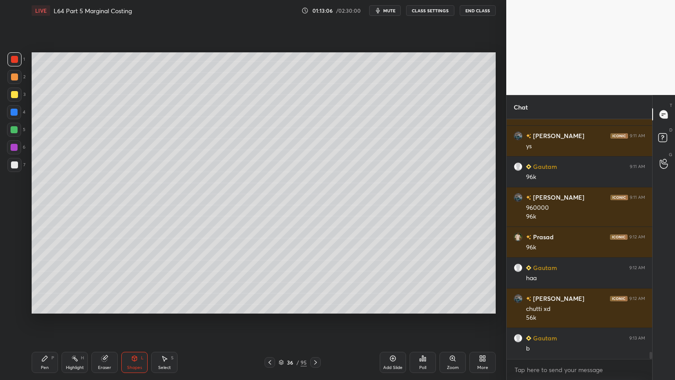
scroll to position [8007, 0]
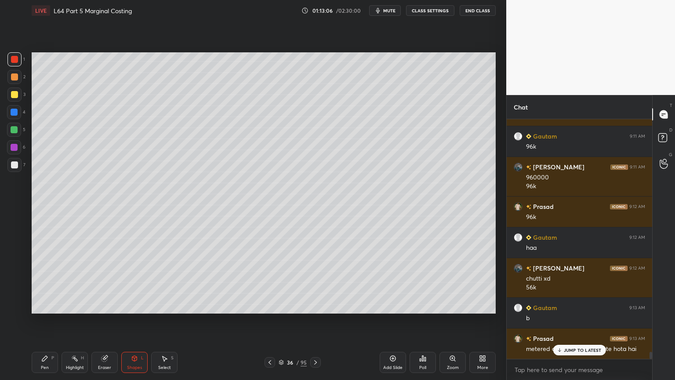
click at [18, 168] on div at bounding box center [14, 165] width 14 height 14
click at [51, 282] on div "Pen P" at bounding box center [45, 362] width 26 height 21
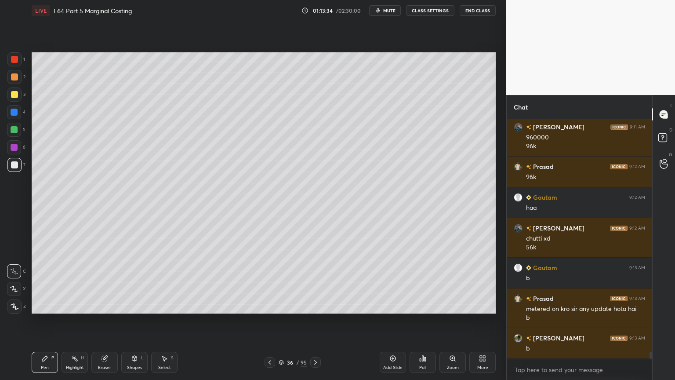
click at [12, 88] on div at bounding box center [14, 94] width 14 height 14
click at [11, 84] on div "2" at bounding box center [16, 79] width 18 height 18
click at [17, 99] on div at bounding box center [14, 94] width 14 height 14
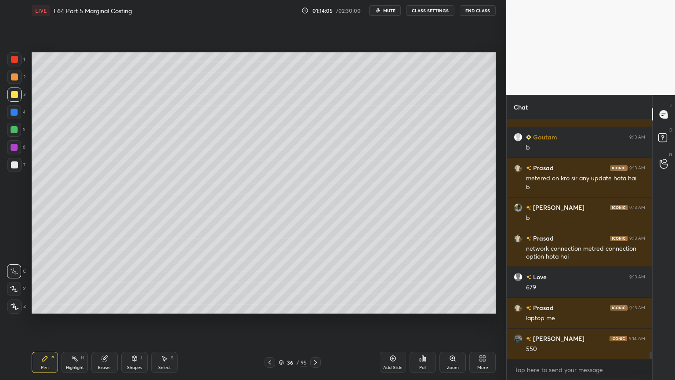
scroll to position [8209, 0]
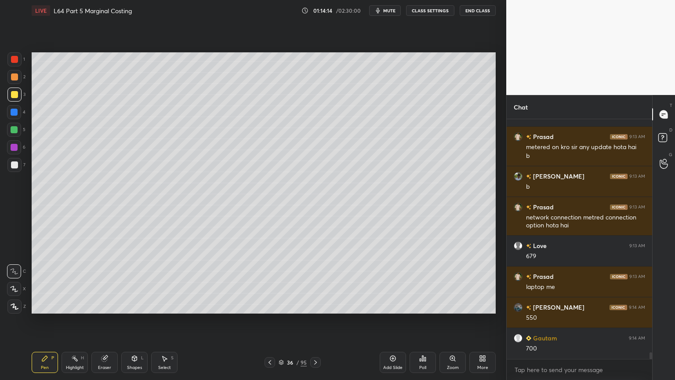
click at [135, 282] on icon at bounding box center [134, 358] width 5 height 5
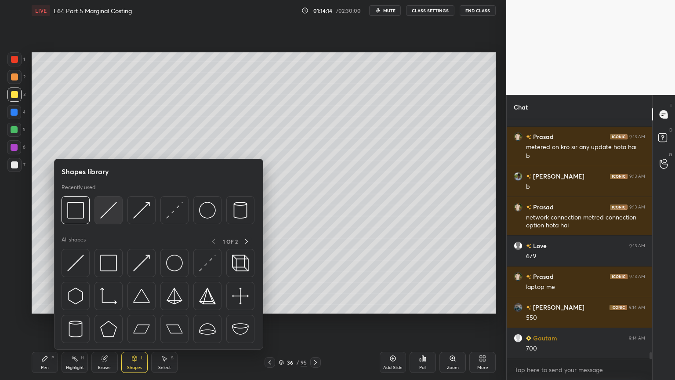
click at [107, 208] on img at bounding box center [108, 210] width 17 height 17
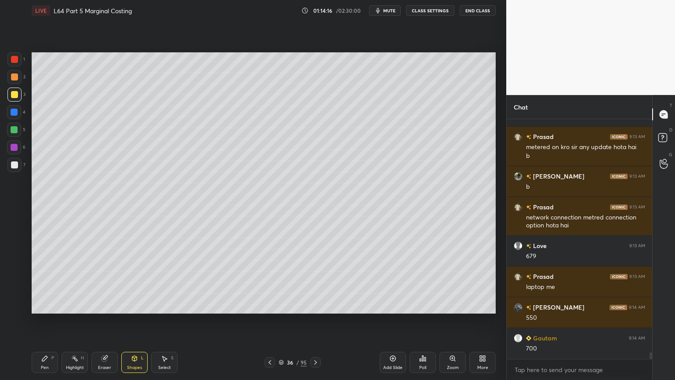
click at [44, 282] on div "Pen" at bounding box center [45, 367] width 8 height 4
click at [15, 74] on div at bounding box center [14, 76] width 7 height 7
click at [136, 282] on div "Shapes L" at bounding box center [134, 362] width 26 height 21
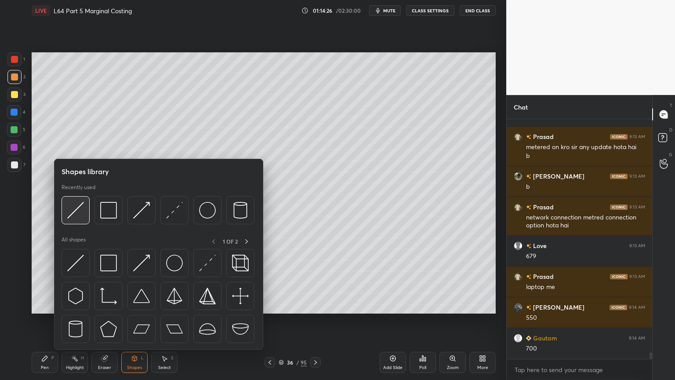
click at [78, 212] on img at bounding box center [75, 210] width 17 height 17
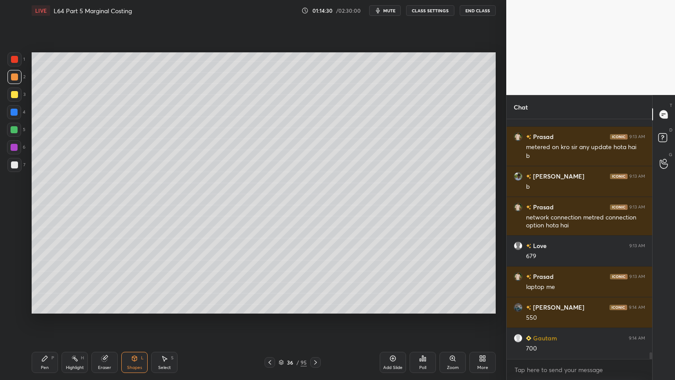
click at [49, 282] on div "Pen P" at bounding box center [45, 362] width 26 height 21
click at [18, 169] on div at bounding box center [14, 165] width 14 height 14
click at [274, 282] on div at bounding box center [270, 362] width 11 height 11
click at [319, 282] on div at bounding box center [315, 362] width 11 height 11
click at [16, 133] on div at bounding box center [14, 129] width 7 height 7
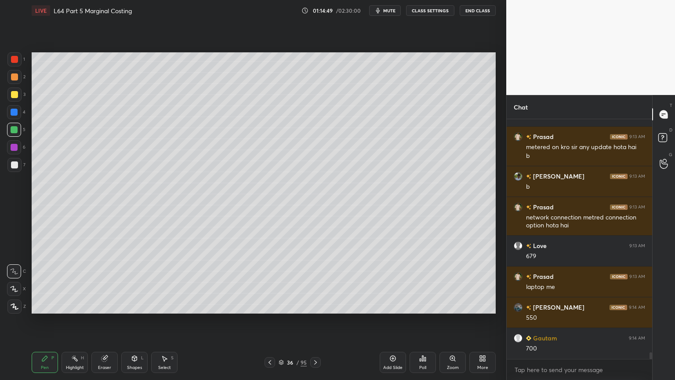
click at [266, 282] on div at bounding box center [270, 362] width 11 height 11
click at [313, 282] on icon at bounding box center [315, 362] width 7 height 7
click at [270, 282] on icon at bounding box center [269, 362] width 7 height 7
click at [315, 282] on icon at bounding box center [315, 362] width 7 height 7
click at [14, 167] on div at bounding box center [14, 164] width 7 height 7
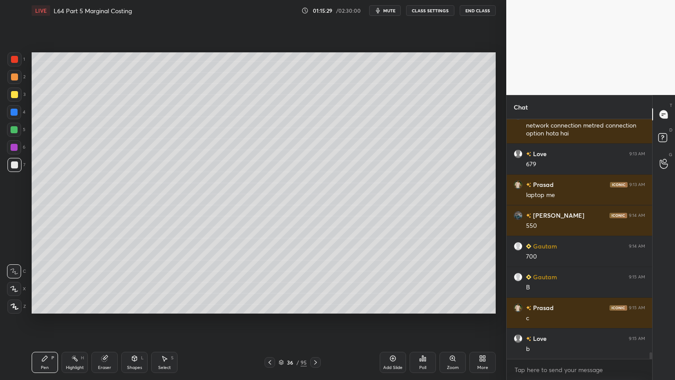
scroll to position [8332, 0]
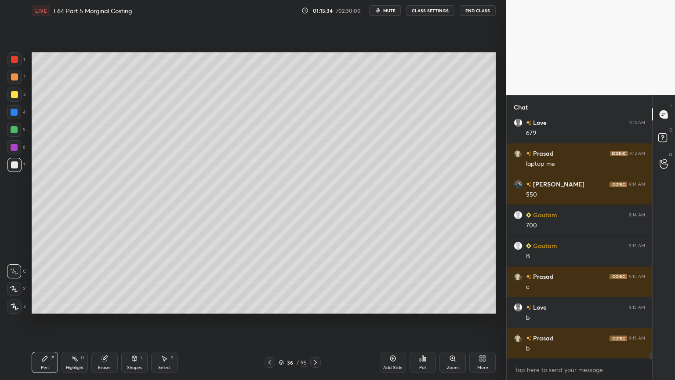
click at [16, 62] on div at bounding box center [14, 59] width 7 height 7
click at [139, 282] on div "Shapes" at bounding box center [134, 367] width 15 height 4
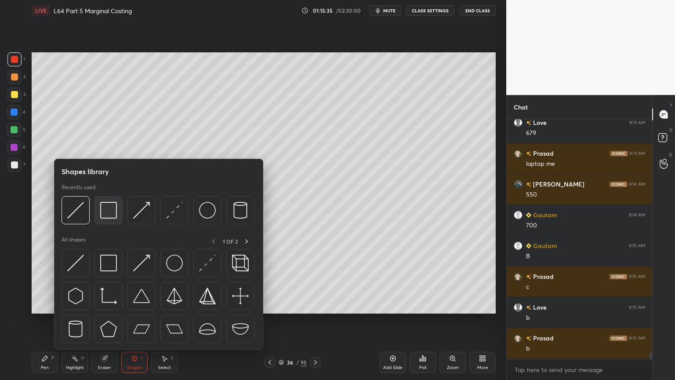
click at [111, 220] on div at bounding box center [109, 210] width 28 height 28
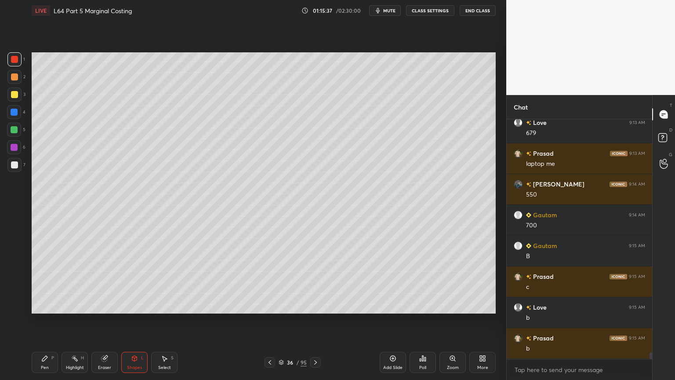
click at [11, 165] on div at bounding box center [14, 164] width 7 height 7
click at [51, 282] on div "Pen P" at bounding box center [45, 362] width 26 height 21
click at [72, 282] on div "Highlight" at bounding box center [75, 367] width 18 height 4
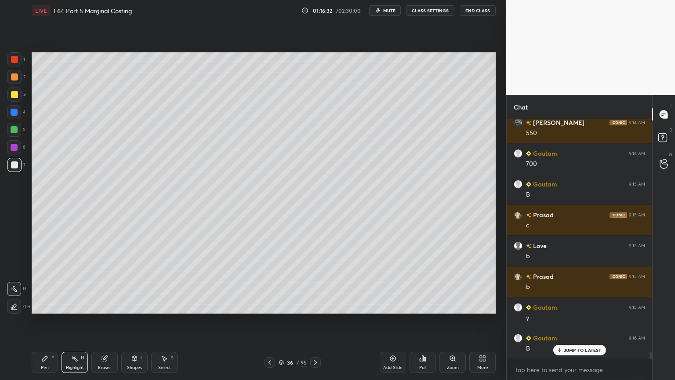
scroll to position [8424, 0]
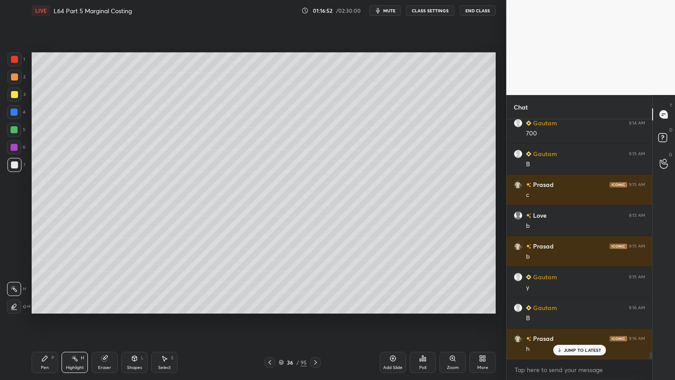
click at [15, 109] on div at bounding box center [14, 112] width 7 height 7
click at [132, 282] on icon at bounding box center [134, 358] width 7 height 7
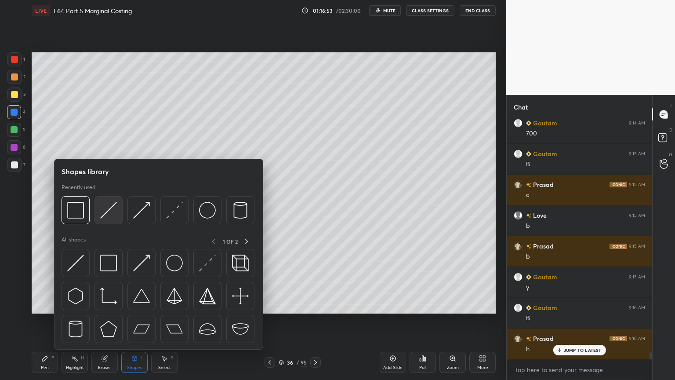
click at [112, 216] on img at bounding box center [108, 210] width 17 height 17
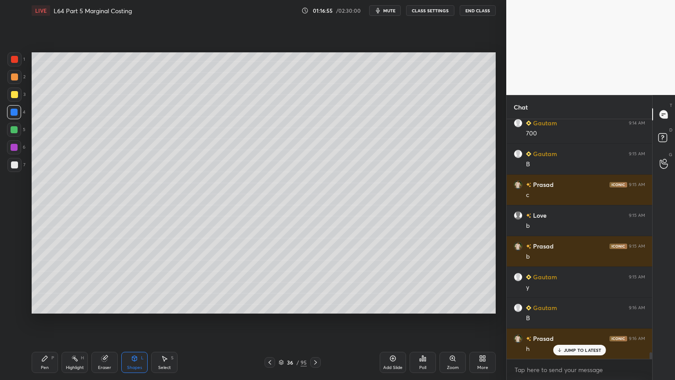
click at [45, 282] on icon at bounding box center [44, 358] width 7 height 7
click at [11, 102] on div "3" at bounding box center [16, 96] width 18 height 18
click at [270, 282] on icon at bounding box center [270, 362] width 3 height 4
click at [316, 282] on icon at bounding box center [315, 362] width 7 height 7
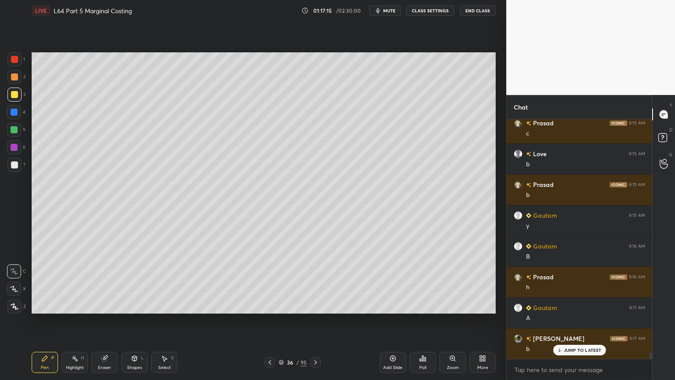
scroll to position [8517, 0]
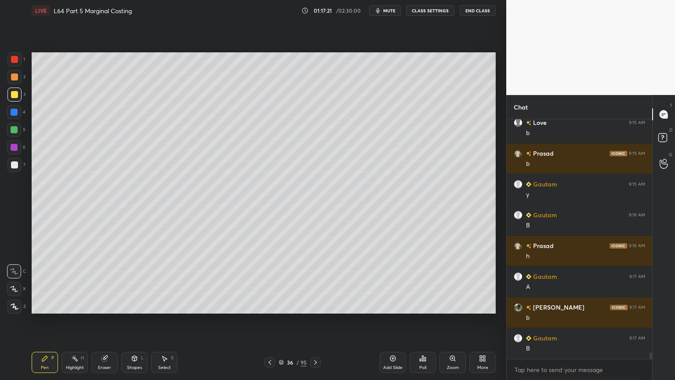
click at [269, 282] on icon at bounding box center [269, 362] width 7 height 7
click at [316, 282] on icon at bounding box center [315, 362] width 7 height 7
click at [76, 282] on div "Highlight H" at bounding box center [75, 362] width 26 height 21
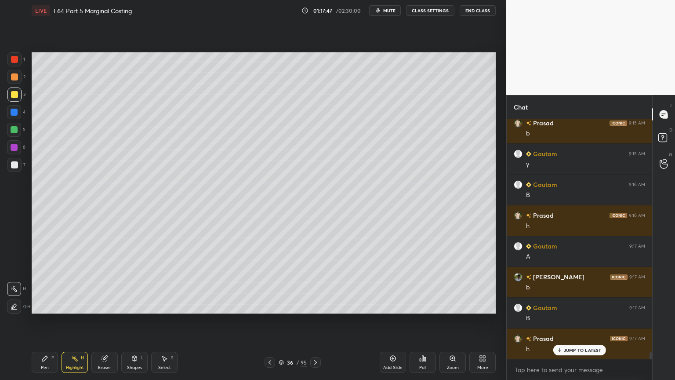
click at [47, 282] on icon at bounding box center [44, 358] width 7 height 7
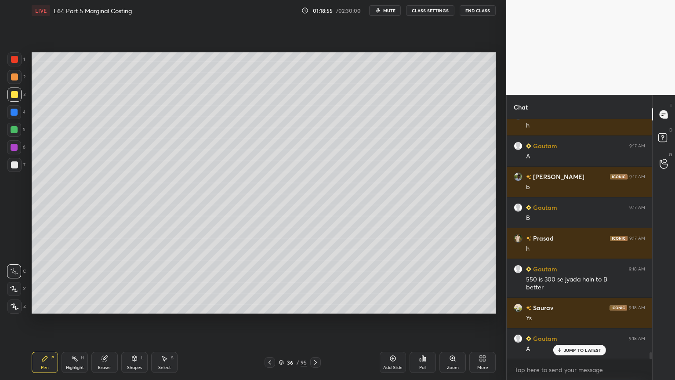
scroll to position [8668, 0]
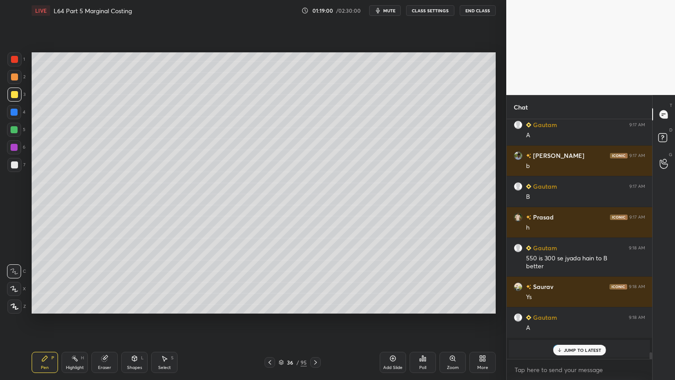
click at [269, 282] on icon at bounding box center [269, 362] width 7 height 7
click at [317, 282] on icon at bounding box center [315, 362] width 7 height 7
click at [167, 282] on div "Select S" at bounding box center [164, 362] width 26 height 21
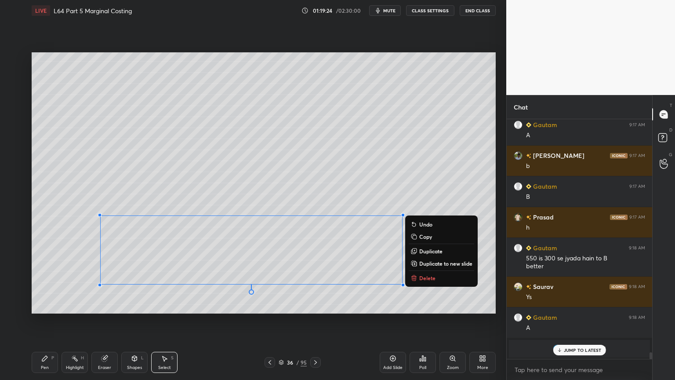
click at [419, 273] on button "Delete" at bounding box center [442, 278] width 66 height 11
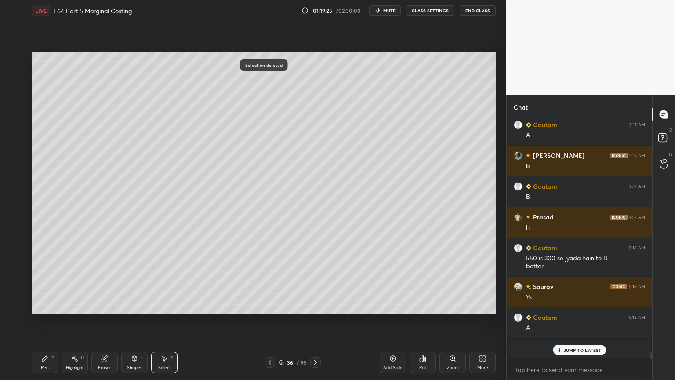
click at [46, 282] on icon at bounding box center [44, 358] width 7 height 7
click at [74, 282] on div "Highlight H" at bounding box center [75, 362] width 26 height 21
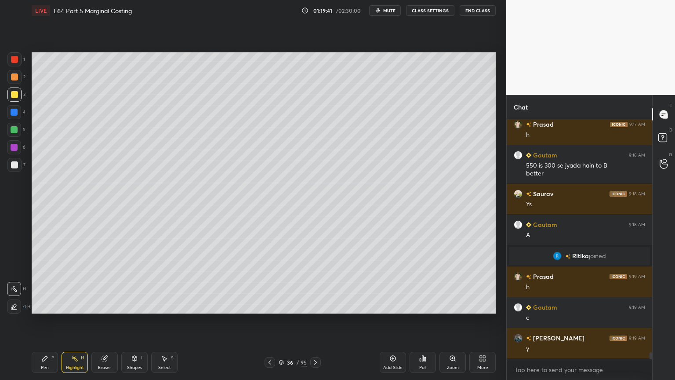
scroll to position [8770, 0]
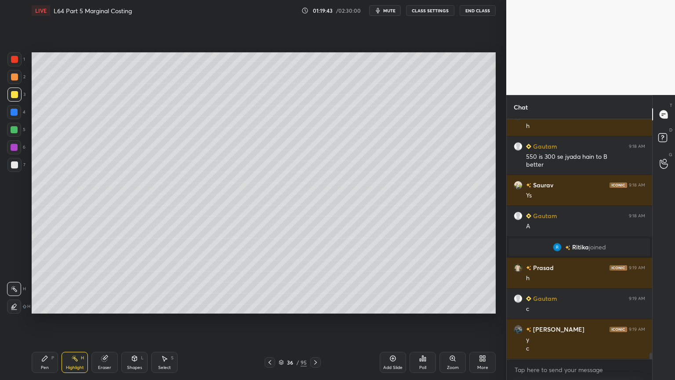
click at [44, 282] on icon at bounding box center [44, 358] width 5 height 5
click at [15, 121] on div "4" at bounding box center [16, 114] width 18 height 18
click at [129, 282] on div "Shapes L" at bounding box center [134, 362] width 26 height 21
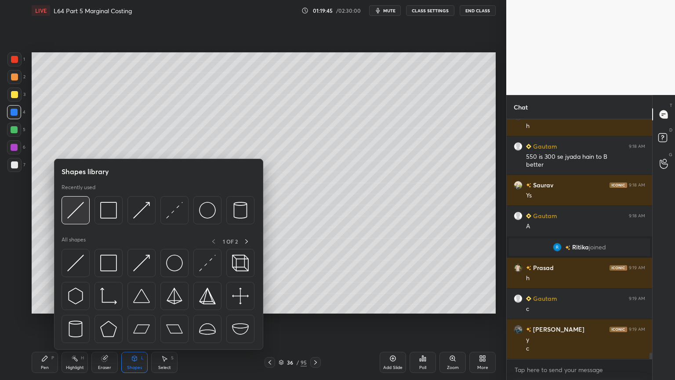
click at [77, 220] on div at bounding box center [76, 210] width 28 height 28
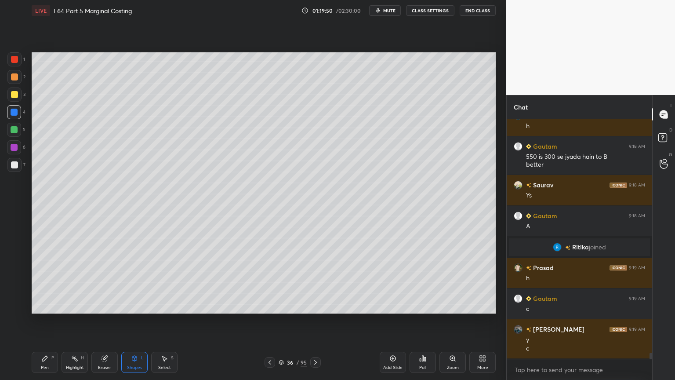
click at [45, 282] on div "Pen" at bounding box center [45, 367] width 8 height 4
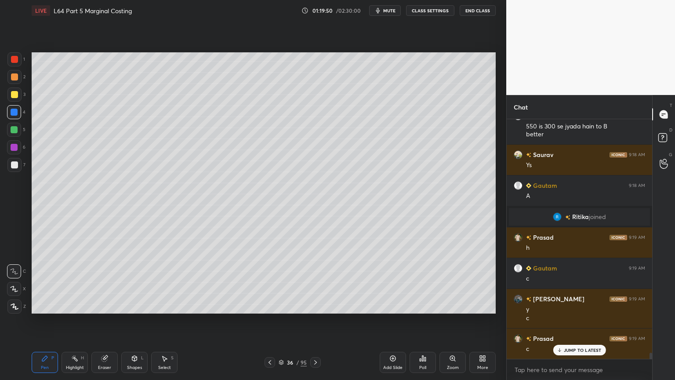
click at [266, 282] on div at bounding box center [270, 362] width 11 height 11
click at [313, 282] on icon at bounding box center [315, 362] width 7 height 7
click at [42, 282] on icon at bounding box center [44, 358] width 7 height 7
click at [14, 95] on div at bounding box center [14, 94] width 7 height 7
click at [130, 282] on div "Shapes L" at bounding box center [134, 362] width 26 height 21
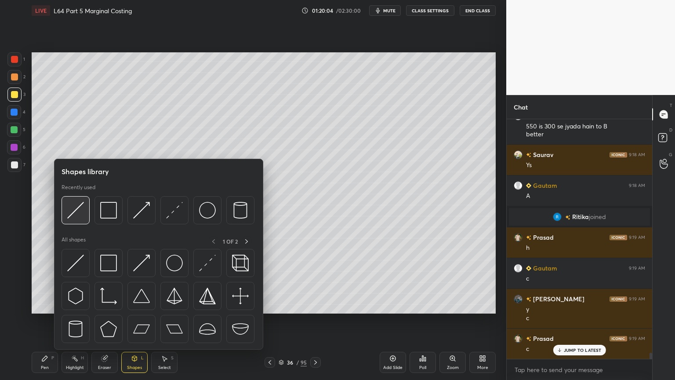
click at [81, 216] on img at bounding box center [75, 210] width 17 height 17
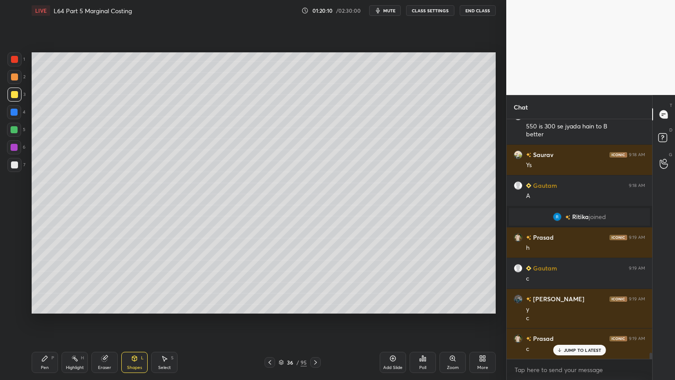
click at [45, 282] on div "Pen P" at bounding box center [45, 362] width 26 height 21
click at [18, 160] on div at bounding box center [14, 165] width 14 height 14
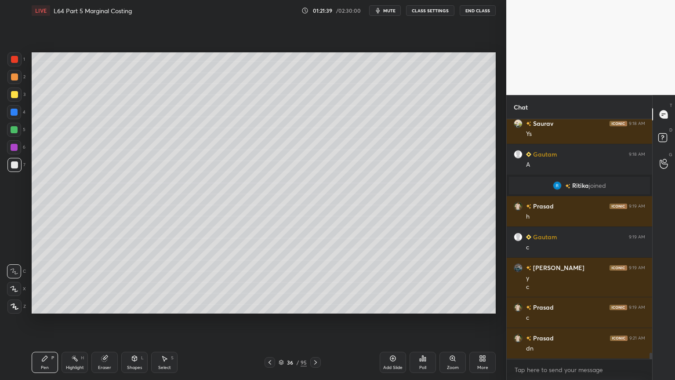
click at [14, 114] on div at bounding box center [14, 112] width 7 height 7
click at [135, 282] on icon at bounding box center [134, 358] width 5 height 5
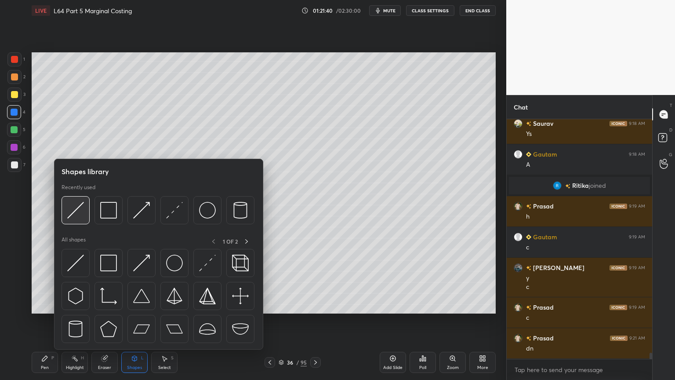
click at [72, 213] on img at bounding box center [75, 210] width 17 height 17
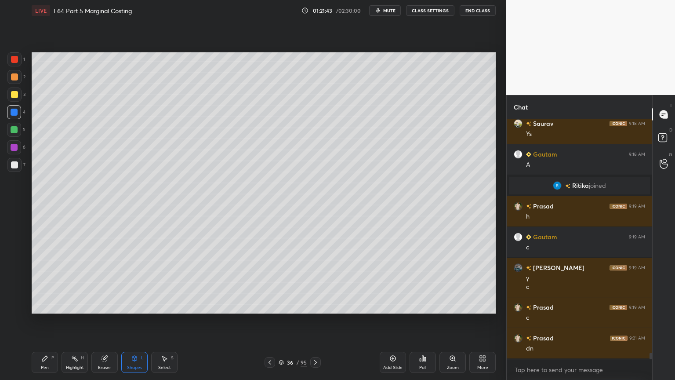
click at [46, 282] on div "Pen P" at bounding box center [45, 362] width 26 height 21
click at [13, 100] on div at bounding box center [14, 94] width 14 height 14
click at [273, 282] on icon at bounding box center [269, 362] width 7 height 7
click at [270, 282] on icon at bounding box center [270, 362] width 3 height 4
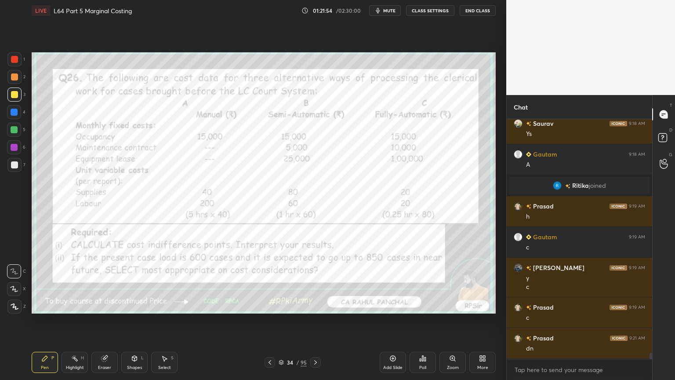
click at [107, 282] on div "Eraser" at bounding box center [104, 362] width 26 height 21
click at [13, 282] on span "Erase all" at bounding box center [13, 306] width 13 height 6
click at [35, 282] on div "Pen P Highlight H Eraser Shapes L Select S 34 / 95 Add Slide Poll Zoom More" at bounding box center [264, 362] width 464 height 35
click at [318, 282] on icon at bounding box center [315, 362] width 7 height 7
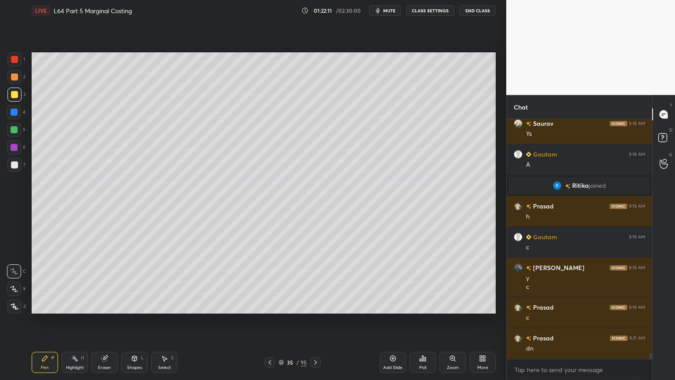
click at [317, 282] on icon at bounding box center [315, 362] width 7 height 7
click at [270, 282] on icon at bounding box center [269, 362] width 7 height 7
click at [271, 282] on icon at bounding box center [269, 362] width 7 height 7
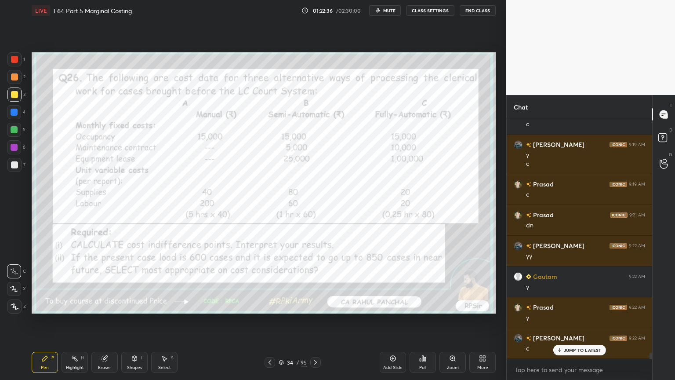
scroll to position [8985, 0]
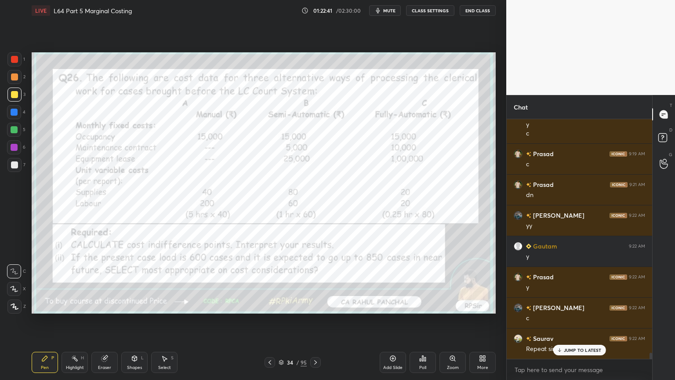
click at [563, 282] on div "[DEMOGRAPHIC_DATA] 9:17 AM A [PERSON_NAME] 9:17 AM b Gautam 9:17 AM B Prasad 9:…" at bounding box center [580, 239] width 146 height 240
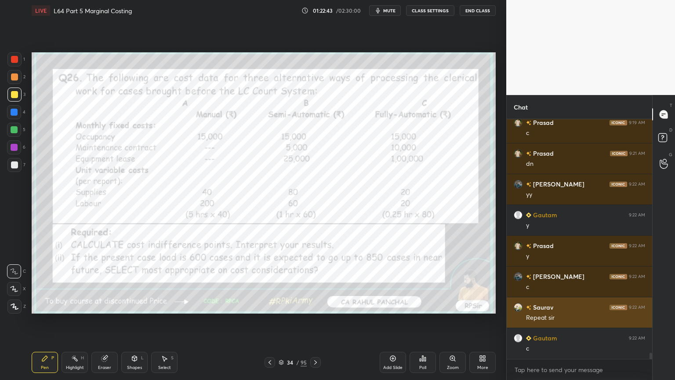
scroll to position [9046, 0]
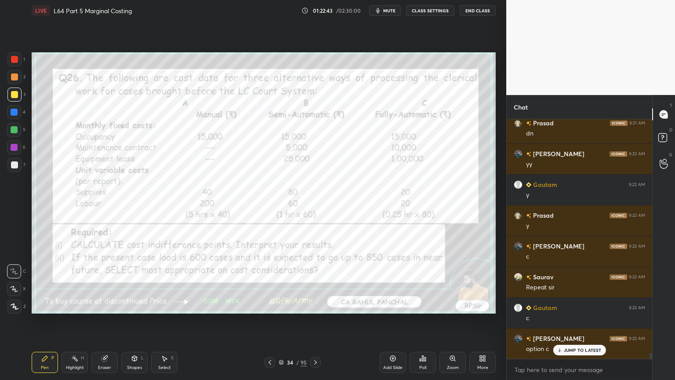
click at [317, 282] on icon at bounding box center [315, 362] width 7 height 7
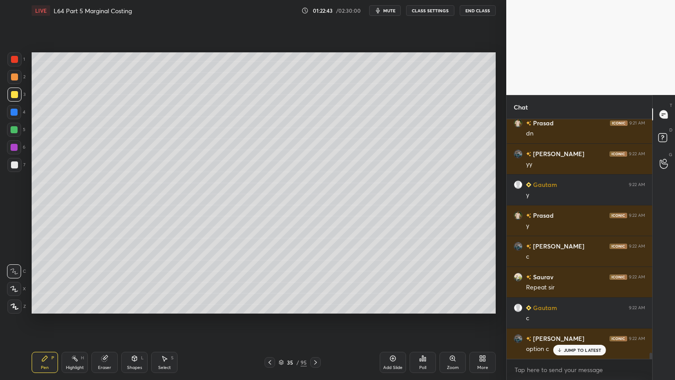
click at [318, 282] on icon at bounding box center [315, 362] width 7 height 7
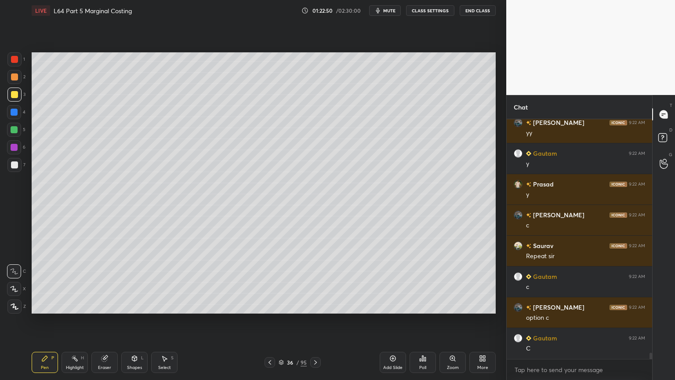
scroll to position [9108, 0]
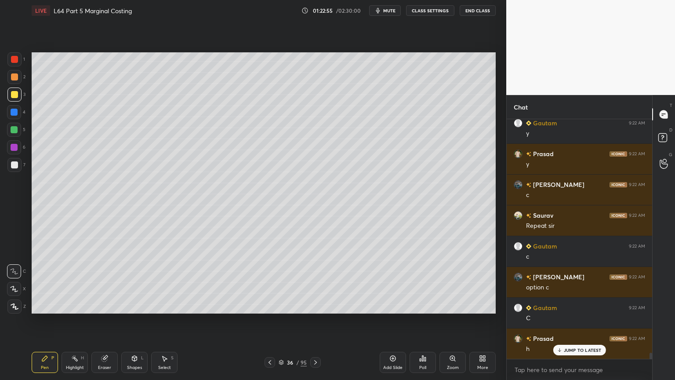
click at [269, 282] on icon at bounding box center [269, 362] width 7 height 7
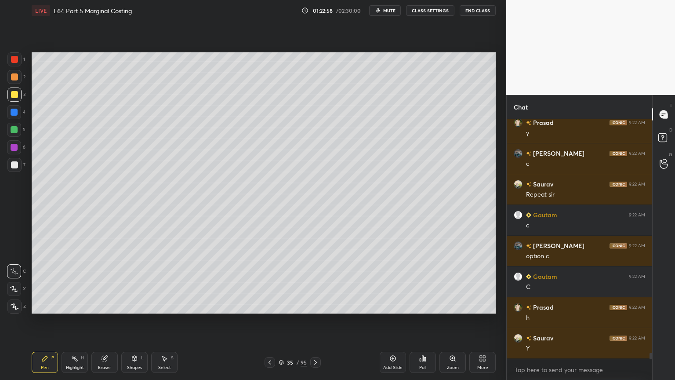
click at [17, 115] on div at bounding box center [14, 112] width 14 height 14
click at [131, 282] on div "Shapes L" at bounding box center [134, 362] width 26 height 21
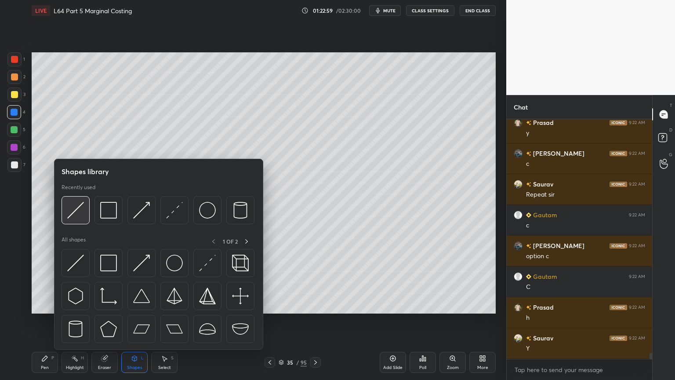
click at [76, 217] on img at bounding box center [75, 210] width 17 height 17
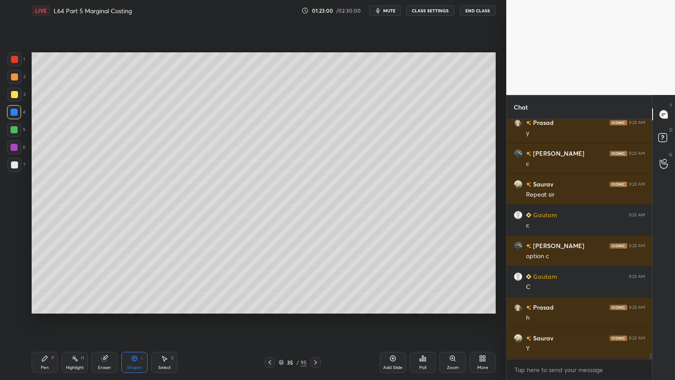
click at [53, 282] on div "P" at bounding box center [52, 358] width 3 height 4
click at [17, 149] on div at bounding box center [14, 147] width 7 height 7
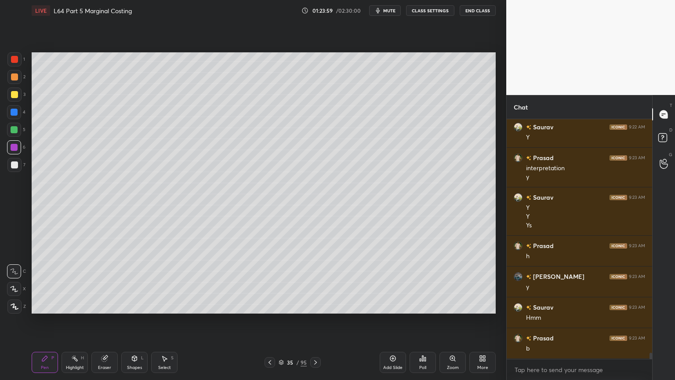
scroll to position [9380, 0]
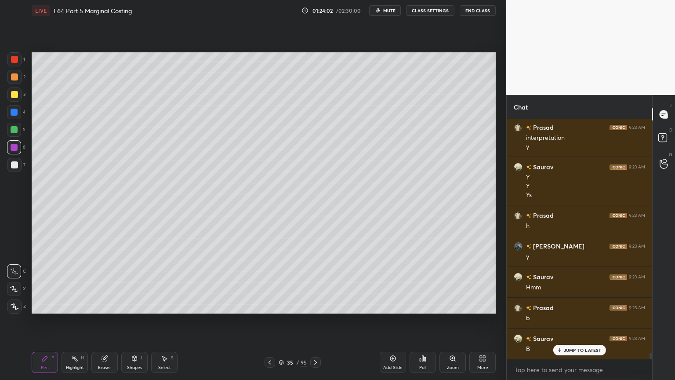
click at [315, 282] on icon at bounding box center [315, 362] width 7 height 7
click at [271, 282] on icon at bounding box center [269, 362] width 7 height 7
click at [313, 282] on icon at bounding box center [315, 362] width 7 height 7
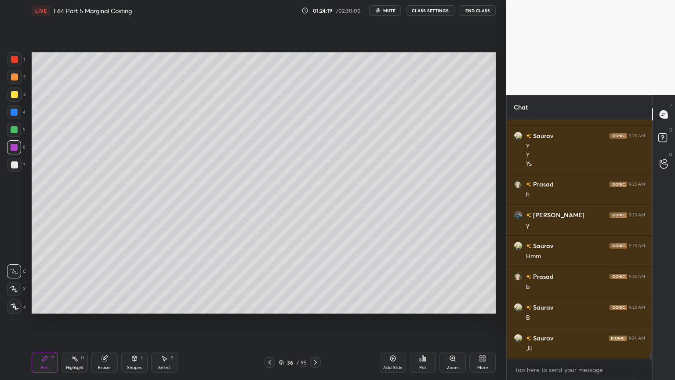
click at [72, 282] on div "Highlight" at bounding box center [75, 367] width 18 height 4
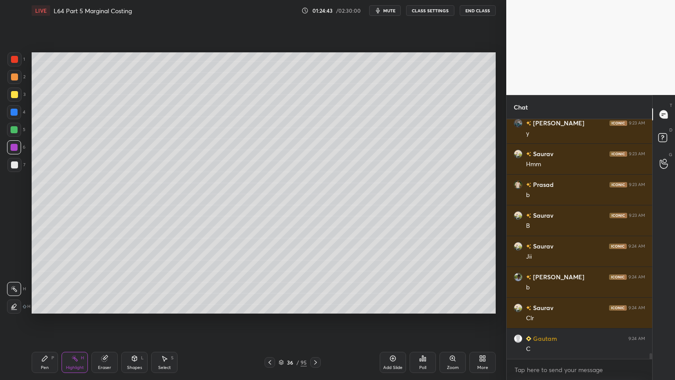
scroll to position [9535, 0]
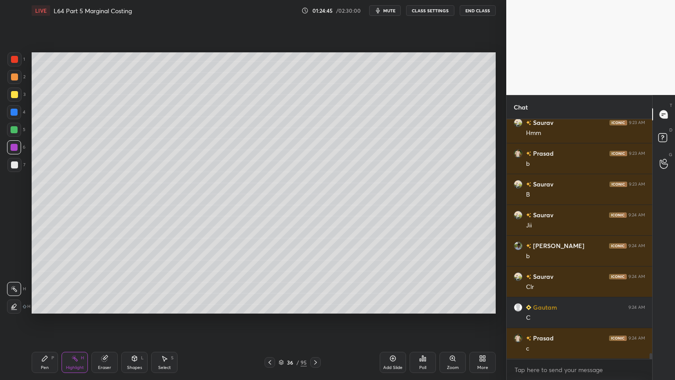
click at [271, 282] on icon at bounding box center [269, 362] width 7 height 7
click at [164, 282] on div "Select" at bounding box center [164, 367] width 13 height 4
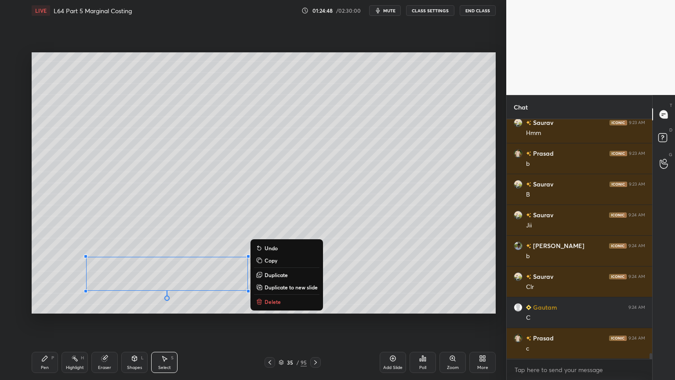
click at [266, 282] on p "Delete" at bounding box center [273, 301] width 16 height 7
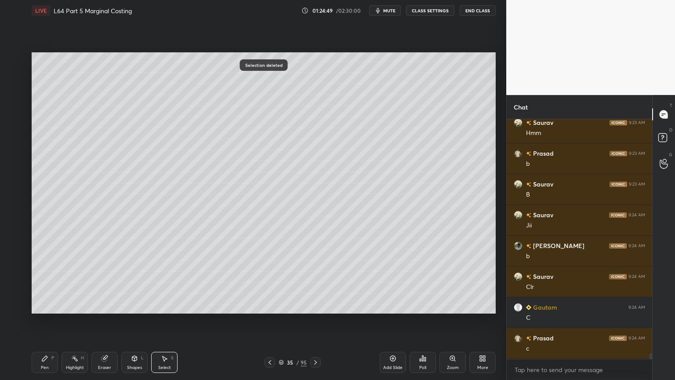
click at [270, 282] on icon at bounding box center [270, 362] width 3 height 4
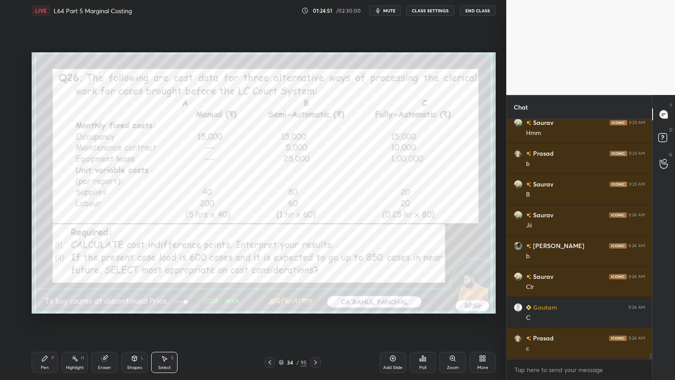
click at [315, 282] on icon at bounding box center [315, 362] width 7 height 7
click at [316, 282] on icon at bounding box center [315, 362] width 7 height 7
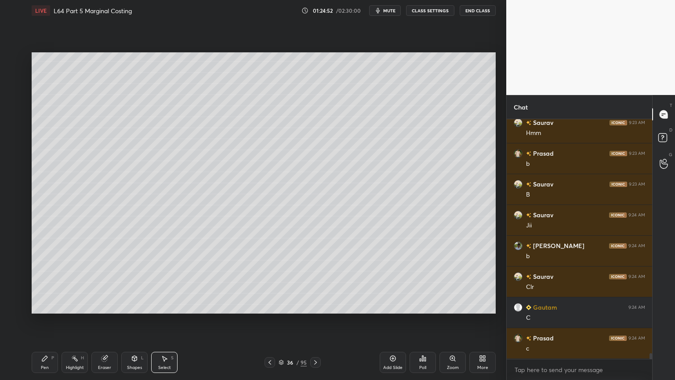
click at [261, 282] on div "36 / 95" at bounding box center [293, 362] width 174 height 11
click at [273, 282] on icon at bounding box center [269, 362] width 7 height 7
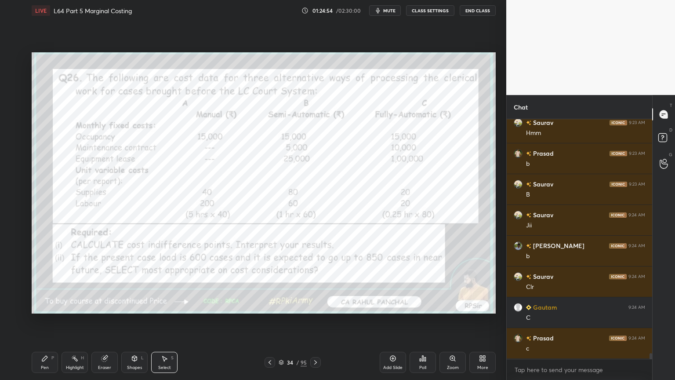
click at [316, 282] on icon at bounding box center [315, 362] width 7 height 7
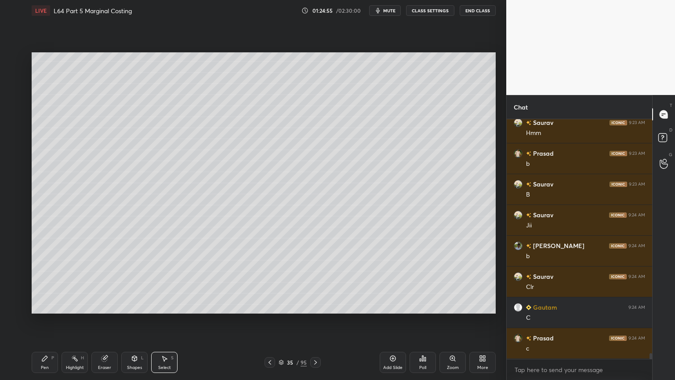
click at [310, 282] on div "35 / 95" at bounding box center [293, 362] width 56 height 11
click at [313, 282] on icon at bounding box center [315, 362] width 7 height 7
click at [47, 282] on div "Pen P" at bounding box center [45, 362] width 26 height 21
click at [12, 97] on div at bounding box center [14, 94] width 7 height 7
click at [18, 164] on div at bounding box center [14, 165] width 14 height 14
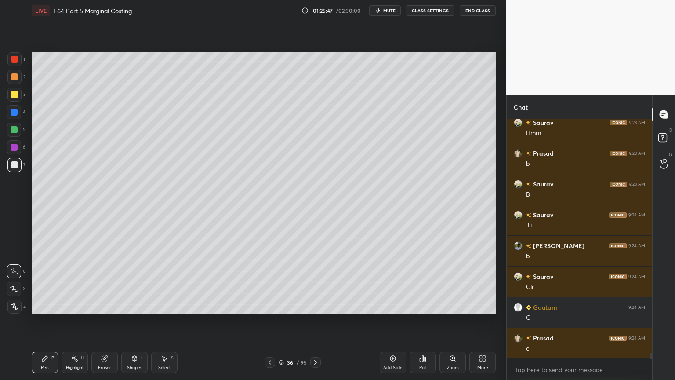
scroll to position [9565, 0]
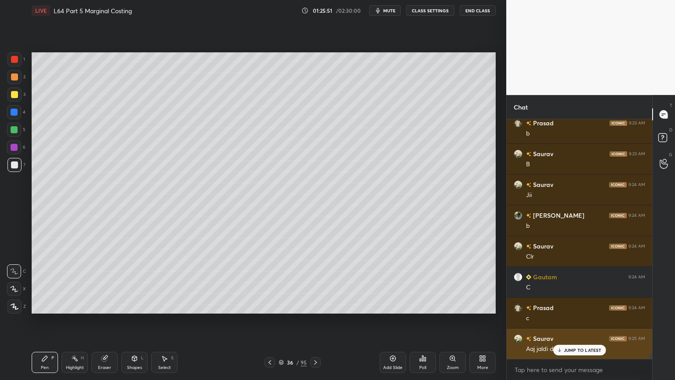
click at [566, 282] on p "JUMP TO LATEST" at bounding box center [583, 349] width 38 height 5
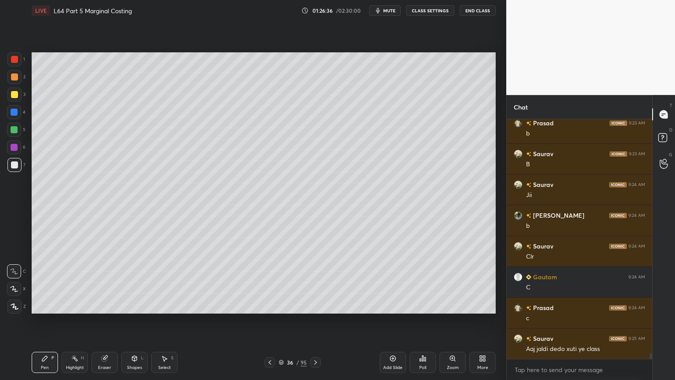
click at [271, 282] on icon at bounding box center [269, 362] width 7 height 7
click at [273, 282] on icon at bounding box center [269, 362] width 7 height 7
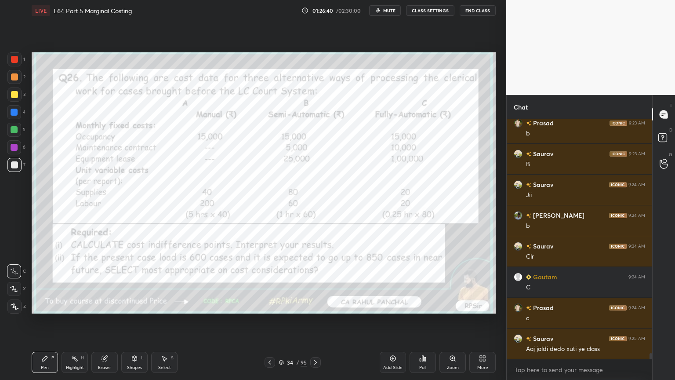
click at [314, 282] on icon at bounding box center [315, 362] width 7 height 7
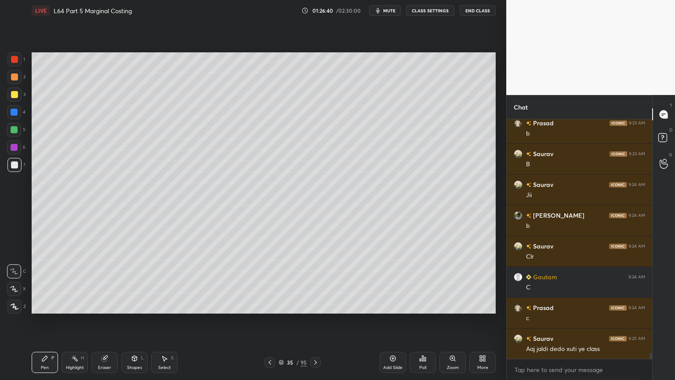
click at [313, 282] on icon at bounding box center [315, 362] width 7 height 7
click at [311, 282] on div at bounding box center [315, 362] width 11 height 11
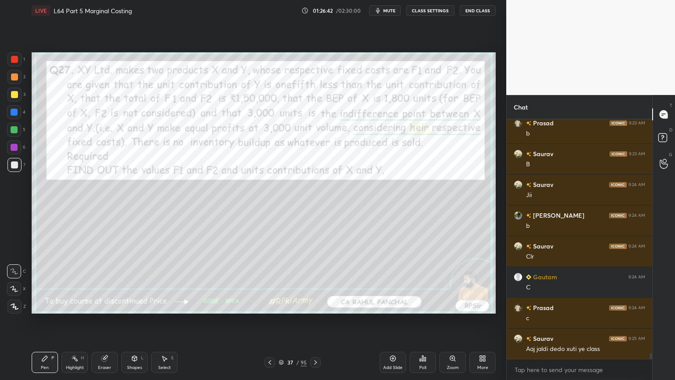
click at [273, 282] on icon at bounding box center [269, 362] width 7 height 7
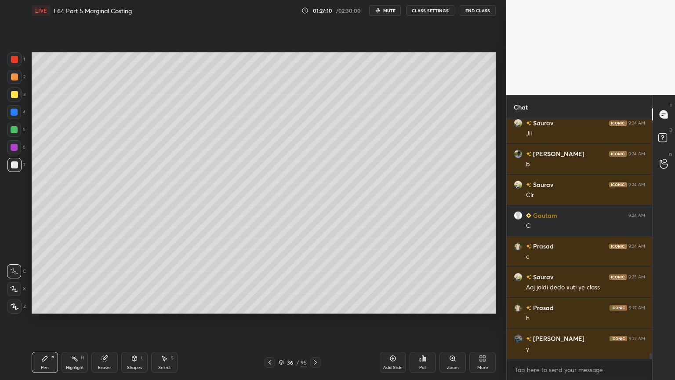
scroll to position [9658, 0]
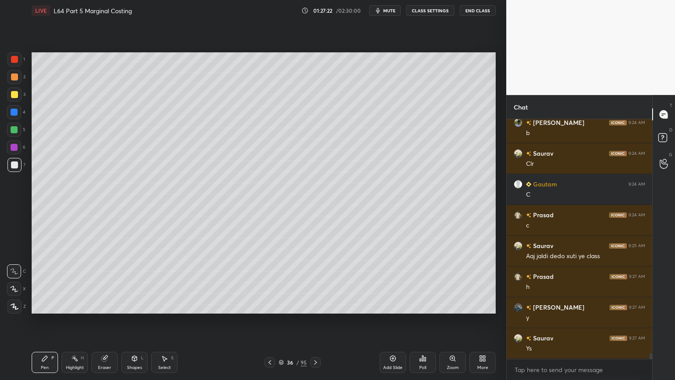
click at [270, 282] on icon at bounding box center [269, 362] width 7 height 7
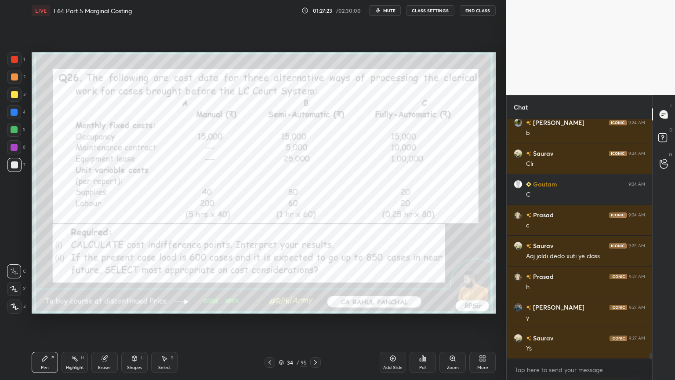
click at [113, 282] on div "Eraser" at bounding box center [104, 362] width 26 height 21
click at [17, 282] on span "Erase all" at bounding box center [13, 306] width 13 height 6
click at [316, 282] on icon at bounding box center [315, 362] width 7 height 7
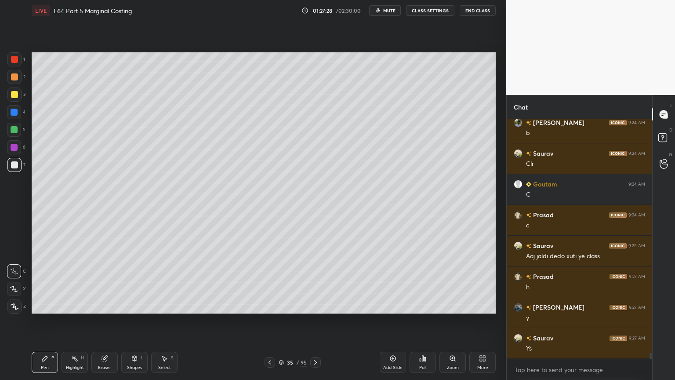
click at [320, 282] on div at bounding box center [315, 362] width 11 height 11
click at [314, 282] on icon at bounding box center [315, 362] width 7 height 7
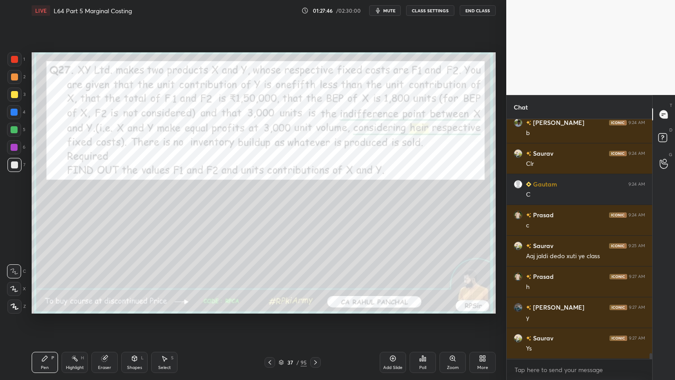
click at [386, 282] on div "Add Slide" at bounding box center [393, 362] width 26 height 21
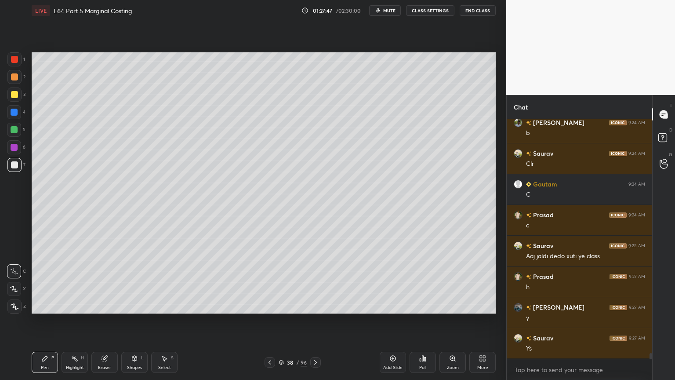
click at [12, 117] on div at bounding box center [14, 112] width 14 height 14
click at [134, 282] on icon at bounding box center [134, 358] width 5 height 5
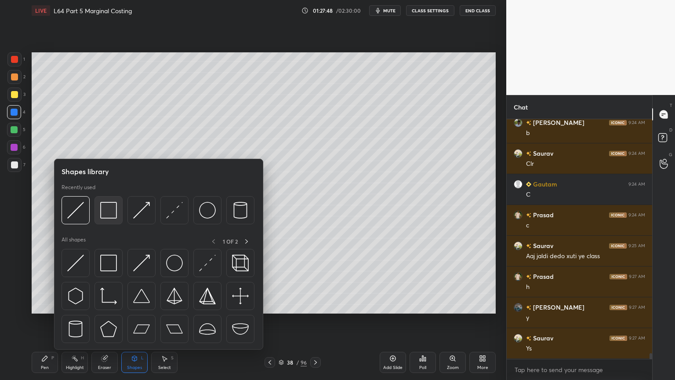
click at [115, 212] on img at bounding box center [108, 210] width 17 height 17
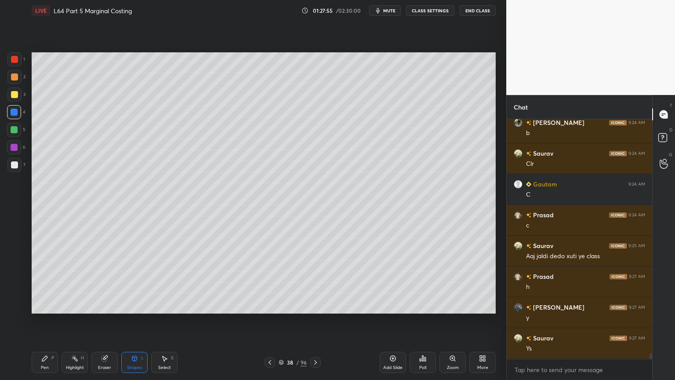
click at [47, 282] on div "Pen" at bounding box center [45, 367] width 8 height 4
click at [15, 282] on icon at bounding box center [14, 306] width 7 height 5
click at [7, 99] on div "1 2 3 4 5 6 7 C X Z C X Z E E Erase all H H" at bounding box center [14, 182] width 28 height 261
click at [13, 95] on div at bounding box center [14, 94] width 7 height 7
click at [17, 61] on div at bounding box center [14, 59] width 7 height 7
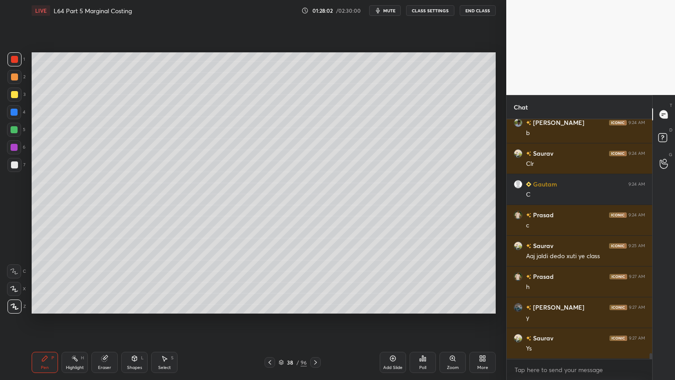
click at [124, 282] on div "Shapes L" at bounding box center [134, 362] width 26 height 21
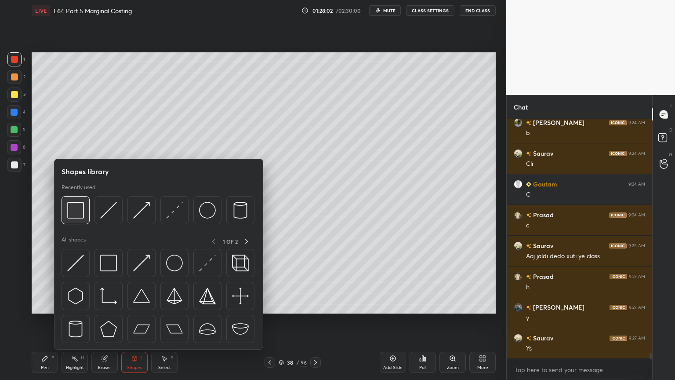
click at [76, 211] on img at bounding box center [75, 210] width 17 height 17
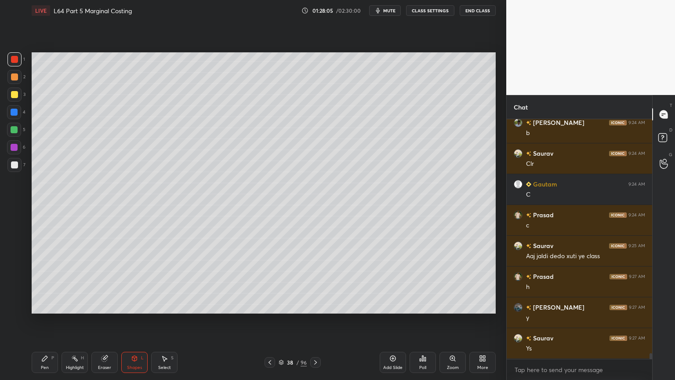
click at [16, 162] on div at bounding box center [14, 164] width 7 height 7
click at [50, 282] on div "Pen P" at bounding box center [45, 362] width 26 height 21
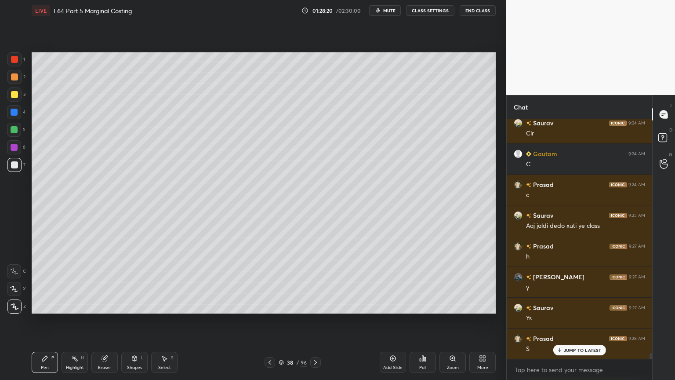
click at [262, 282] on div "38 / 96" at bounding box center [293, 362] width 174 height 11
click at [42, 282] on icon at bounding box center [44, 358] width 7 height 7
click at [9, 94] on div at bounding box center [14, 94] width 14 height 14
click at [23, 271] on div "C" at bounding box center [16, 271] width 19 height 14
click at [134, 282] on icon at bounding box center [134, 358] width 7 height 7
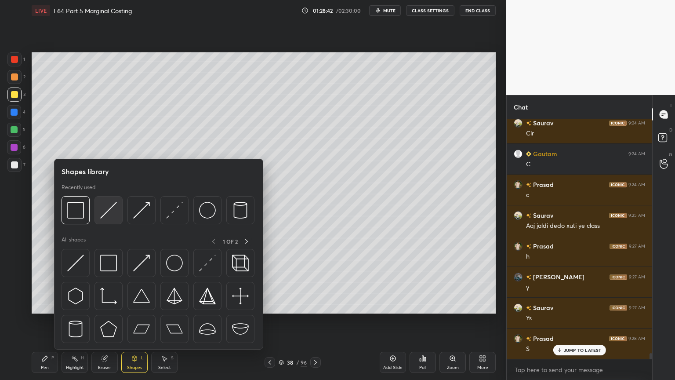
click at [107, 210] on img at bounding box center [108, 210] width 17 height 17
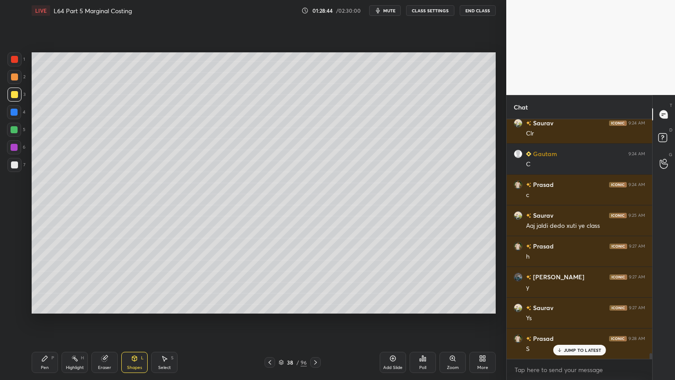
click at [13, 83] on div at bounding box center [14, 77] width 14 height 14
click at [44, 282] on div "Pen" at bounding box center [45, 367] width 8 height 4
click at [109, 282] on div "Eraser" at bounding box center [104, 362] width 26 height 21
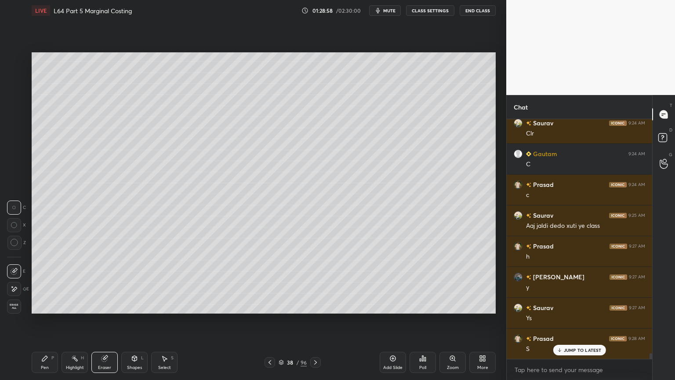
click at [135, 282] on icon at bounding box center [134, 358] width 7 height 7
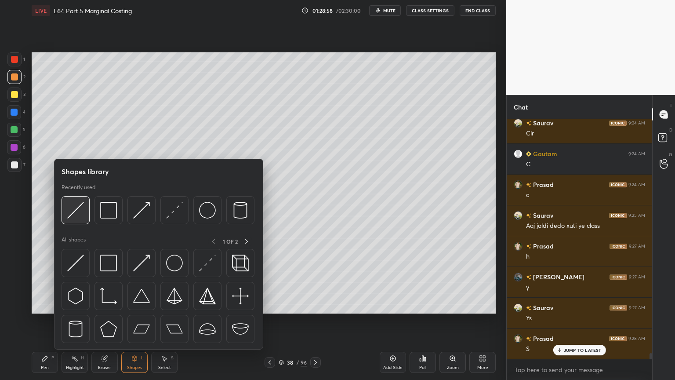
click at [78, 216] on img at bounding box center [75, 210] width 17 height 17
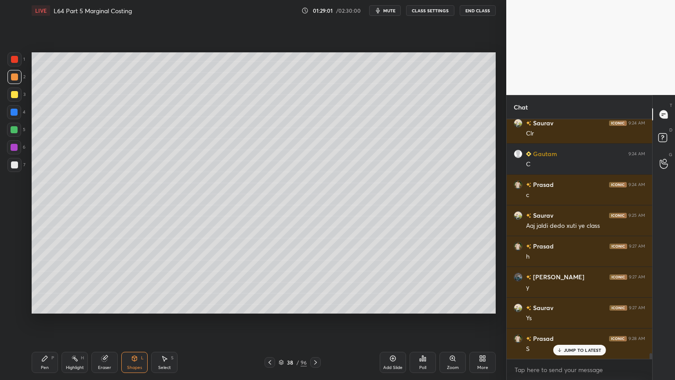
click at [58, 282] on div "Pen P Highlight H Eraser Shapes L Select S" at bounding box center [119, 362] width 174 height 21
click at [35, 282] on div "Pen P" at bounding box center [45, 362] width 26 height 21
click at [15, 164] on div at bounding box center [14, 164] width 7 height 7
click at [267, 282] on icon at bounding box center [269, 362] width 7 height 7
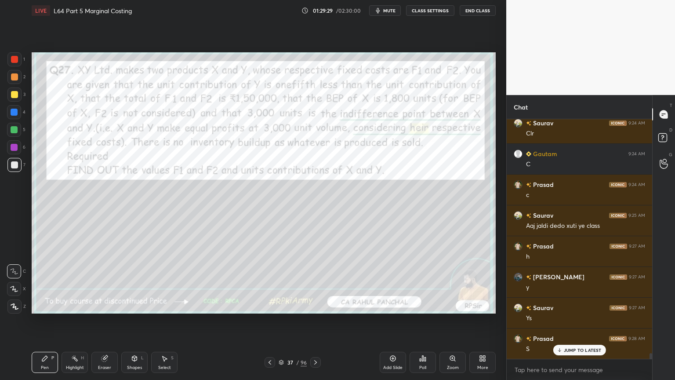
click at [104, 282] on div "Eraser" at bounding box center [104, 367] width 13 height 4
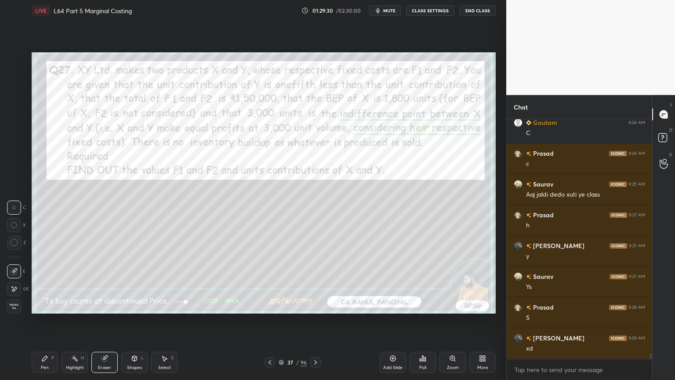
click at [18, 282] on div "Erase all" at bounding box center [15, 305] width 16 height 18
click at [36, 282] on div "Setting up your live class Poll for secs No correct answer Start poll" at bounding box center [263, 183] width 471 height 324
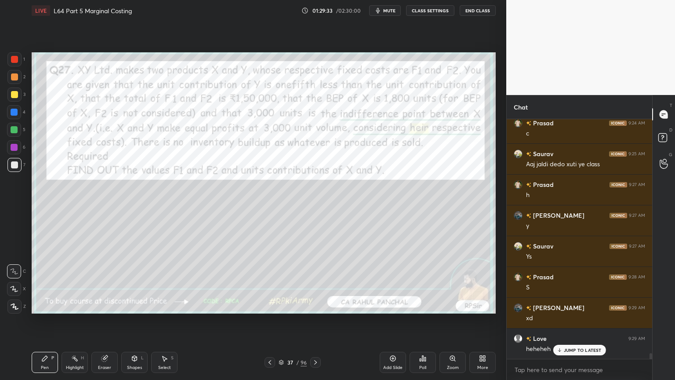
click at [19, 57] on div at bounding box center [14, 59] width 14 height 14
click at [316, 282] on icon at bounding box center [315, 362] width 7 height 7
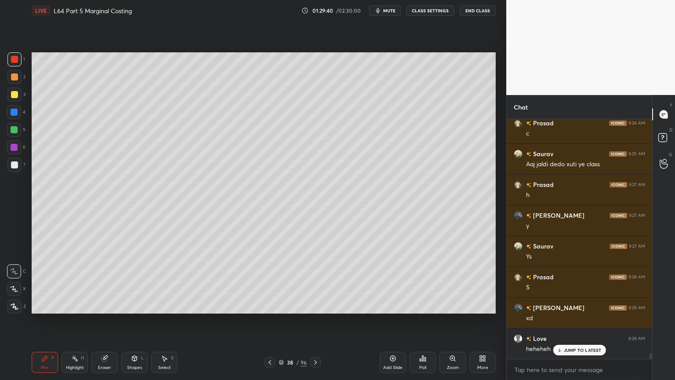
click at [274, 282] on div "Pen P Highlight H Eraser Shapes L Select S 38 / 96 Add Slide Poll Zoom More" at bounding box center [264, 362] width 464 height 35
click at [271, 282] on icon at bounding box center [269, 362] width 7 height 7
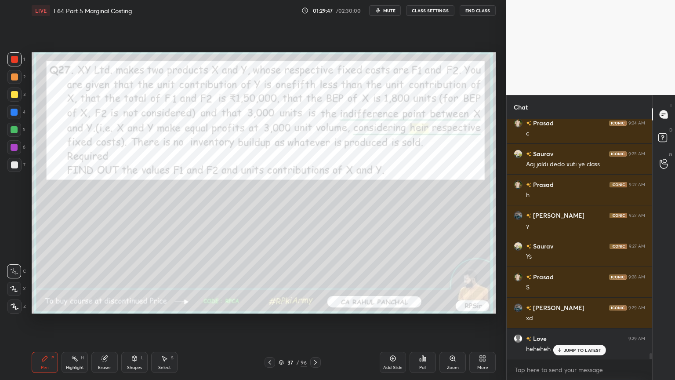
click at [313, 282] on icon at bounding box center [315, 362] width 7 height 7
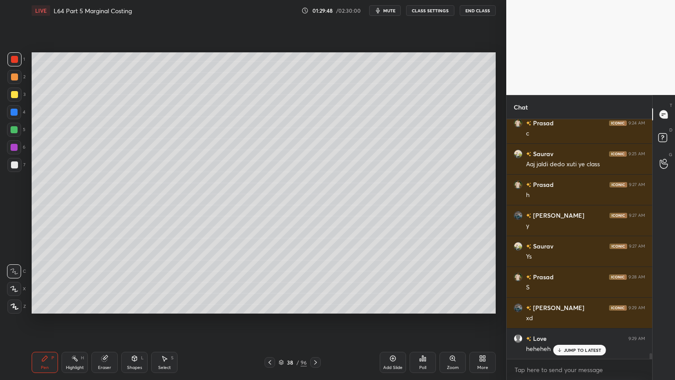
click at [44, 282] on div "Pen" at bounding box center [45, 367] width 8 height 4
click at [10, 171] on div at bounding box center [14, 165] width 14 height 14
click at [266, 282] on icon at bounding box center [269, 362] width 7 height 7
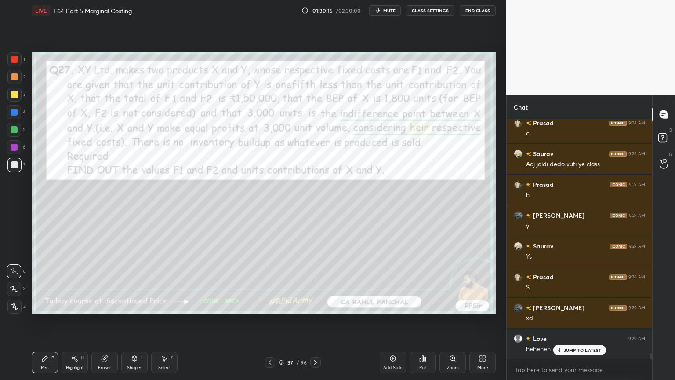
click at [317, 282] on icon at bounding box center [315, 362] width 7 height 7
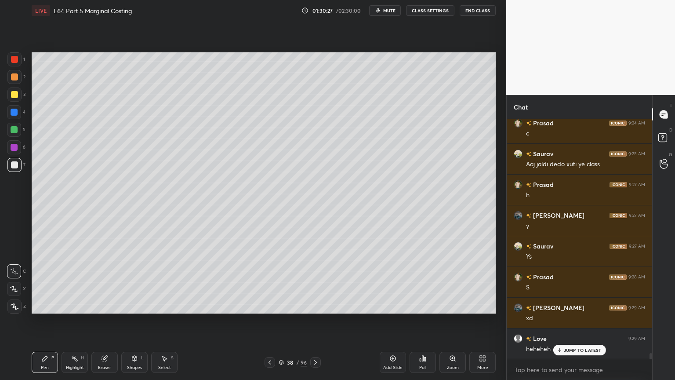
click at [12, 132] on div at bounding box center [14, 129] width 7 height 7
click at [19, 165] on div at bounding box center [14, 165] width 14 height 14
click at [272, 282] on icon at bounding box center [269, 362] width 7 height 7
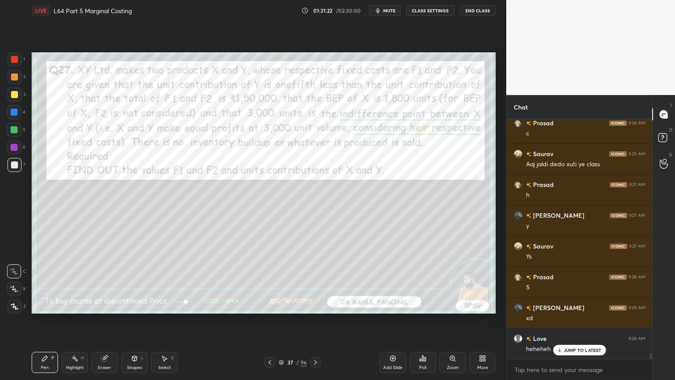
click at [316, 282] on icon at bounding box center [315, 362] width 3 height 4
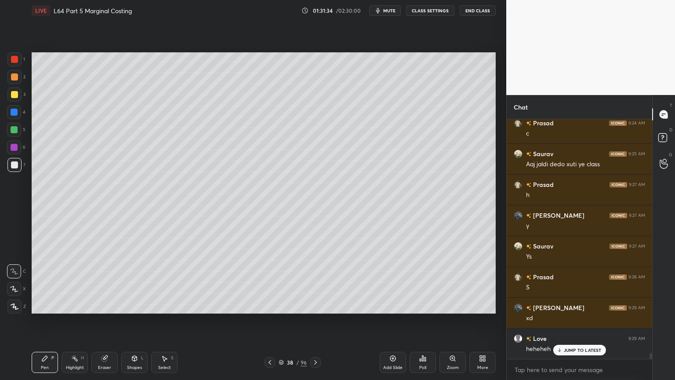
click at [270, 282] on icon at bounding box center [269, 362] width 7 height 7
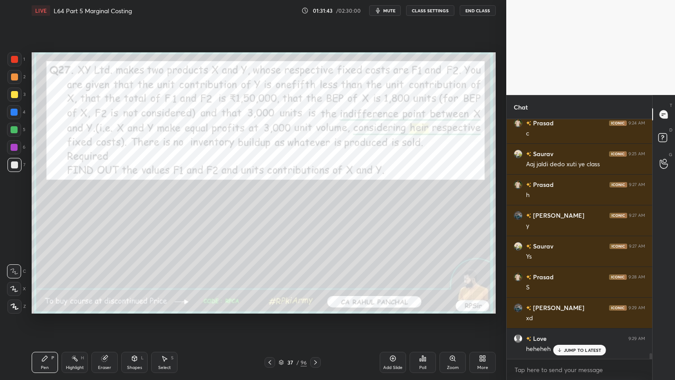
click at [312, 282] on icon at bounding box center [315, 362] width 7 height 7
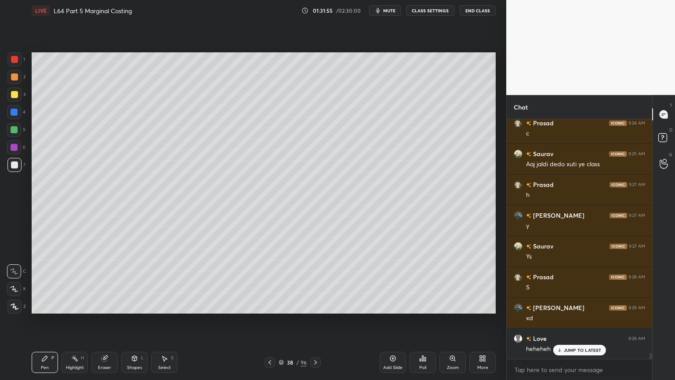
scroll to position [9781, 0]
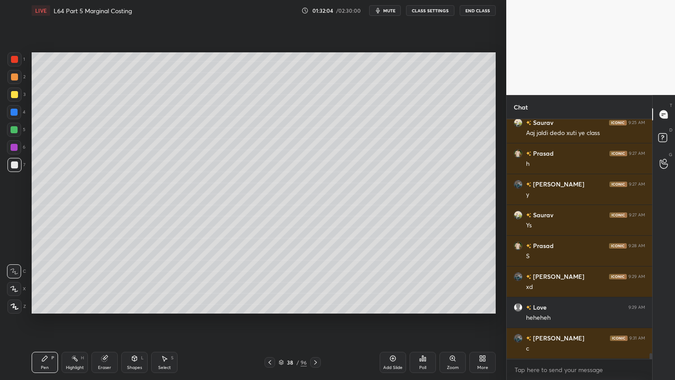
click at [266, 282] on icon at bounding box center [269, 362] width 7 height 7
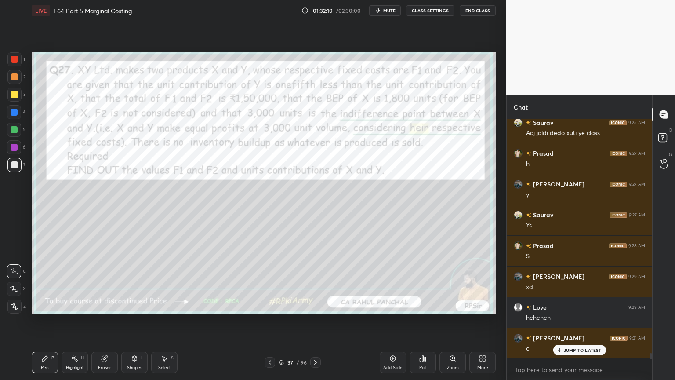
scroll to position [9811, 0]
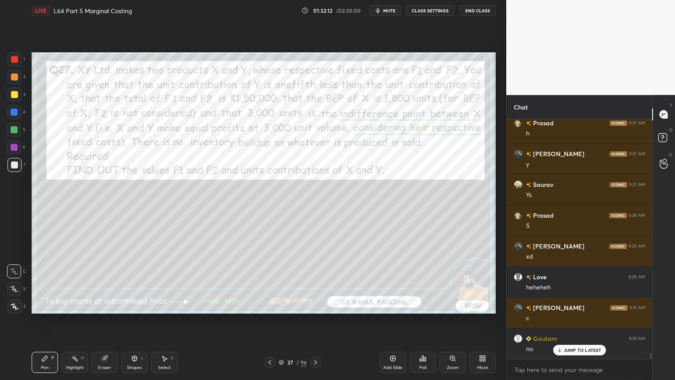
click at [317, 282] on icon at bounding box center [315, 362] width 7 height 7
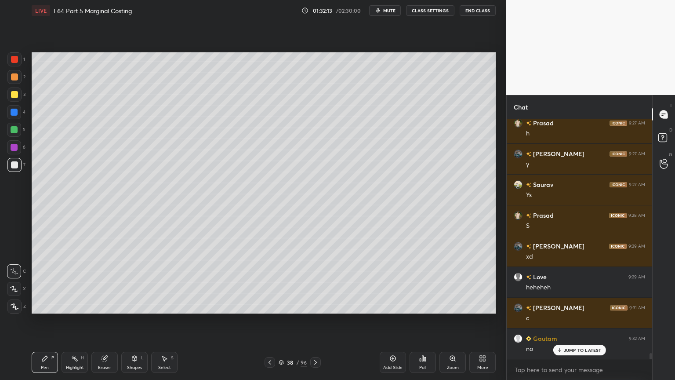
click at [9, 131] on div at bounding box center [14, 130] width 14 height 14
click at [264, 282] on div "38 / 96" at bounding box center [293, 362] width 174 height 11
click at [266, 282] on icon at bounding box center [269, 362] width 7 height 7
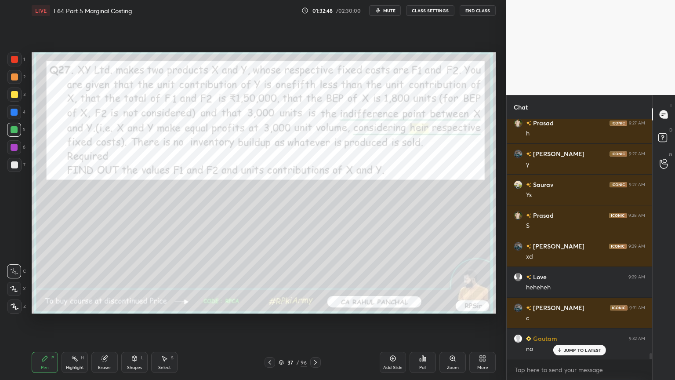
click at [316, 282] on icon at bounding box center [315, 362] width 3 height 4
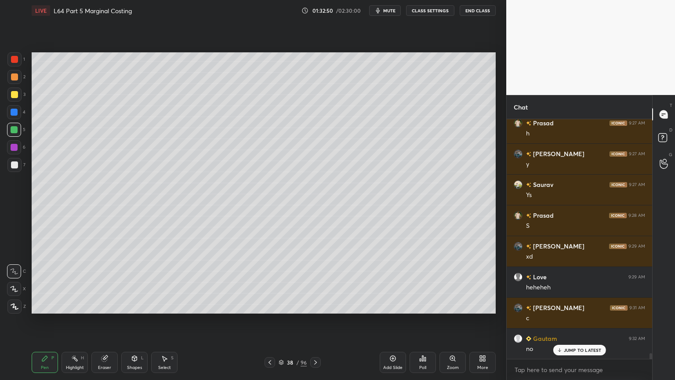
click at [12, 169] on div at bounding box center [14, 165] width 14 height 14
click at [265, 282] on div at bounding box center [270, 362] width 11 height 11
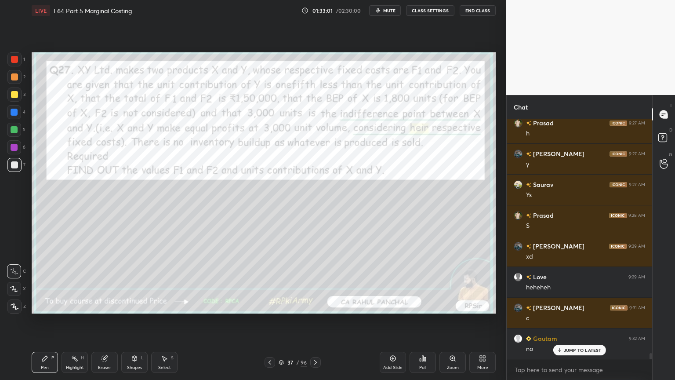
click at [317, 282] on icon at bounding box center [315, 362] width 3 height 4
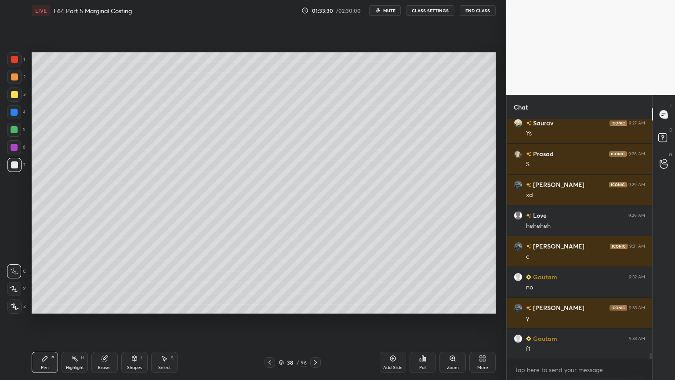
scroll to position [9904, 0]
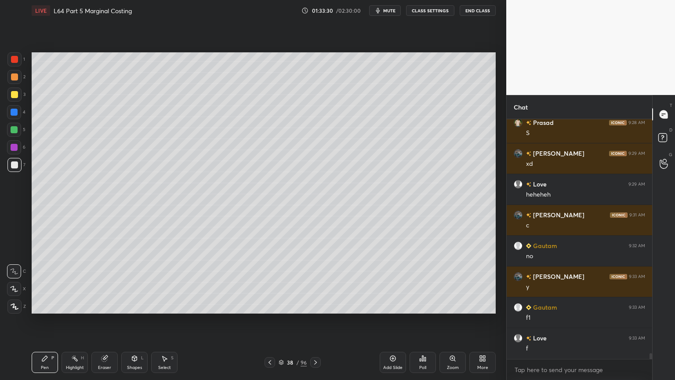
click at [165, 282] on div "Select" at bounding box center [164, 367] width 13 height 4
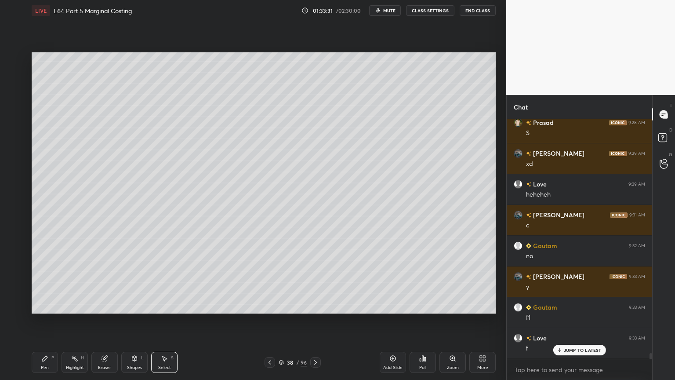
scroll to position [9934, 0]
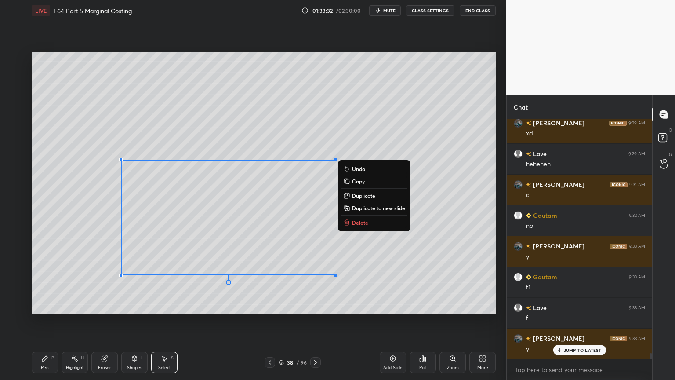
click at [360, 214] on div "0 ° Undo Copy Duplicate Duplicate to new slide Delete" at bounding box center [264, 182] width 464 height 261
click at [357, 222] on p "Delete" at bounding box center [360, 222] width 16 height 7
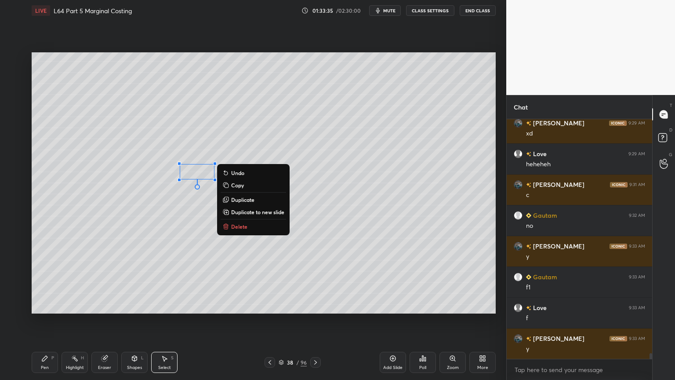
scroll to position [9966, 0]
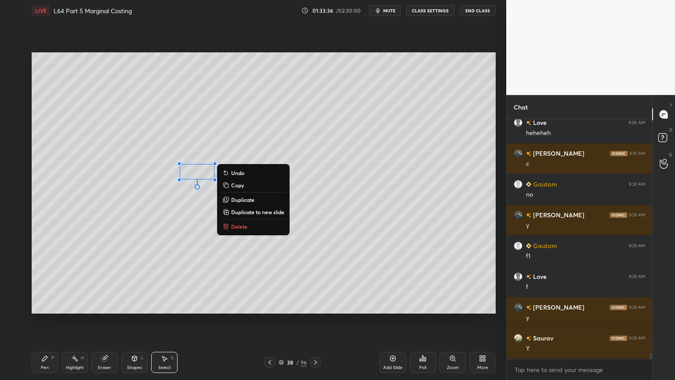
click at [232, 226] on p "Delete" at bounding box center [239, 226] width 16 height 7
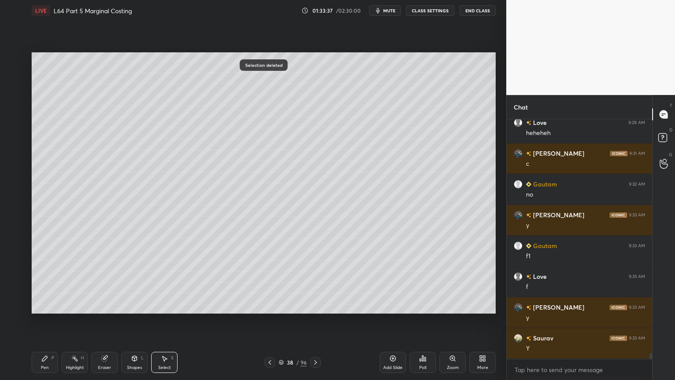
click at [46, 282] on div "Pen" at bounding box center [45, 367] width 8 height 4
click at [266, 282] on div at bounding box center [270, 362] width 11 height 11
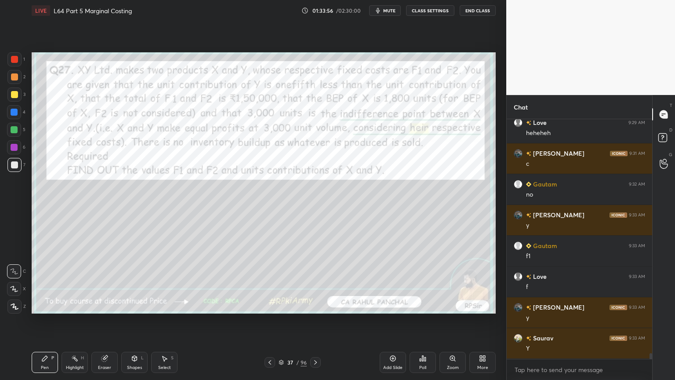
click at [317, 282] on icon at bounding box center [315, 362] width 7 height 7
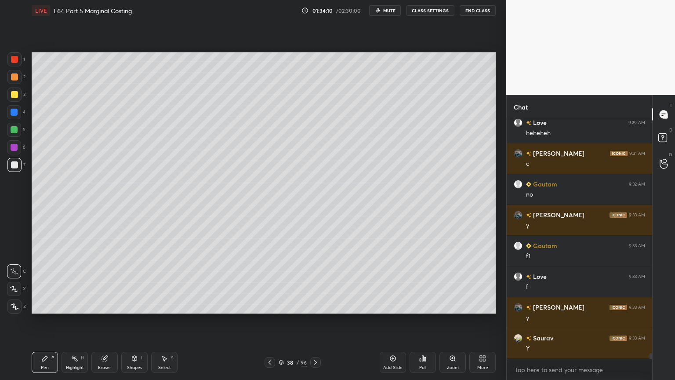
click at [19, 114] on div at bounding box center [14, 112] width 14 height 14
click at [136, 282] on div "Shapes L" at bounding box center [134, 362] width 26 height 21
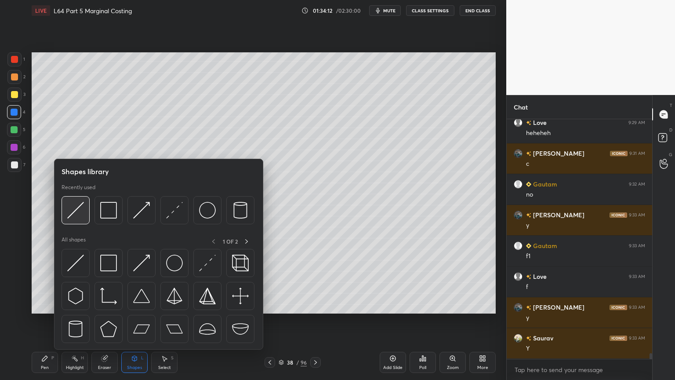
click at [77, 222] on div at bounding box center [76, 210] width 28 height 28
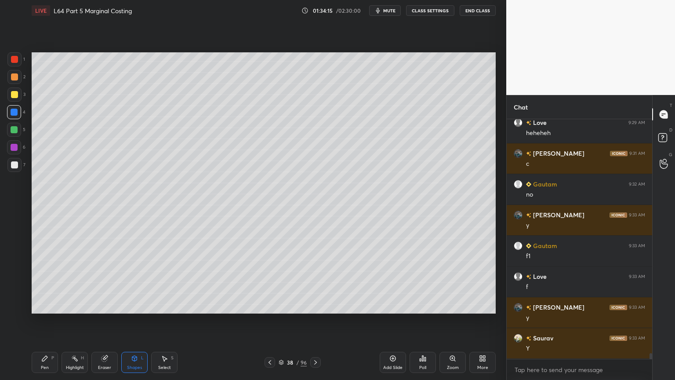
click at [15, 168] on div at bounding box center [14, 164] width 7 height 7
click at [43, 282] on icon at bounding box center [44, 358] width 7 height 7
click at [270, 282] on icon at bounding box center [270, 362] width 3 height 4
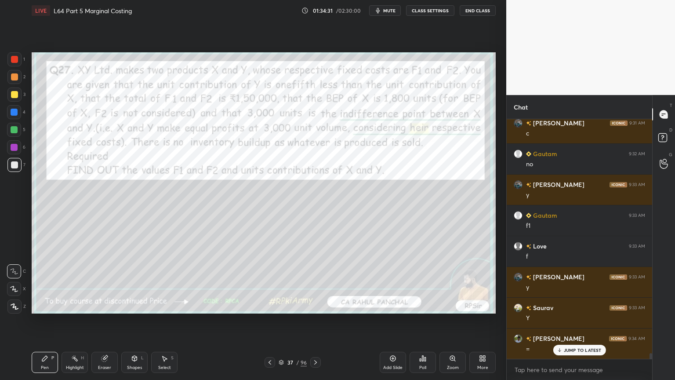
scroll to position [10005, 0]
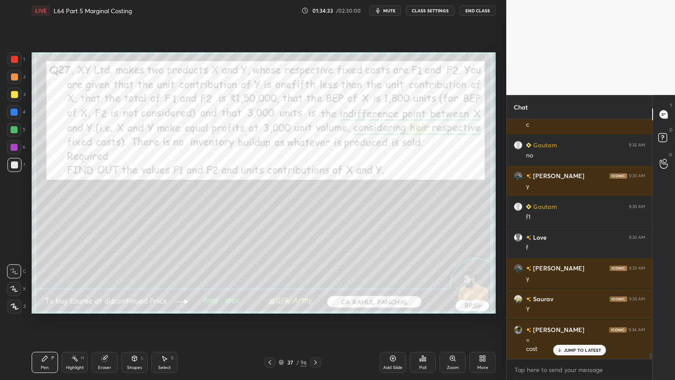
click at [319, 282] on div at bounding box center [315, 362] width 11 height 11
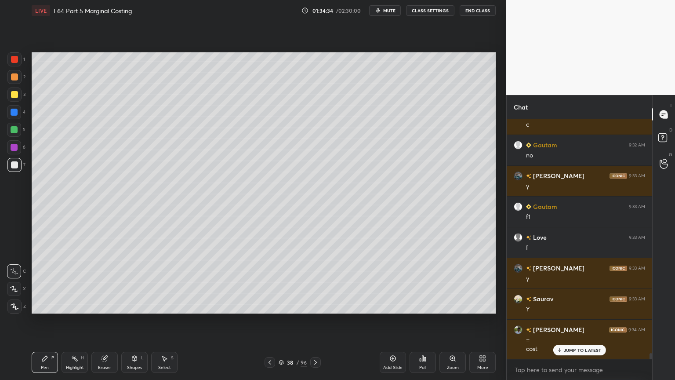
click at [17, 136] on div at bounding box center [14, 130] width 14 height 14
click at [272, 282] on icon at bounding box center [269, 362] width 7 height 7
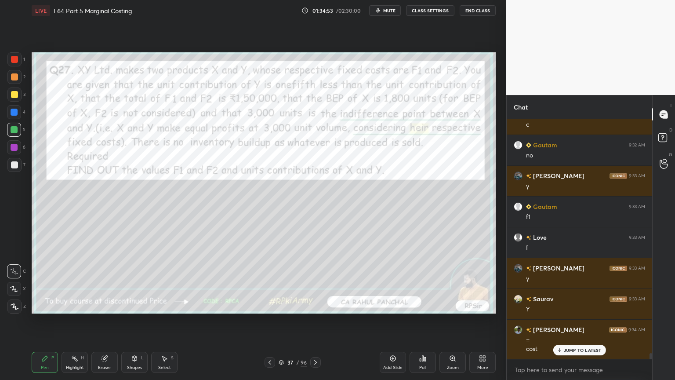
click at [109, 282] on div "Eraser" at bounding box center [104, 362] width 26 height 21
click at [7, 282] on span "Erase all" at bounding box center [13, 306] width 13 height 6
click at [39, 282] on div "Pen P" at bounding box center [45, 362] width 26 height 21
click at [104, 282] on icon at bounding box center [105, 359] width 6 height 6
click at [13, 282] on div "Erase all" at bounding box center [14, 306] width 14 height 14
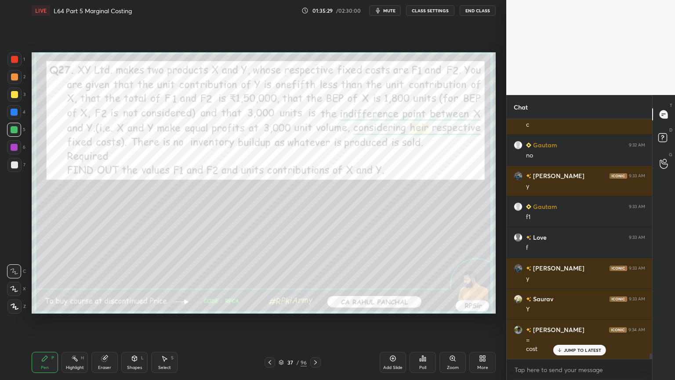
click at [315, 282] on icon at bounding box center [315, 362] width 7 height 7
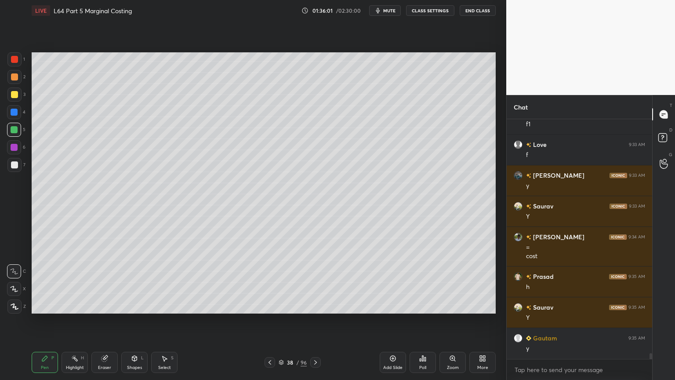
scroll to position [10128, 0]
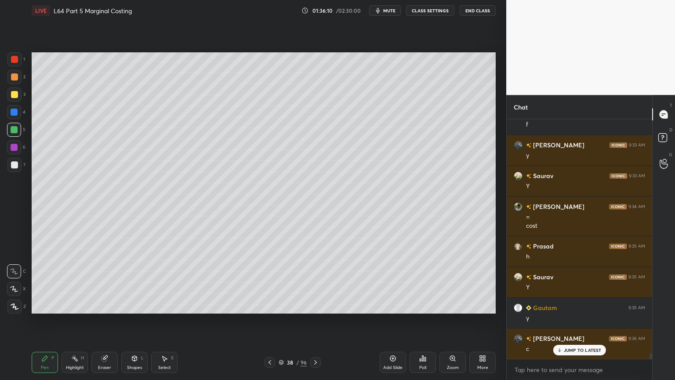
click at [13, 91] on div at bounding box center [14, 94] width 7 height 7
click at [41, 282] on div "Pen" at bounding box center [45, 367] width 8 height 4
click at [74, 282] on icon at bounding box center [74, 358] width 7 height 7
click at [271, 282] on icon at bounding box center [269, 362] width 7 height 7
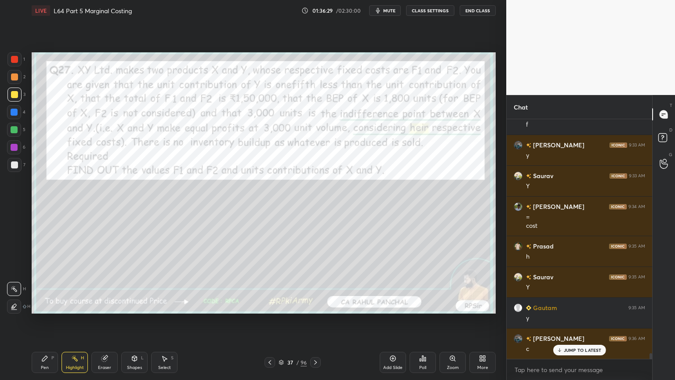
click at [315, 282] on icon at bounding box center [315, 362] width 3 height 4
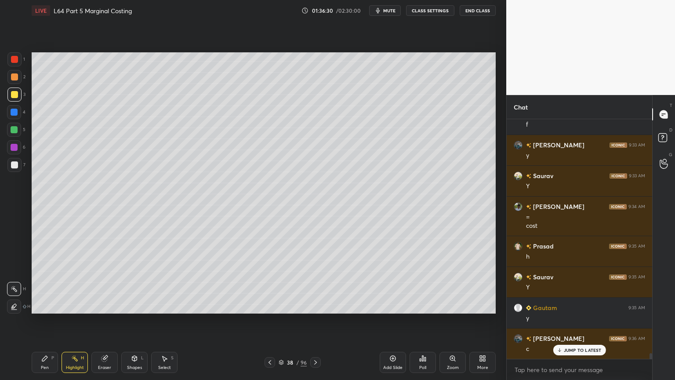
click at [47, 282] on icon at bounding box center [44, 358] width 7 height 7
click at [130, 282] on div "Shapes L" at bounding box center [134, 362] width 26 height 21
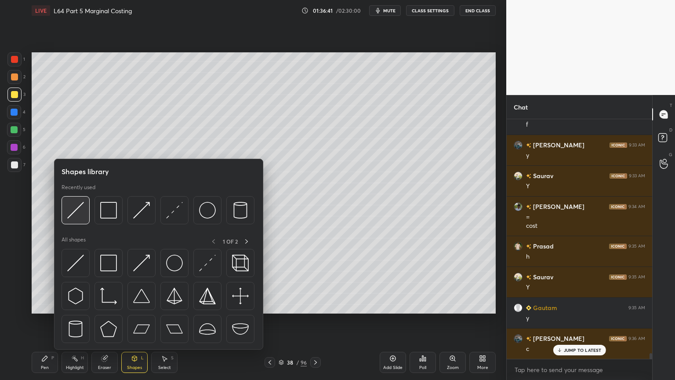
click at [76, 216] on img at bounding box center [75, 210] width 17 height 17
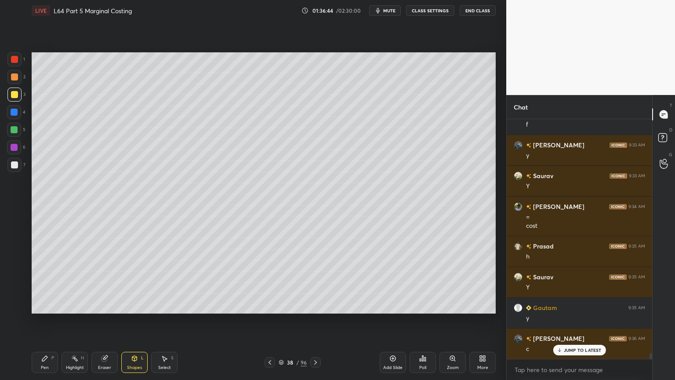
click at [42, 282] on icon at bounding box center [44, 358] width 7 height 7
click at [15, 76] on div at bounding box center [14, 76] width 7 height 7
click at [131, 282] on icon at bounding box center [134, 358] width 7 height 7
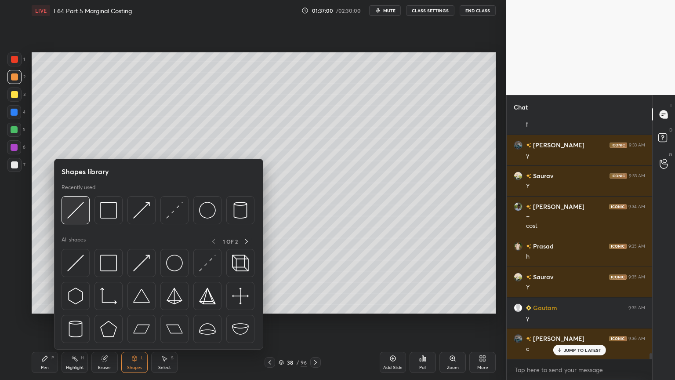
click at [72, 219] on div at bounding box center [76, 210] width 28 height 28
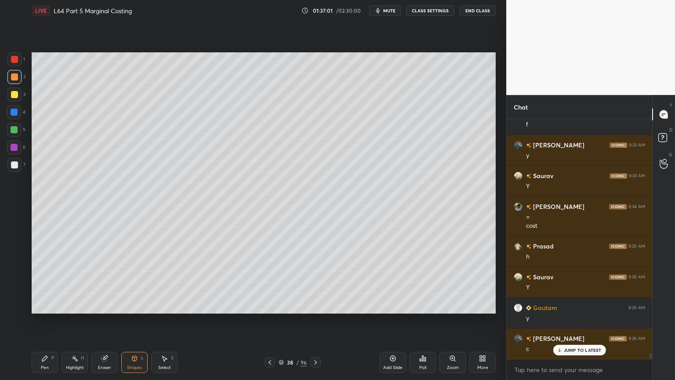
click at [50, 282] on div "Pen P" at bounding box center [45, 362] width 26 height 21
click at [16, 168] on div at bounding box center [14, 164] width 7 height 7
click at [133, 282] on icon at bounding box center [134, 358] width 5 height 5
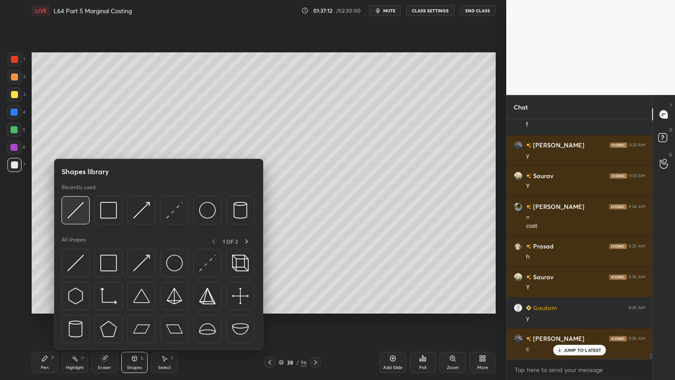
click at [77, 214] on img at bounding box center [75, 210] width 17 height 17
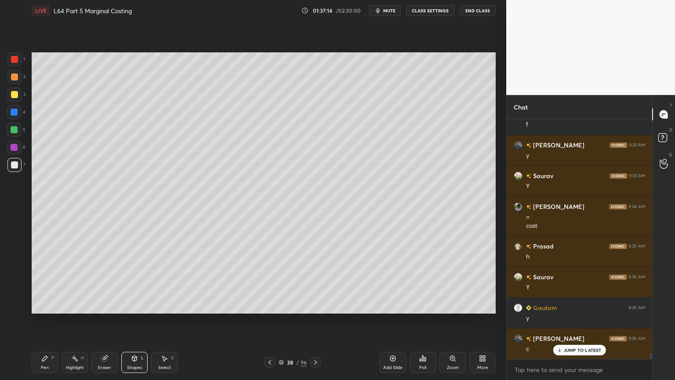
click at [38, 282] on div "Pen P" at bounding box center [45, 362] width 26 height 21
click at [18, 63] on div at bounding box center [14, 59] width 14 height 14
click at [134, 282] on icon at bounding box center [134, 358] width 5 height 5
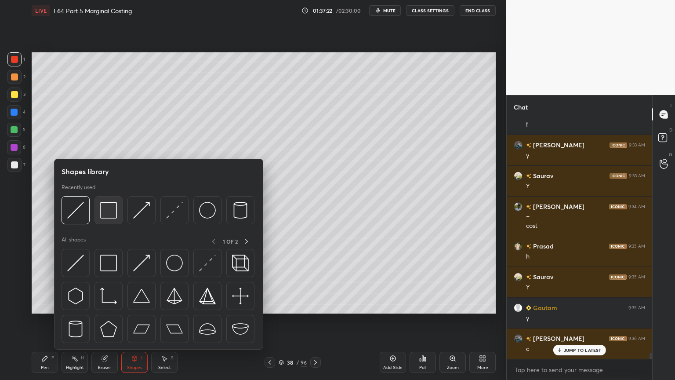
click at [112, 208] on img at bounding box center [108, 210] width 17 height 17
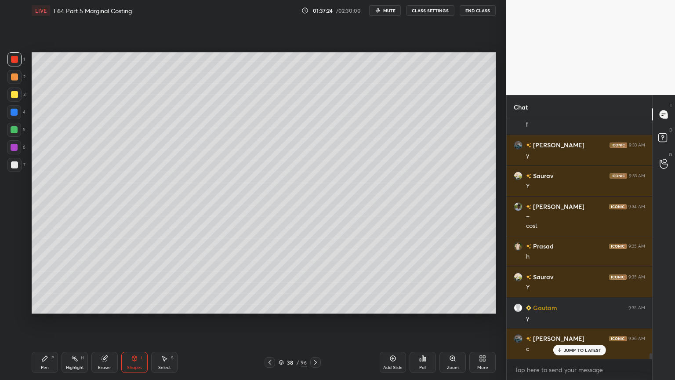
click at [14, 168] on div at bounding box center [14, 164] width 7 height 7
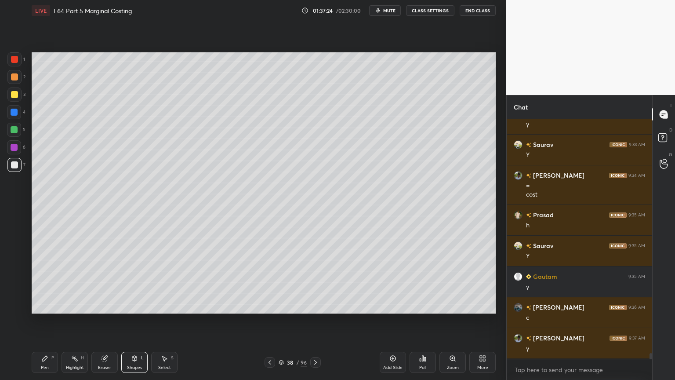
click at [33, 282] on div "Pen P" at bounding box center [45, 362] width 26 height 21
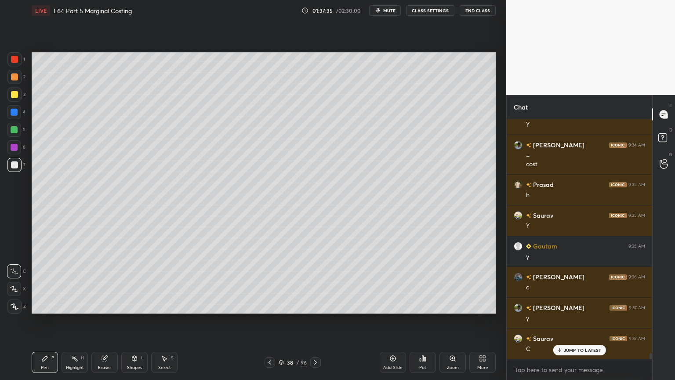
click at [14, 98] on div at bounding box center [14, 94] width 14 height 14
click at [36, 282] on div "Pen P" at bounding box center [45, 362] width 26 height 21
click at [136, 282] on div "Shapes L" at bounding box center [134, 362] width 26 height 21
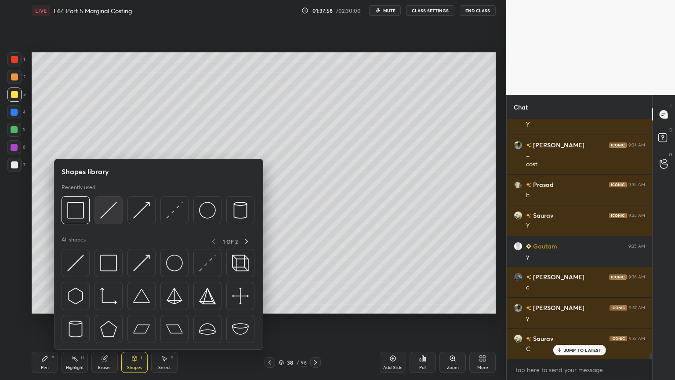
click at [111, 214] on img at bounding box center [108, 210] width 17 height 17
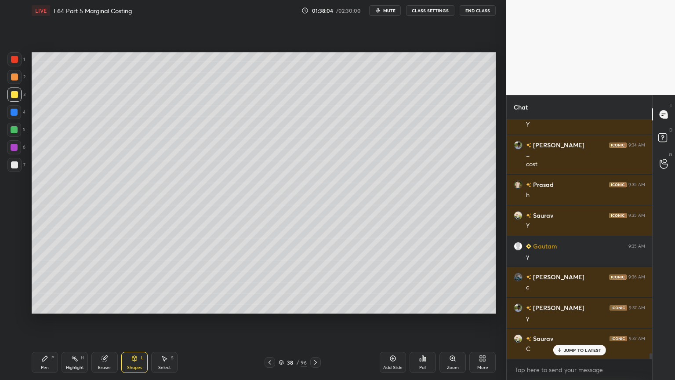
click at [42, 282] on icon at bounding box center [44, 358] width 7 height 7
click at [15, 82] on div at bounding box center [14, 77] width 14 height 14
click at [11, 169] on div at bounding box center [14, 165] width 14 height 14
click at [18, 165] on div at bounding box center [14, 165] width 14 height 14
click at [11, 129] on div at bounding box center [14, 129] width 7 height 7
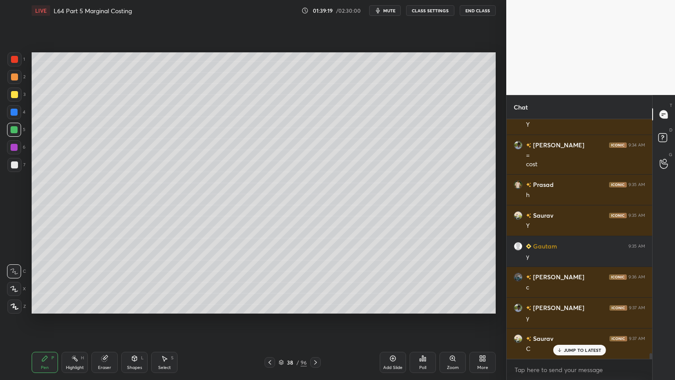
click at [15, 169] on div at bounding box center [14, 165] width 14 height 14
click at [20, 64] on div at bounding box center [14, 59] width 14 height 14
click at [130, 282] on div "Shapes L" at bounding box center [134, 362] width 26 height 21
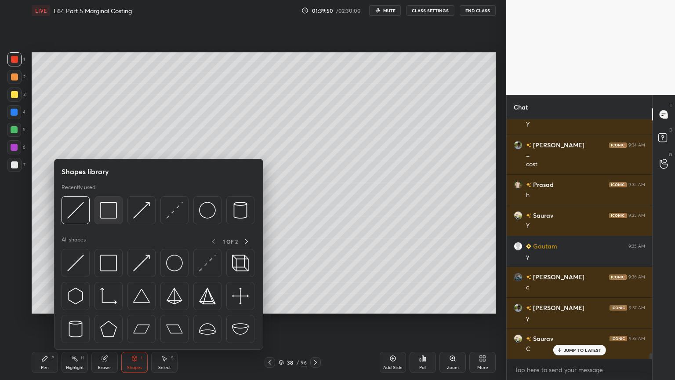
click at [107, 217] on img at bounding box center [108, 210] width 17 height 17
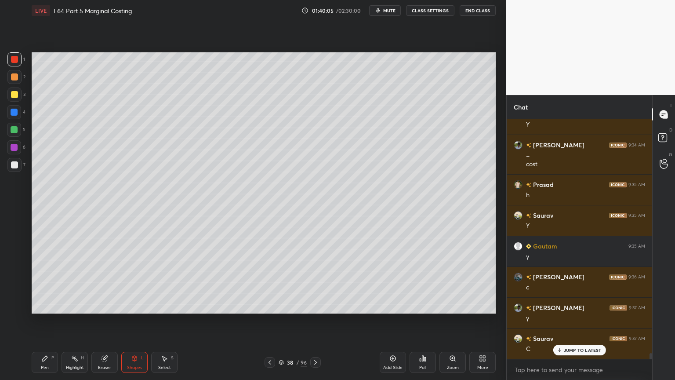
click at [164, 282] on div "Select S" at bounding box center [164, 362] width 26 height 21
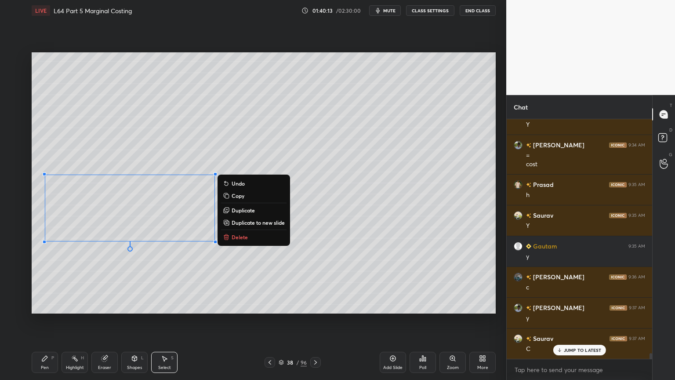
click at [98, 282] on div "0 ° Undo Copy Duplicate Duplicate to new slide Delete" at bounding box center [264, 182] width 464 height 261
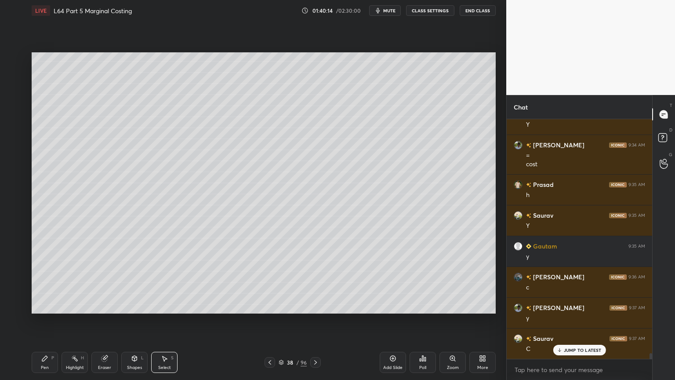
click at [38, 282] on div "Pen P" at bounding box center [45, 362] width 26 height 21
click at [17, 96] on div at bounding box center [14, 94] width 7 height 7
click at [133, 282] on icon at bounding box center [134, 358] width 5 height 5
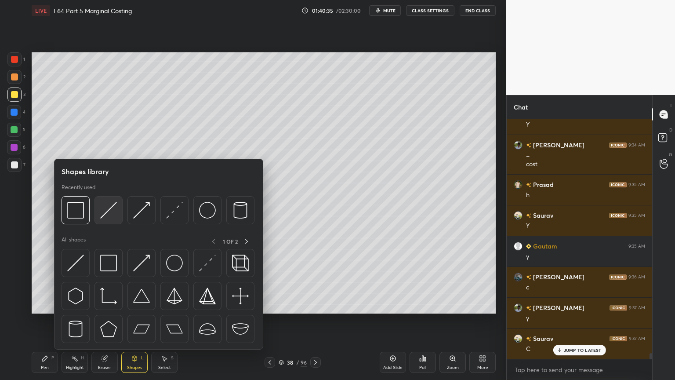
click at [106, 211] on img at bounding box center [108, 210] width 17 height 17
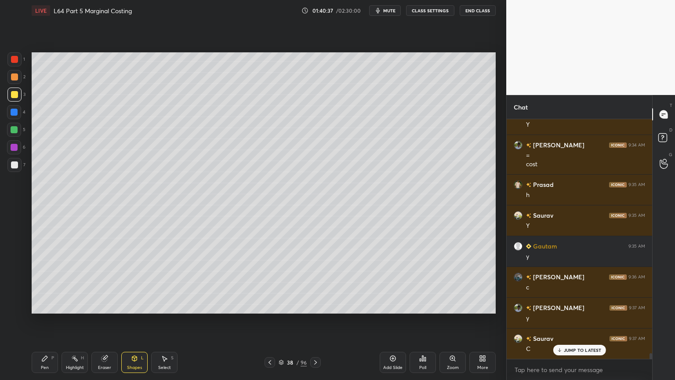
click at [76, 282] on div "Highlight H" at bounding box center [75, 362] width 26 height 21
click at [44, 282] on div "Pen" at bounding box center [45, 367] width 8 height 4
click at [19, 170] on div at bounding box center [14, 165] width 14 height 14
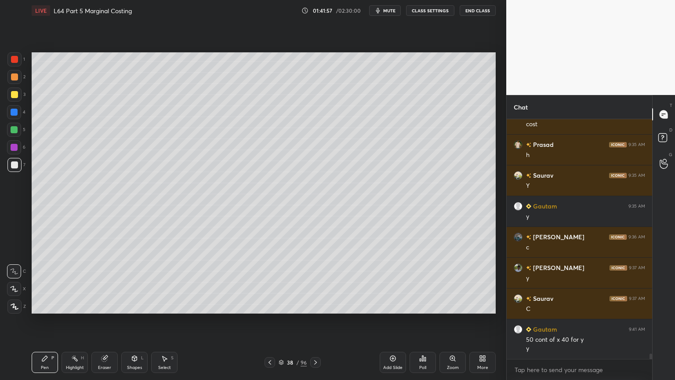
scroll to position [10238, 0]
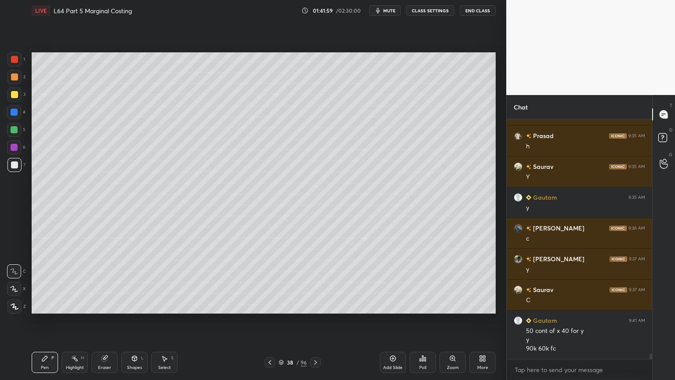
click at [163, 282] on icon at bounding box center [164, 358] width 7 height 7
click at [39, 282] on div "Pen P" at bounding box center [45, 362] width 26 height 21
click at [14, 100] on div at bounding box center [14, 94] width 14 height 14
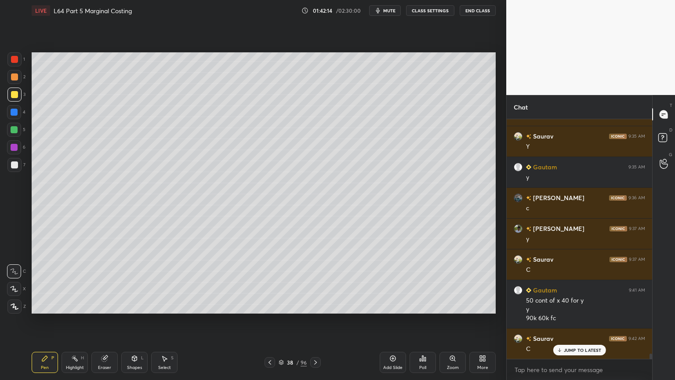
click at [267, 282] on icon at bounding box center [269, 362] width 7 height 7
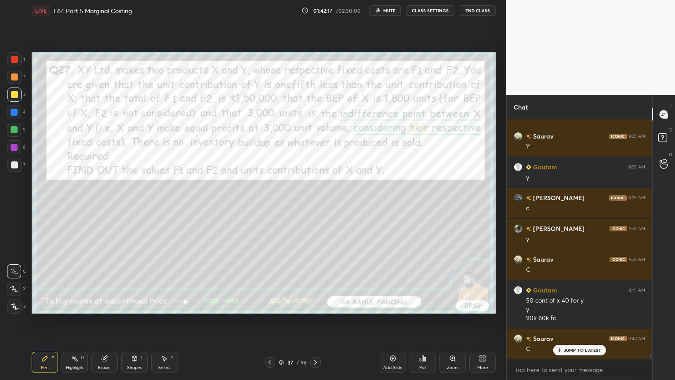
click at [319, 282] on icon at bounding box center [315, 362] width 7 height 7
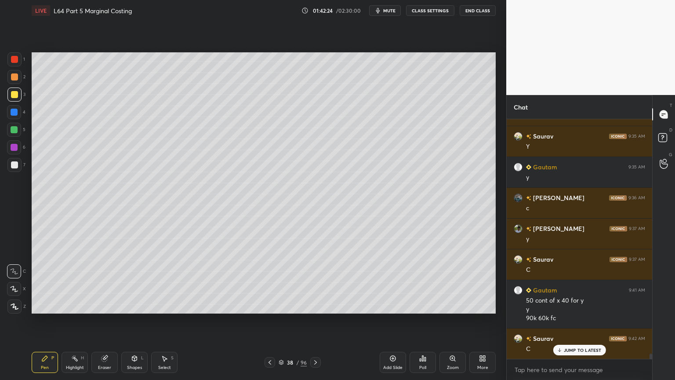
click at [137, 282] on div "Shapes L" at bounding box center [134, 362] width 26 height 21
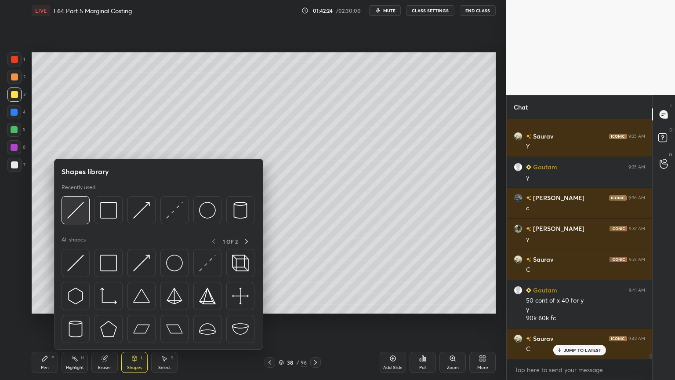
click at [83, 219] on div at bounding box center [76, 210] width 28 height 28
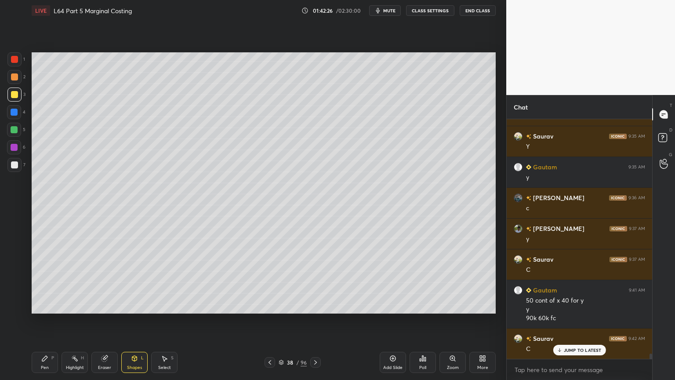
click at [52, 282] on div "Pen P" at bounding box center [45, 362] width 26 height 21
click at [12, 167] on div at bounding box center [14, 164] width 7 height 7
click at [16, 81] on div at bounding box center [14, 77] width 14 height 14
click at [12, 166] on div at bounding box center [14, 164] width 7 height 7
click at [18, 111] on div at bounding box center [14, 112] width 14 height 14
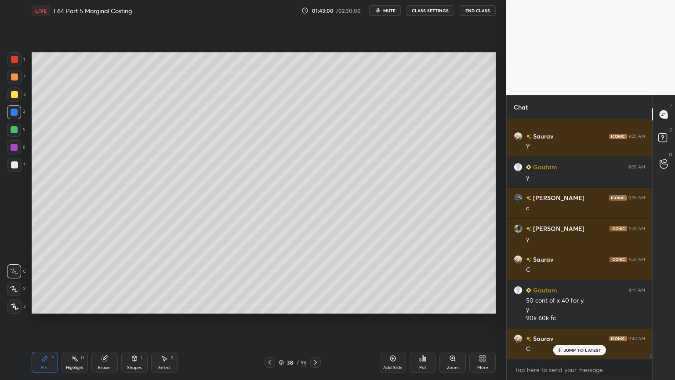
click at [142, 282] on div "Shapes L" at bounding box center [134, 362] width 26 height 21
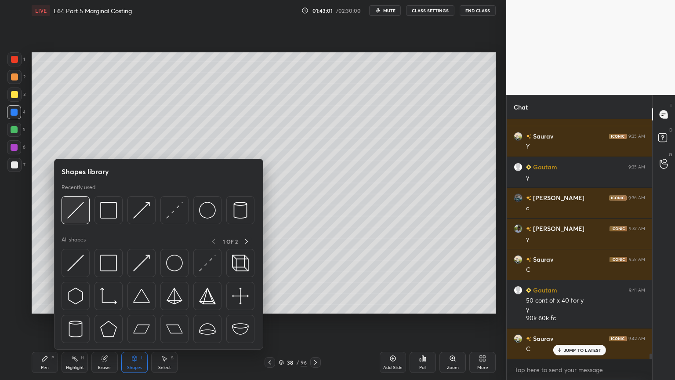
click at [75, 220] on div at bounding box center [76, 210] width 28 height 28
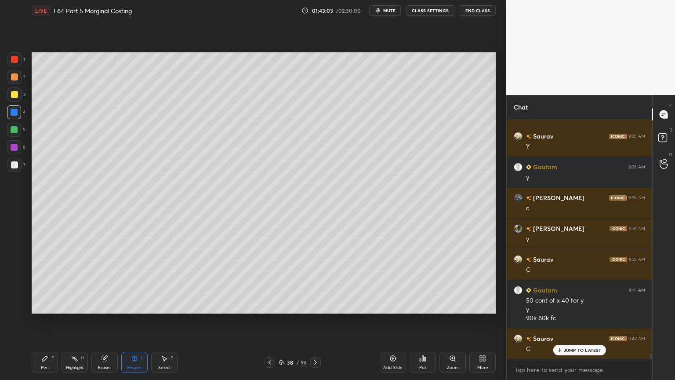
click at [15, 169] on div at bounding box center [14, 165] width 14 height 14
click at [61, 282] on div "Pen P Highlight H Eraser Shapes L Select S" at bounding box center [119, 362] width 174 height 21
click at [46, 282] on div "Pen" at bounding box center [45, 367] width 8 height 4
click at [76, 282] on icon at bounding box center [74, 358] width 7 height 7
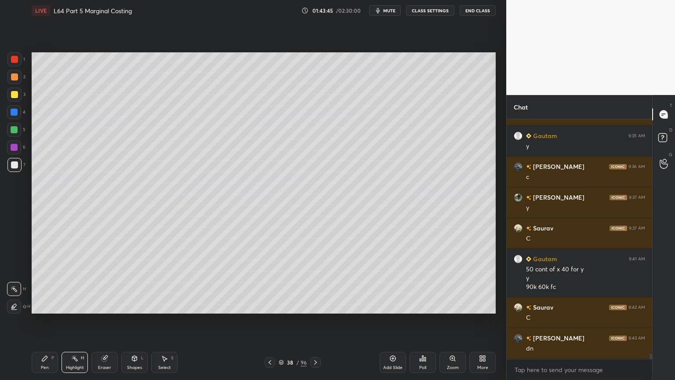
click at [43, 282] on div "Pen" at bounding box center [45, 367] width 8 height 4
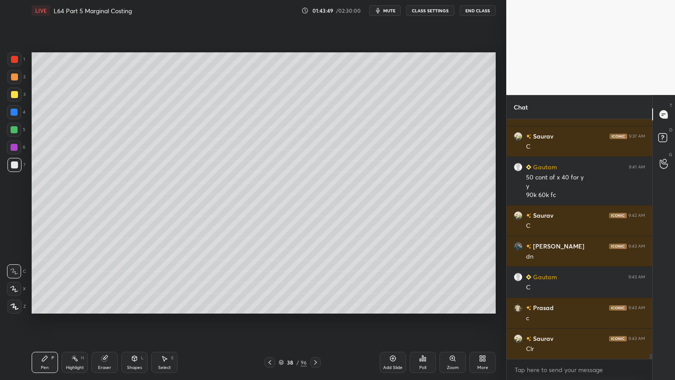
scroll to position [10423, 0]
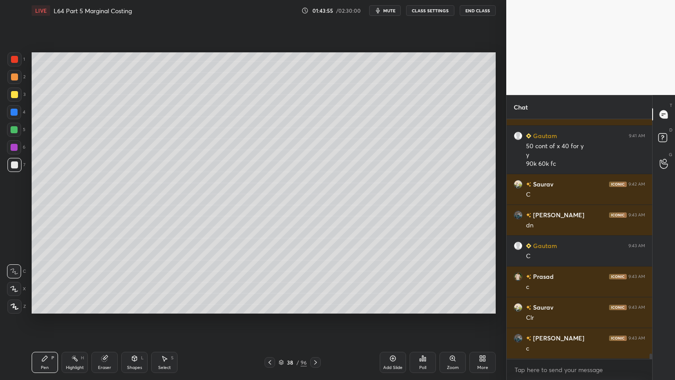
click at [270, 282] on icon at bounding box center [270, 362] width 3 height 4
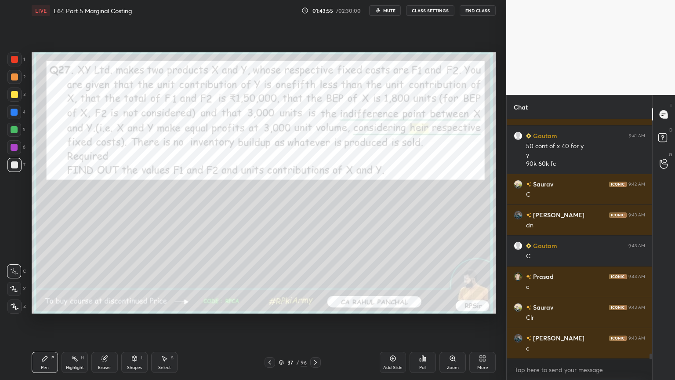
click at [269, 282] on icon at bounding box center [269, 362] width 7 height 7
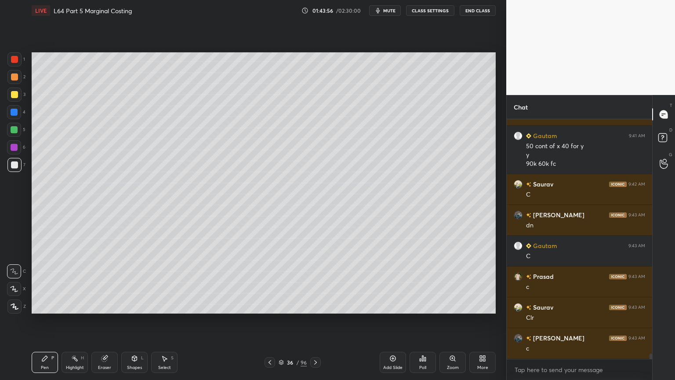
click at [316, 282] on icon at bounding box center [315, 362] width 7 height 7
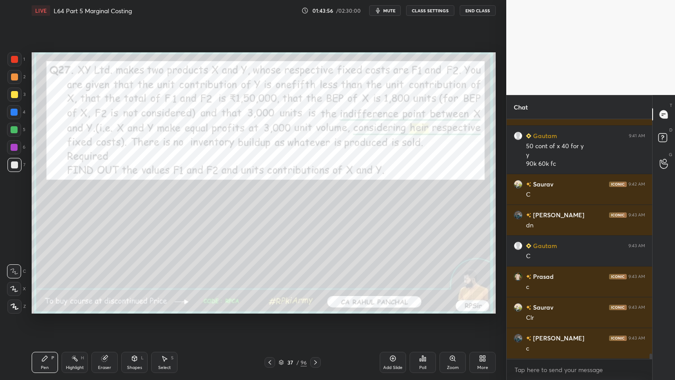
click at [315, 282] on icon at bounding box center [315, 362] width 7 height 7
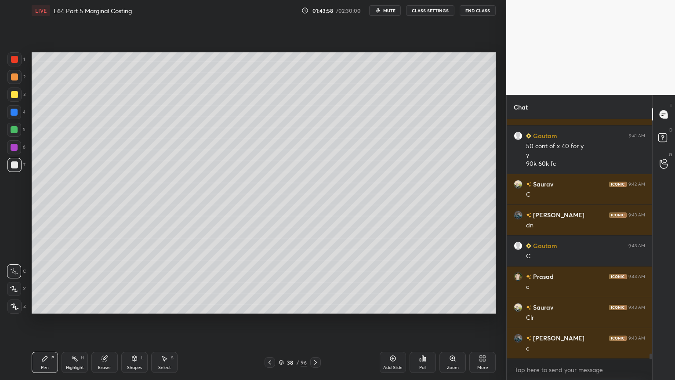
click at [267, 282] on icon at bounding box center [269, 362] width 7 height 7
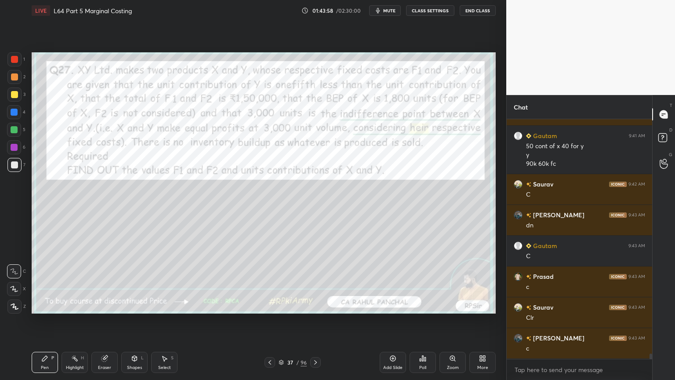
click at [49, 282] on div "Pen P" at bounding box center [45, 362] width 26 height 21
click at [15, 282] on icon at bounding box center [15, 306] width 8 height 6
click at [15, 99] on div at bounding box center [14, 94] width 14 height 14
click at [9, 60] on div at bounding box center [14, 59] width 14 height 14
click at [313, 282] on icon at bounding box center [315, 362] width 7 height 7
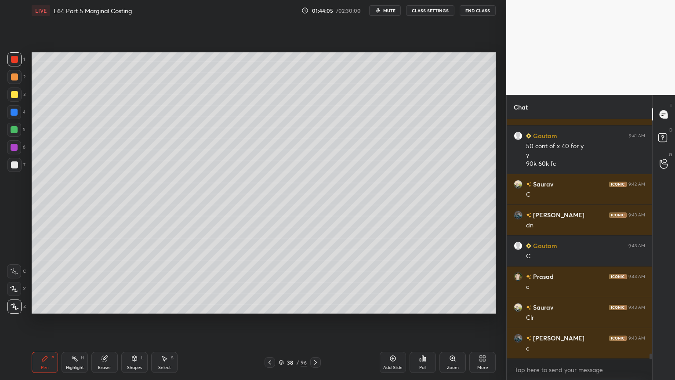
click at [274, 282] on div at bounding box center [270, 362] width 11 height 11
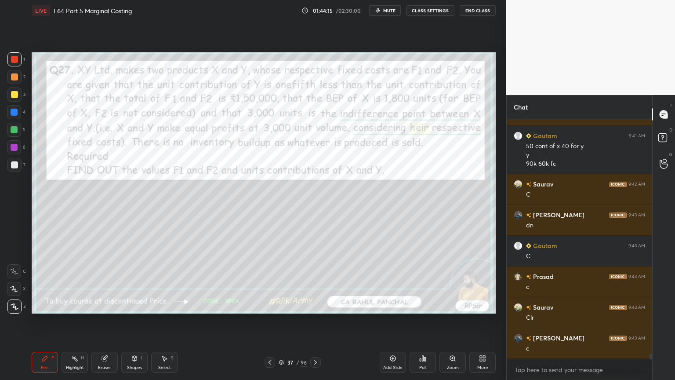
click at [318, 282] on icon at bounding box center [315, 362] width 7 height 7
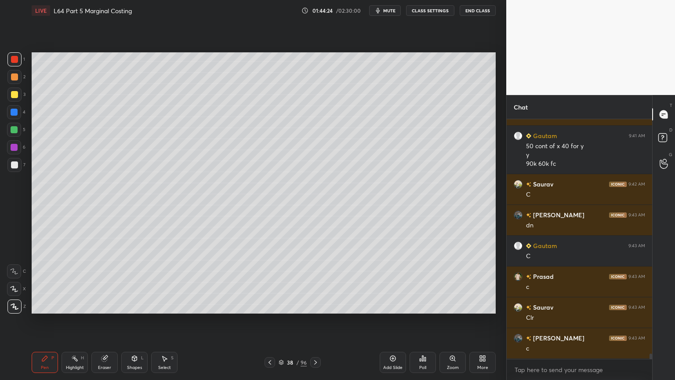
scroll to position [10453, 0]
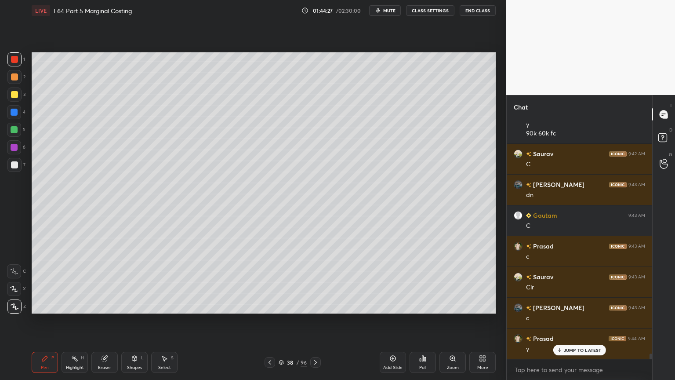
click at [423, 282] on div "Poll" at bounding box center [423, 362] width 26 height 21
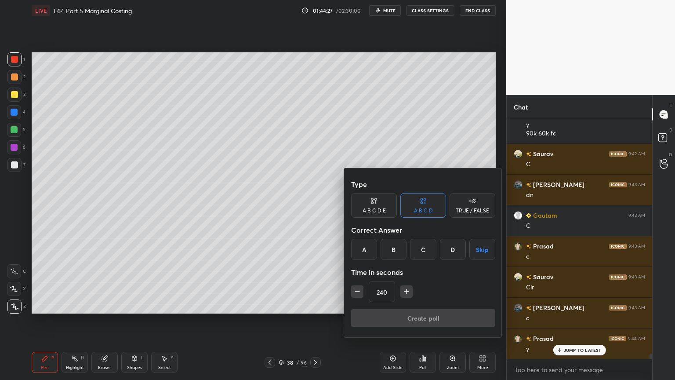
scroll to position [10484, 0]
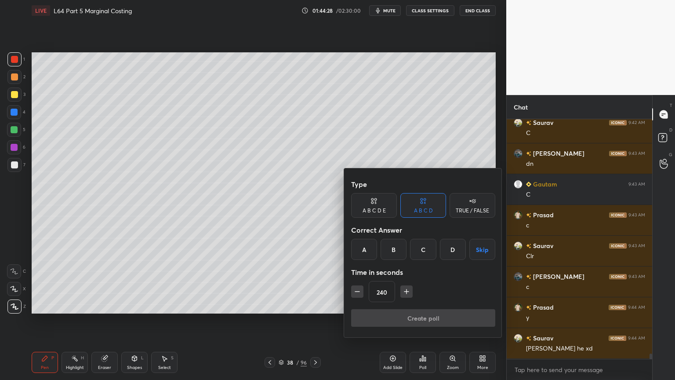
click at [417, 250] on div "C" at bounding box center [423, 249] width 26 height 21
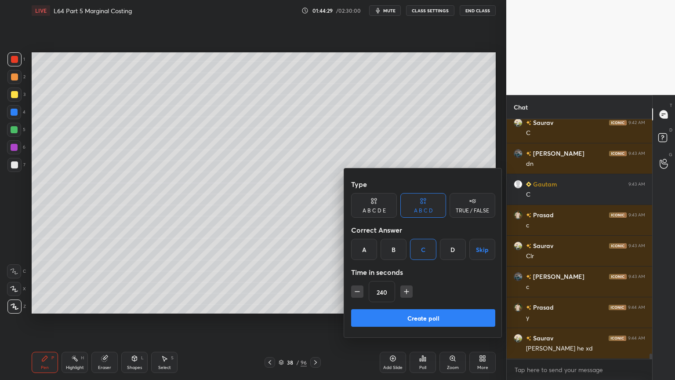
click at [404, 282] on icon "button" at bounding box center [406, 291] width 9 height 9
click at [405, 282] on icon "button" at bounding box center [406, 291] width 9 height 9
click at [406, 282] on icon "button" at bounding box center [406, 291] width 9 height 9
click at [404, 282] on icon "button" at bounding box center [406, 291] width 9 height 9
type input "300"
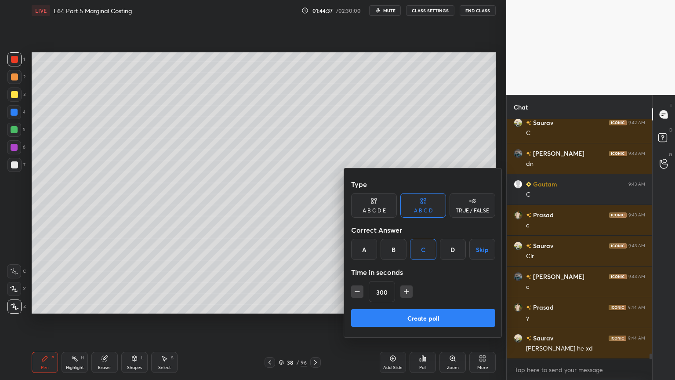
click at [428, 282] on button "Create poll" at bounding box center [423, 318] width 144 height 18
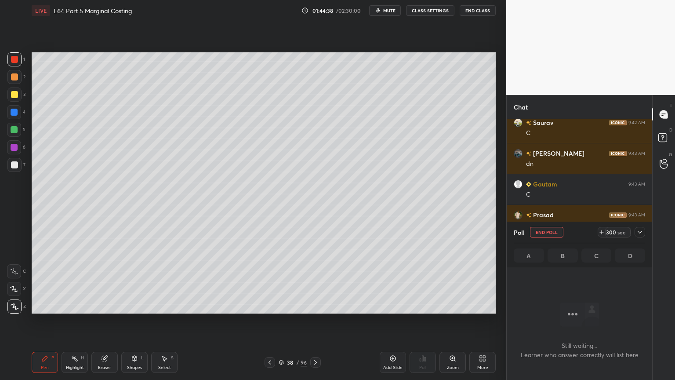
scroll to position [3, 3]
click at [637, 233] on icon at bounding box center [640, 232] width 7 height 7
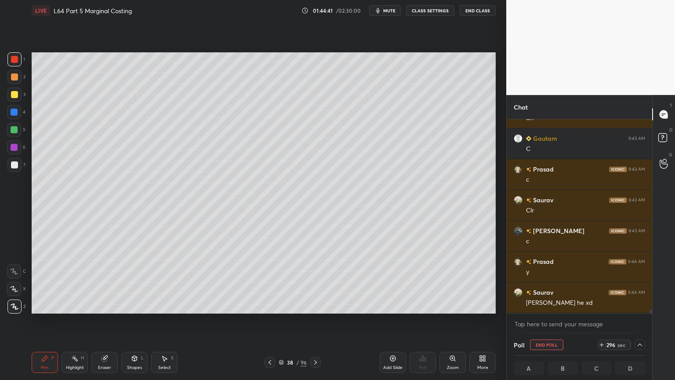
scroll to position [0, 3]
click at [388, 15] on button "mute" at bounding box center [385, 10] width 32 height 11
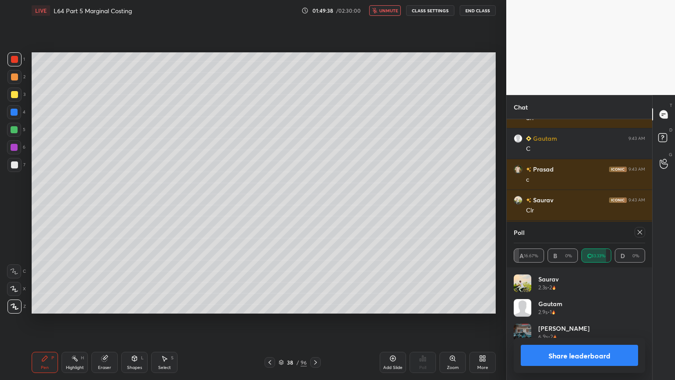
scroll to position [103, 129]
click at [539, 282] on button "Share leaderboard" at bounding box center [579, 355] width 117 height 21
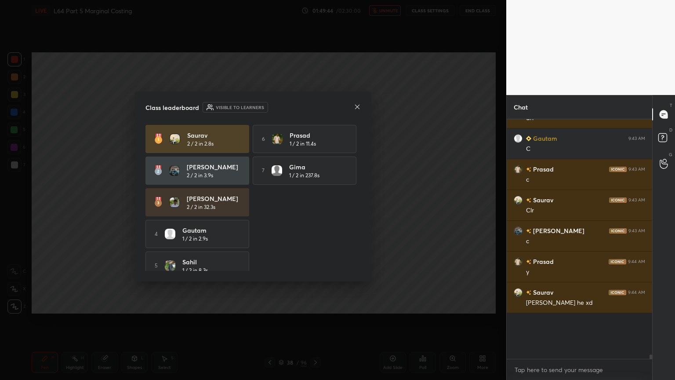
scroll to position [10504, 0]
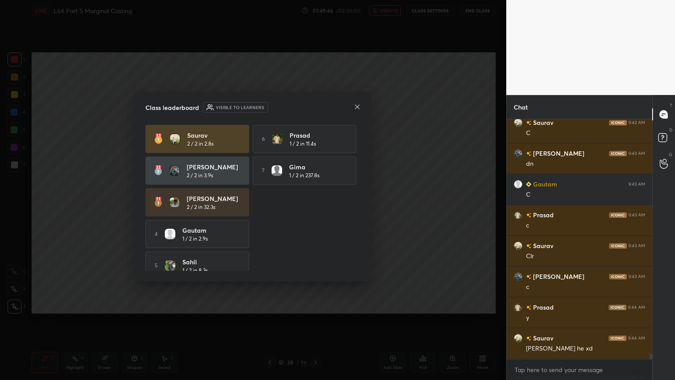
click at [359, 107] on icon at bounding box center [357, 106] width 7 height 7
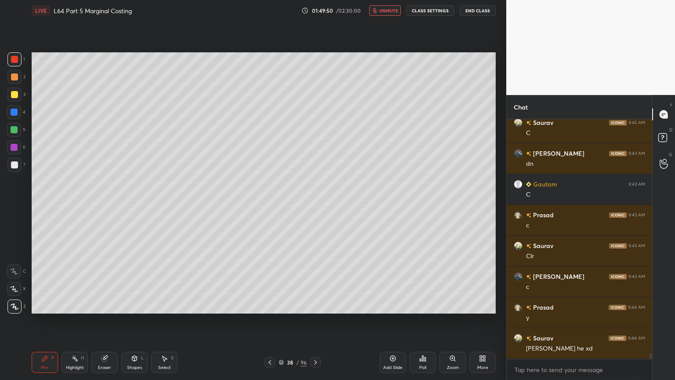
click at [373, 9] on button "unmute" at bounding box center [385, 10] width 32 height 11
click at [267, 282] on icon at bounding box center [269, 362] width 7 height 7
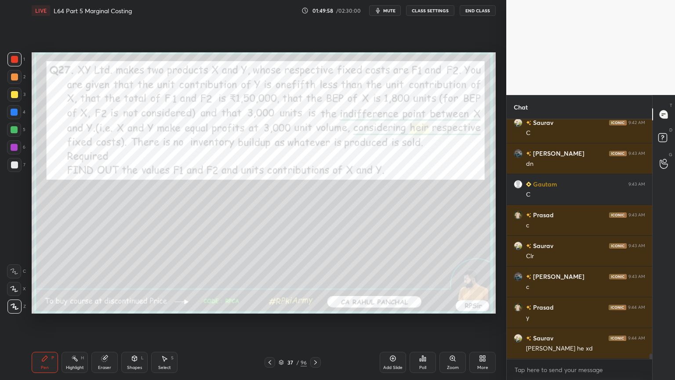
click at [268, 282] on icon at bounding box center [269, 362] width 7 height 7
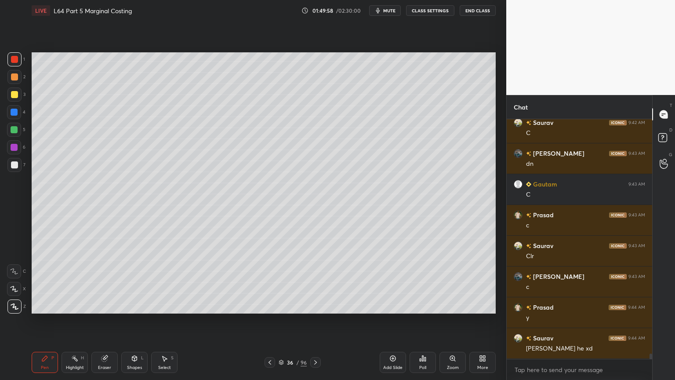
click at [266, 282] on icon at bounding box center [269, 362] width 7 height 7
click at [270, 282] on icon at bounding box center [270, 362] width 3 height 4
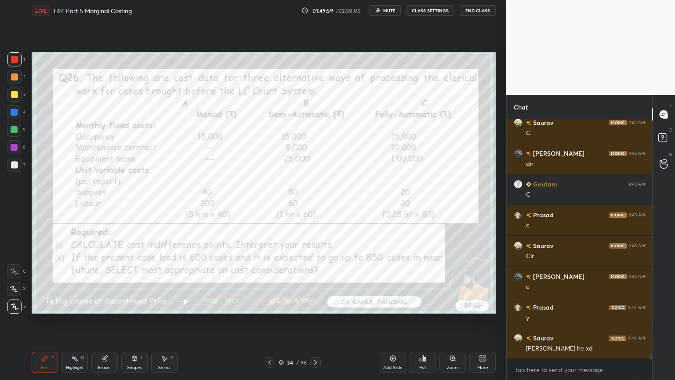
click at [269, 282] on icon at bounding box center [269, 362] width 7 height 7
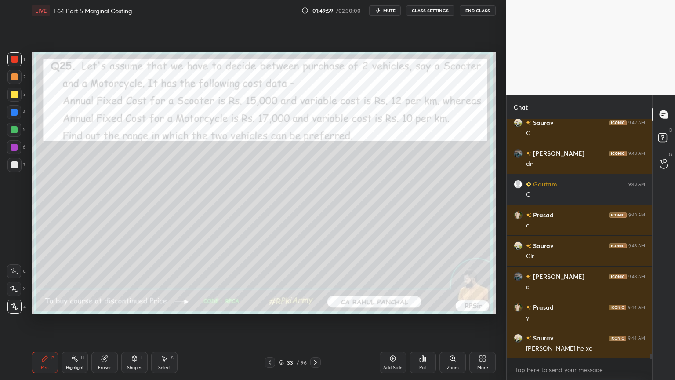
click at [270, 282] on icon at bounding box center [269, 362] width 7 height 7
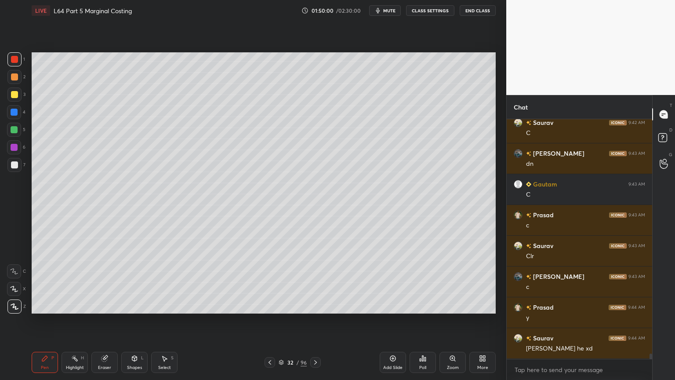
click at [271, 282] on div at bounding box center [270, 362] width 11 height 11
click at [273, 282] on icon at bounding box center [269, 362] width 7 height 7
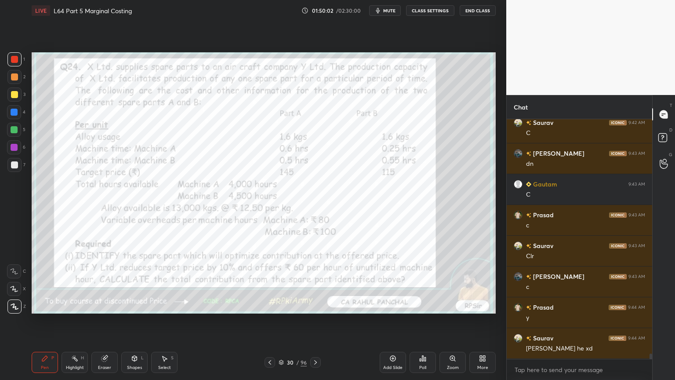
click at [272, 282] on icon at bounding box center [269, 362] width 7 height 7
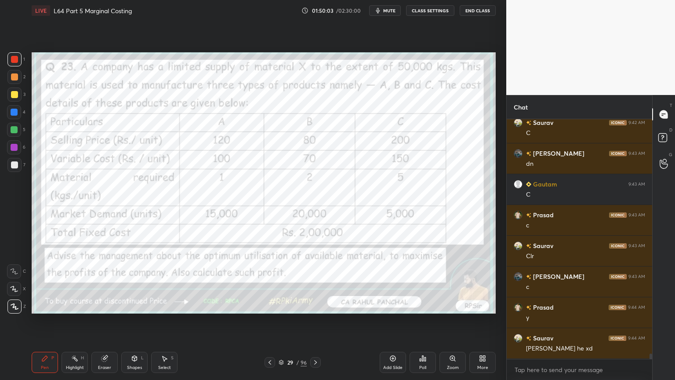
click at [273, 282] on icon at bounding box center [269, 362] width 7 height 7
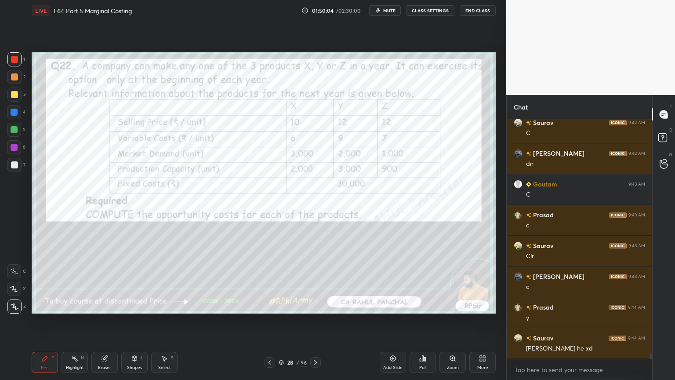
click at [311, 282] on div at bounding box center [315, 362] width 11 height 11
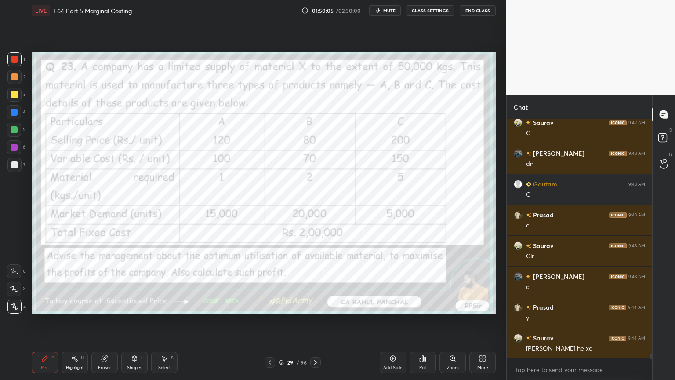
click at [308, 282] on div "29 / 96" at bounding box center [293, 362] width 56 height 11
click at [317, 282] on icon at bounding box center [315, 362] width 7 height 7
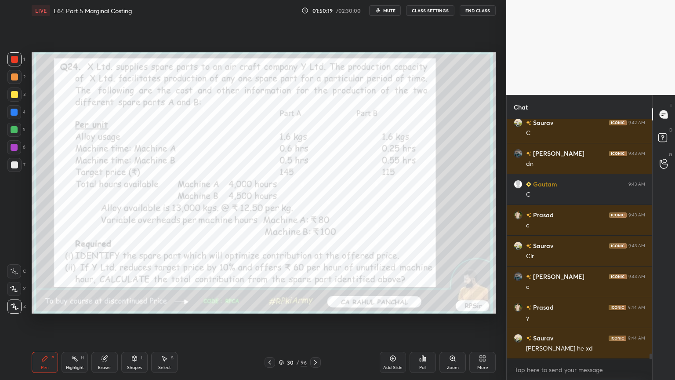
click at [389, 282] on div "Add Slide" at bounding box center [393, 362] width 26 height 21
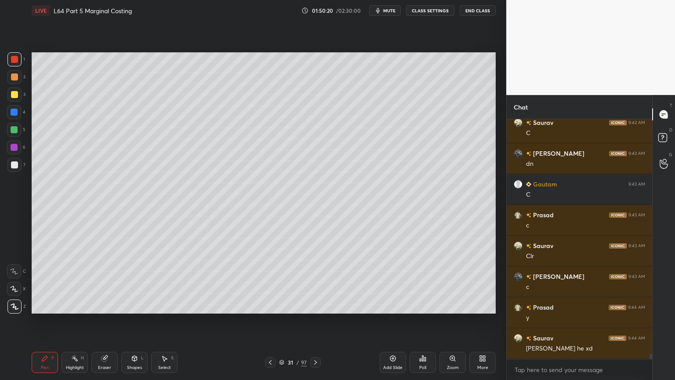
click at [21, 116] on div at bounding box center [14, 112] width 14 height 14
click at [130, 282] on div "Shapes L" at bounding box center [134, 362] width 26 height 21
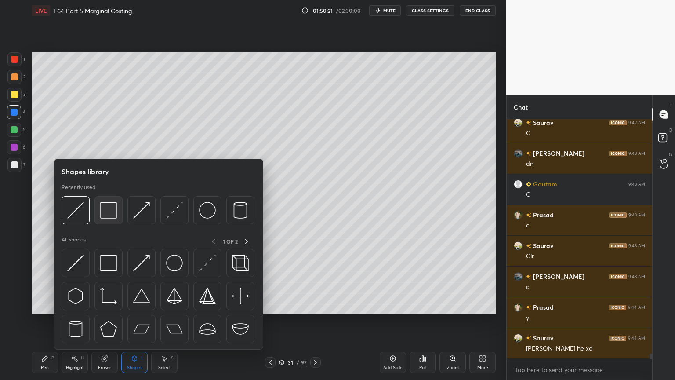
click at [113, 210] on img at bounding box center [108, 210] width 17 height 17
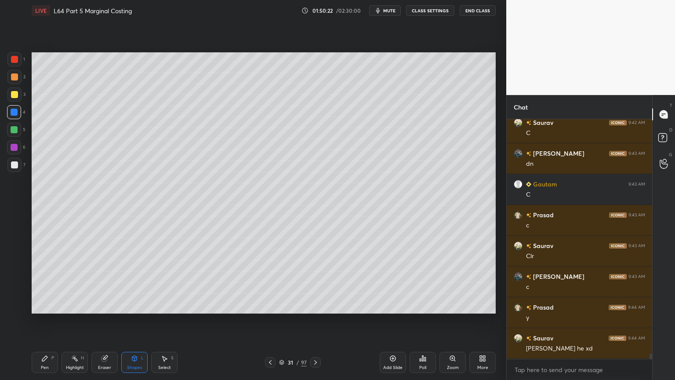
click at [129, 282] on div "Shapes L" at bounding box center [134, 362] width 26 height 21
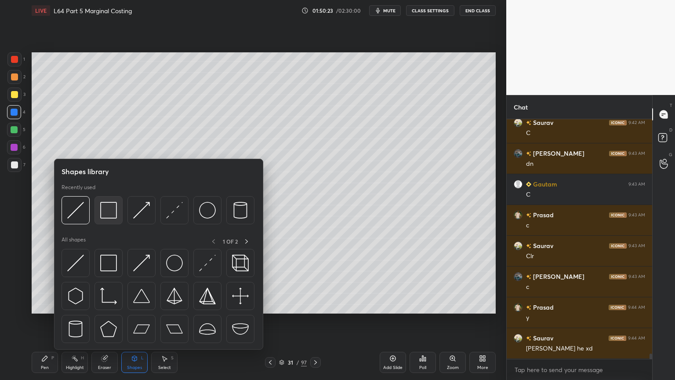
click at [109, 211] on img at bounding box center [108, 210] width 17 height 17
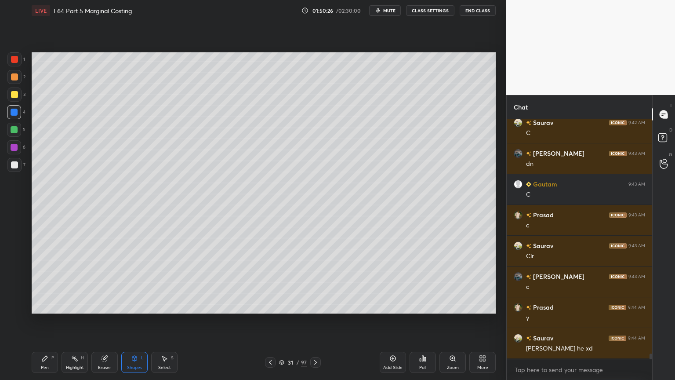
click at [40, 282] on div "Pen P" at bounding box center [45, 362] width 26 height 21
click at [15, 98] on div at bounding box center [14, 94] width 7 height 7
click at [16, 61] on div at bounding box center [14, 59] width 7 height 7
click at [128, 282] on div "Shapes L" at bounding box center [134, 362] width 26 height 21
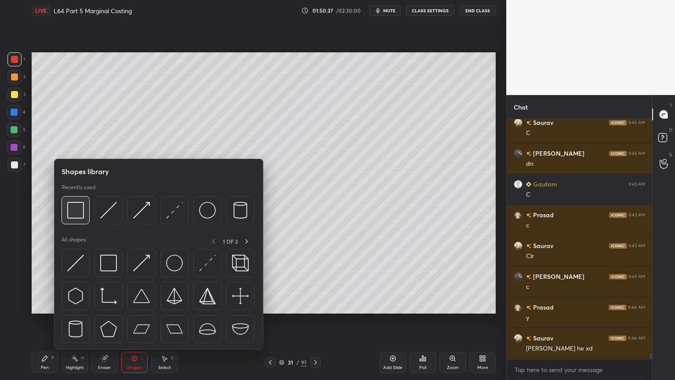
click at [75, 215] on img at bounding box center [75, 210] width 17 height 17
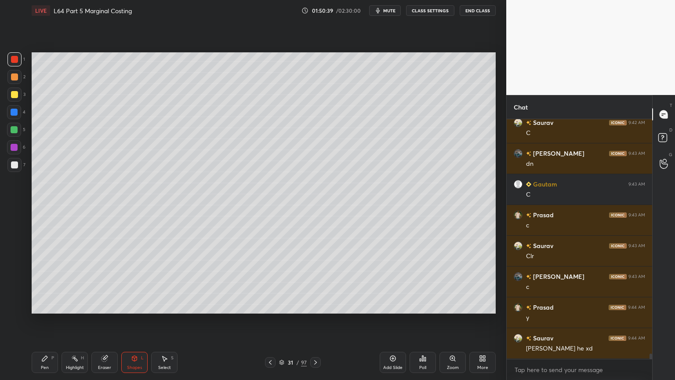
click at [46, 282] on div "Pen" at bounding box center [45, 367] width 8 height 4
click at [16, 273] on icon at bounding box center [14, 271] width 7 height 5
click at [270, 282] on icon at bounding box center [270, 362] width 7 height 7
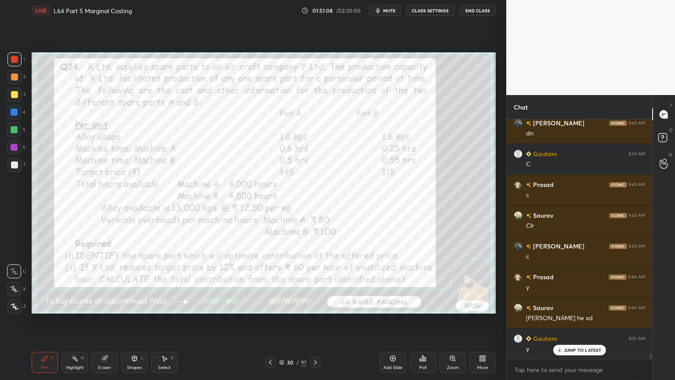
scroll to position [10546, 0]
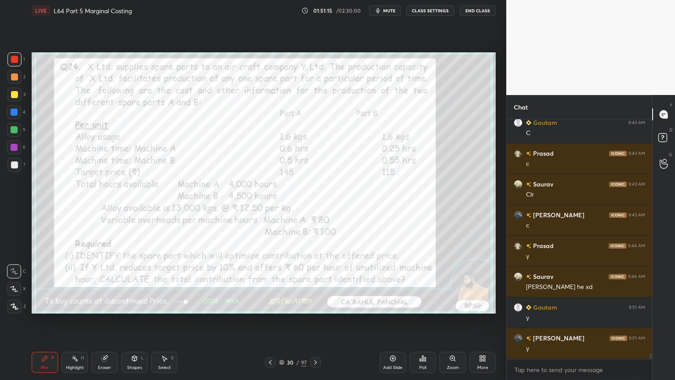
click at [138, 282] on div "Shapes L" at bounding box center [134, 362] width 26 height 21
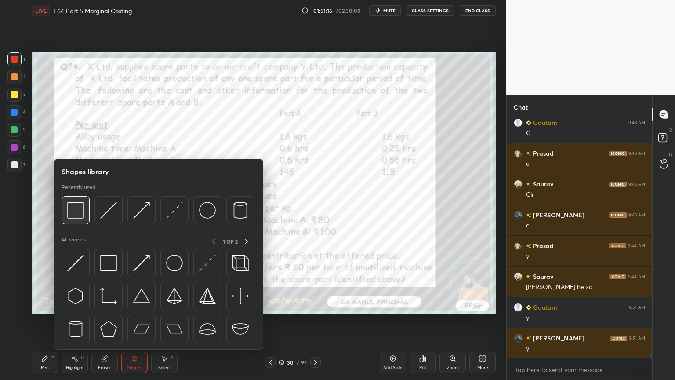
click at [81, 208] on img at bounding box center [75, 210] width 17 height 17
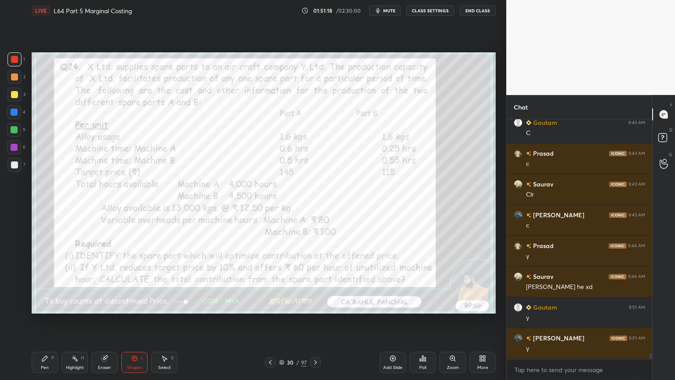
click at [46, 282] on div "Pen P" at bounding box center [45, 362] width 26 height 21
click at [131, 282] on div "Shapes L" at bounding box center [134, 362] width 26 height 21
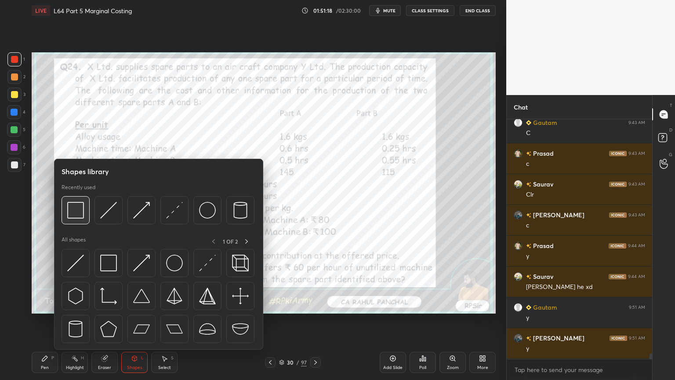
click at [75, 205] on img at bounding box center [75, 210] width 17 height 17
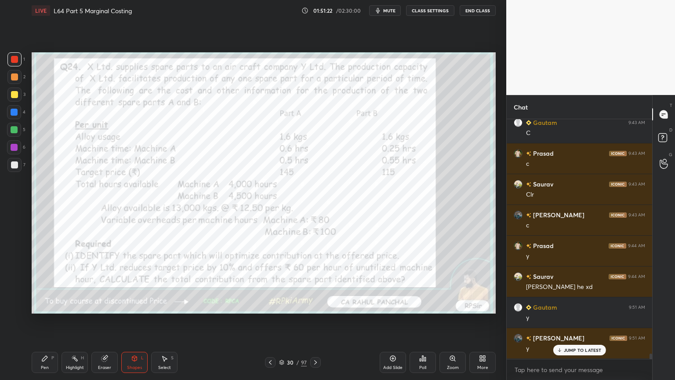
scroll to position [10576, 0]
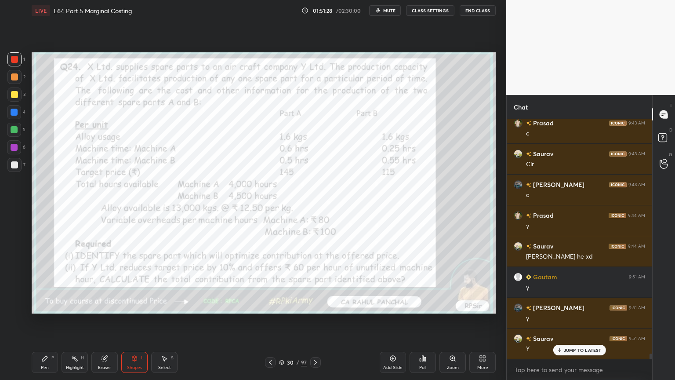
click at [133, 282] on div "Shapes" at bounding box center [134, 367] width 15 height 4
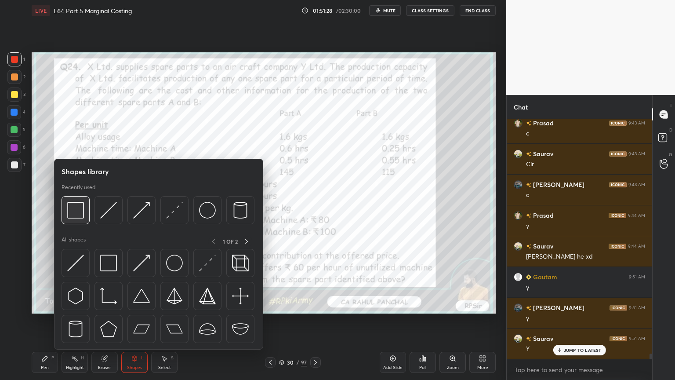
click at [77, 208] on img at bounding box center [75, 210] width 17 height 17
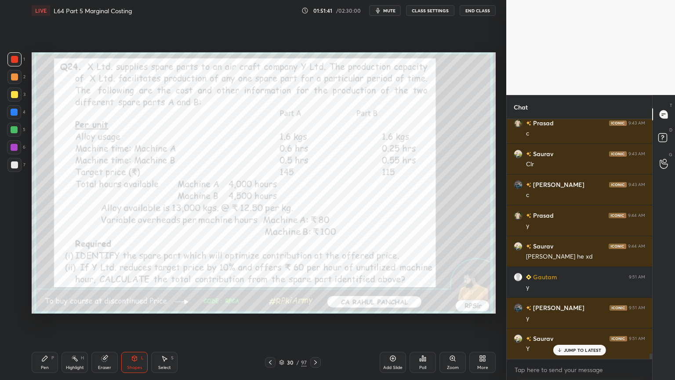
click at [103, 282] on div "Eraser" at bounding box center [104, 362] width 26 height 21
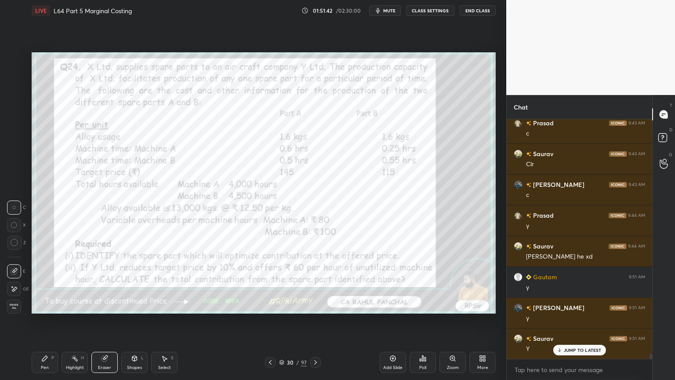
click at [18, 282] on span "Erase all" at bounding box center [13, 306] width 13 height 6
click at [33, 282] on div "Pen P" at bounding box center [45, 362] width 26 height 21
click at [139, 282] on div "Shapes L" at bounding box center [134, 362] width 26 height 21
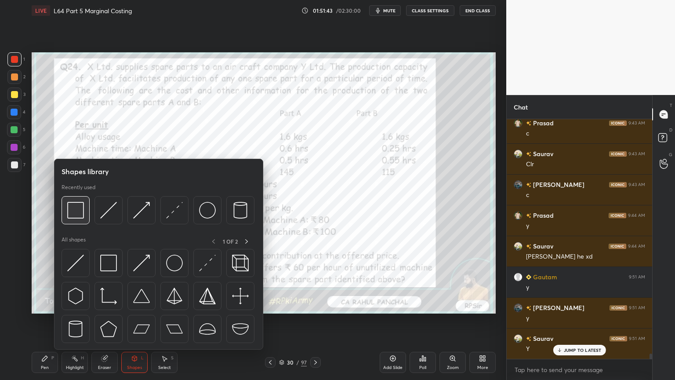
click at [79, 215] on img at bounding box center [75, 210] width 17 height 17
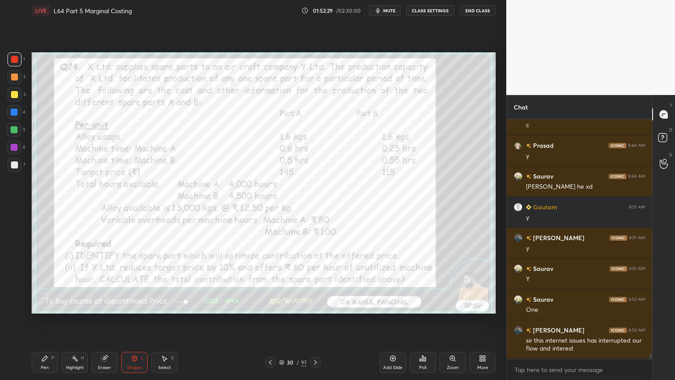
scroll to position [10677, 0]
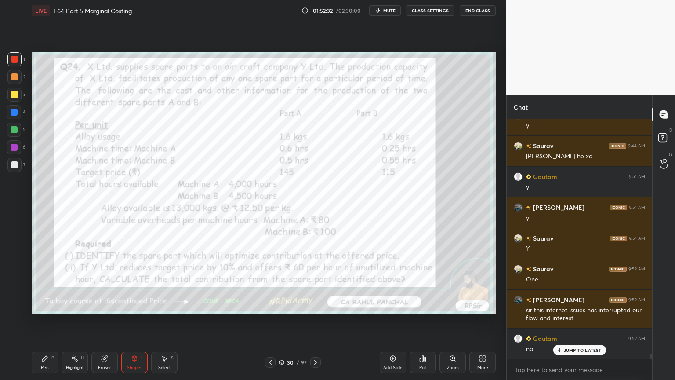
click at [164, 282] on icon at bounding box center [164, 358] width 7 height 7
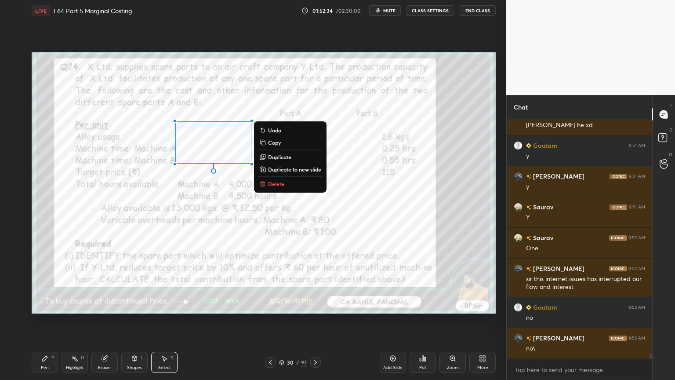
scroll to position [10738, 0]
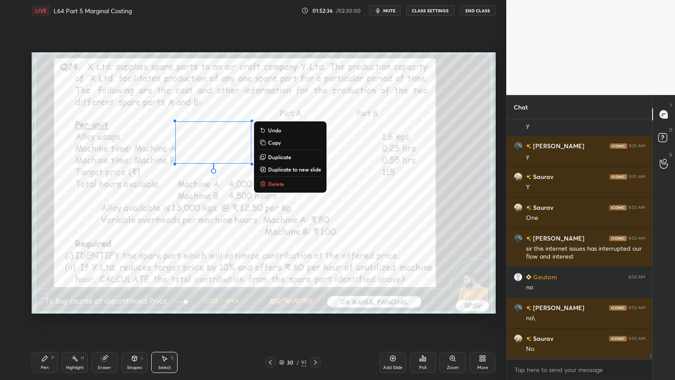
click at [278, 183] on p "Delete" at bounding box center [276, 183] width 16 height 7
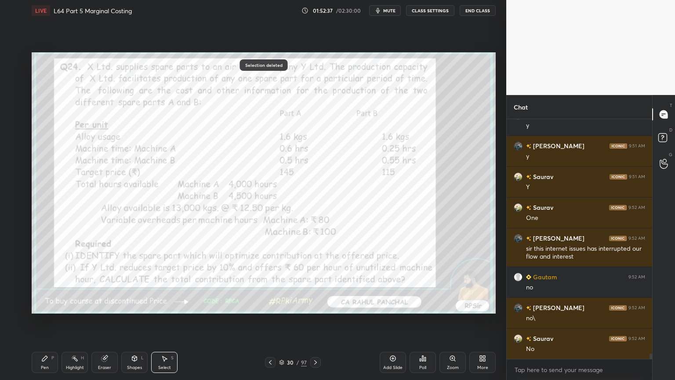
click at [54, 282] on div "Pen P" at bounding box center [45, 362] width 26 height 21
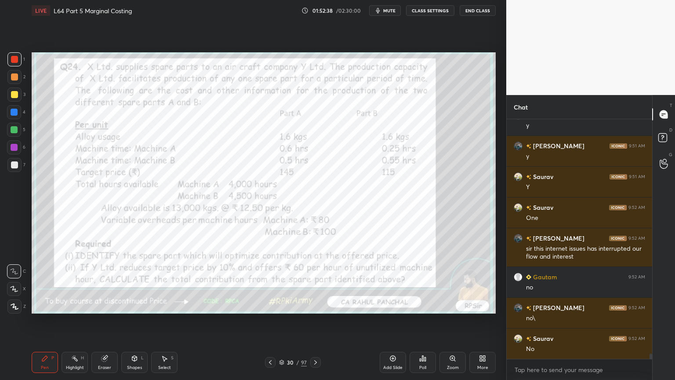
click at [15, 282] on div at bounding box center [14, 306] width 14 height 14
click at [71, 282] on div "Highlight" at bounding box center [75, 367] width 18 height 4
click at [269, 282] on div at bounding box center [270, 362] width 11 height 11
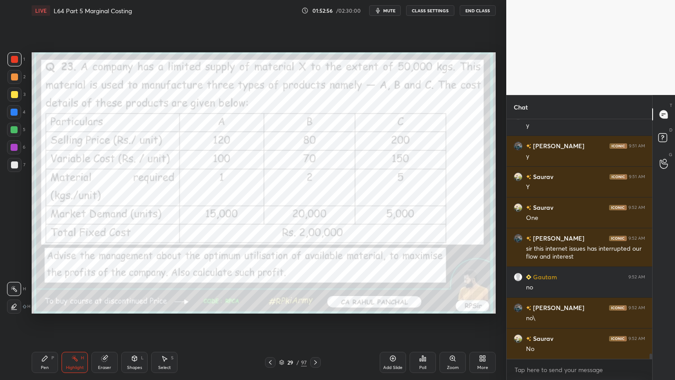
click at [386, 282] on div "Add Slide" at bounding box center [393, 362] width 26 height 21
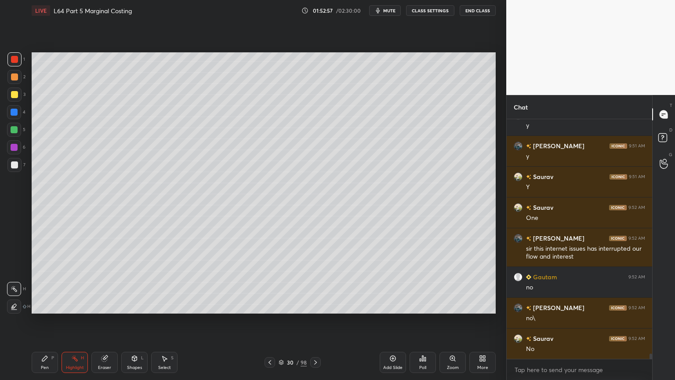
click at [14, 145] on div at bounding box center [14, 147] width 7 height 7
click at [44, 282] on div "Pen P" at bounding box center [45, 362] width 26 height 21
click at [16, 117] on div at bounding box center [14, 112] width 14 height 14
click at [13, 98] on div at bounding box center [14, 94] width 14 height 14
click at [107, 282] on icon at bounding box center [104, 358] width 7 height 7
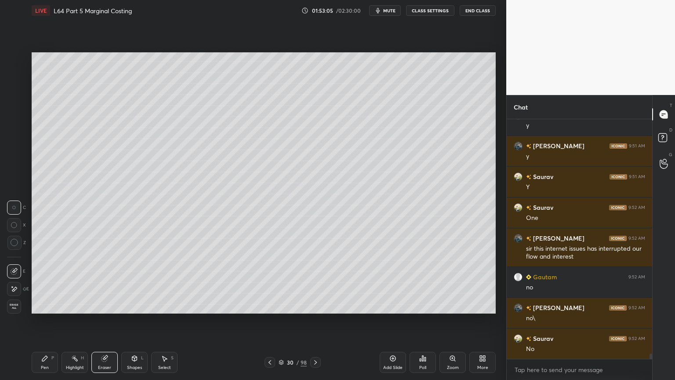
click at [45, 282] on div "Pen P" at bounding box center [45, 362] width 26 height 21
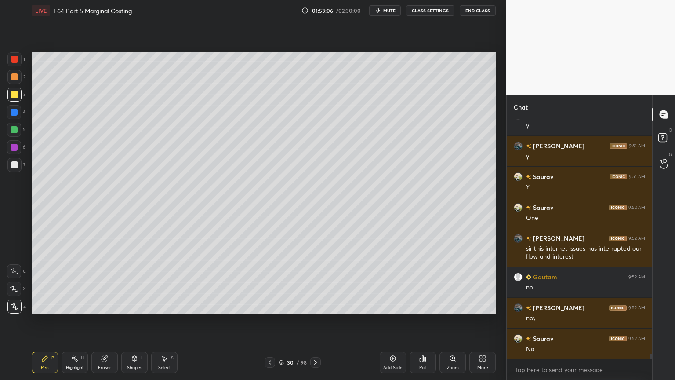
click at [15, 275] on div at bounding box center [14, 271] width 14 height 14
click at [8, 167] on div at bounding box center [14, 165] width 14 height 14
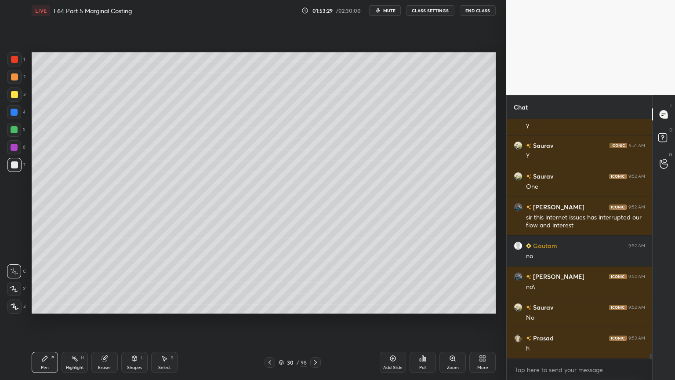
click at [160, 282] on div "Select" at bounding box center [164, 367] width 13 height 4
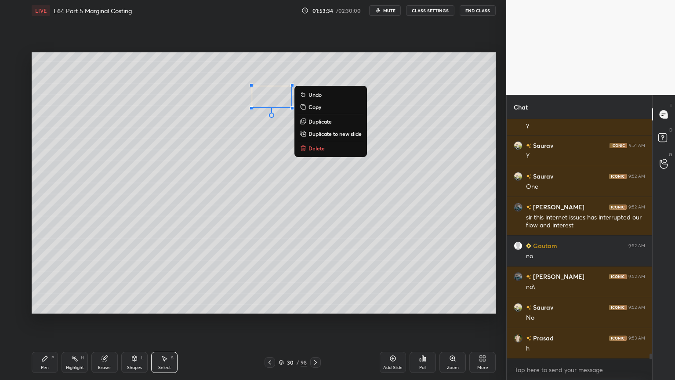
click at [39, 282] on div "Pen P" at bounding box center [45, 362] width 26 height 21
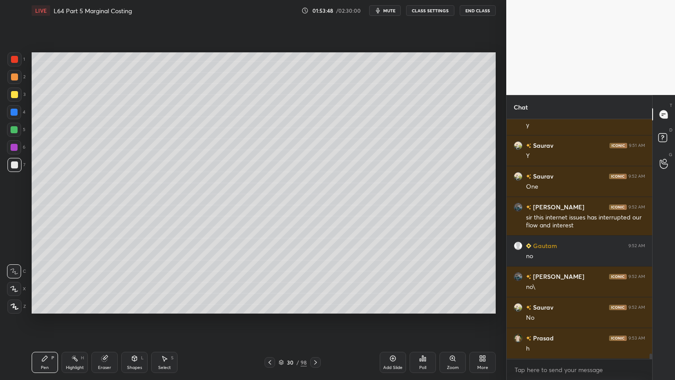
scroll to position [10800, 0]
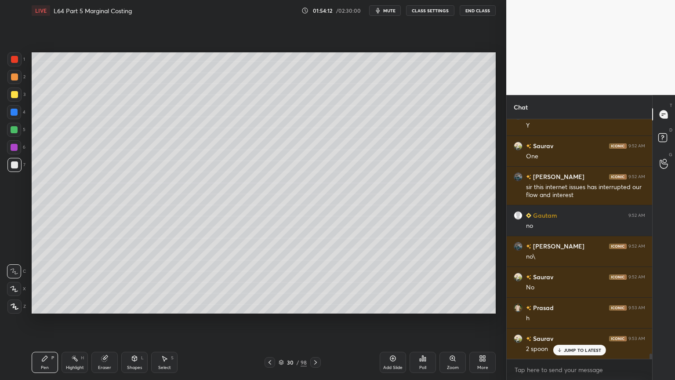
click at [98, 282] on div "Eraser" at bounding box center [104, 362] width 26 height 21
click at [44, 282] on icon at bounding box center [44, 358] width 7 height 7
click at [164, 282] on icon at bounding box center [165, 358] width 5 height 5
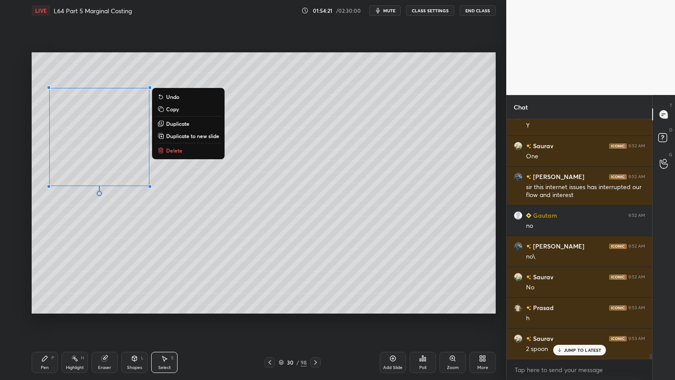
click at [102, 210] on div "0 ° Undo Copy Duplicate Duplicate to new slide Delete" at bounding box center [264, 182] width 464 height 261
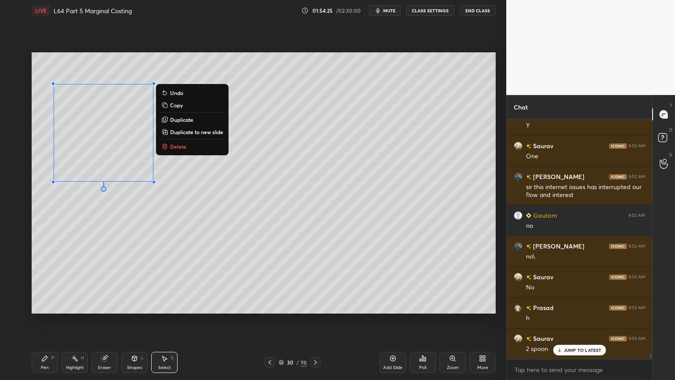
click at [197, 216] on div "0 ° Undo Copy Duplicate Duplicate to new slide Delete" at bounding box center [264, 182] width 464 height 261
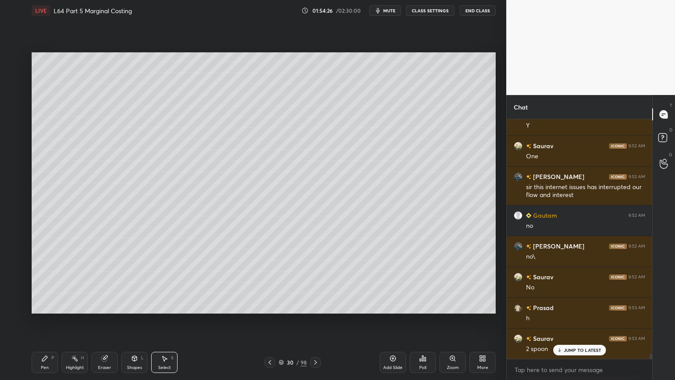
click at [44, 282] on div "Pen" at bounding box center [45, 367] width 8 height 4
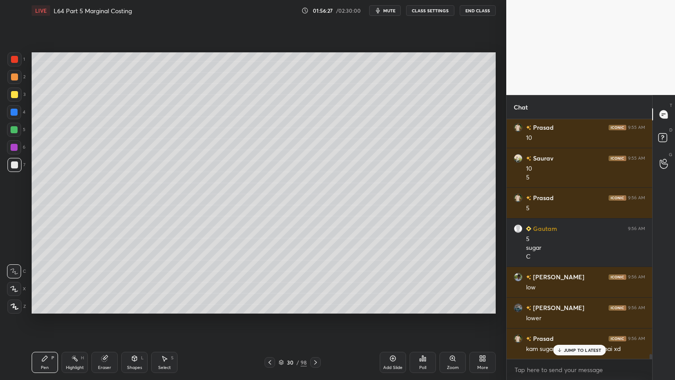
scroll to position [11350, 0]
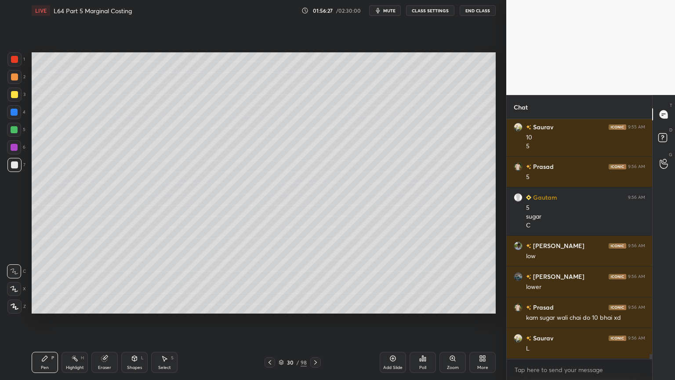
click at [103, 282] on icon at bounding box center [104, 358] width 7 height 7
click at [44, 282] on div "Pen" at bounding box center [45, 367] width 8 height 4
click at [106, 282] on icon at bounding box center [105, 359] width 6 height 6
click at [38, 282] on div "Pen P" at bounding box center [45, 362] width 26 height 21
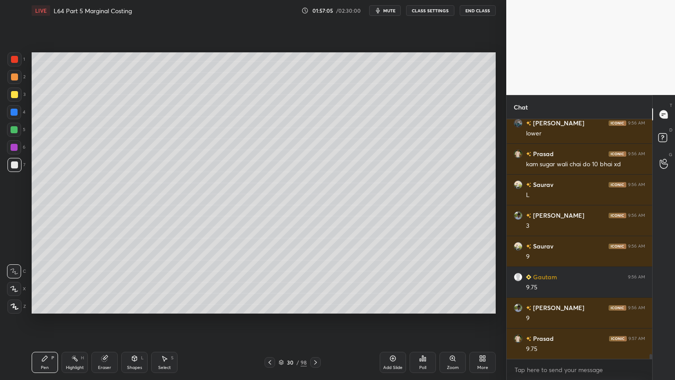
scroll to position [11534, 0]
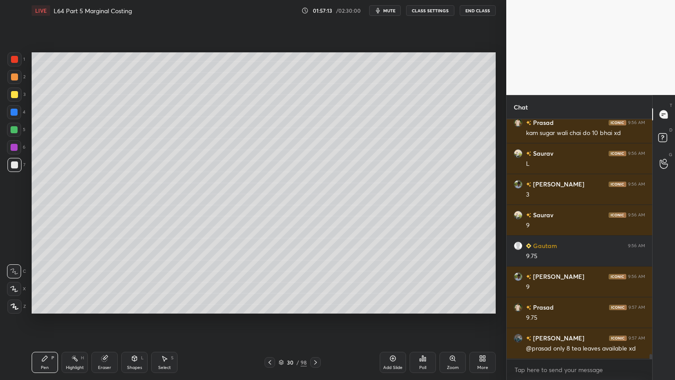
click at [16, 62] on div at bounding box center [14, 59] width 7 height 7
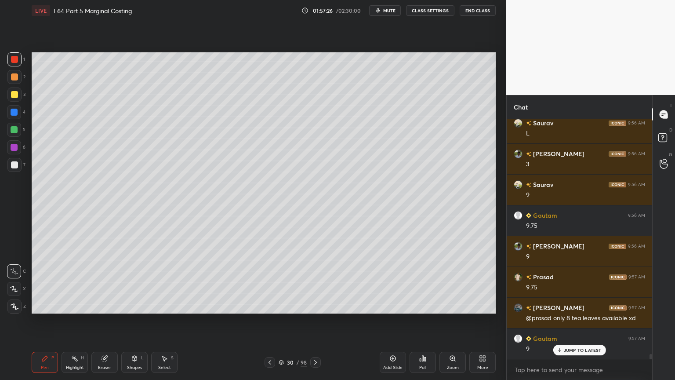
scroll to position [11596, 0]
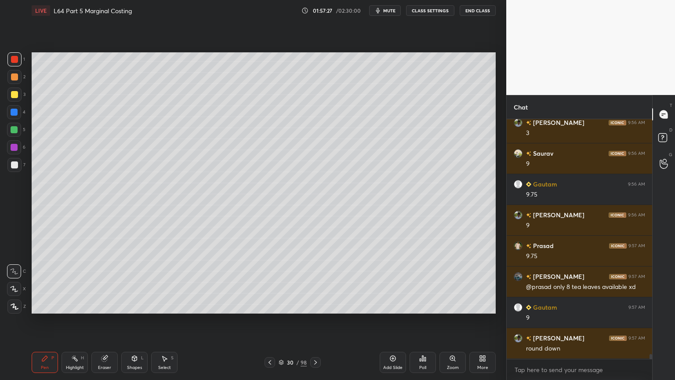
click at [14, 77] on div at bounding box center [14, 76] width 7 height 7
click at [16, 165] on div at bounding box center [14, 164] width 7 height 7
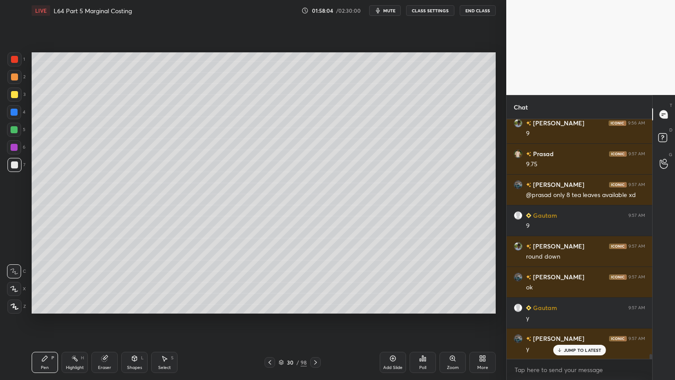
scroll to position [11719, 0]
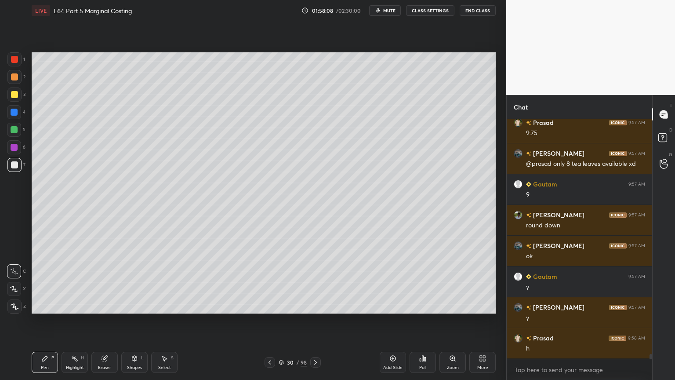
click at [314, 282] on div "Pen P Highlight H Eraser Shapes L Select S 30 / 98 Add Slide Poll Zoom More" at bounding box center [264, 362] width 464 height 35
click at [315, 282] on icon at bounding box center [315, 362] width 7 height 7
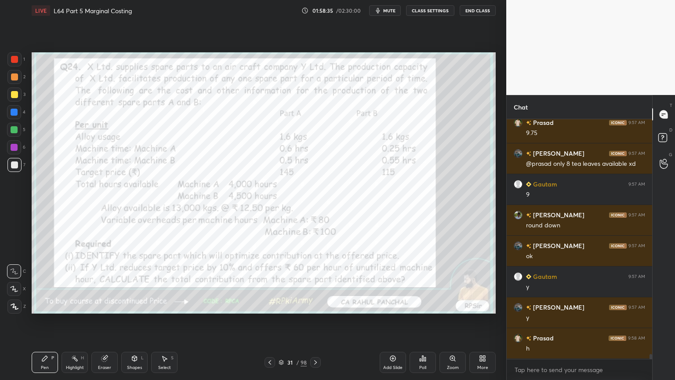
click at [47, 282] on icon at bounding box center [44, 358] width 7 height 7
click at [16, 58] on div at bounding box center [14, 59] width 7 height 7
click at [316, 282] on icon at bounding box center [315, 362] width 7 height 7
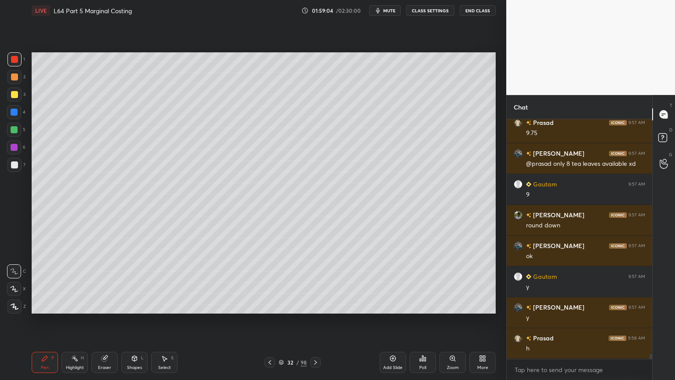
click at [41, 282] on div "Pen P" at bounding box center [45, 362] width 26 height 21
click at [14, 98] on div at bounding box center [14, 94] width 14 height 14
click at [125, 282] on div "Shapes L" at bounding box center [134, 362] width 26 height 21
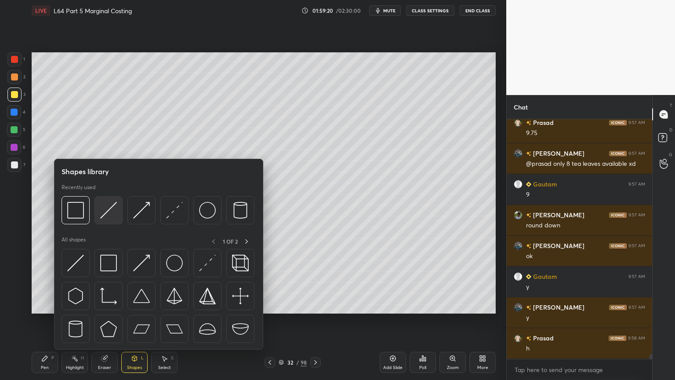
click at [111, 217] on img at bounding box center [108, 210] width 17 height 17
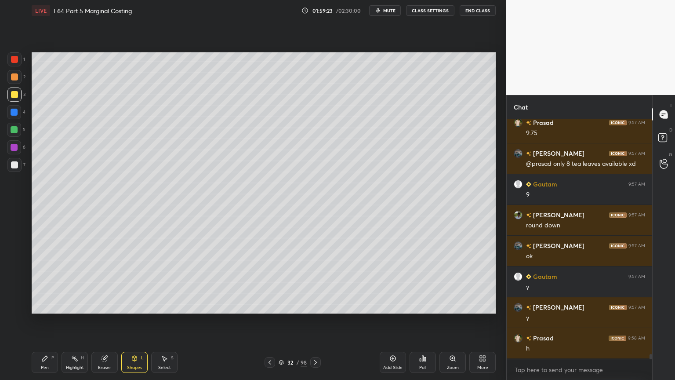
click at [21, 82] on div "2" at bounding box center [16, 77] width 18 height 14
click at [50, 282] on div "Pen P" at bounding box center [45, 362] width 26 height 21
click at [124, 282] on div "Shapes L" at bounding box center [134, 362] width 26 height 21
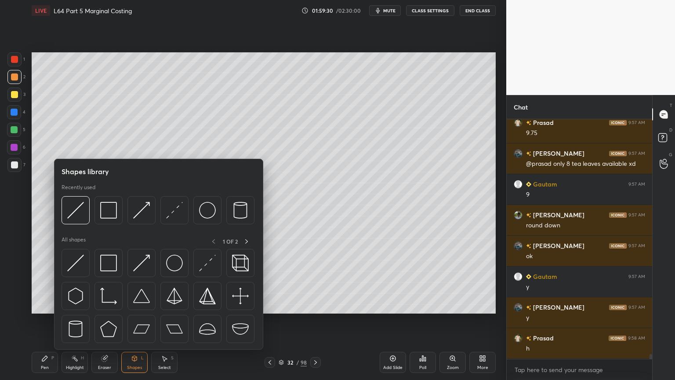
click at [104, 282] on div "Eraser" at bounding box center [104, 362] width 26 height 21
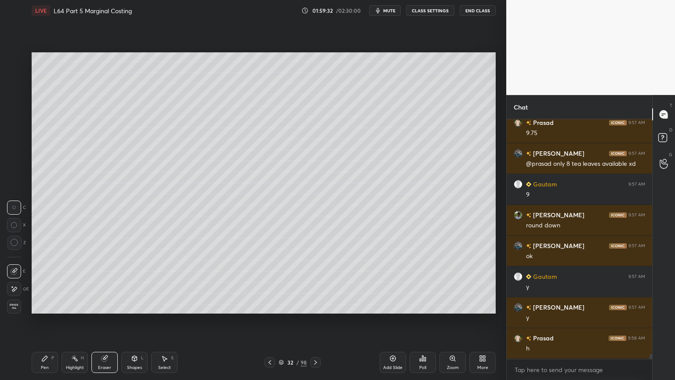
click at [44, 282] on div "Pen P" at bounding box center [45, 362] width 26 height 21
click at [270, 282] on icon at bounding box center [269, 362] width 7 height 7
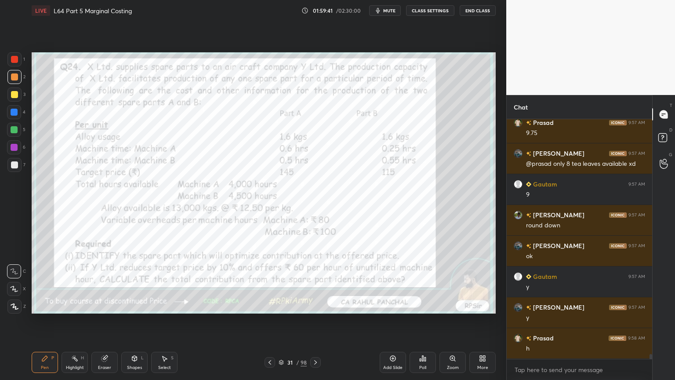
click at [316, 282] on icon at bounding box center [315, 362] width 7 height 7
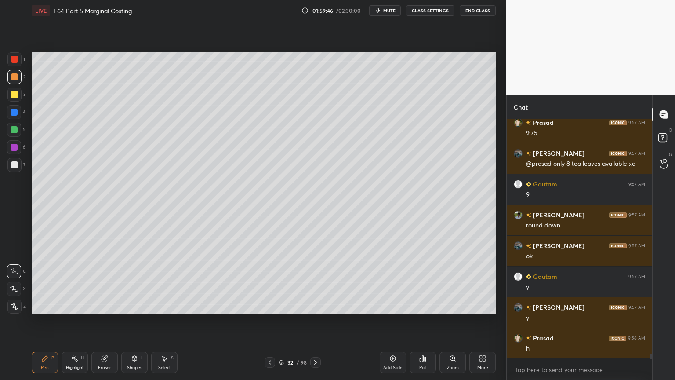
click at [135, 282] on div "Shapes L" at bounding box center [134, 362] width 26 height 21
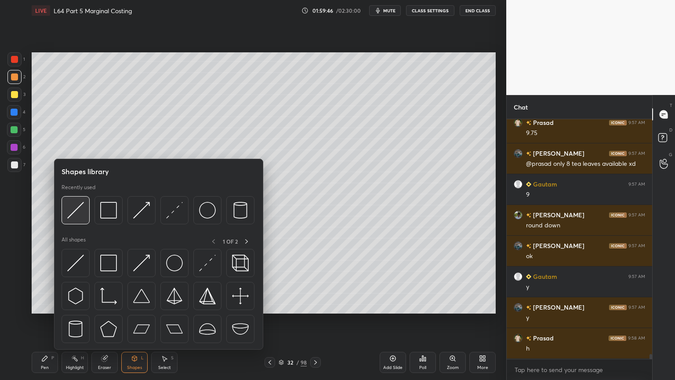
click at [78, 216] on img at bounding box center [75, 210] width 17 height 17
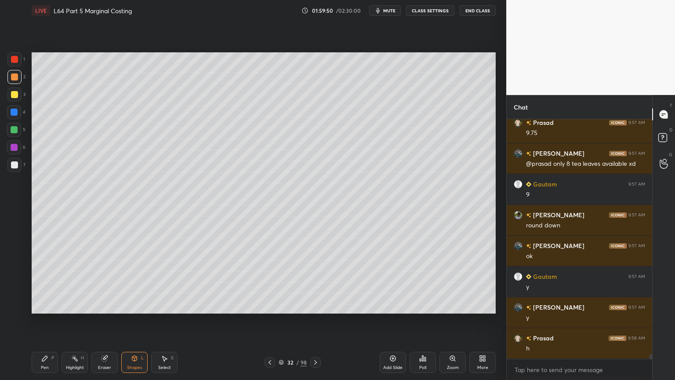
click at [44, 282] on div "Pen P" at bounding box center [45, 362] width 26 height 21
click at [14, 168] on div at bounding box center [14, 164] width 7 height 7
click at [11, 131] on div at bounding box center [14, 129] width 7 height 7
click at [272, 282] on icon at bounding box center [269, 362] width 7 height 7
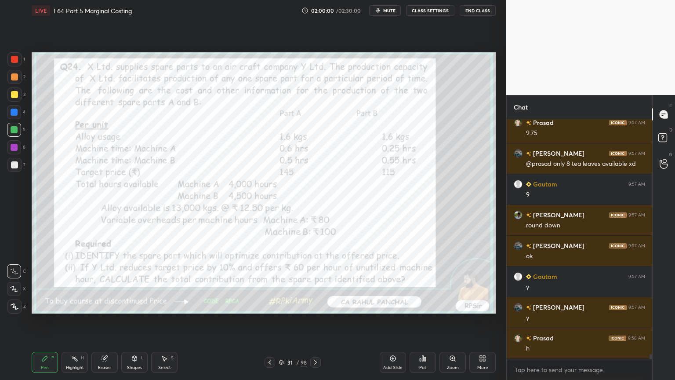
click at [317, 282] on icon at bounding box center [315, 362] width 7 height 7
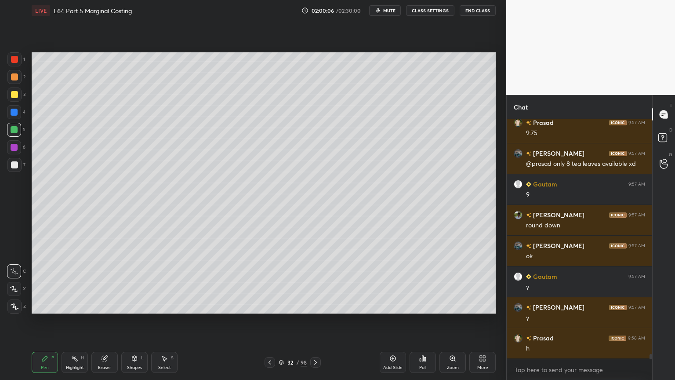
click at [106, 282] on div "Eraser" at bounding box center [104, 362] width 26 height 21
click at [45, 282] on div "Pen" at bounding box center [45, 367] width 8 height 4
click at [268, 282] on icon at bounding box center [269, 362] width 7 height 7
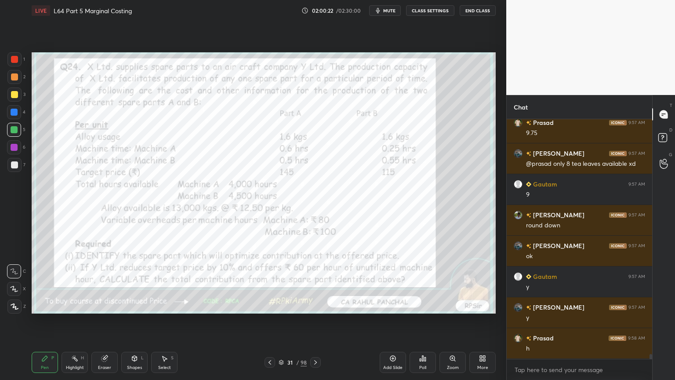
click at [313, 282] on icon at bounding box center [315, 362] width 7 height 7
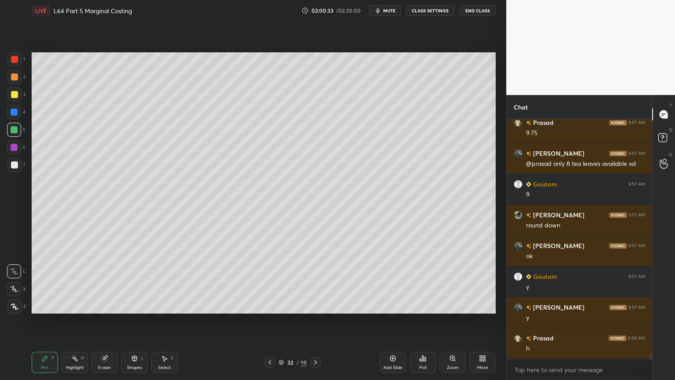
click at [272, 282] on icon at bounding box center [269, 362] width 7 height 7
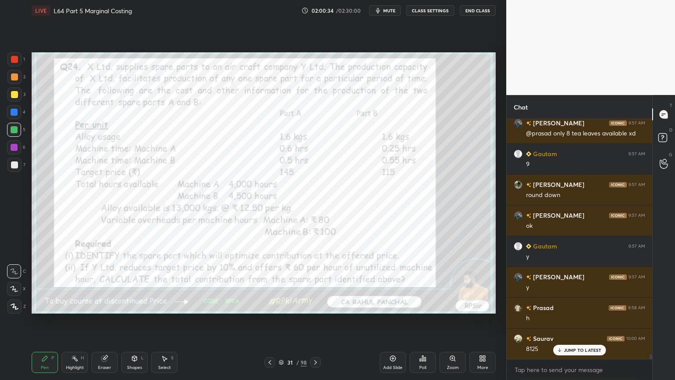
scroll to position [11781, 0]
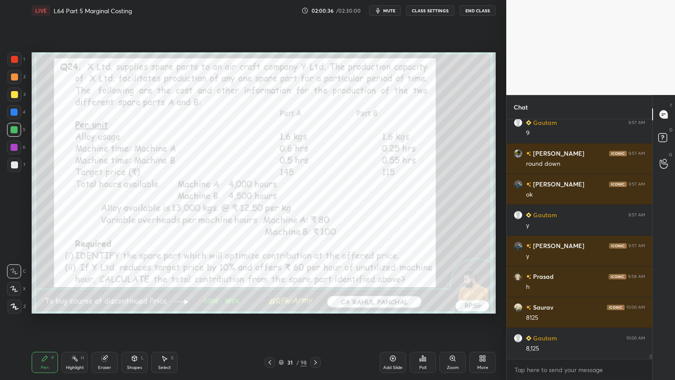
click at [317, 282] on icon at bounding box center [315, 362] width 7 height 7
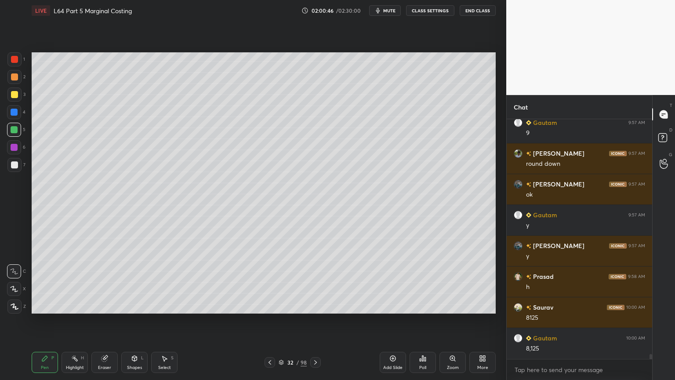
click at [15, 172] on div "7" at bounding box center [16, 167] width 18 height 18
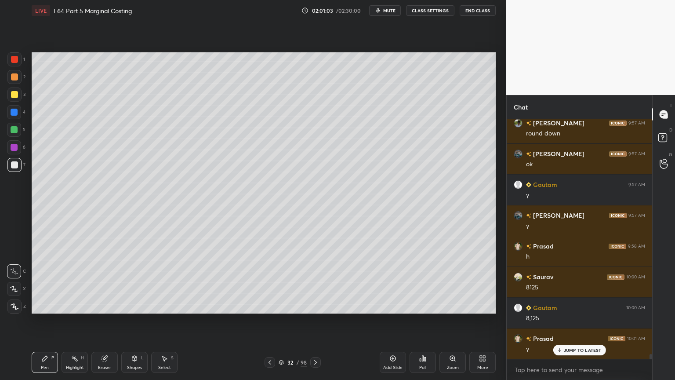
click at [265, 282] on div at bounding box center [270, 362] width 11 height 11
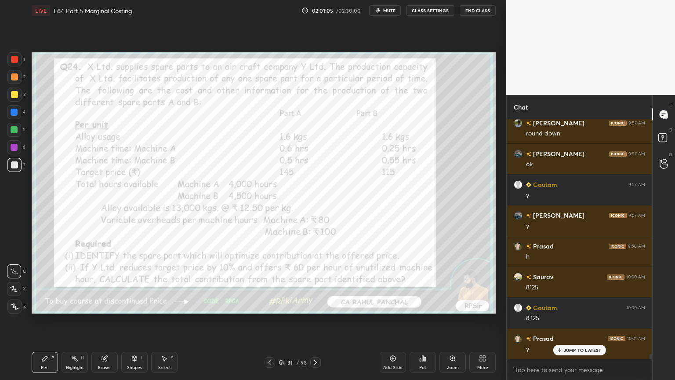
click at [319, 282] on div at bounding box center [315, 362] width 11 height 11
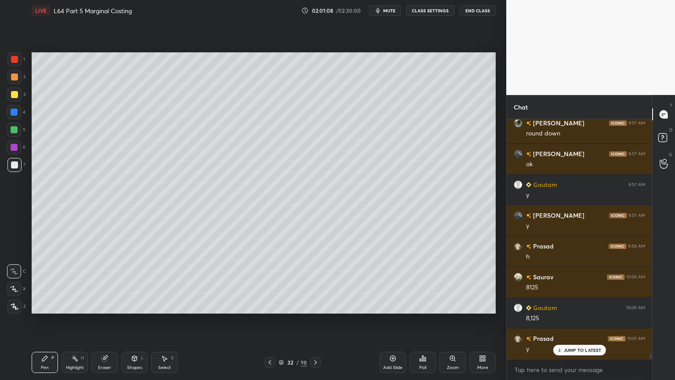
click at [163, 282] on icon at bounding box center [164, 358] width 7 height 7
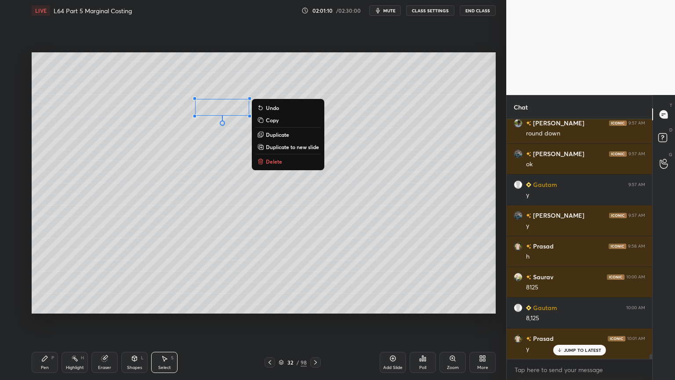
click at [270, 135] on p "Duplicate" at bounding box center [277, 134] width 23 height 7
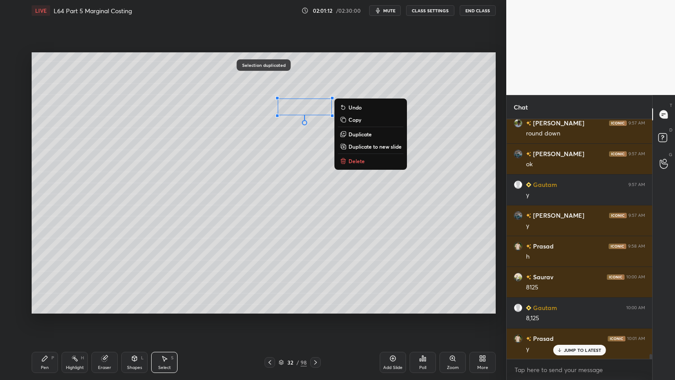
click at [320, 191] on div "0 ° Undo Copy Duplicate Duplicate to new slide Delete" at bounding box center [264, 182] width 464 height 261
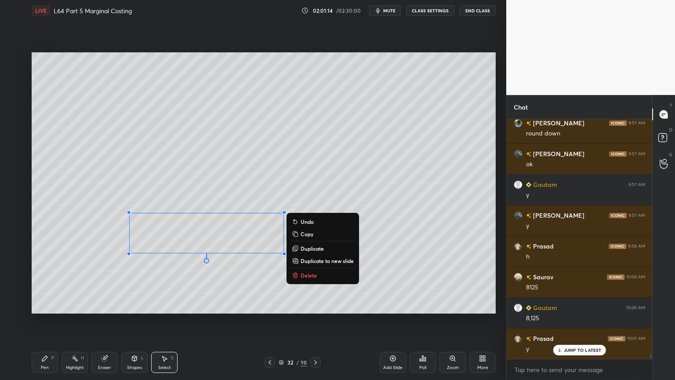
click at [302, 273] on p "Delete" at bounding box center [309, 275] width 16 height 7
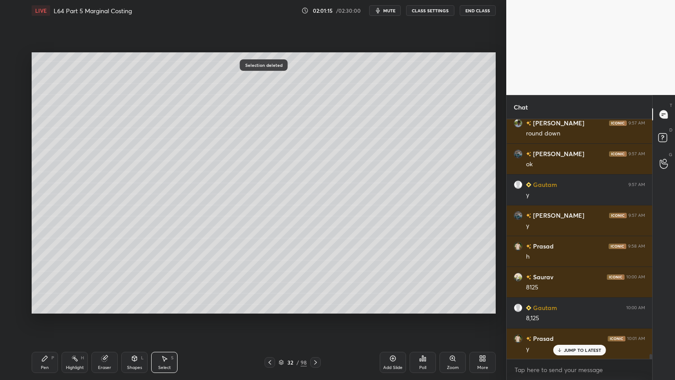
click at [50, 282] on div "Pen P" at bounding box center [45, 362] width 26 height 21
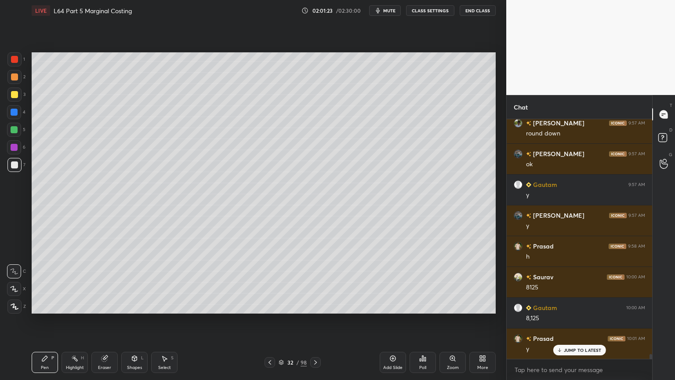
click at [271, 282] on icon at bounding box center [269, 362] width 7 height 7
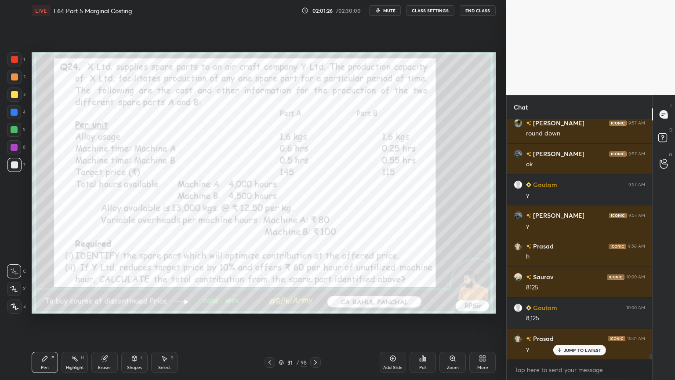
click at [318, 282] on icon at bounding box center [315, 362] width 7 height 7
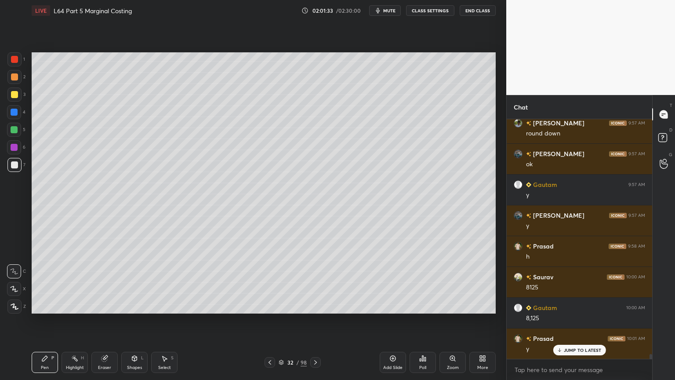
click at [17, 131] on div at bounding box center [14, 129] width 7 height 7
click at [271, 282] on icon at bounding box center [269, 362] width 7 height 7
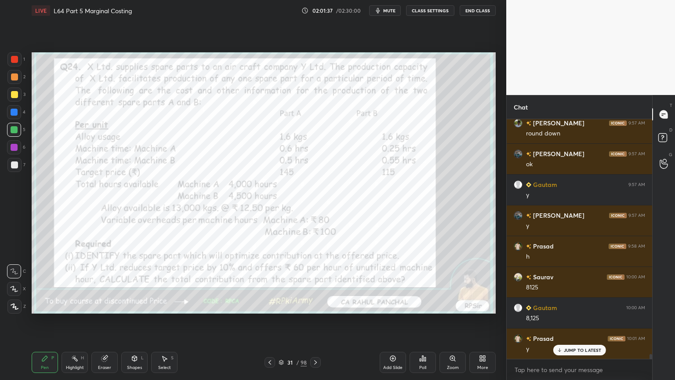
click at [317, 282] on icon at bounding box center [315, 362] width 3 height 4
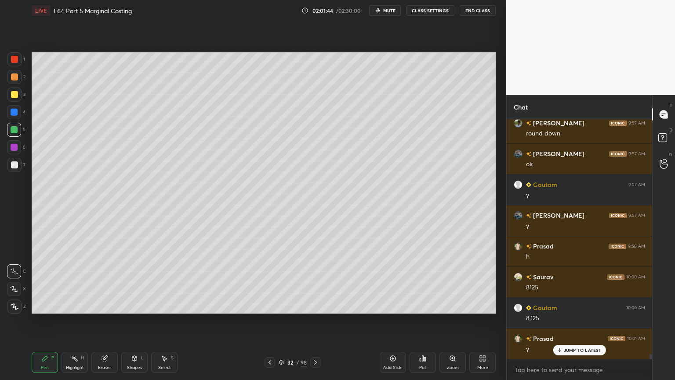
click at [269, 282] on icon at bounding box center [269, 362] width 7 height 7
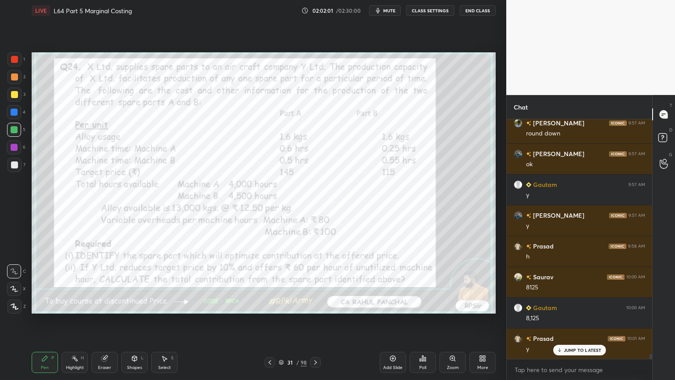
scroll to position [11842, 0]
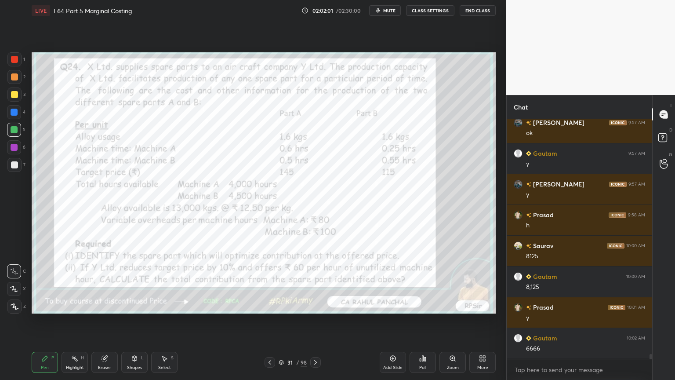
click at [316, 282] on icon at bounding box center [315, 362] width 7 height 7
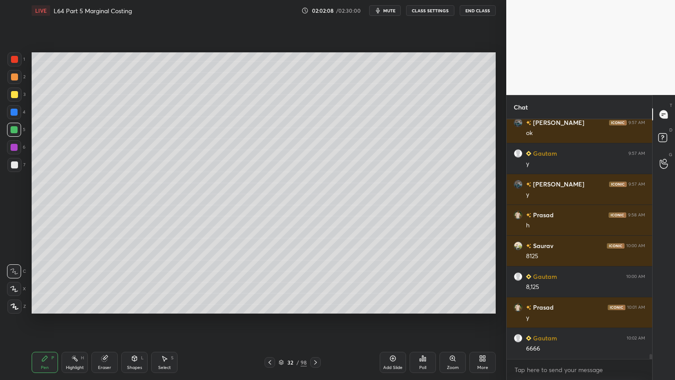
click at [18, 167] on div at bounding box center [14, 164] width 7 height 7
click at [18, 62] on div at bounding box center [14, 59] width 14 height 14
click at [12, 162] on div at bounding box center [14, 164] width 7 height 7
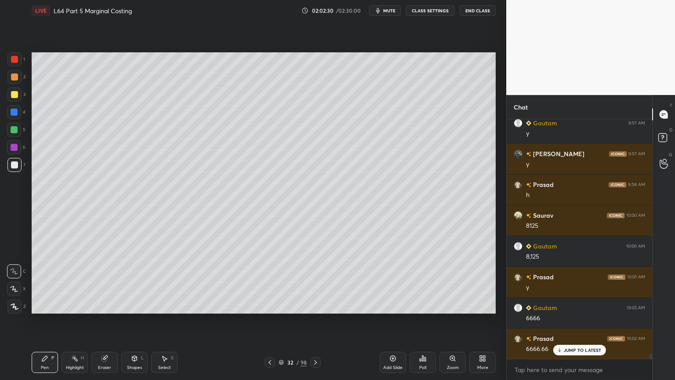
click at [164, 282] on icon at bounding box center [165, 358] width 5 height 5
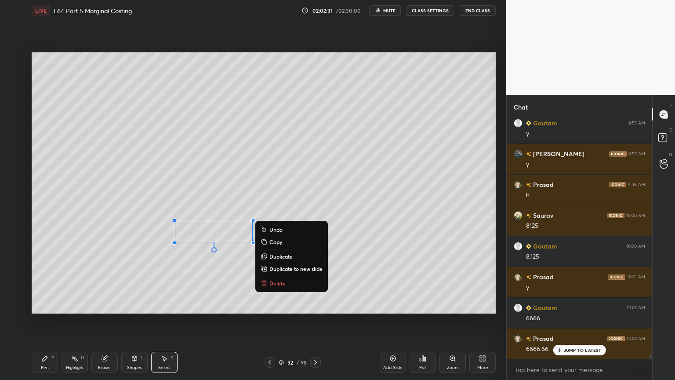
click at [285, 282] on p "Delete" at bounding box center [278, 283] width 16 height 7
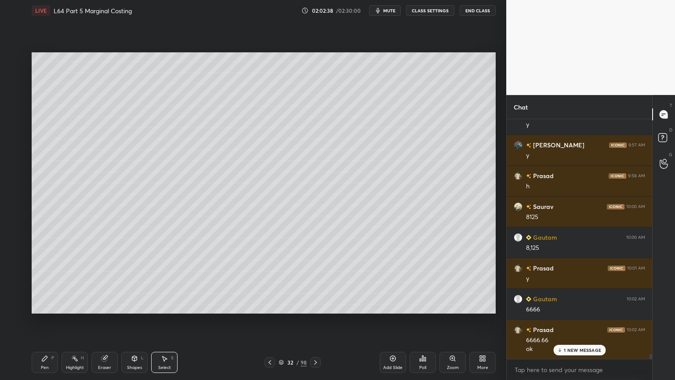
scroll to position [11912, 0]
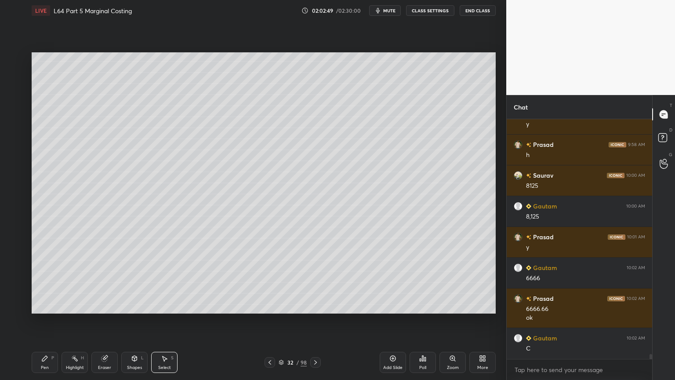
click at [46, 282] on div "Pen P" at bounding box center [45, 362] width 26 height 21
click at [14, 137] on div "5" at bounding box center [16, 132] width 18 height 18
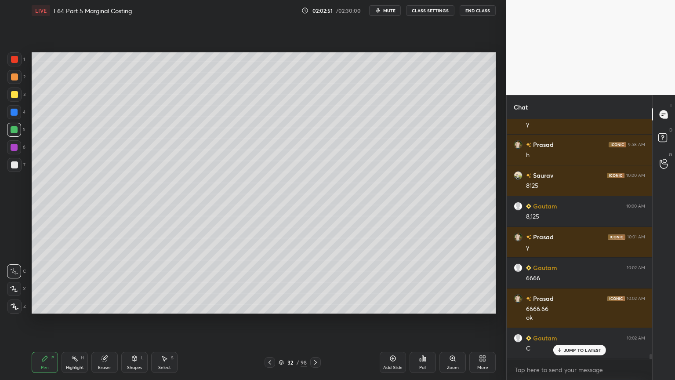
scroll to position [11943, 0]
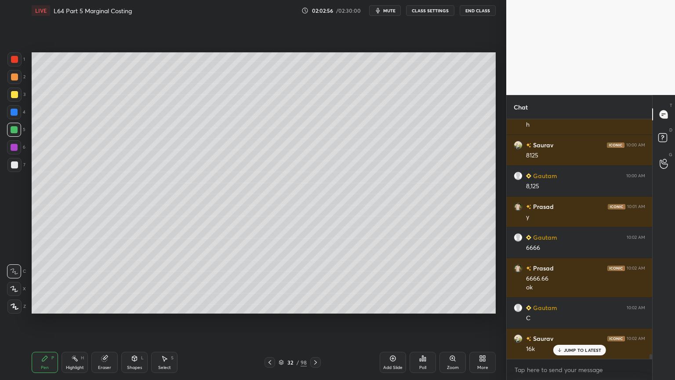
click at [269, 282] on icon at bounding box center [269, 362] width 7 height 7
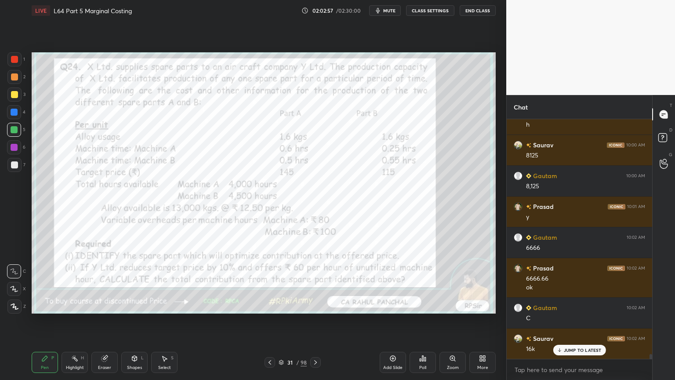
scroll to position [11974, 0]
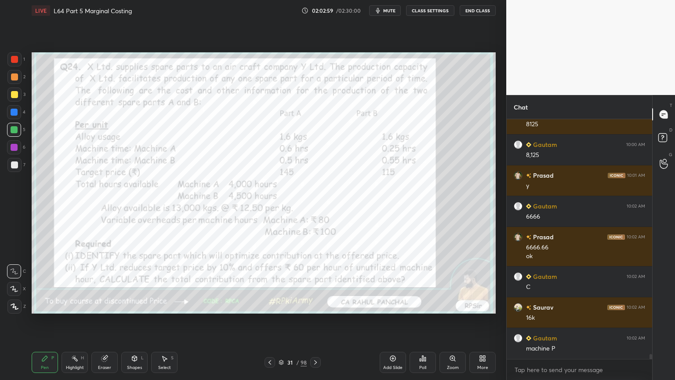
click at [315, 282] on icon at bounding box center [315, 362] width 7 height 7
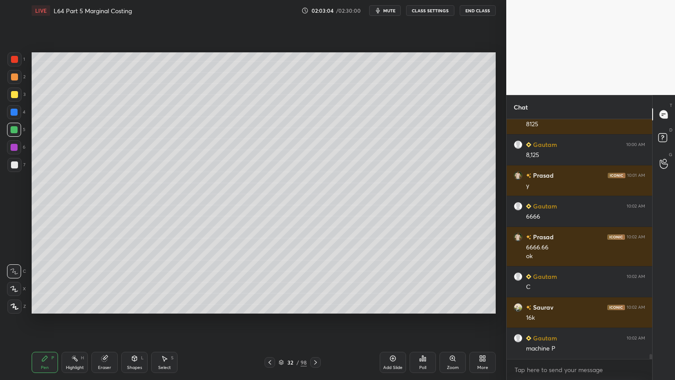
click at [17, 164] on div at bounding box center [14, 164] width 7 height 7
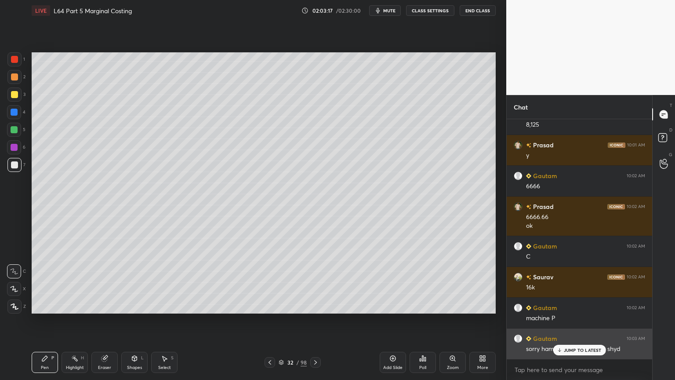
click at [567, 282] on p "JUMP TO LATEST" at bounding box center [583, 349] width 38 height 5
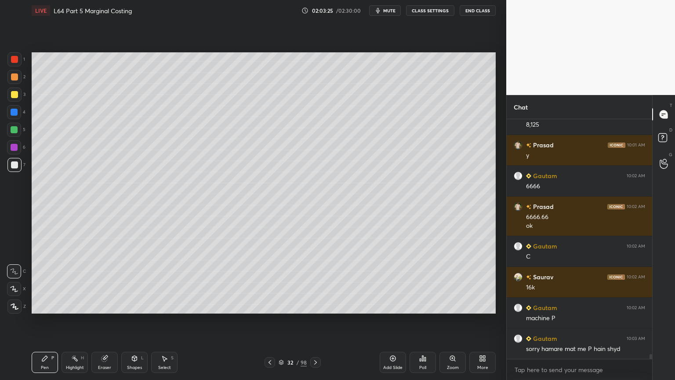
click at [263, 282] on div "32 / 98" at bounding box center [293, 362] width 174 height 11
click at [271, 282] on icon at bounding box center [269, 362] width 7 height 7
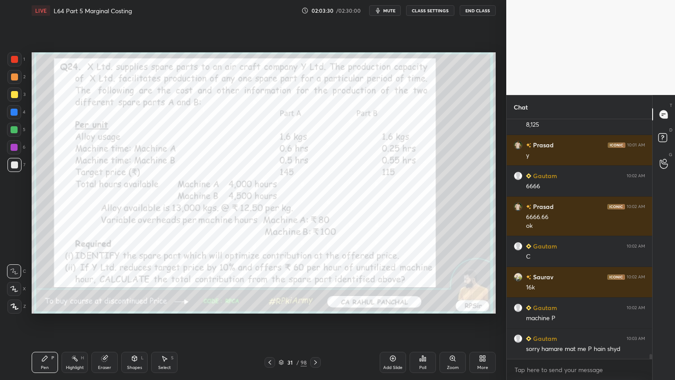
scroll to position [12013, 0]
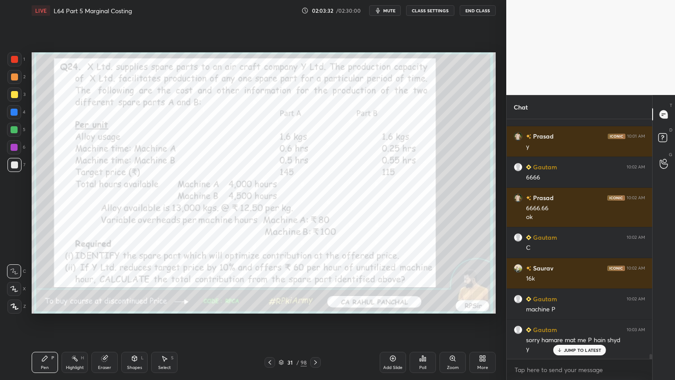
click at [317, 282] on icon at bounding box center [315, 362] width 7 height 7
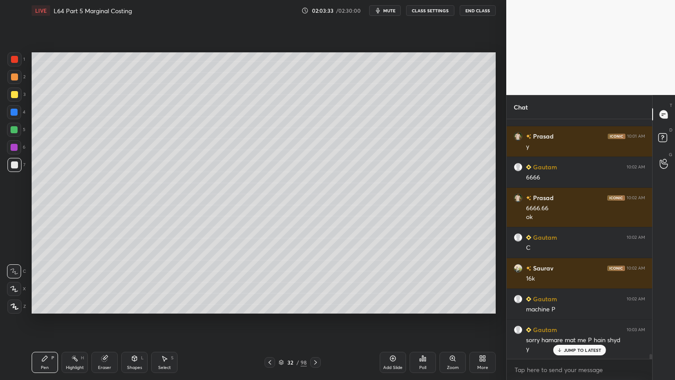
click at [102, 282] on icon at bounding box center [105, 359] width 6 height 6
click at [269, 282] on icon at bounding box center [269, 362] width 7 height 7
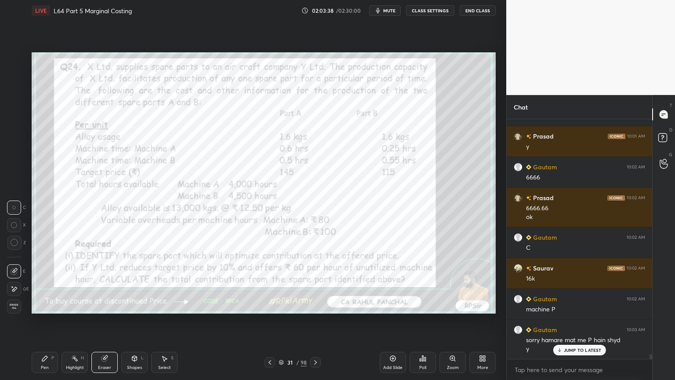
click at [73, 282] on icon at bounding box center [74, 358] width 7 height 7
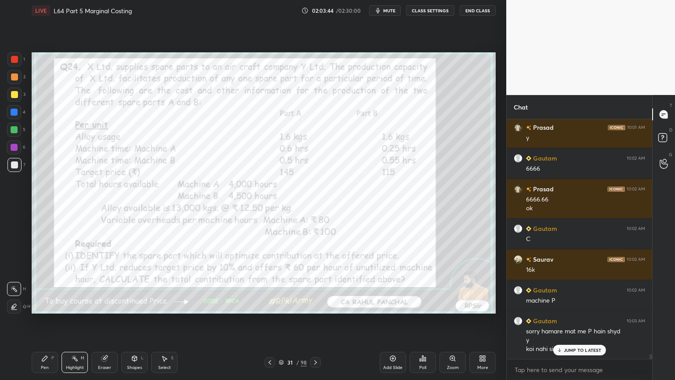
click at [316, 282] on icon at bounding box center [315, 362] width 7 height 7
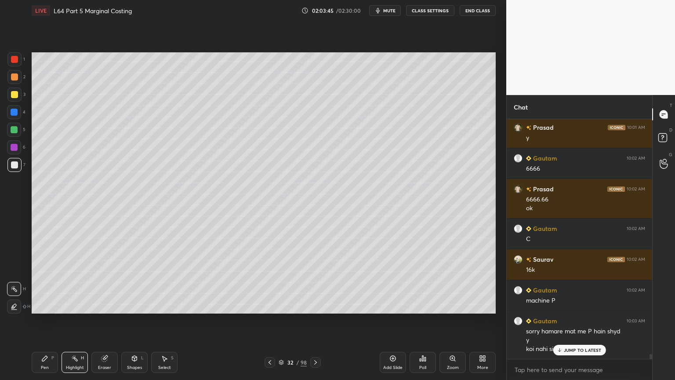
click at [31, 282] on div "LIVE L64 Part 5 Marginal Costing 02:03:45 / 02:30:00 mute CLASS SETTINGS End Cl…" at bounding box center [263, 190] width 471 height 380
click at [108, 282] on div "Eraser" at bounding box center [104, 362] width 26 height 21
click at [46, 282] on icon at bounding box center [44, 358] width 5 height 5
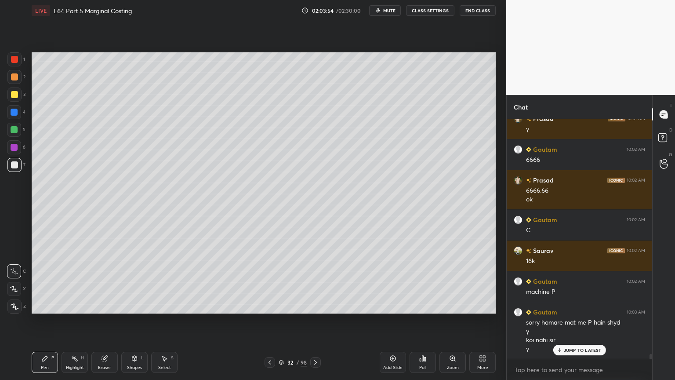
scroll to position [12062, 0]
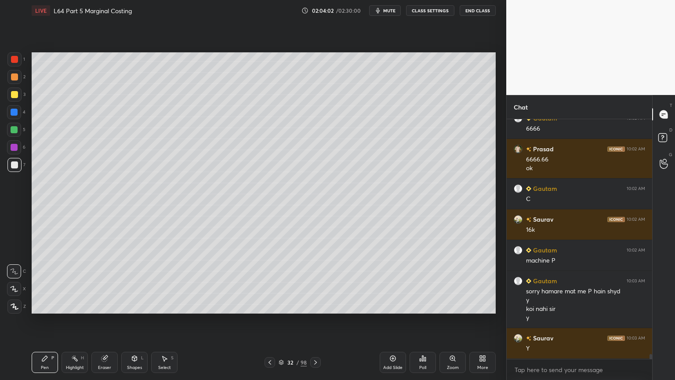
click at [15, 132] on div at bounding box center [14, 129] width 7 height 7
click at [269, 282] on icon at bounding box center [269, 362] width 7 height 7
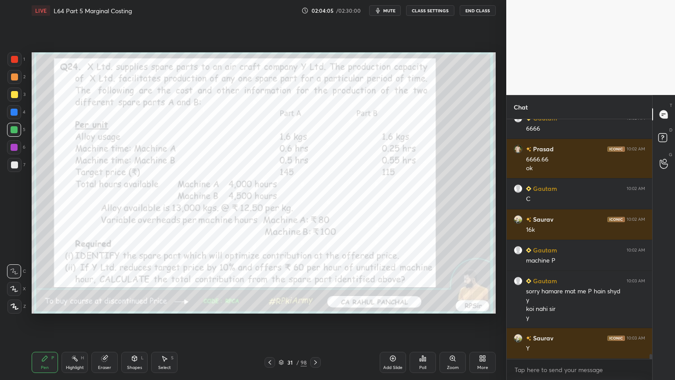
click at [320, 282] on div at bounding box center [315, 362] width 11 height 11
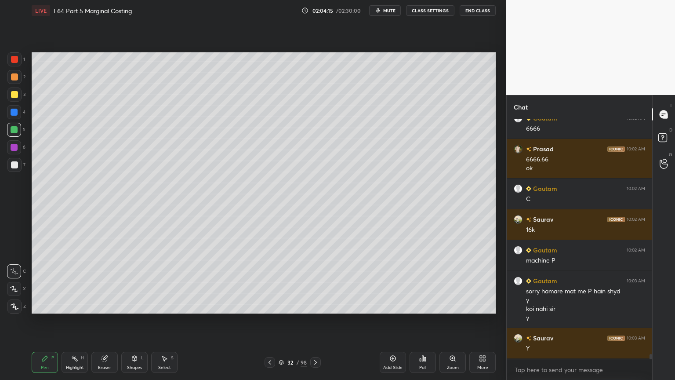
click at [268, 282] on icon at bounding box center [269, 362] width 7 height 7
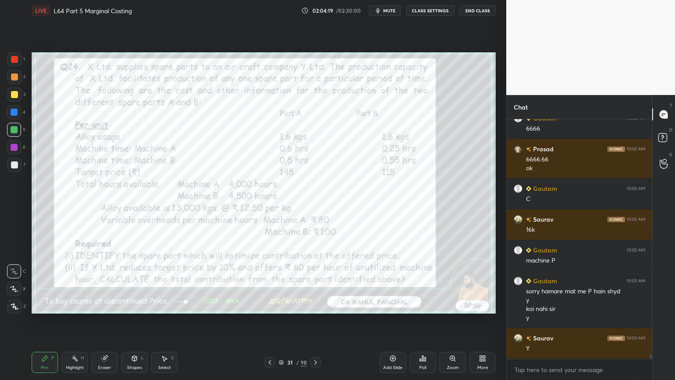
scroll to position [12092, 0]
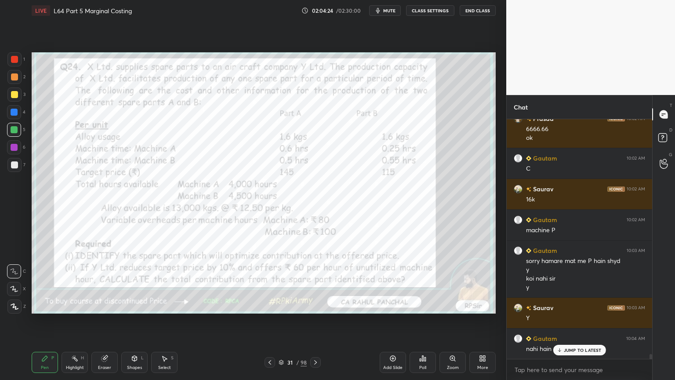
click at [319, 282] on icon at bounding box center [315, 362] width 7 height 7
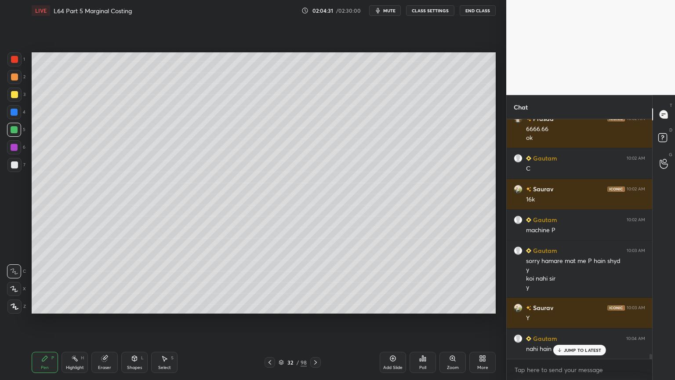
click at [16, 170] on div at bounding box center [14, 165] width 14 height 14
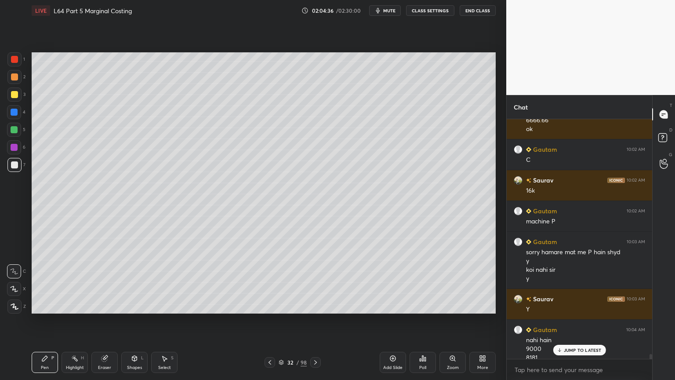
scroll to position [12110, 0]
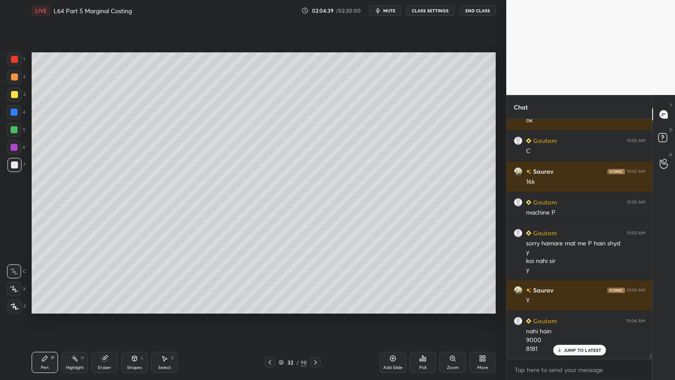
click at [17, 114] on div at bounding box center [14, 112] width 7 height 7
click at [10, 132] on div at bounding box center [14, 130] width 14 height 14
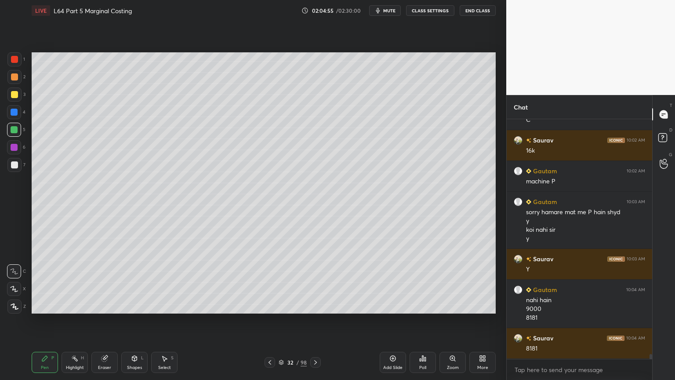
click at [269, 282] on icon at bounding box center [269, 362] width 7 height 7
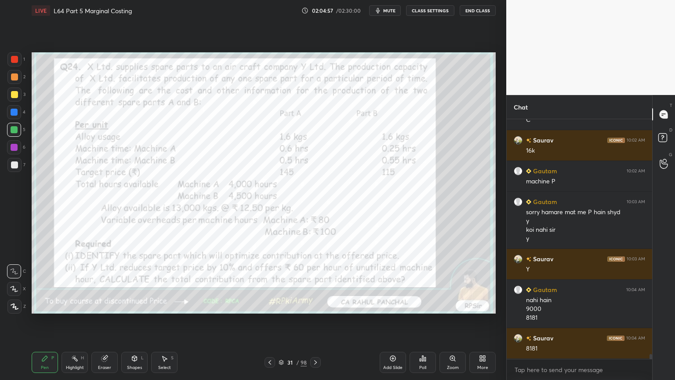
click at [317, 282] on icon at bounding box center [315, 362] width 7 height 7
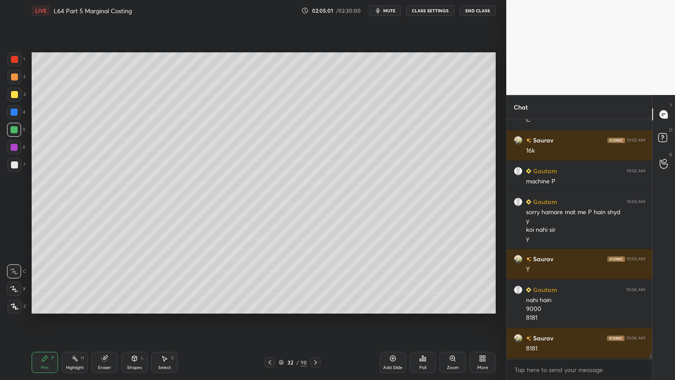
click at [15, 165] on div at bounding box center [14, 164] width 7 height 7
click at [15, 114] on div at bounding box center [14, 112] width 7 height 7
click at [130, 282] on div "Shapes L" at bounding box center [134, 362] width 26 height 21
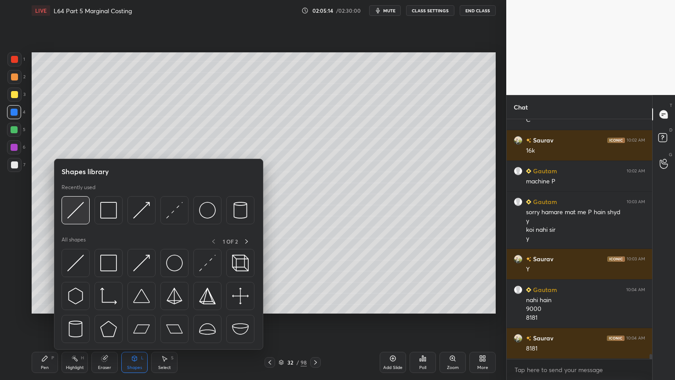
click at [82, 216] on img at bounding box center [75, 210] width 17 height 17
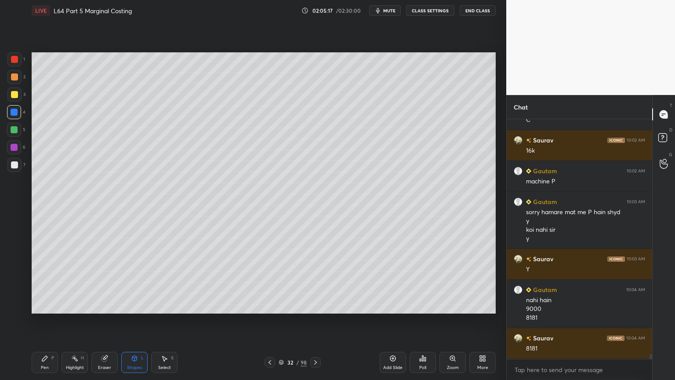
click at [37, 282] on div "Pen P" at bounding box center [45, 362] width 26 height 21
click at [76, 282] on div "Highlight" at bounding box center [75, 367] width 18 height 4
click at [269, 282] on icon at bounding box center [269, 362] width 7 height 7
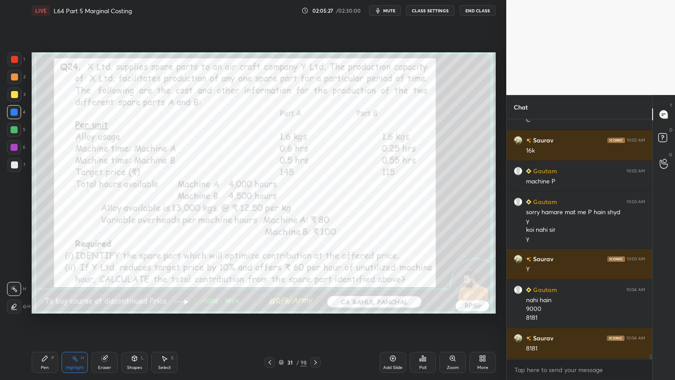
click at [269, 282] on icon at bounding box center [269, 362] width 7 height 7
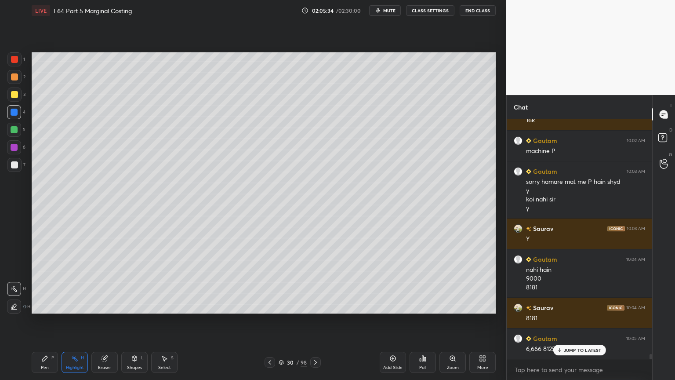
scroll to position [12203, 0]
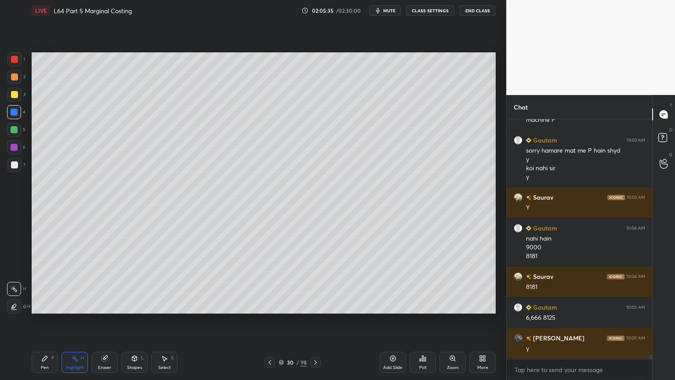
click at [315, 282] on icon at bounding box center [315, 362] width 7 height 7
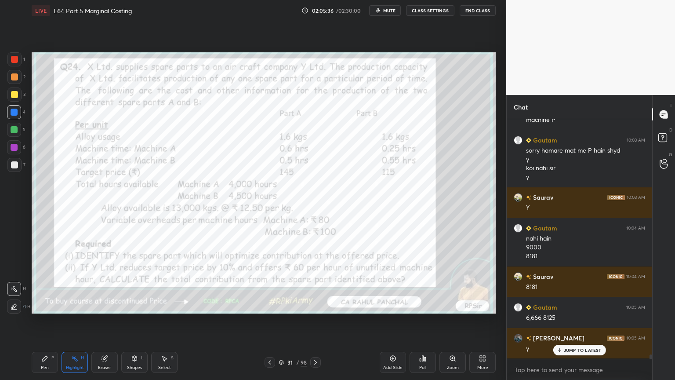
click at [314, 282] on icon at bounding box center [315, 362] width 3 height 4
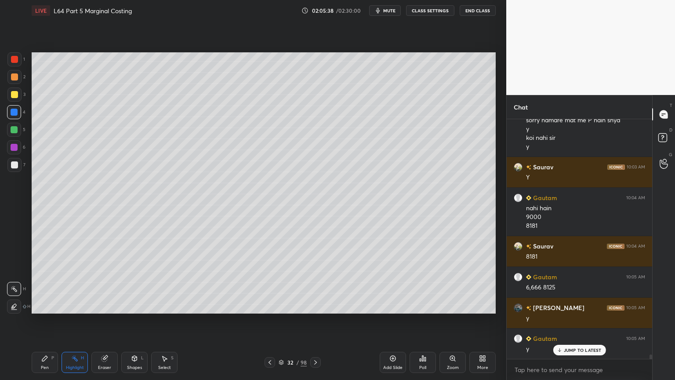
click at [12, 165] on div at bounding box center [14, 164] width 7 height 7
click at [49, 282] on div "Pen P" at bounding box center [45, 362] width 26 height 21
click at [72, 282] on div "Highlight H" at bounding box center [75, 362] width 26 height 21
click at [42, 282] on div "Pen P" at bounding box center [45, 362] width 26 height 21
click at [11, 168] on div at bounding box center [14, 164] width 7 height 7
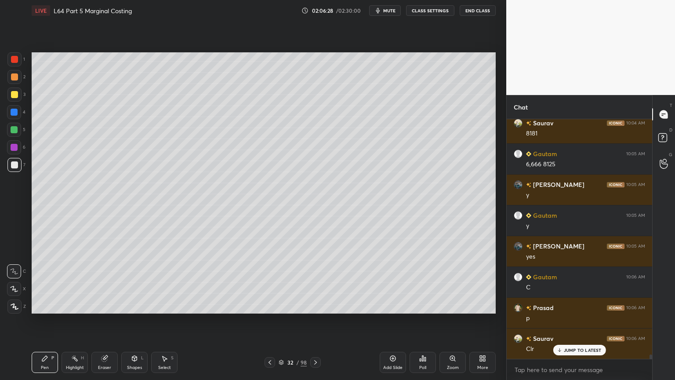
scroll to position [12387, 0]
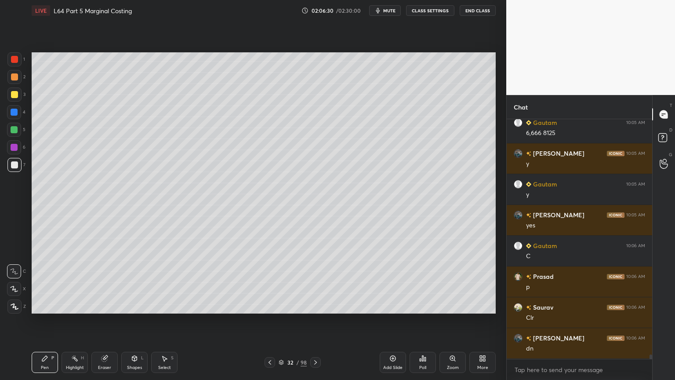
click at [47, 282] on icon at bounding box center [44, 358] width 7 height 7
click at [4, 101] on div "1 2 3 4 5 6 7 C X Z C X Z E E Erase all H H" at bounding box center [14, 182] width 28 height 261
click at [6, 98] on div "1 2 3 4 5 6 7 C X Z C X Z E E Erase all H H" at bounding box center [14, 182] width 28 height 261
click at [12, 93] on div at bounding box center [14, 94] width 7 height 7
click at [270, 282] on icon at bounding box center [269, 362] width 7 height 7
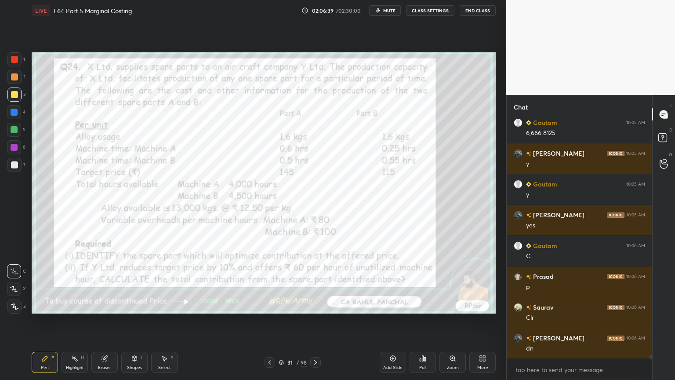
click at [18, 62] on div at bounding box center [14, 59] width 14 height 14
click at [317, 282] on icon at bounding box center [315, 362] width 7 height 7
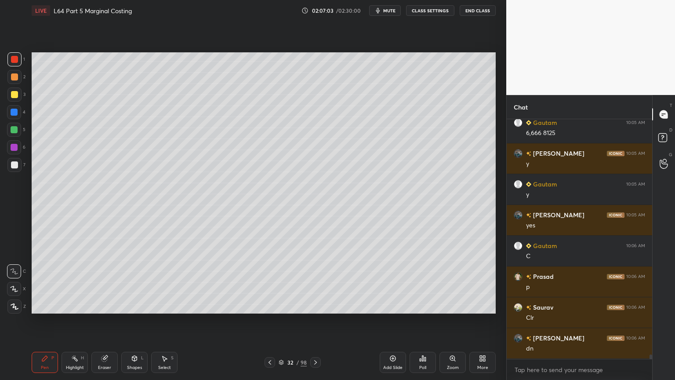
click at [15, 97] on div at bounding box center [14, 94] width 7 height 7
click at [135, 282] on div "Shapes" at bounding box center [134, 367] width 15 height 4
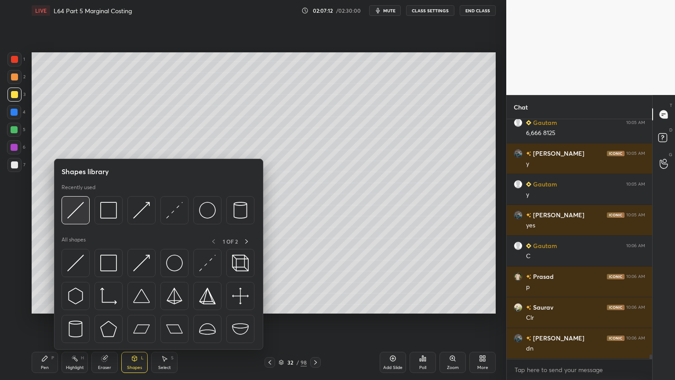
click at [76, 217] on img at bounding box center [75, 210] width 17 height 17
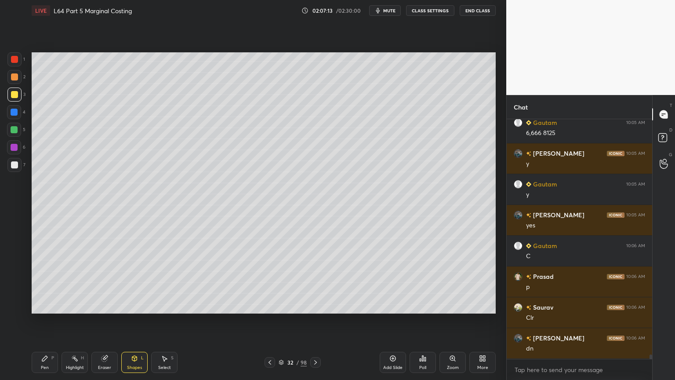
click at [14, 81] on div at bounding box center [14, 77] width 14 height 14
click at [46, 282] on div "Pen" at bounding box center [45, 367] width 8 height 4
click at [139, 282] on div "Shapes L" at bounding box center [134, 362] width 26 height 21
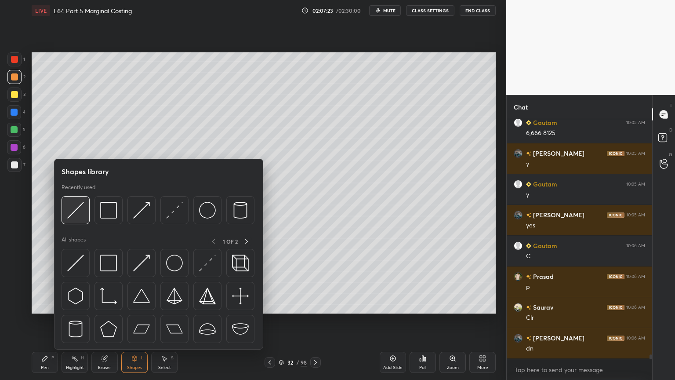
click at [77, 216] on img at bounding box center [75, 210] width 17 height 17
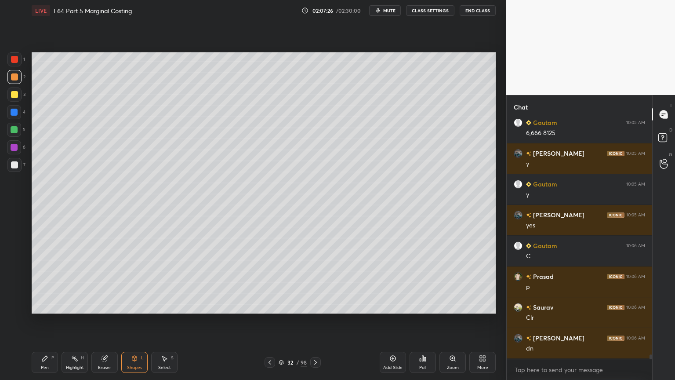
click at [36, 282] on div "Pen P" at bounding box center [45, 362] width 26 height 21
click at [17, 165] on div at bounding box center [14, 164] width 7 height 7
click at [266, 282] on div at bounding box center [270, 362] width 11 height 11
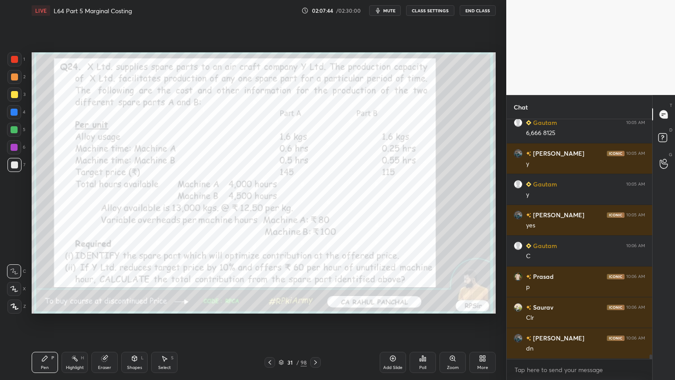
click at [317, 282] on icon at bounding box center [315, 362] width 7 height 7
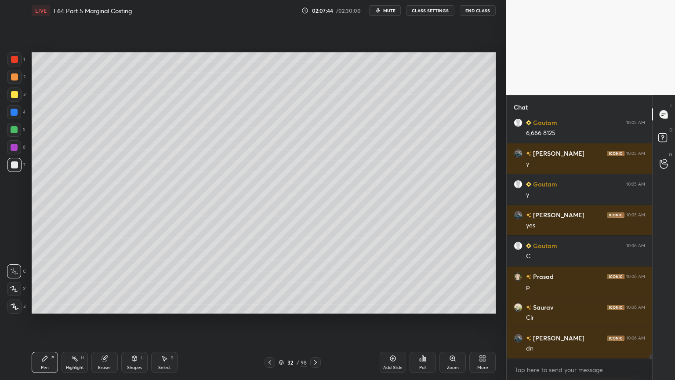
click at [316, 282] on icon at bounding box center [315, 362] width 3 height 4
click at [270, 282] on icon at bounding box center [269, 362] width 7 height 7
click at [140, 282] on div "Shapes L" at bounding box center [134, 362] width 26 height 21
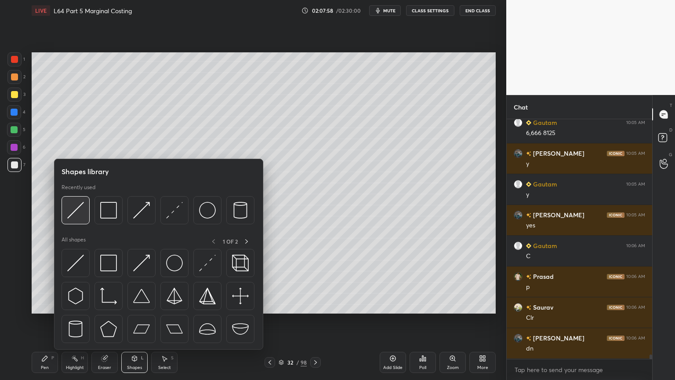
click at [78, 216] on img at bounding box center [75, 210] width 17 height 17
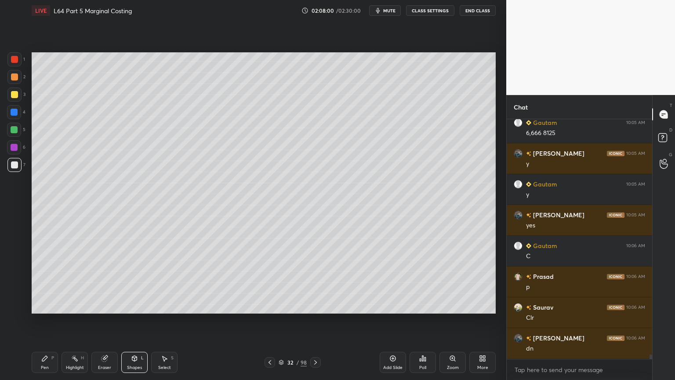
click at [44, 282] on icon at bounding box center [44, 358] width 5 height 5
click at [269, 282] on icon at bounding box center [269, 362] width 7 height 7
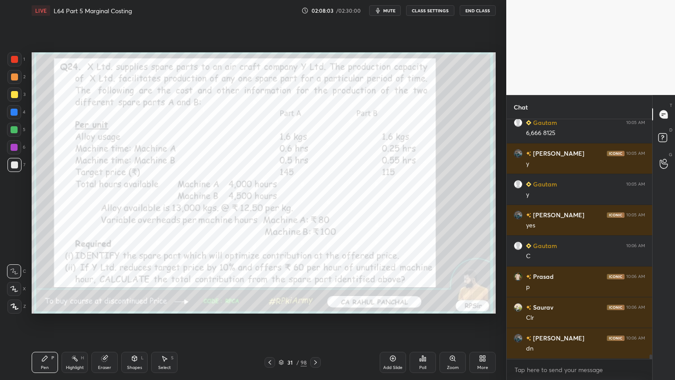
click at [316, 282] on icon at bounding box center [315, 362] width 3 height 4
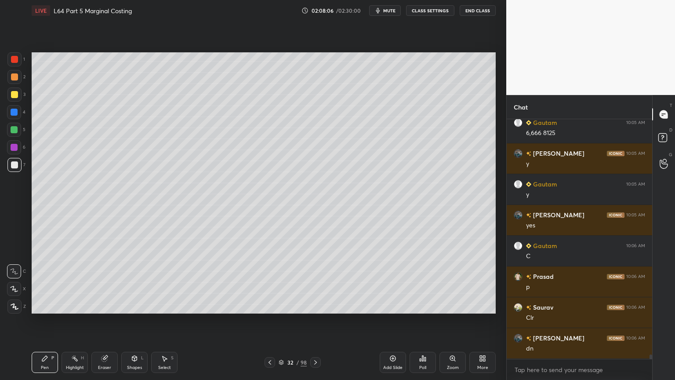
click at [14, 126] on div at bounding box center [14, 129] width 7 height 7
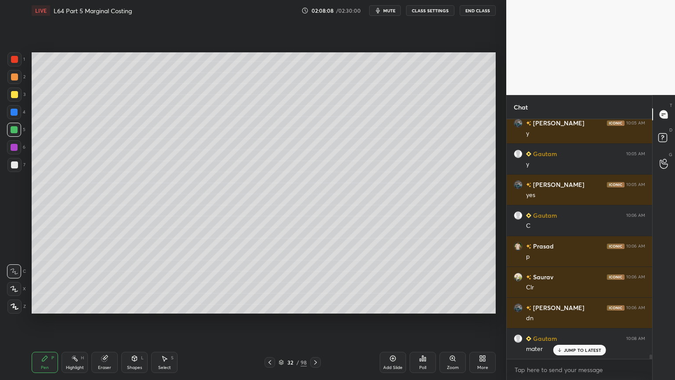
click at [270, 282] on icon at bounding box center [270, 362] width 3 height 4
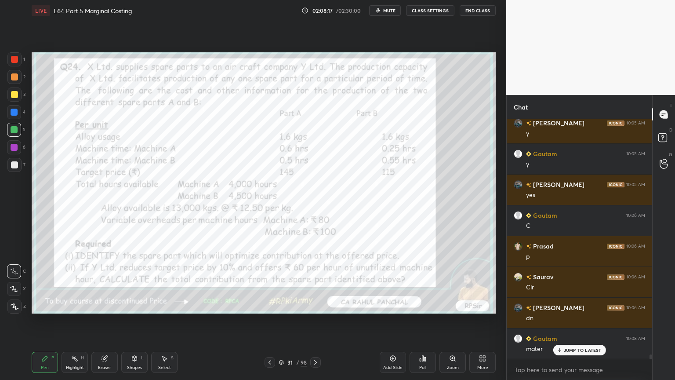
click at [317, 282] on icon at bounding box center [315, 362] width 7 height 7
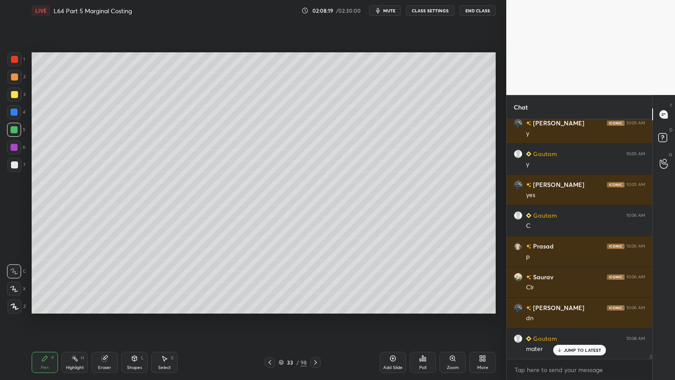
click at [273, 282] on icon at bounding box center [269, 362] width 7 height 7
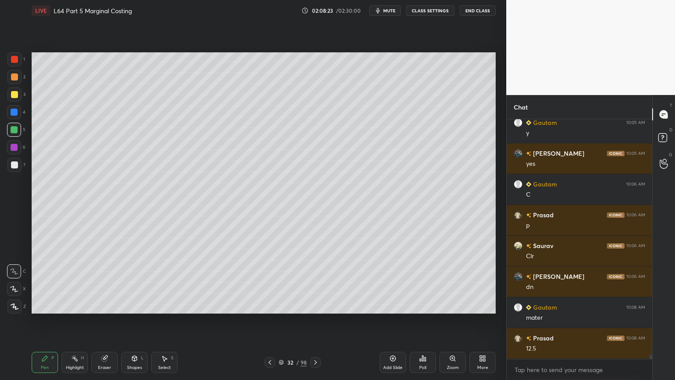
click at [266, 282] on div at bounding box center [270, 362] width 11 height 11
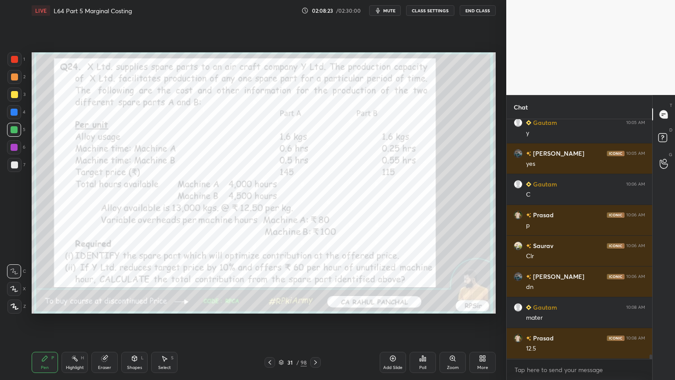
click at [267, 282] on icon at bounding box center [269, 362] width 7 height 7
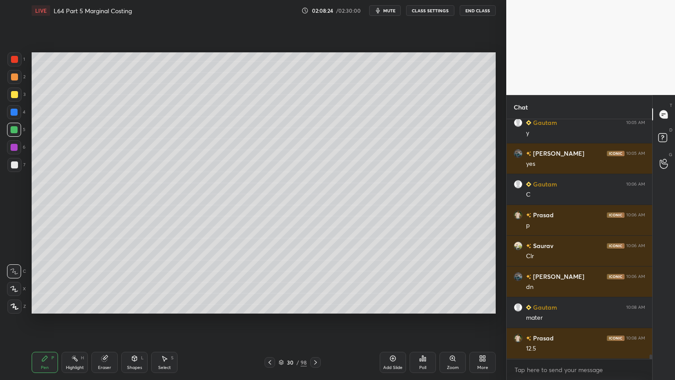
click at [314, 282] on icon at bounding box center [315, 362] width 7 height 7
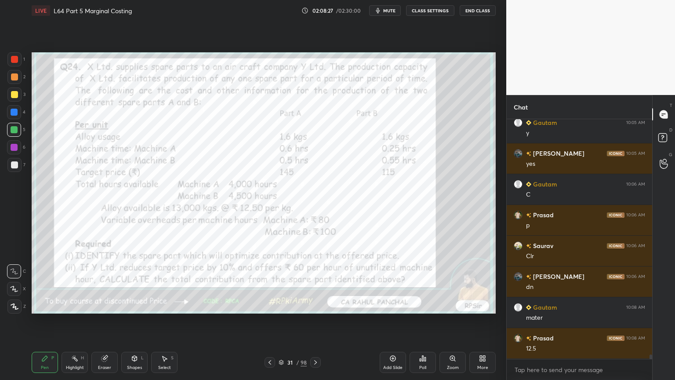
click at [313, 282] on icon at bounding box center [315, 362] width 7 height 7
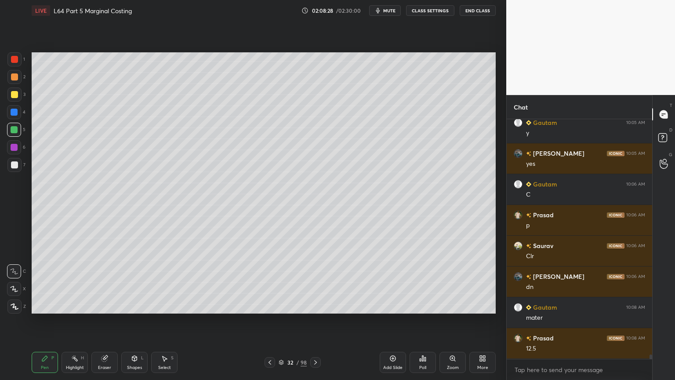
click at [315, 282] on icon at bounding box center [315, 362] width 7 height 7
click at [269, 282] on icon at bounding box center [270, 362] width 3 height 4
click at [18, 166] on div at bounding box center [14, 164] width 7 height 7
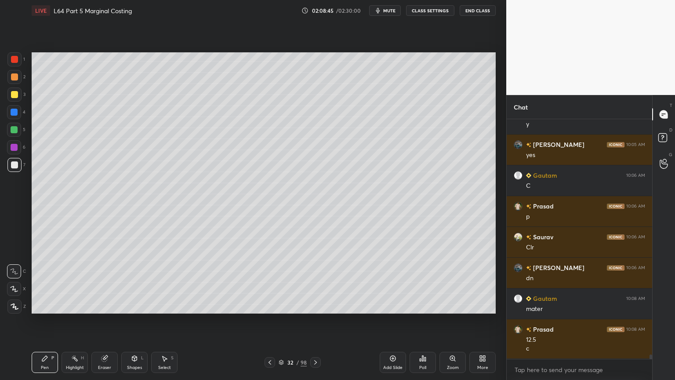
scroll to position [12488, 0]
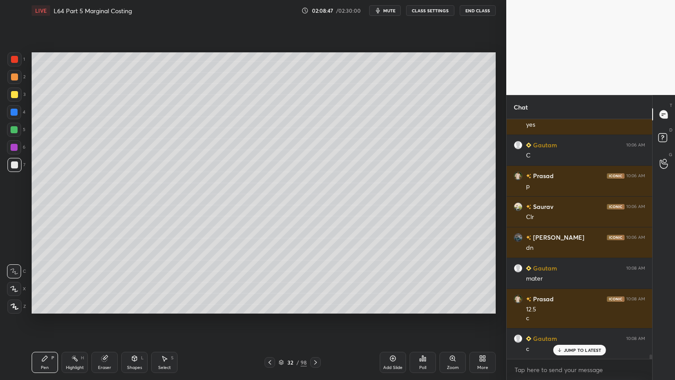
click at [271, 282] on icon at bounding box center [269, 362] width 7 height 7
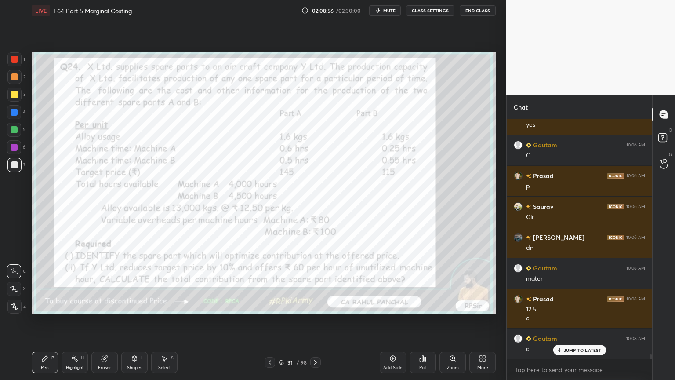
click at [107, 282] on div "Eraser" at bounding box center [104, 362] width 26 height 21
click at [13, 282] on span "Erase all" at bounding box center [13, 306] width 13 height 6
click at [33, 282] on div "Pen P" at bounding box center [45, 362] width 26 height 21
click at [12, 60] on div at bounding box center [14, 59] width 7 height 7
click at [316, 282] on icon at bounding box center [315, 362] width 7 height 7
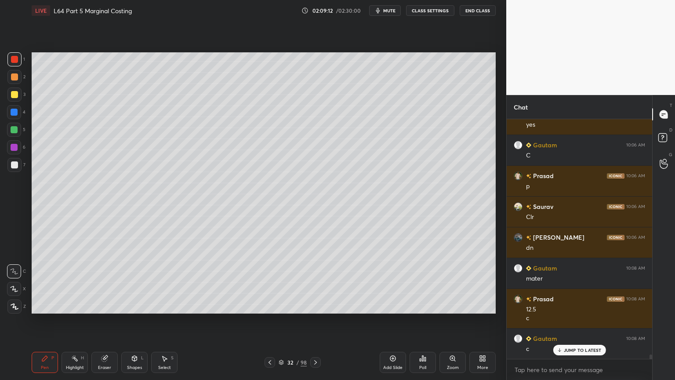
click at [313, 282] on icon at bounding box center [315, 362] width 7 height 7
click at [269, 282] on icon at bounding box center [270, 362] width 3 height 4
click at [17, 167] on div at bounding box center [14, 164] width 7 height 7
click at [16, 135] on div at bounding box center [14, 130] width 14 height 14
click at [267, 282] on icon at bounding box center [269, 362] width 7 height 7
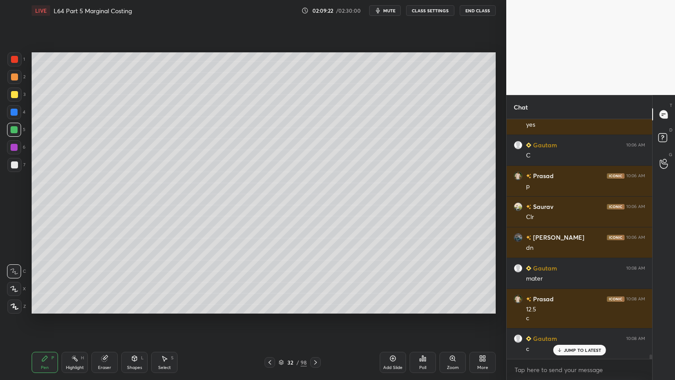
click at [268, 282] on icon at bounding box center [269, 362] width 7 height 7
click at [317, 282] on icon at bounding box center [315, 362] width 7 height 7
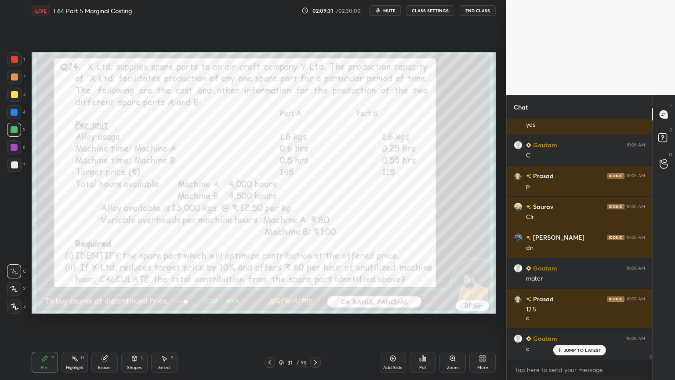
click at [320, 282] on div at bounding box center [315, 362] width 11 height 11
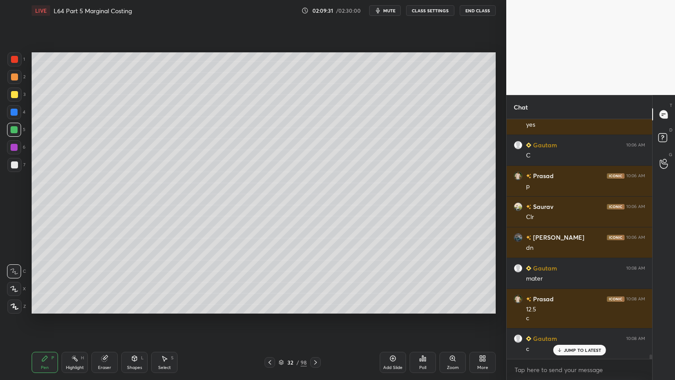
click at [318, 282] on icon at bounding box center [315, 362] width 7 height 7
click at [270, 282] on icon at bounding box center [269, 362] width 7 height 7
click at [13, 162] on div at bounding box center [14, 164] width 7 height 7
click at [12, 135] on div at bounding box center [14, 130] width 14 height 14
click at [268, 282] on icon at bounding box center [269, 362] width 7 height 7
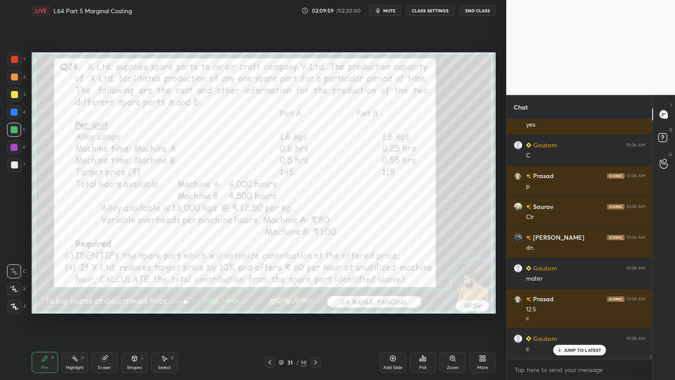
click at [271, 282] on icon at bounding box center [269, 362] width 7 height 7
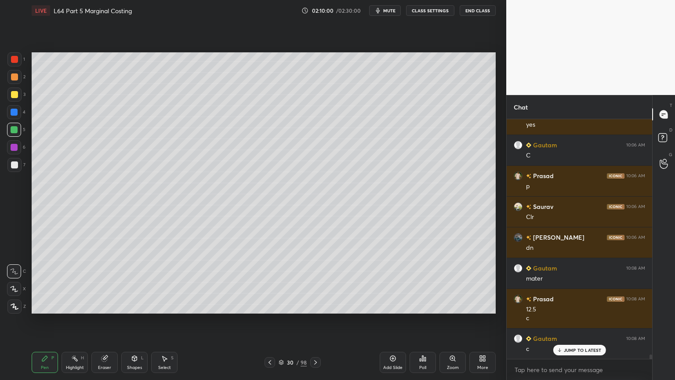
click at [317, 282] on icon at bounding box center [315, 362] width 7 height 7
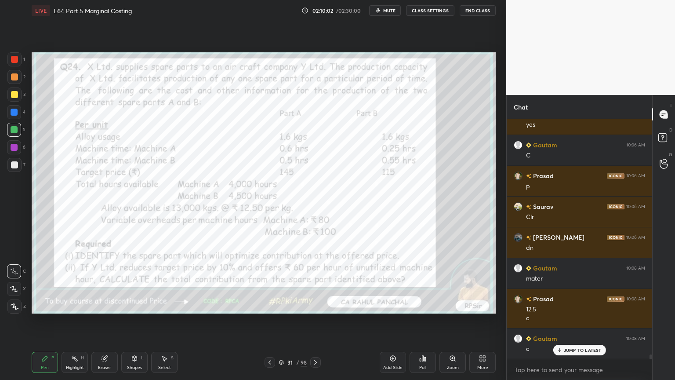
click at [317, 282] on icon at bounding box center [315, 362] width 7 height 7
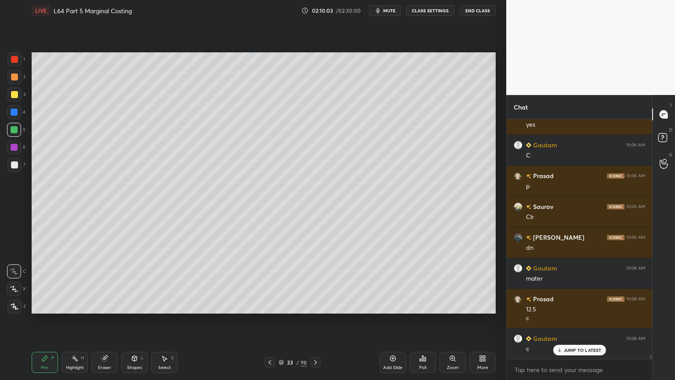
scroll to position [12519, 0]
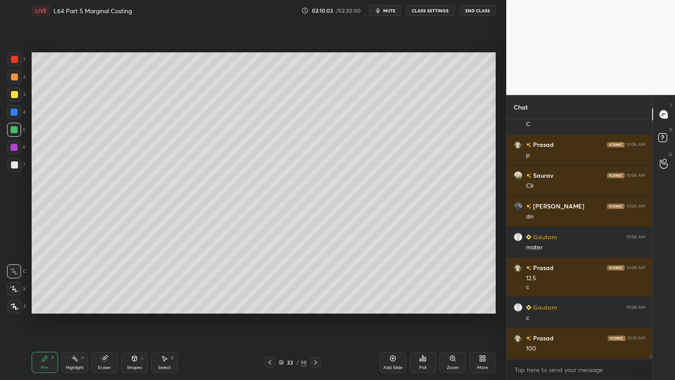
click at [272, 282] on icon at bounding box center [269, 362] width 7 height 7
click at [271, 282] on div at bounding box center [270, 362] width 11 height 11
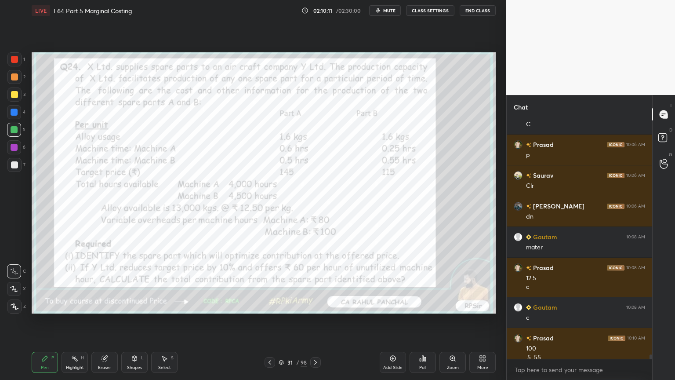
scroll to position [12528, 0]
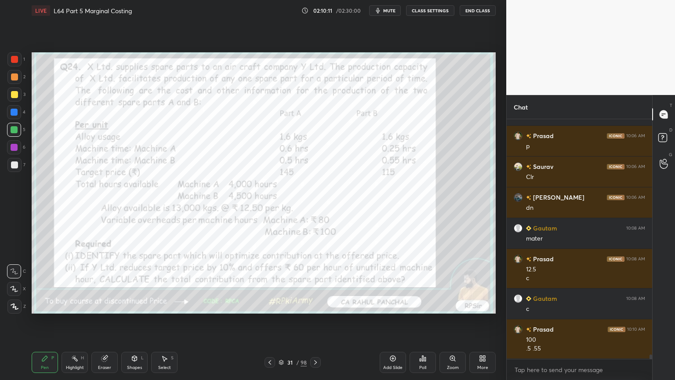
click at [316, 282] on icon at bounding box center [315, 362] width 7 height 7
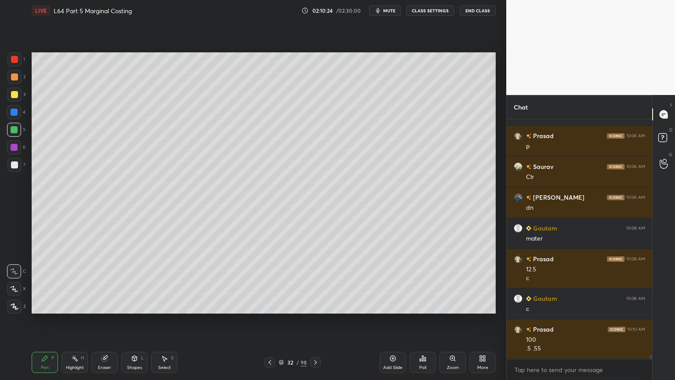
click at [14, 114] on div at bounding box center [14, 112] width 7 height 7
click at [134, 282] on icon at bounding box center [134, 358] width 7 height 7
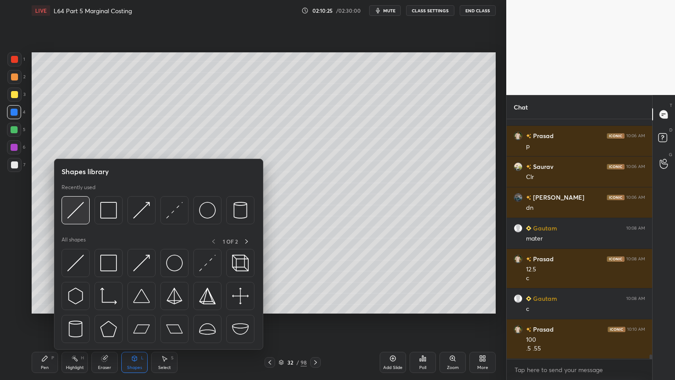
click at [76, 219] on div at bounding box center [76, 210] width 28 height 28
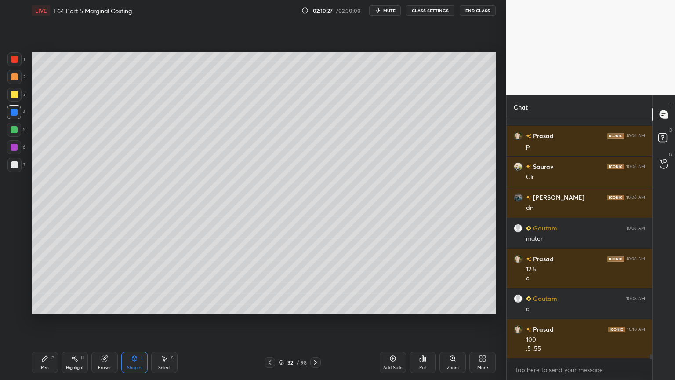
scroll to position [12558, 0]
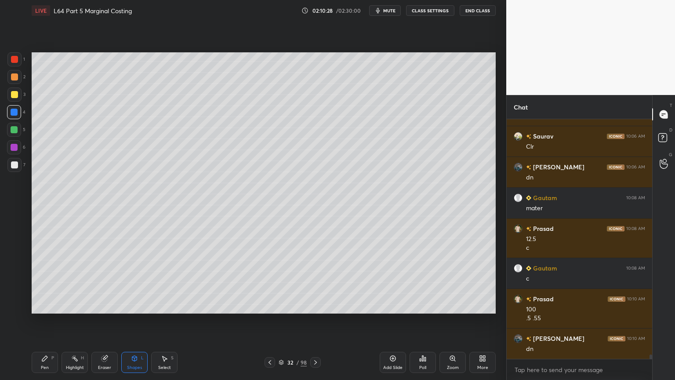
click at [11, 167] on div at bounding box center [14, 164] width 7 height 7
click at [37, 282] on div "Pen P" at bounding box center [45, 362] width 26 height 21
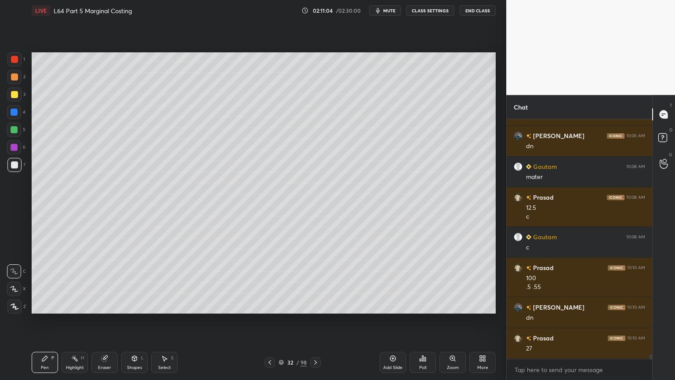
scroll to position [12620, 0]
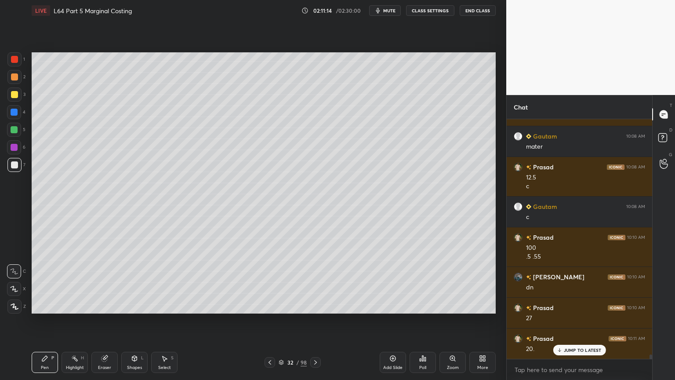
click at [106, 282] on div "Eraser" at bounding box center [104, 362] width 26 height 21
click at [37, 282] on div "Pen P" at bounding box center [45, 362] width 26 height 21
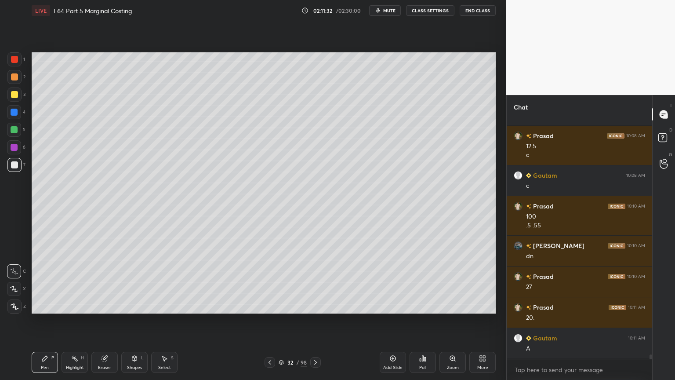
click at [14, 118] on div at bounding box center [14, 112] width 14 height 14
click at [137, 282] on div "Shapes L" at bounding box center [134, 362] width 26 height 21
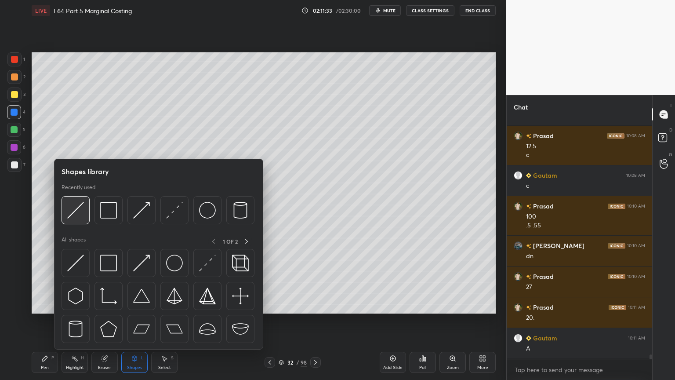
click at [76, 218] on img at bounding box center [75, 210] width 17 height 17
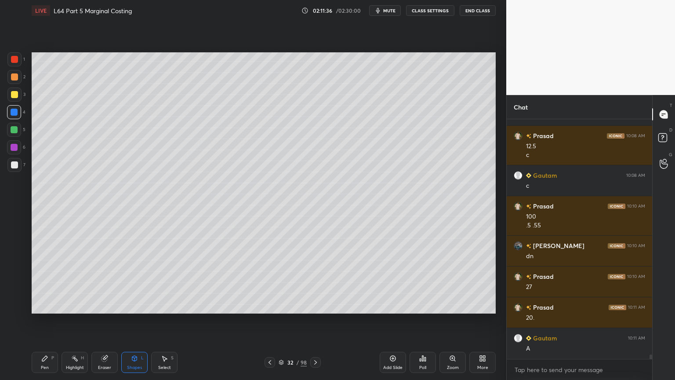
click at [36, 282] on div "Pen P" at bounding box center [45, 362] width 26 height 21
click at [14, 168] on div at bounding box center [14, 164] width 7 height 7
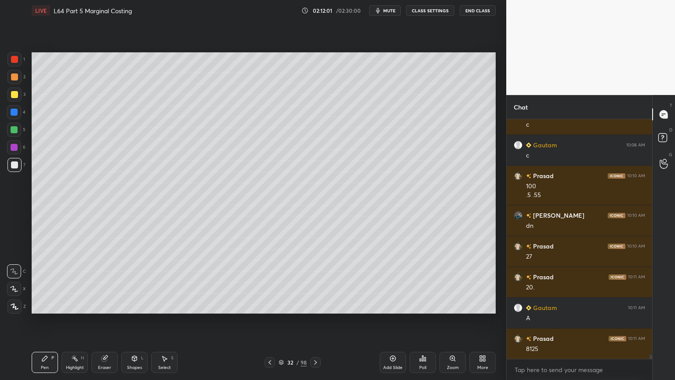
scroll to position [12713, 0]
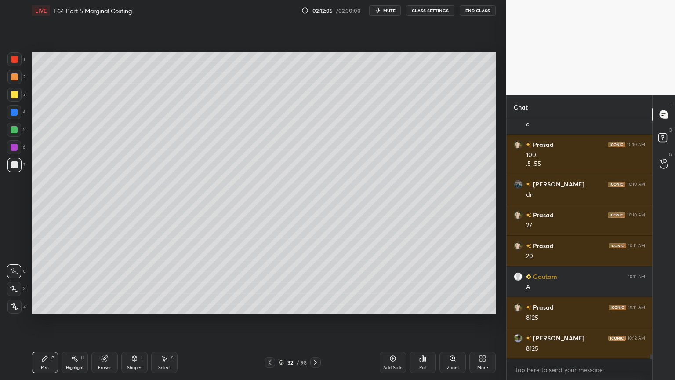
click at [106, 282] on icon at bounding box center [104, 358] width 7 height 7
click at [48, 282] on div "Pen P" at bounding box center [45, 362] width 26 height 21
click at [270, 282] on icon at bounding box center [269, 362] width 7 height 7
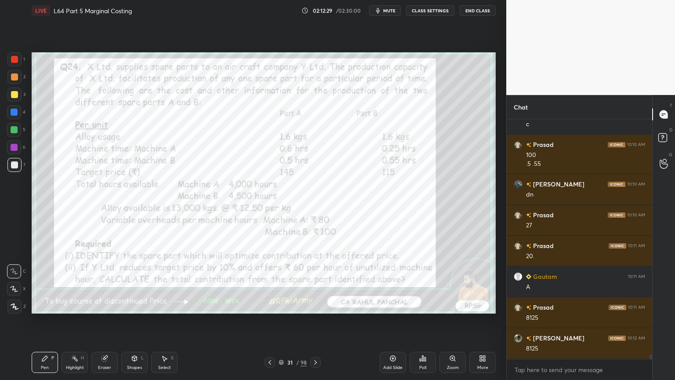
click at [317, 282] on icon at bounding box center [315, 362] width 7 height 7
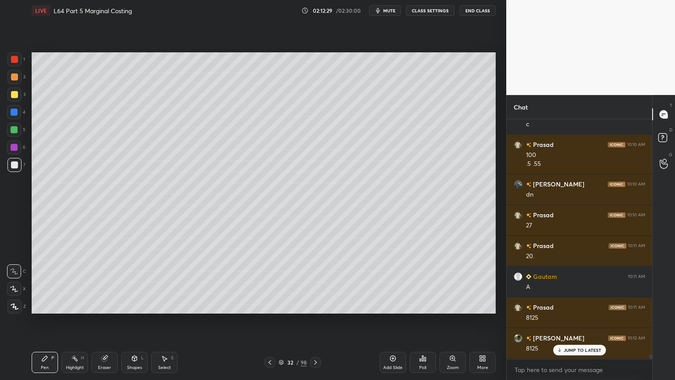
scroll to position [12743, 0]
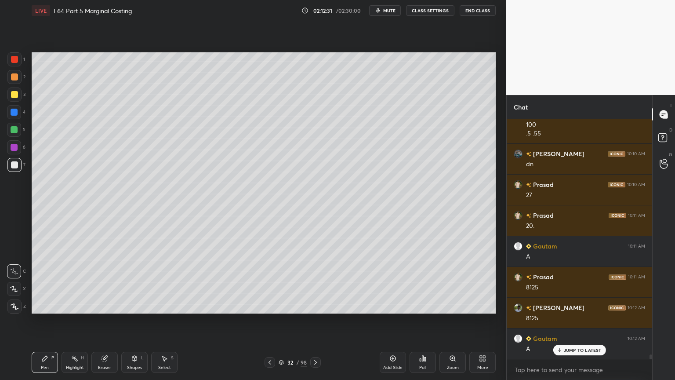
click at [11, 57] on div at bounding box center [14, 59] width 7 height 7
click at [133, 282] on icon at bounding box center [134, 357] width 5 height 1
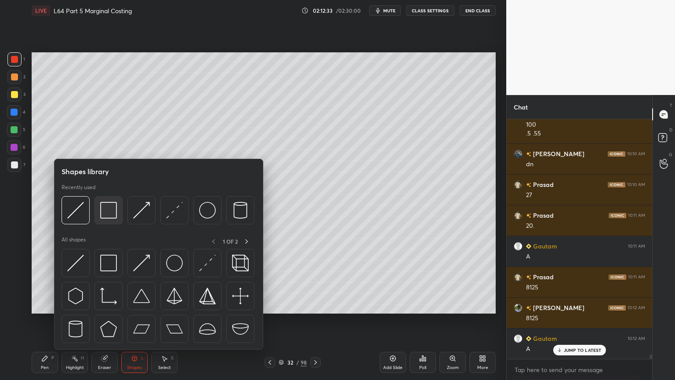
click at [106, 215] on img at bounding box center [108, 210] width 17 height 17
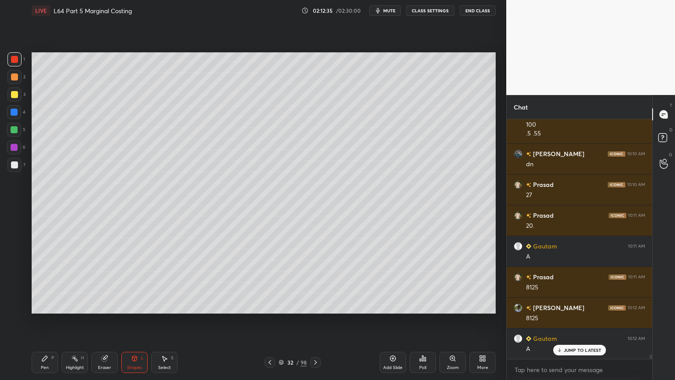
click at [266, 282] on div at bounding box center [270, 362] width 11 height 11
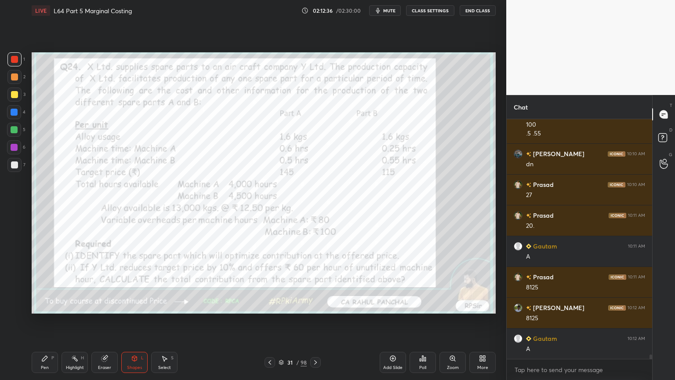
scroll to position [12774, 0]
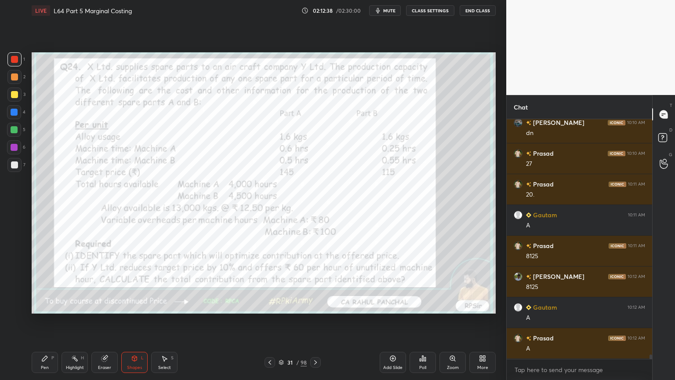
click at [316, 282] on icon at bounding box center [315, 362] width 3 height 4
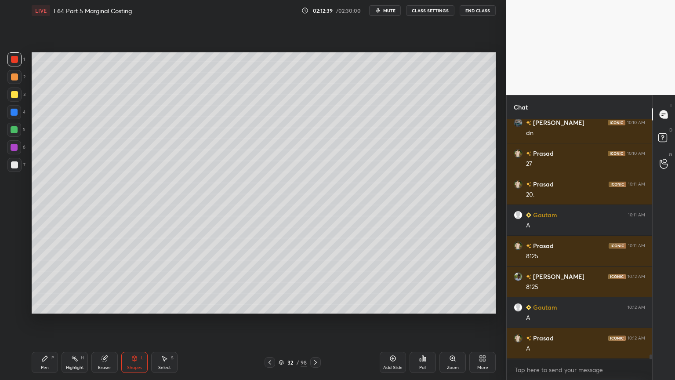
click at [15, 169] on div at bounding box center [14, 165] width 14 height 14
click at [39, 282] on div "Pen P" at bounding box center [45, 362] width 26 height 21
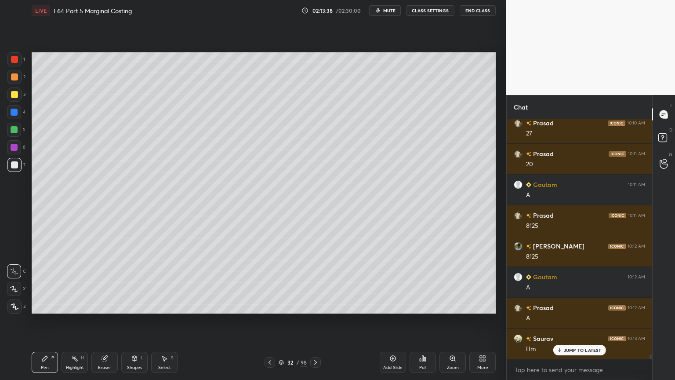
click at [391, 282] on div "Add Slide" at bounding box center [393, 362] width 26 height 21
click at [14, 116] on div at bounding box center [14, 112] width 14 height 14
click at [129, 282] on div "Shapes L" at bounding box center [134, 362] width 26 height 21
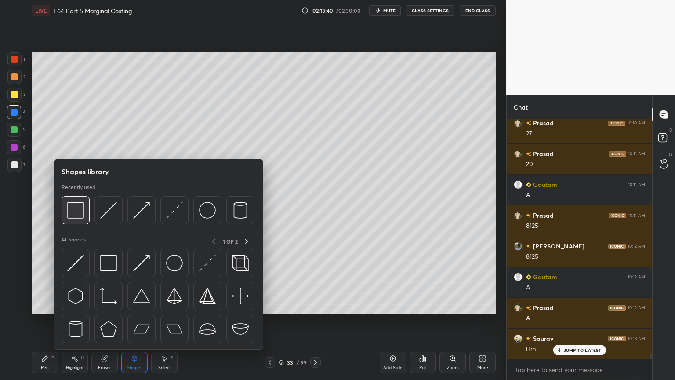
click at [80, 218] on img at bounding box center [75, 210] width 17 height 17
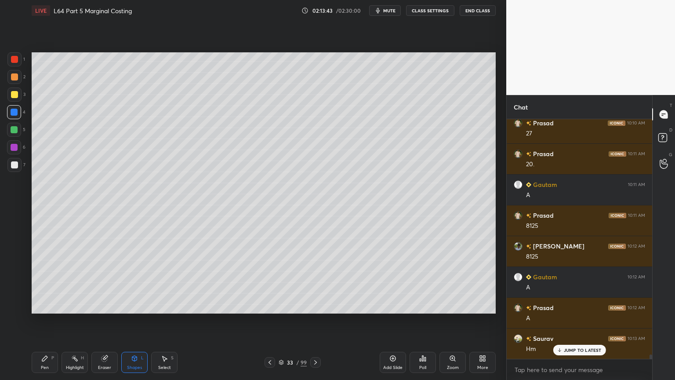
click at [271, 282] on icon at bounding box center [269, 362] width 7 height 7
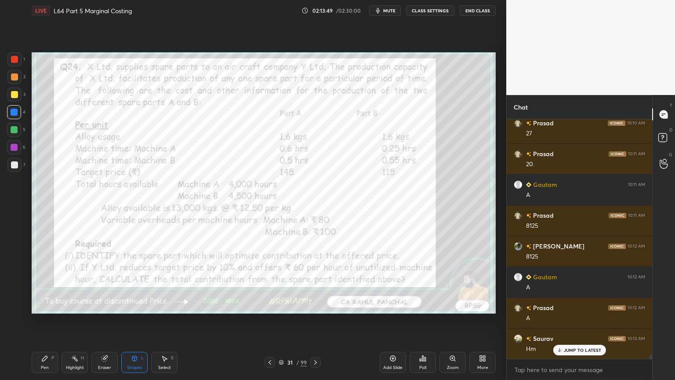
click at [40, 282] on div "Pen P" at bounding box center [45, 362] width 26 height 21
click at [11, 282] on icon at bounding box center [15, 306] width 8 height 6
click at [318, 282] on div at bounding box center [315, 362] width 11 height 11
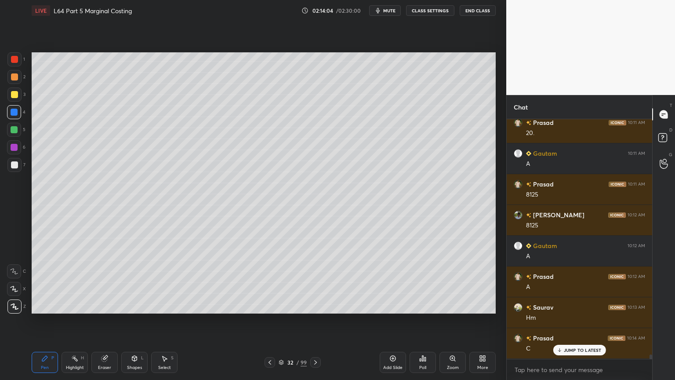
scroll to position [12866, 0]
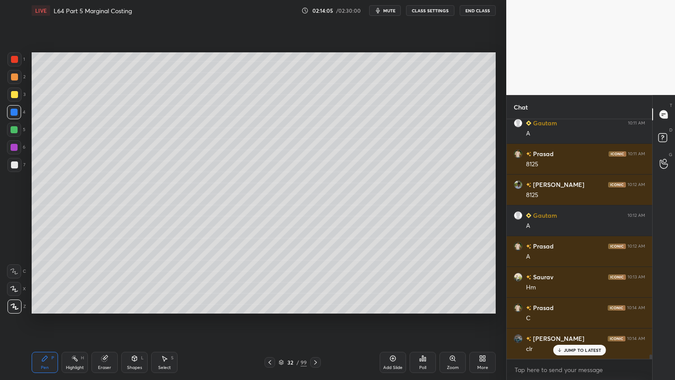
click at [267, 282] on icon at bounding box center [269, 362] width 7 height 7
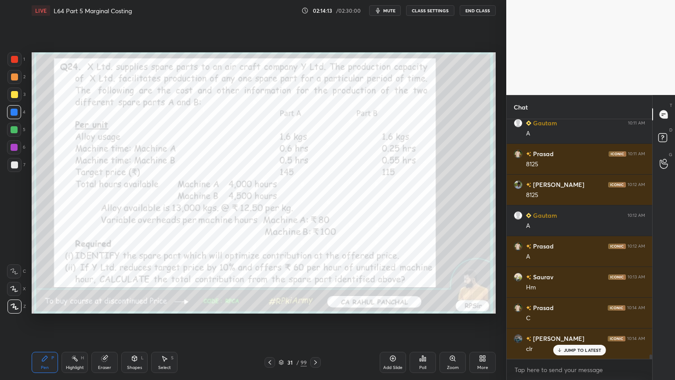
click at [105, 282] on div "Eraser" at bounding box center [104, 362] width 26 height 21
click at [14, 282] on div "Erase all" at bounding box center [14, 306] width 14 height 14
click at [40, 282] on div "Pen P" at bounding box center [45, 362] width 26 height 21
click at [106, 282] on div "Eraser" at bounding box center [104, 367] width 13 height 4
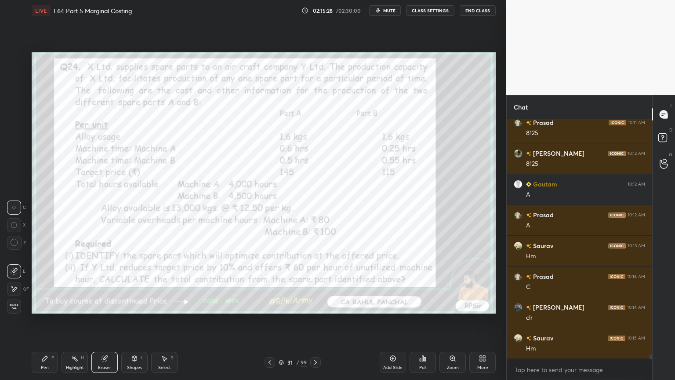
click at [9, 282] on span "Erase all" at bounding box center [13, 306] width 13 height 6
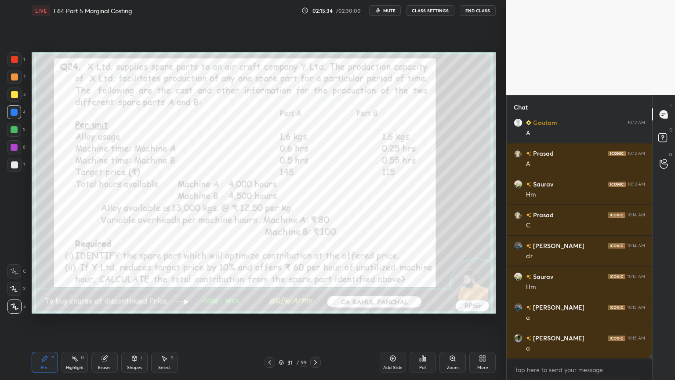
scroll to position [12989, 0]
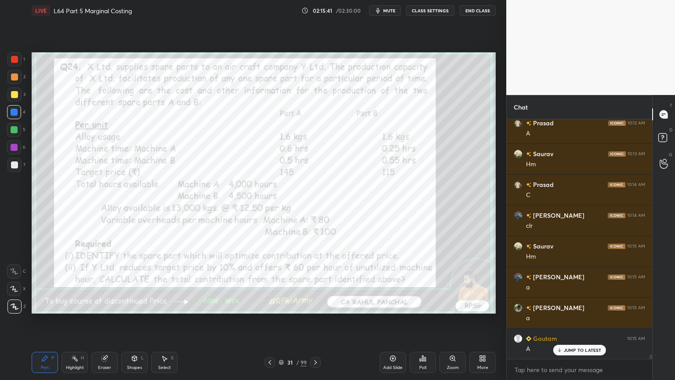
click at [313, 282] on icon at bounding box center [315, 362] width 7 height 7
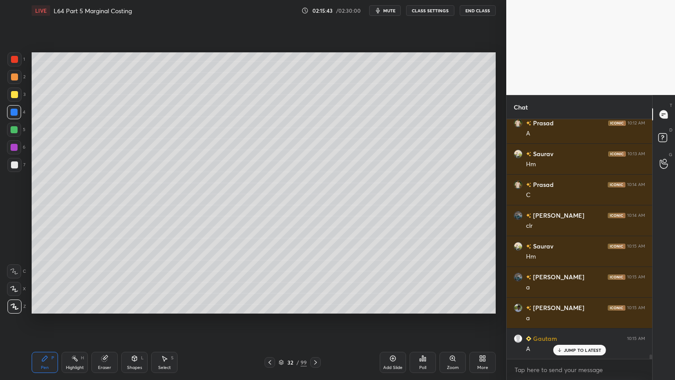
click at [390, 282] on icon at bounding box center [393, 358] width 7 height 7
click at [128, 282] on div "Shapes L" at bounding box center [134, 362] width 26 height 21
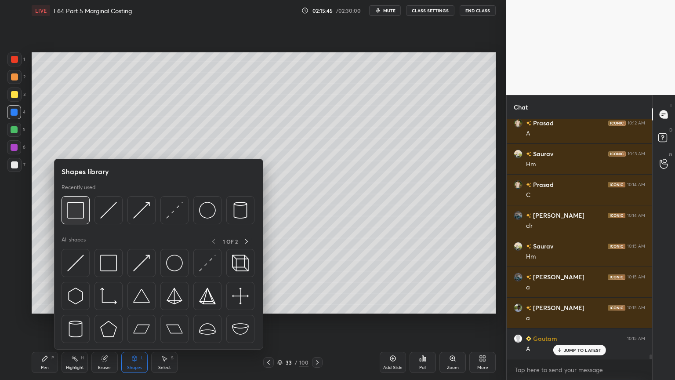
click at [75, 212] on img at bounding box center [75, 210] width 17 height 17
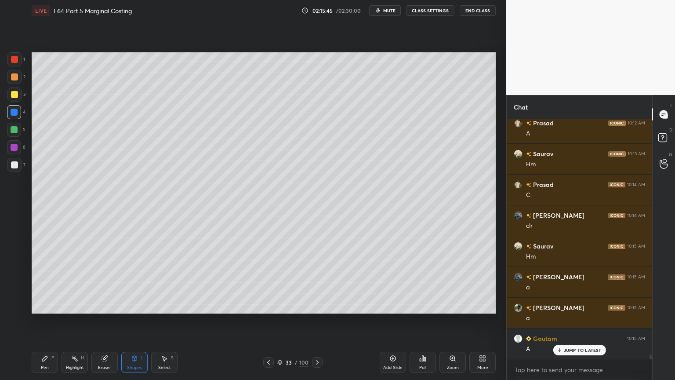
click at [49, 282] on div "Pen P" at bounding box center [45, 362] width 26 height 21
click at [12, 274] on div at bounding box center [14, 271] width 14 height 14
click at [131, 282] on div "Shapes L" at bounding box center [134, 362] width 26 height 21
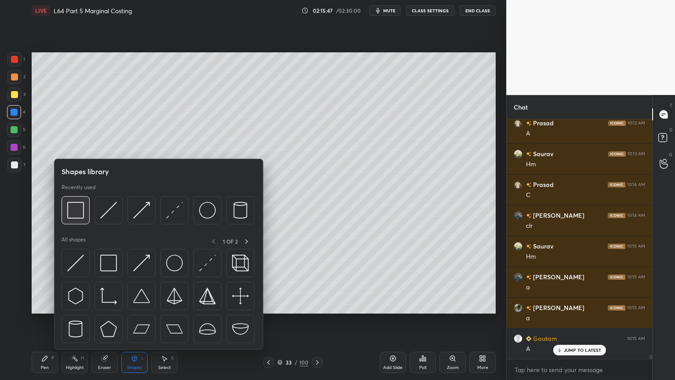
click at [73, 213] on img at bounding box center [75, 210] width 17 height 17
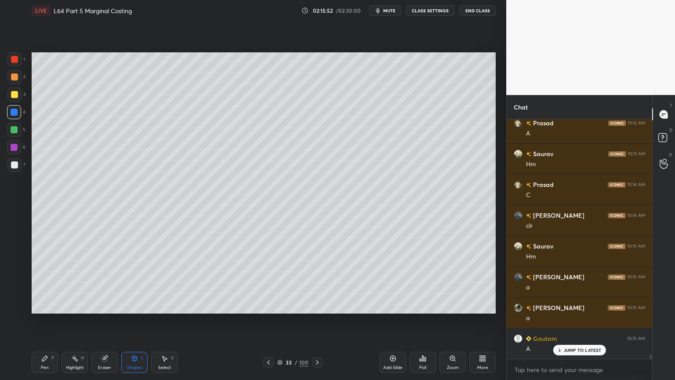
click at [40, 282] on div "Pen P" at bounding box center [45, 362] width 26 height 21
click at [16, 78] on div at bounding box center [14, 76] width 7 height 7
click at [44, 282] on icon at bounding box center [44, 358] width 7 height 7
click at [17, 94] on div at bounding box center [14, 94] width 7 height 7
click at [268, 282] on icon at bounding box center [268, 362] width 7 height 7
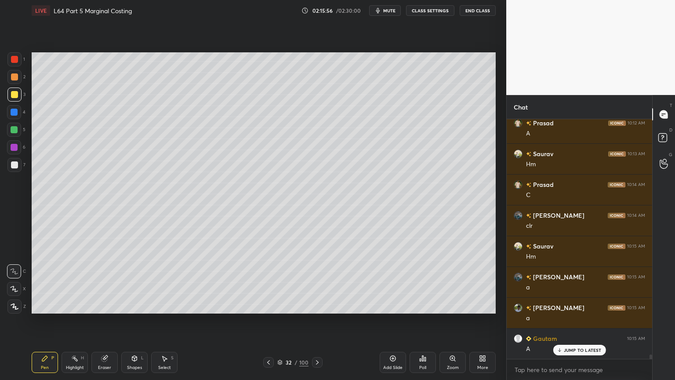
click at [315, 282] on icon at bounding box center [317, 362] width 7 height 7
click at [130, 282] on div "Shapes L" at bounding box center [134, 362] width 26 height 21
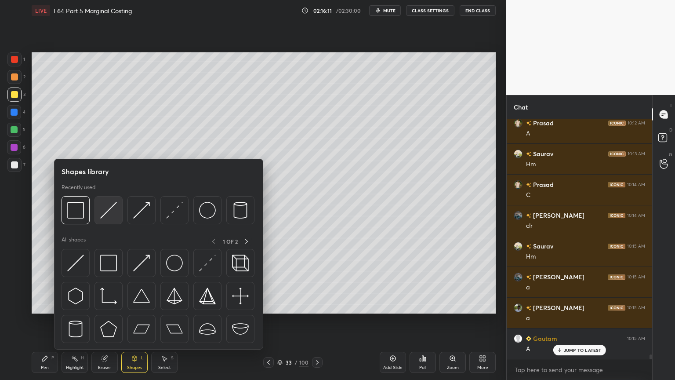
click at [111, 213] on img at bounding box center [108, 210] width 17 height 17
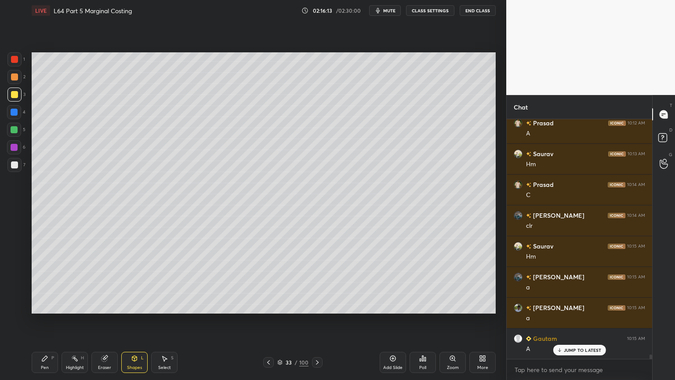
click at [47, 282] on div "Pen" at bounding box center [45, 367] width 8 height 4
click at [18, 79] on div at bounding box center [14, 77] width 14 height 14
click at [134, 282] on div "Shapes L" at bounding box center [134, 362] width 26 height 21
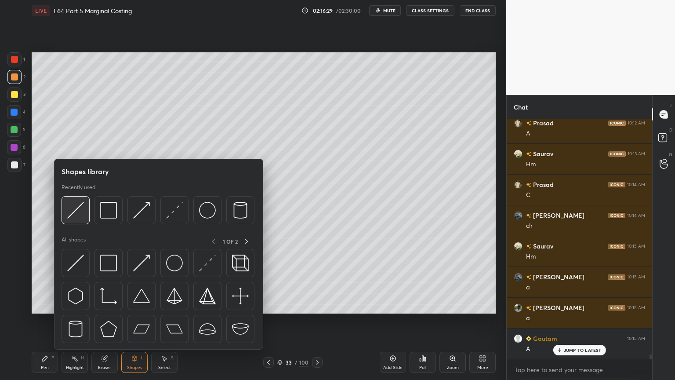
click at [72, 214] on img at bounding box center [75, 210] width 17 height 17
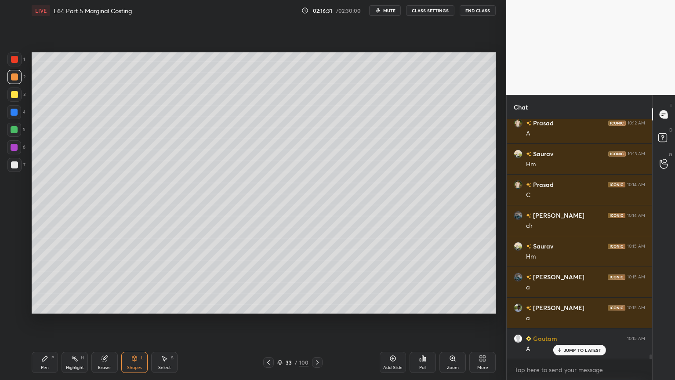
click at [13, 158] on div at bounding box center [14, 165] width 14 height 14
click at [43, 282] on icon at bounding box center [44, 358] width 7 height 7
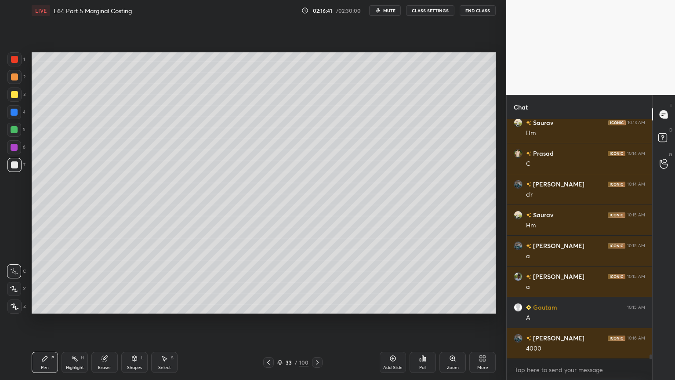
click at [269, 282] on icon at bounding box center [268, 362] width 7 height 7
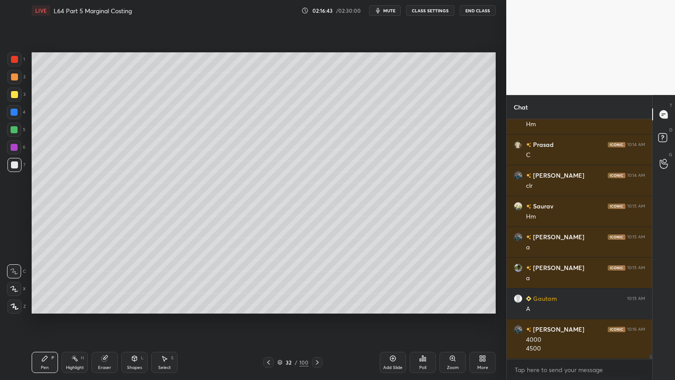
click at [315, 282] on icon at bounding box center [317, 362] width 7 height 7
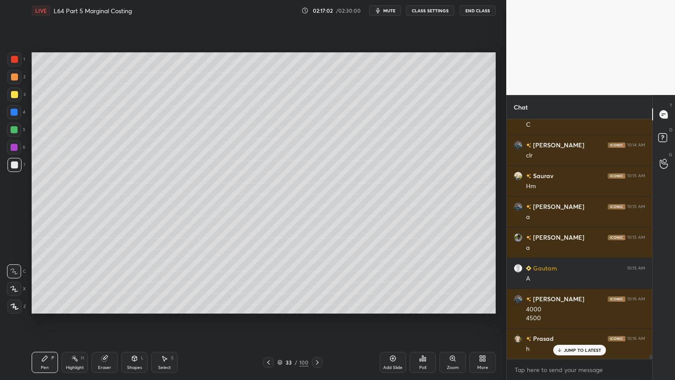
click at [20, 116] on div at bounding box center [14, 112] width 14 height 14
click at [14, 148] on div at bounding box center [14, 147] width 7 height 7
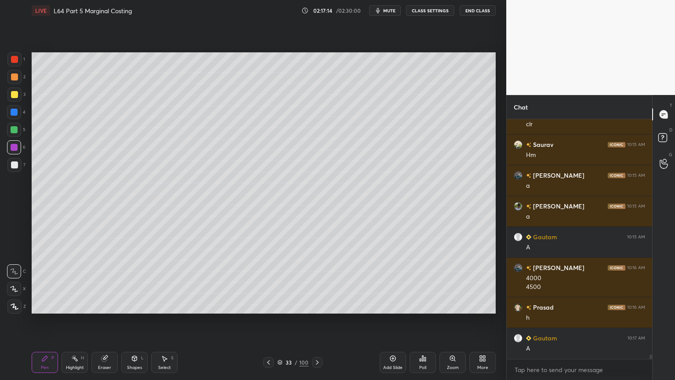
click at [271, 282] on icon at bounding box center [268, 362] width 7 height 7
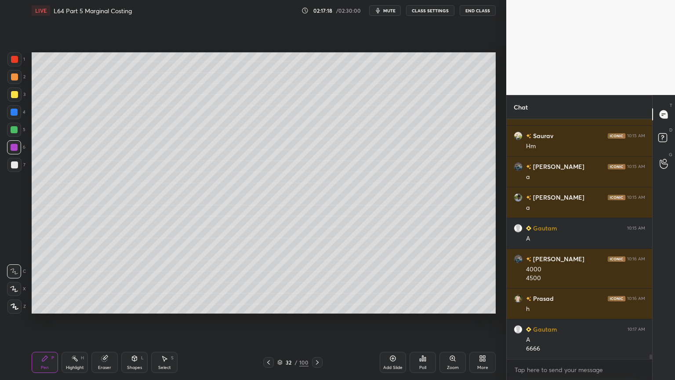
click at [315, 282] on icon at bounding box center [317, 362] width 7 height 7
click at [16, 131] on div at bounding box center [14, 129] width 7 height 7
click at [271, 282] on icon at bounding box center [268, 362] width 7 height 7
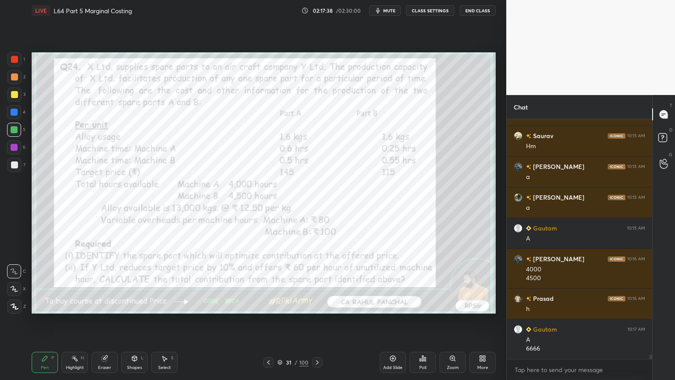
click at [317, 282] on icon at bounding box center [317, 362] width 7 height 7
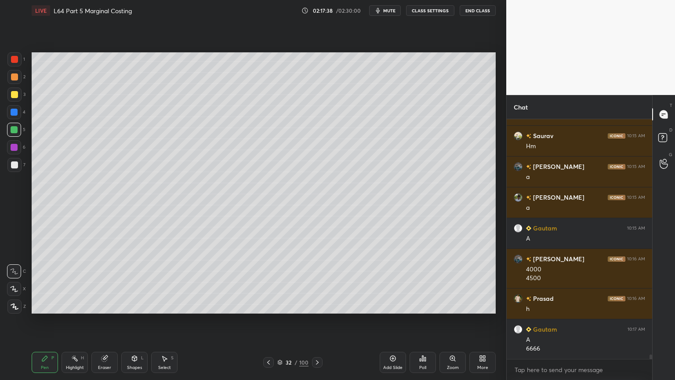
click at [315, 282] on icon at bounding box center [317, 362] width 7 height 7
click at [11, 168] on div at bounding box center [14, 165] width 14 height 14
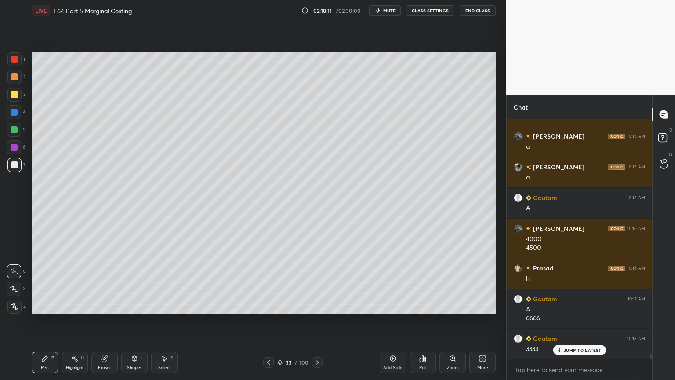
click at [13, 113] on div at bounding box center [14, 112] width 7 height 7
click at [133, 282] on div "Shapes" at bounding box center [134, 367] width 15 height 4
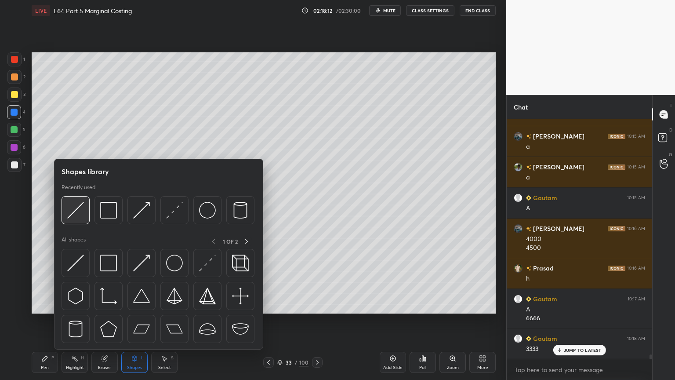
click at [76, 208] on img at bounding box center [75, 210] width 17 height 17
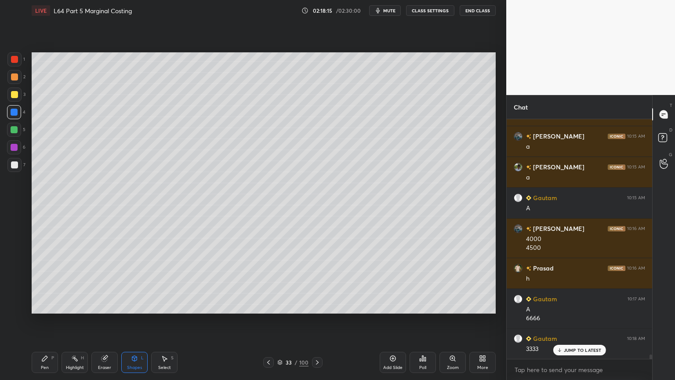
click at [8, 169] on div at bounding box center [14, 165] width 14 height 14
click at [45, 282] on div "Pen P" at bounding box center [45, 362] width 26 height 21
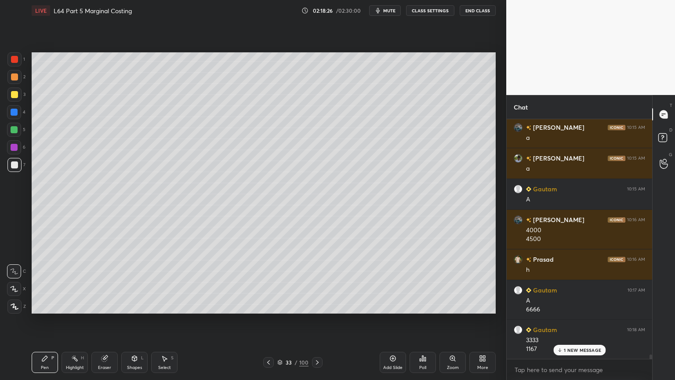
scroll to position [13170, 0]
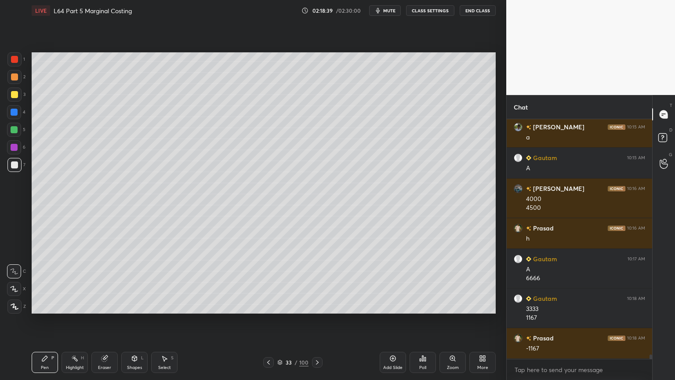
click at [266, 282] on icon at bounding box center [268, 362] width 7 height 7
click at [269, 282] on icon at bounding box center [268, 362] width 3 height 4
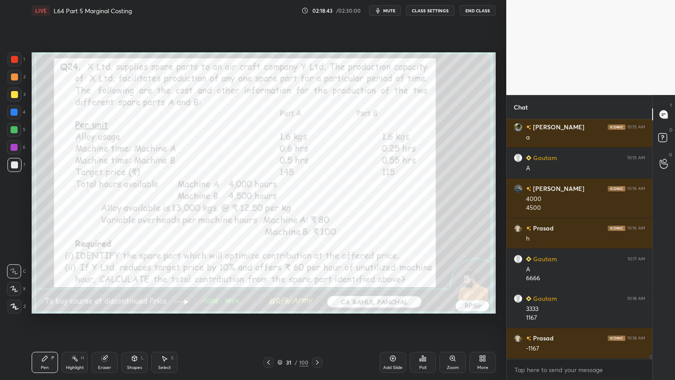
click at [315, 282] on icon at bounding box center [317, 362] width 7 height 7
click at [317, 282] on icon at bounding box center [317, 362] width 3 height 4
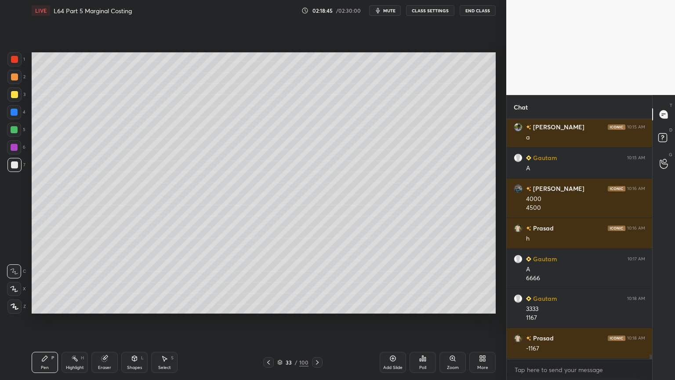
scroll to position [13200, 0]
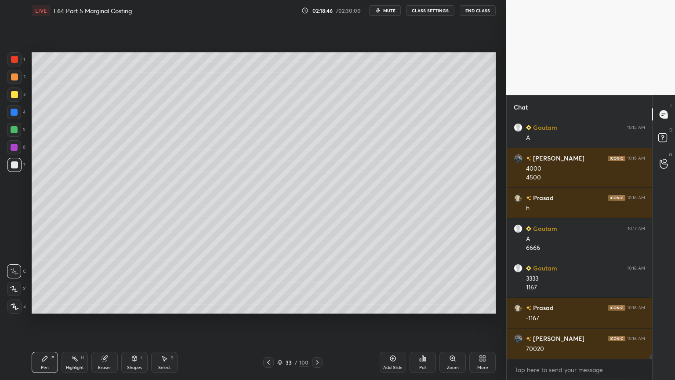
click at [15, 112] on div at bounding box center [14, 112] width 7 height 7
click at [128, 282] on div "Shapes L" at bounding box center [134, 362] width 26 height 21
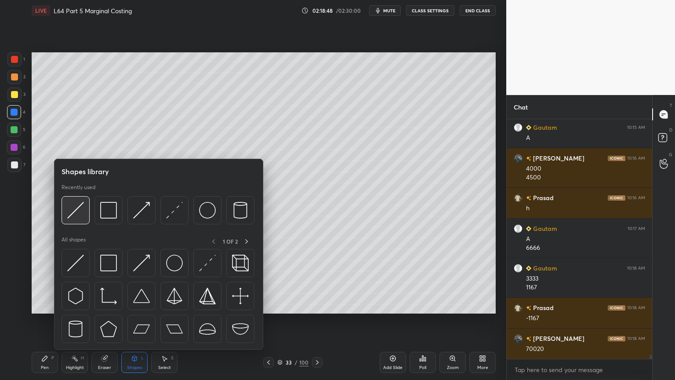
click at [76, 214] on img at bounding box center [75, 210] width 17 height 17
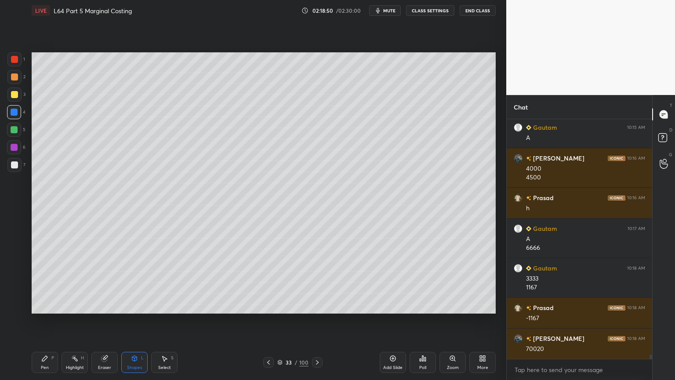
click at [10, 158] on div at bounding box center [14, 165] width 14 height 14
click at [47, 282] on div "Pen P" at bounding box center [45, 362] width 26 height 21
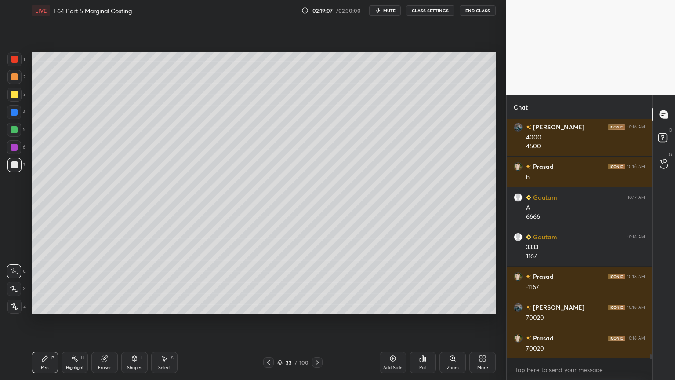
click at [51, 282] on div "Pen P" at bounding box center [45, 362] width 26 height 21
click at [11, 95] on div at bounding box center [14, 94] width 7 height 7
click at [130, 282] on div "Shapes L" at bounding box center [134, 362] width 26 height 21
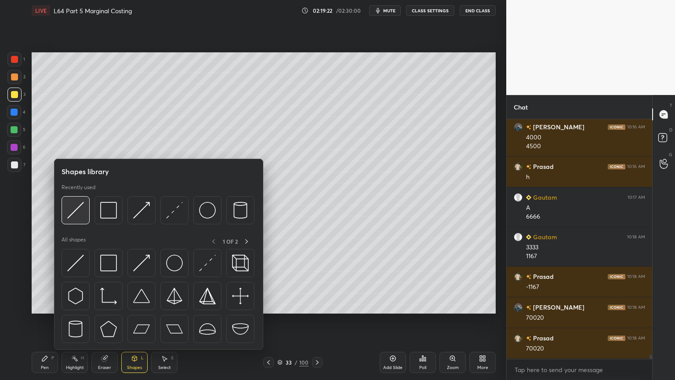
click at [82, 216] on img at bounding box center [75, 210] width 17 height 17
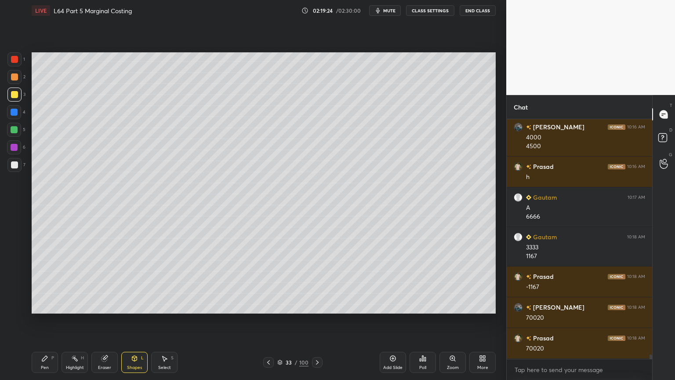
click at [18, 79] on div at bounding box center [14, 77] width 14 height 14
click at [46, 282] on icon at bounding box center [44, 358] width 7 height 7
click at [139, 282] on div "Shapes L" at bounding box center [134, 362] width 26 height 21
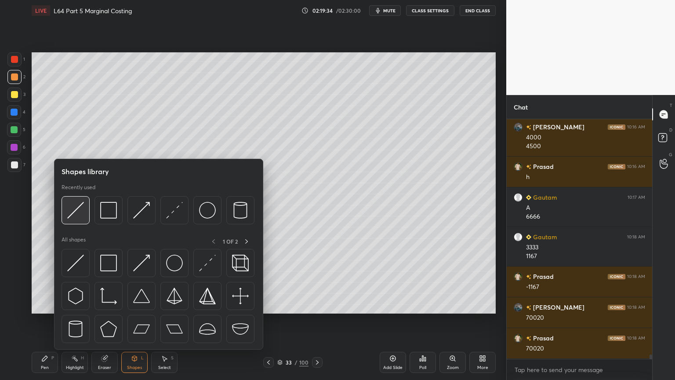
click at [79, 220] on div at bounding box center [76, 210] width 28 height 28
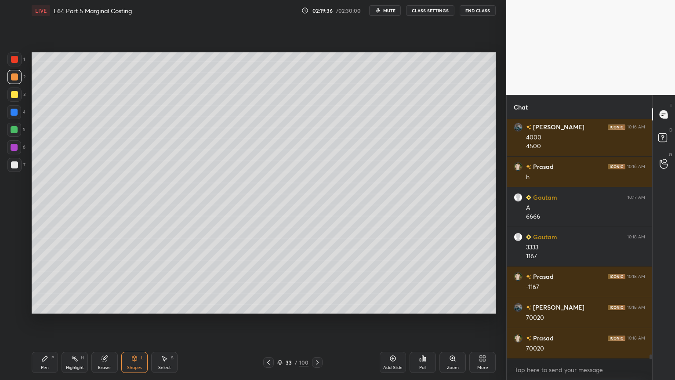
click at [17, 164] on div at bounding box center [14, 164] width 7 height 7
click at [41, 282] on icon at bounding box center [44, 358] width 7 height 7
click at [13, 80] on div at bounding box center [14, 77] width 14 height 14
click at [17, 63] on div at bounding box center [14, 59] width 14 height 14
click at [18, 169] on div at bounding box center [14, 165] width 14 height 14
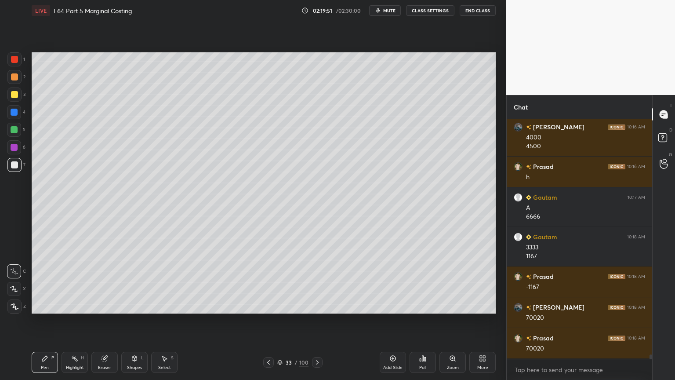
click at [18, 130] on div at bounding box center [14, 130] width 14 height 14
click at [270, 282] on icon at bounding box center [268, 362] width 7 height 7
click at [267, 282] on icon at bounding box center [268, 362] width 7 height 7
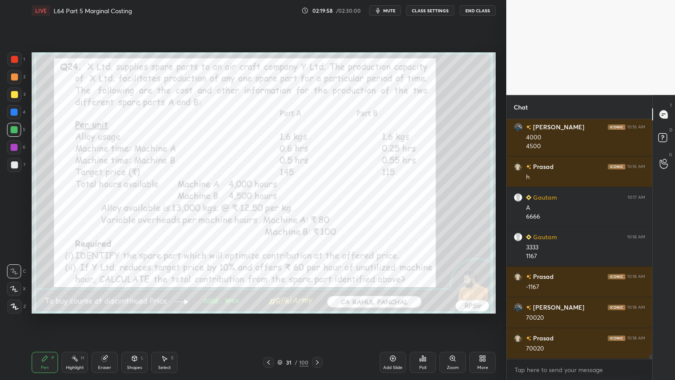
click at [320, 282] on icon at bounding box center [317, 362] width 7 height 7
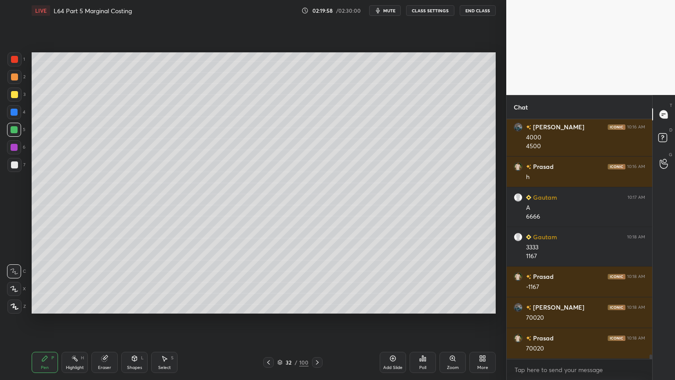
click at [320, 282] on icon at bounding box center [317, 362] width 7 height 7
click at [18, 172] on div "7" at bounding box center [16, 167] width 18 height 18
click at [12, 129] on div at bounding box center [14, 129] width 7 height 7
click at [268, 282] on icon at bounding box center [268, 362] width 7 height 7
click at [317, 282] on icon at bounding box center [317, 362] width 7 height 7
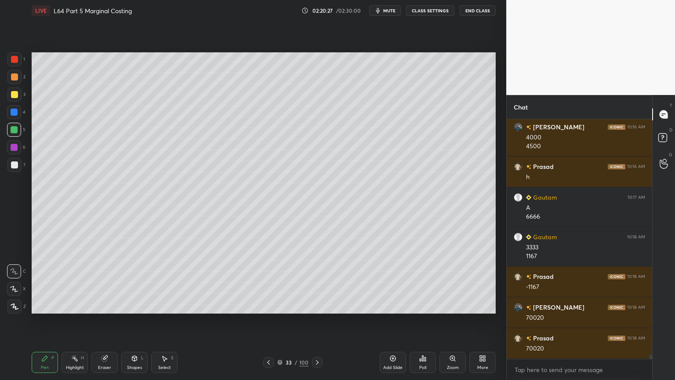
click at [16, 167] on div at bounding box center [14, 164] width 7 height 7
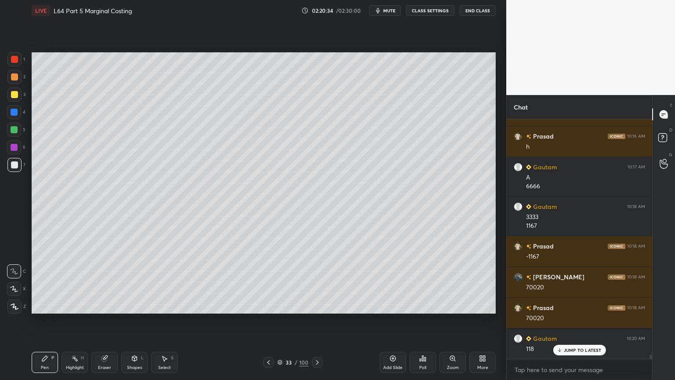
click at [13, 116] on div at bounding box center [14, 112] width 14 height 14
click at [136, 282] on icon at bounding box center [134, 358] width 5 height 5
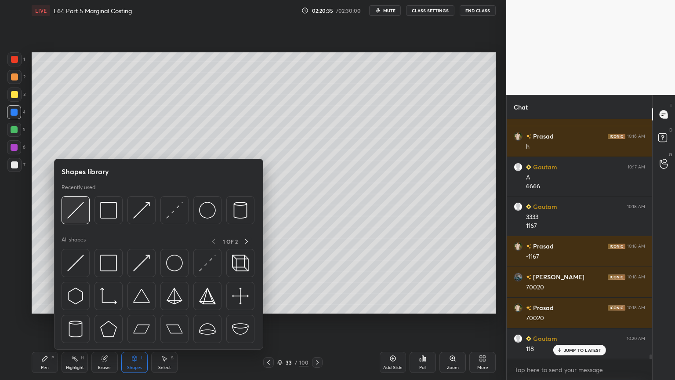
click at [74, 213] on img at bounding box center [75, 210] width 17 height 17
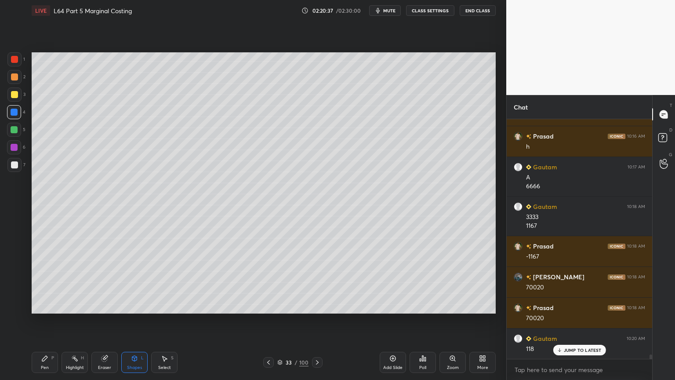
click at [12, 166] on div at bounding box center [14, 164] width 7 height 7
click at [39, 282] on div "Pen P" at bounding box center [45, 362] width 26 height 21
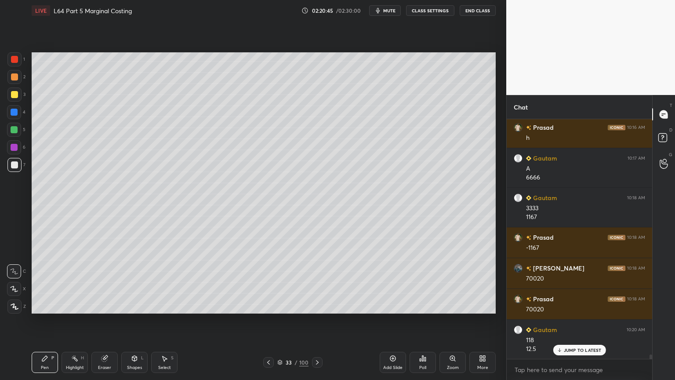
scroll to position [13302, 0]
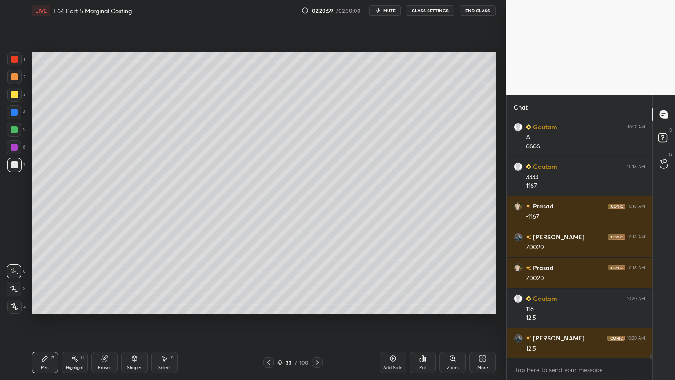
click at [15, 117] on div at bounding box center [14, 112] width 14 height 14
click at [139, 282] on div "Shapes L" at bounding box center [134, 362] width 26 height 21
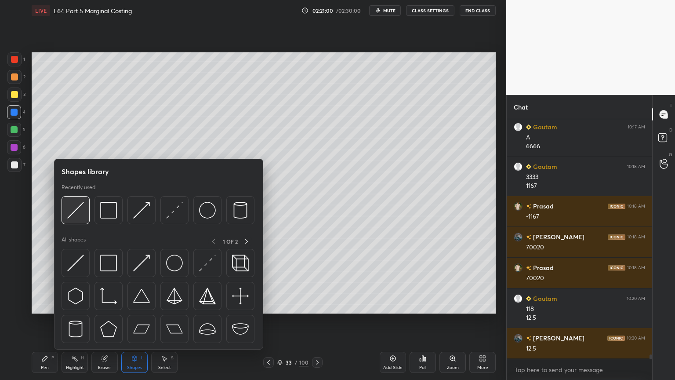
click at [78, 217] on img at bounding box center [75, 210] width 17 height 17
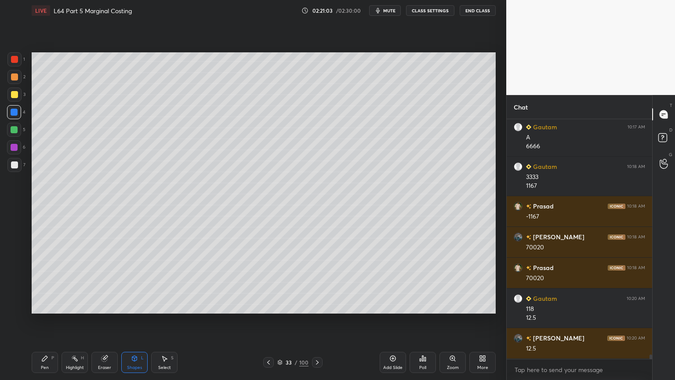
click at [16, 166] on div at bounding box center [14, 164] width 7 height 7
click at [44, 282] on icon at bounding box center [44, 358] width 5 height 5
click at [267, 282] on icon at bounding box center [268, 362] width 7 height 7
click at [320, 282] on icon at bounding box center [317, 362] width 7 height 7
click at [267, 282] on icon at bounding box center [268, 362] width 7 height 7
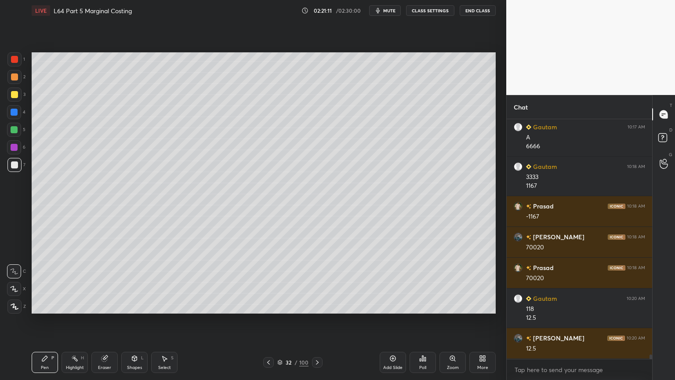
click at [79, 282] on div "Highlight H" at bounding box center [75, 362] width 26 height 21
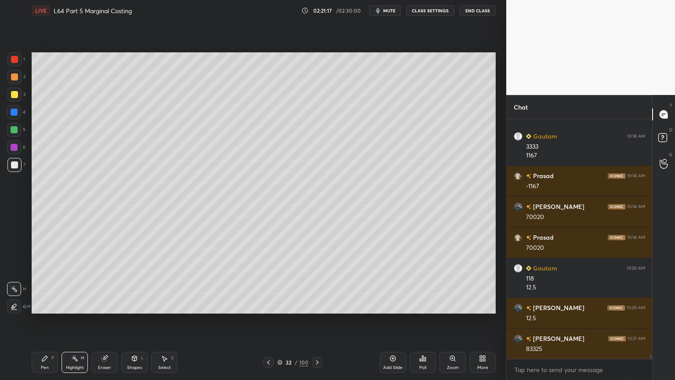
click at [315, 282] on icon at bounding box center [317, 362] width 7 height 7
click at [42, 282] on div "Pen P" at bounding box center [45, 362] width 26 height 21
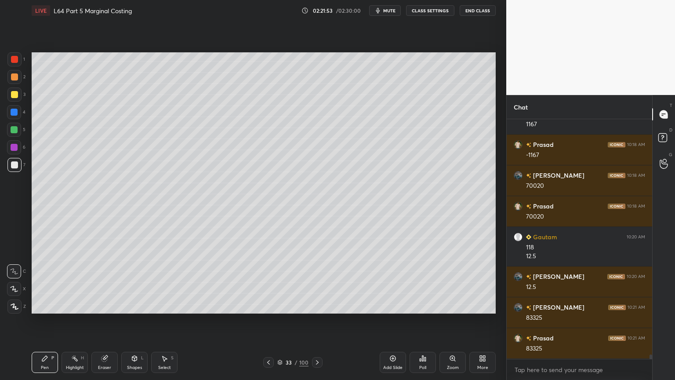
click at [14, 117] on div at bounding box center [14, 112] width 14 height 14
click at [130, 282] on div "Shapes L" at bounding box center [134, 362] width 26 height 21
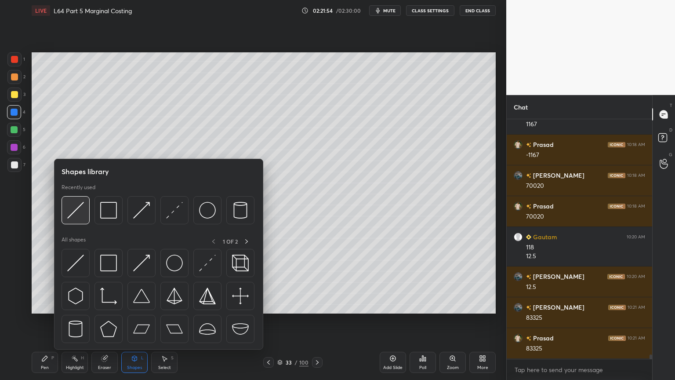
click at [78, 215] on img at bounding box center [75, 210] width 17 height 17
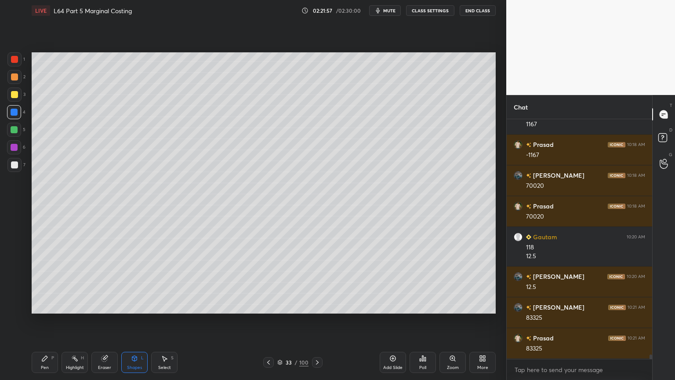
click at [17, 170] on div at bounding box center [14, 165] width 14 height 14
click at [43, 282] on div "Pen" at bounding box center [45, 367] width 8 height 4
click at [15, 68] on div "1" at bounding box center [16, 61] width 18 height 18
click at [135, 282] on icon at bounding box center [134, 358] width 5 height 5
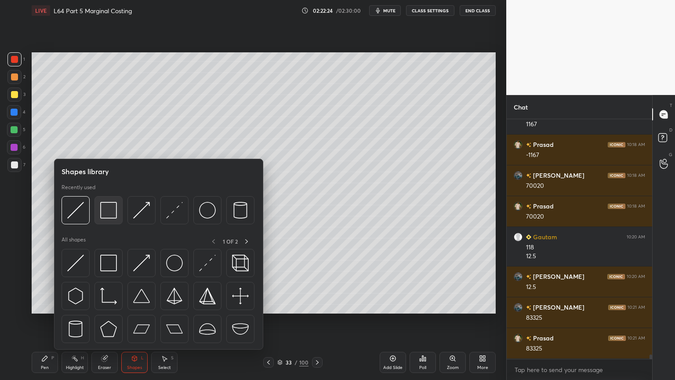
click at [111, 211] on img at bounding box center [108, 210] width 17 height 17
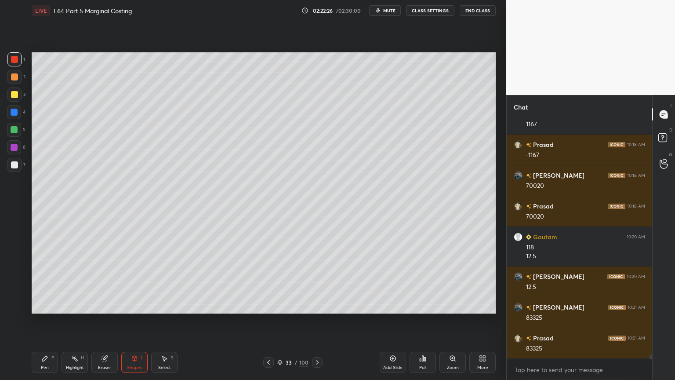
click at [11, 166] on div at bounding box center [14, 164] width 7 height 7
click at [43, 282] on div "Pen P Highlight H Eraser Shapes L Select S 33 / 100 Add Slide Poll Zoom More" at bounding box center [264, 362] width 464 height 35
click at [53, 282] on div "Pen P" at bounding box center [45, 362] width 26 height 21
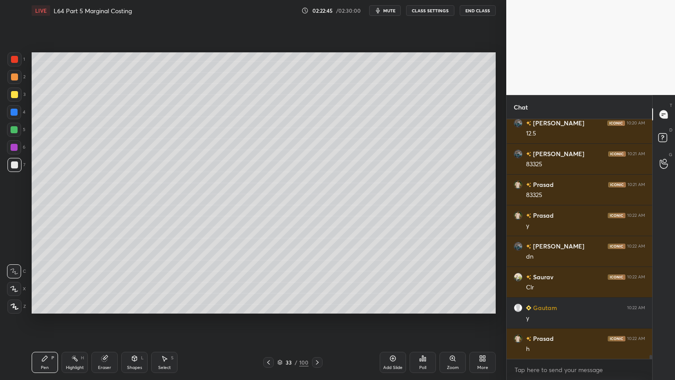
scroll to position [13548, 0]
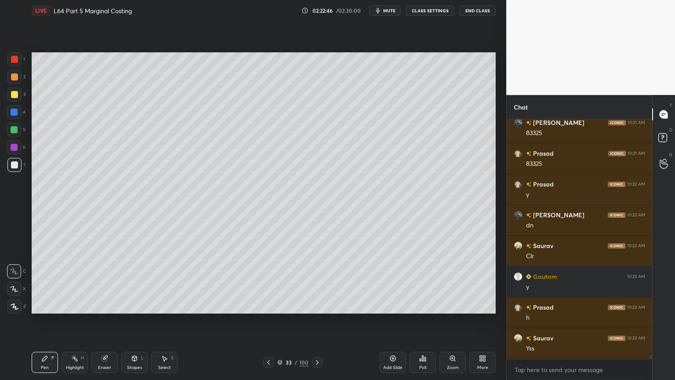
click at [269, 282] on icon at bounding box center [268, 362] width 7 height 7
click at [271, 282] on icon at bounding box center [268, 362] width 7 height 7
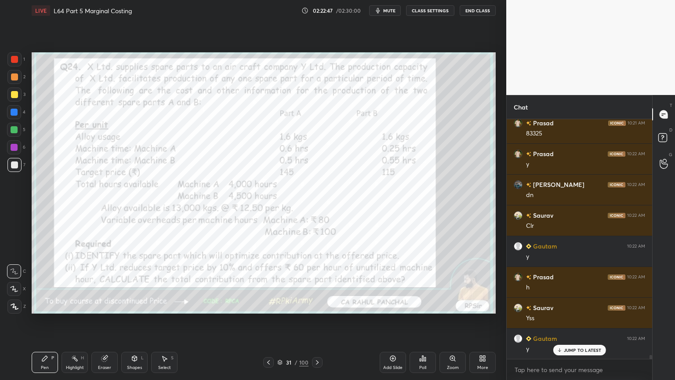
click at [103, 282] on icon at bounding box center [104, 358] width 7 height 7
click at [11, 282] on div "Erase all" at bounding box center [14, 306] width 14 height 14
click at [318, 282] on icon at bounding box center [317, 362] width 7 height 7
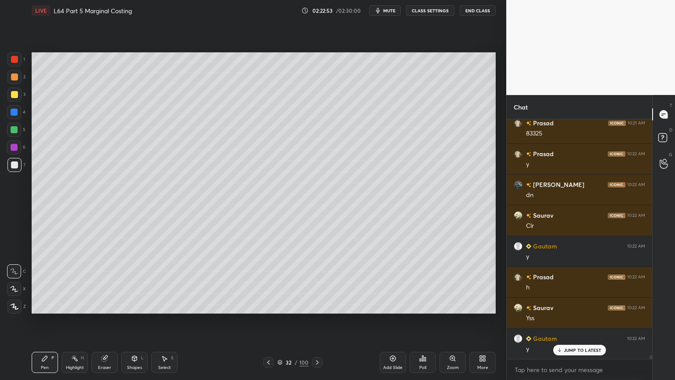
click at [318, 282] on icon at bounding box center [317, 362] width 7 height 7
click at [467, 11] on button "End Class" at bounding box center [478, 10] width 36 height 11
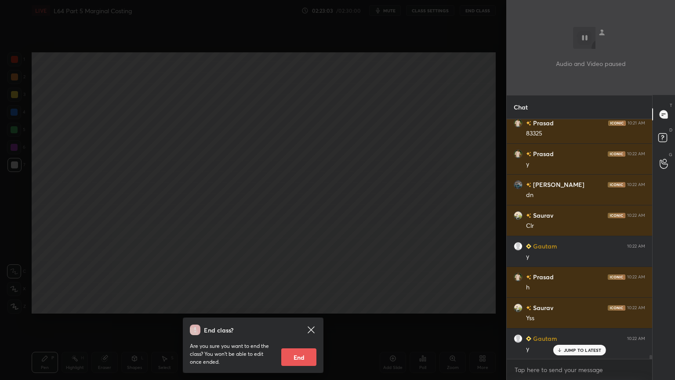
click at [295, 282] on button "End" at bounding box center [298, 357] width 35 height 18
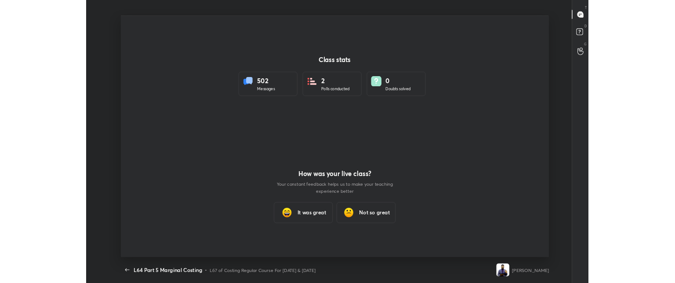
scroll to position [43739, 43297]
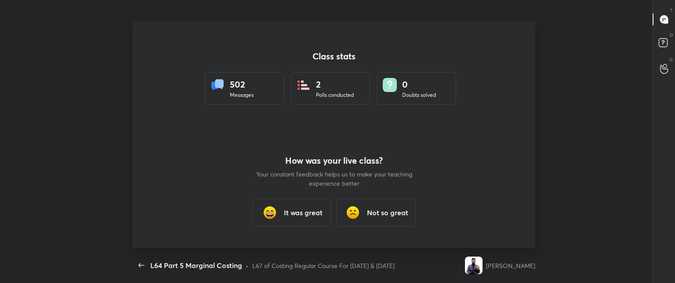
type textarea "x"
